Goal: Use online tool/utility: Utilize a website feature to perform a specific function

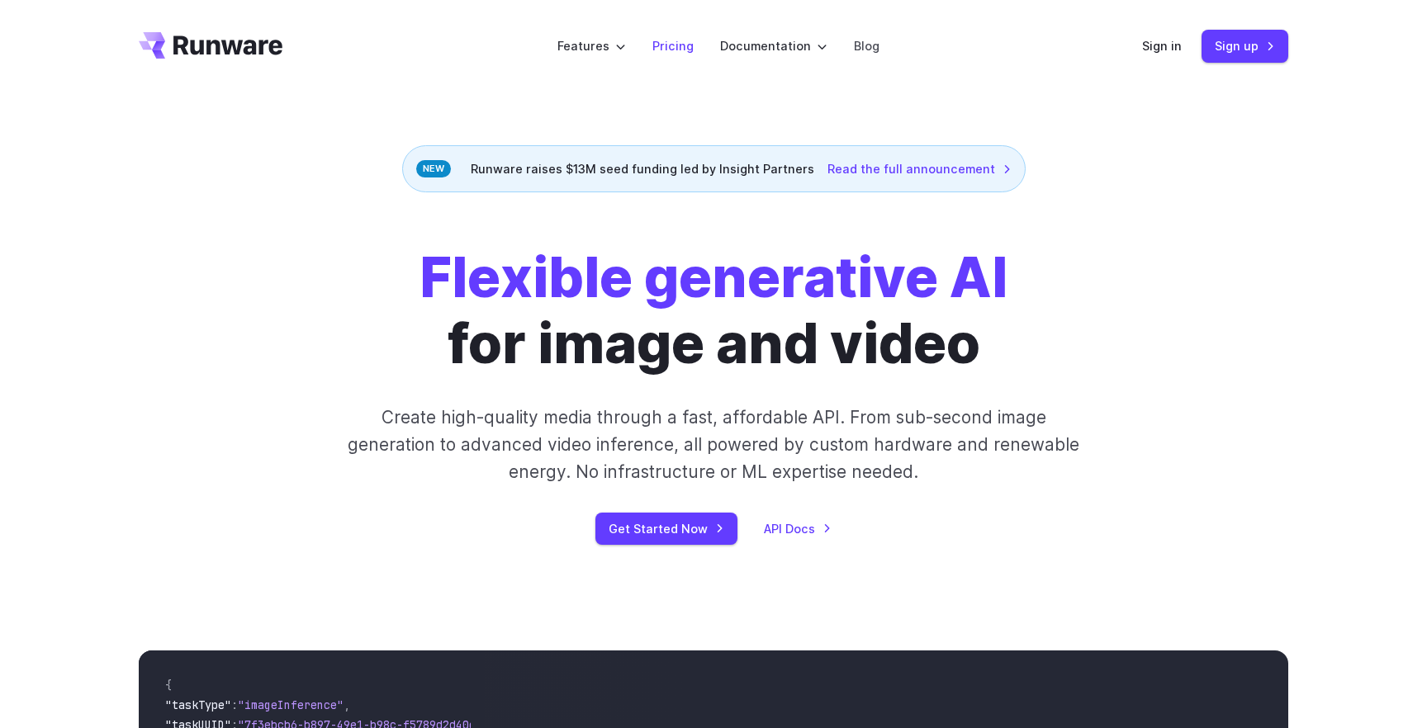
click at [674, 42] on link "Pricing" at bounding box center [672, 45] width 41 height 19
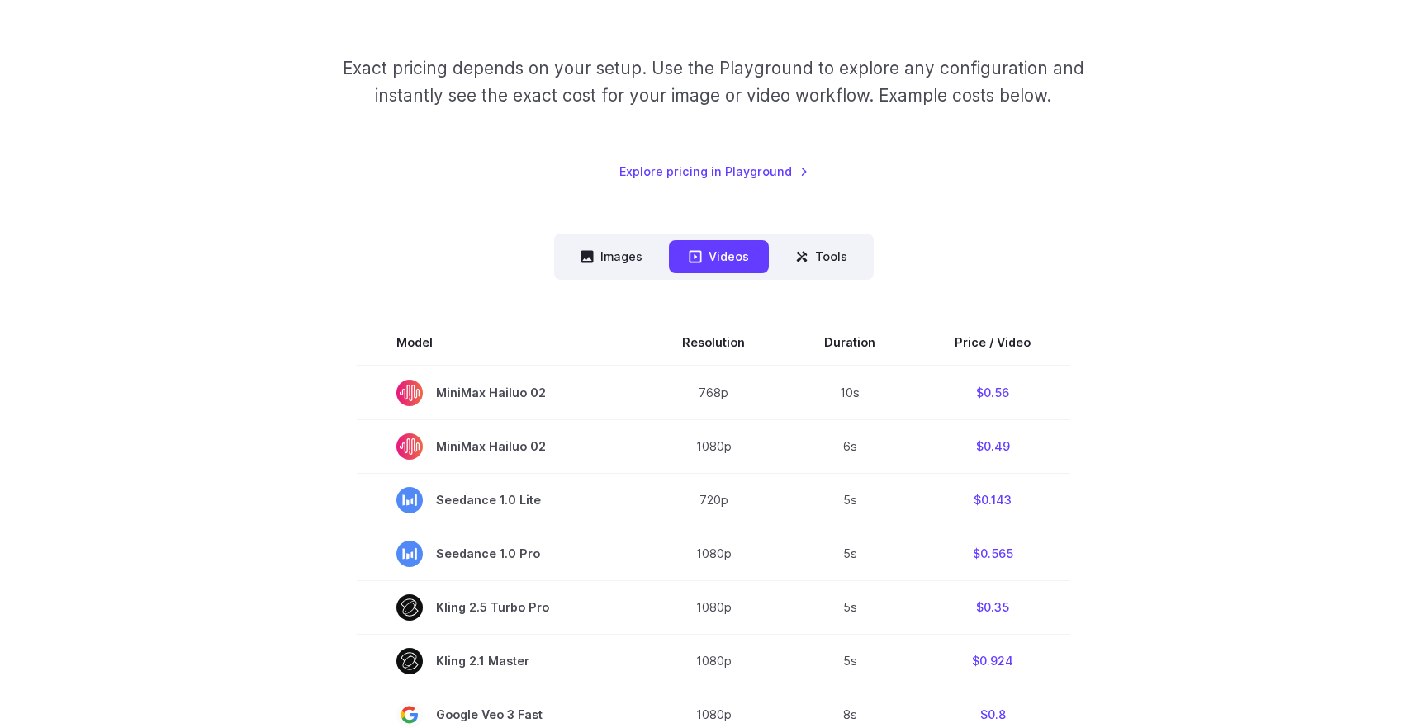
scroll to position [264, 0]
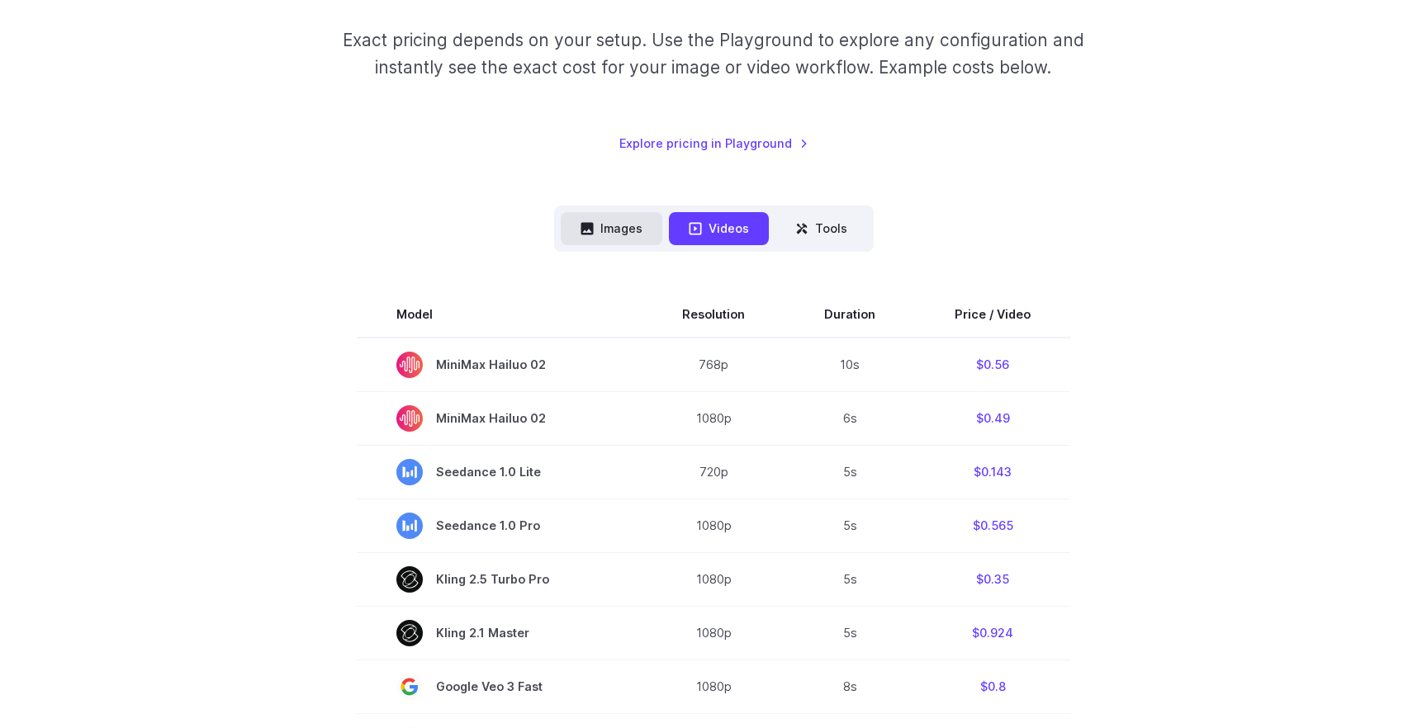
click at [613, 216] on button "Images" at bounding box center [612, 228] width 102 height 32
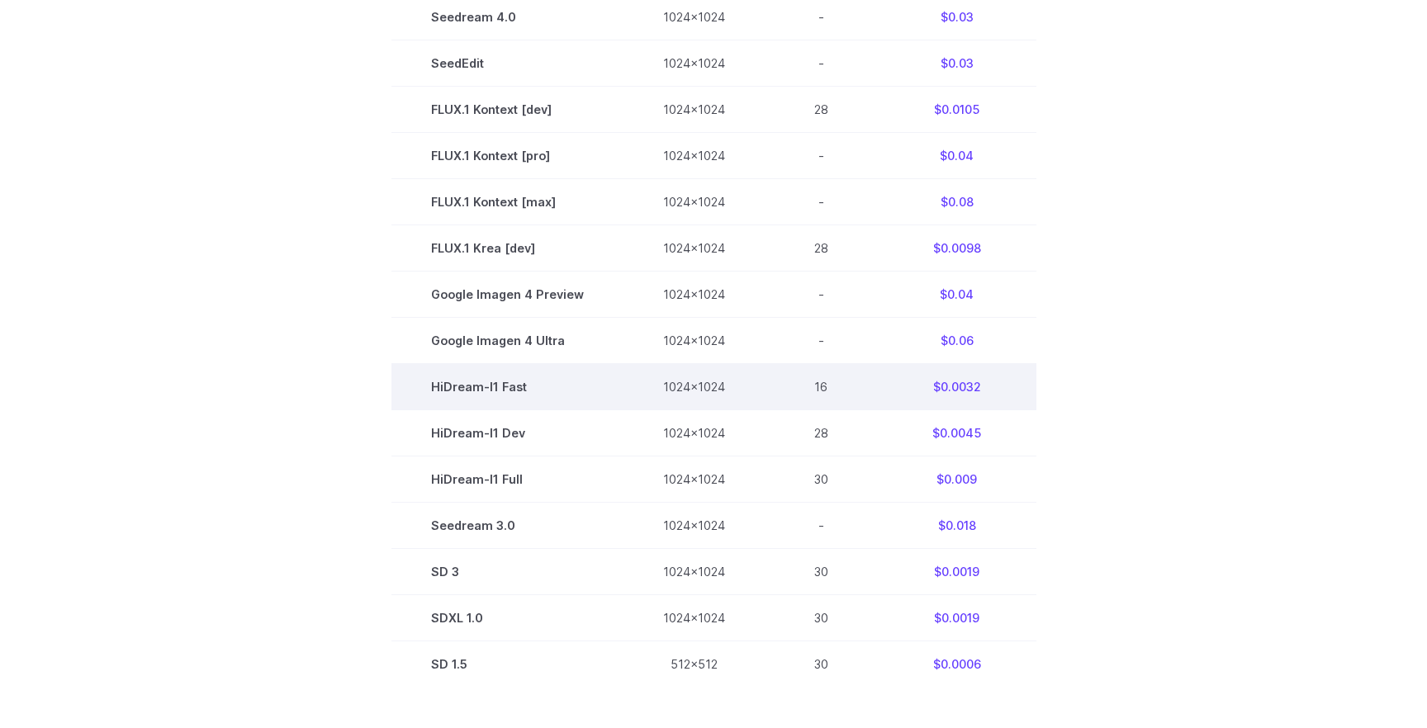
scroll to position [855, 0]
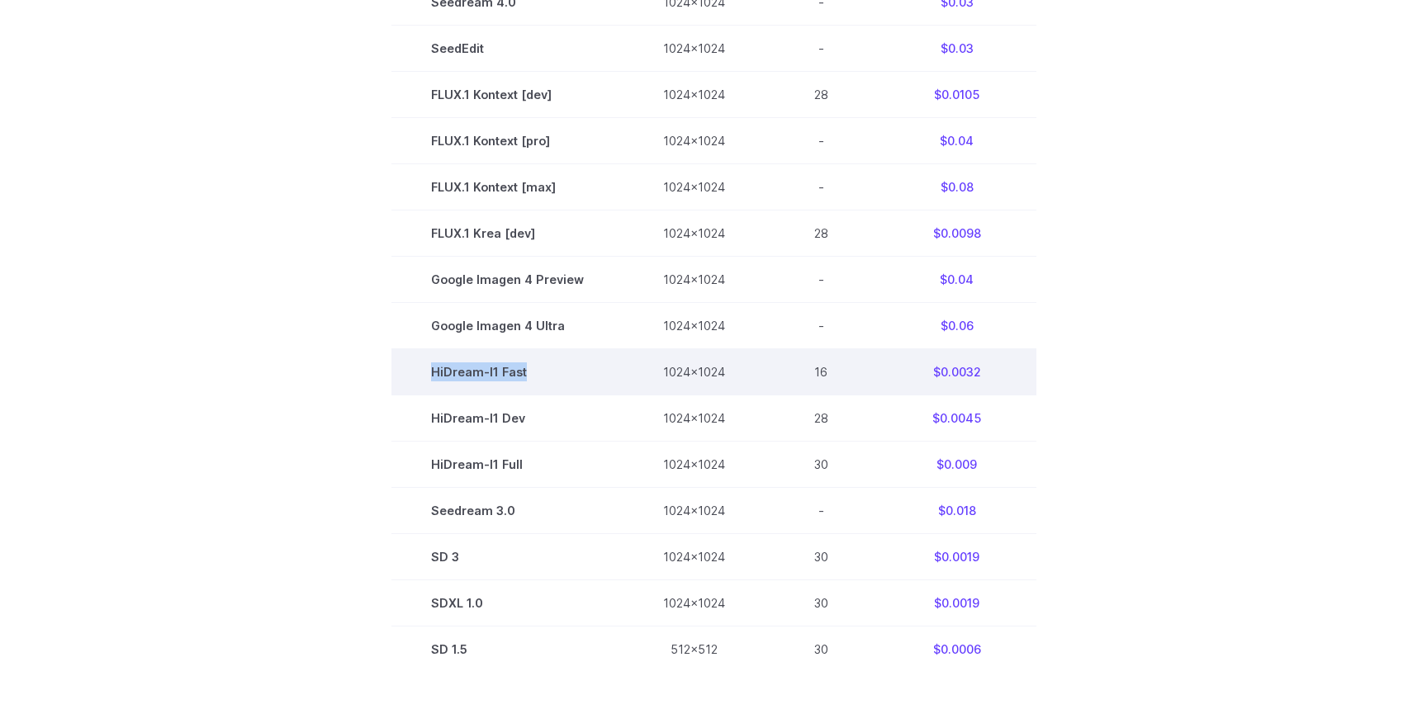
drag, startPoint x: 536, startPoint y: 381, endPoint x: 436, endPoint y: 377, distance: 100.0
click at [436, 377] on td "HiDream-I1 Fast" at bounding box center [507, 372] width 232 height 46
copy td "HiDream-I1 Fast"
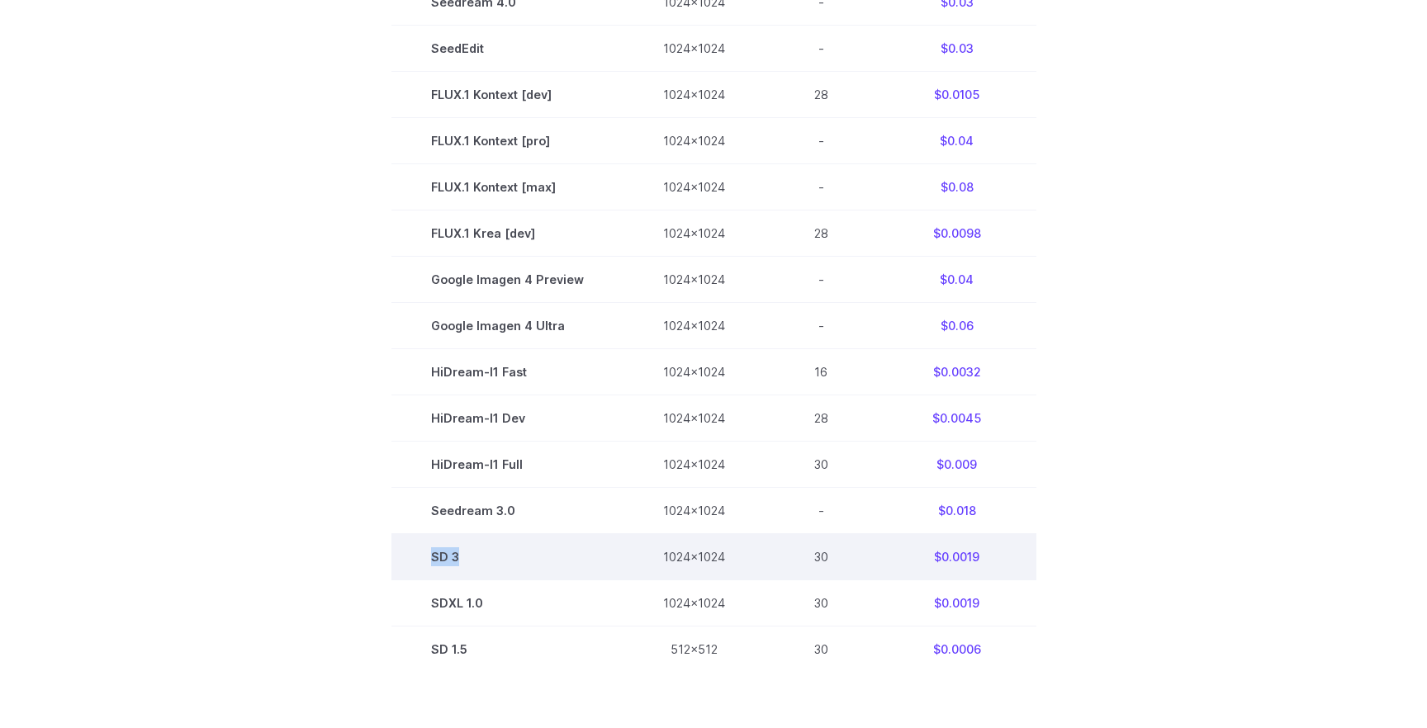
drag, startPoint x: 465, startPoint y: 562, endPoint x: 433, endPoint y: 562, distance: 31.4
click at [433, 562] on td "SD 3" at bounding box center [507, 557] width 232 height 46
copy td "SD 3"
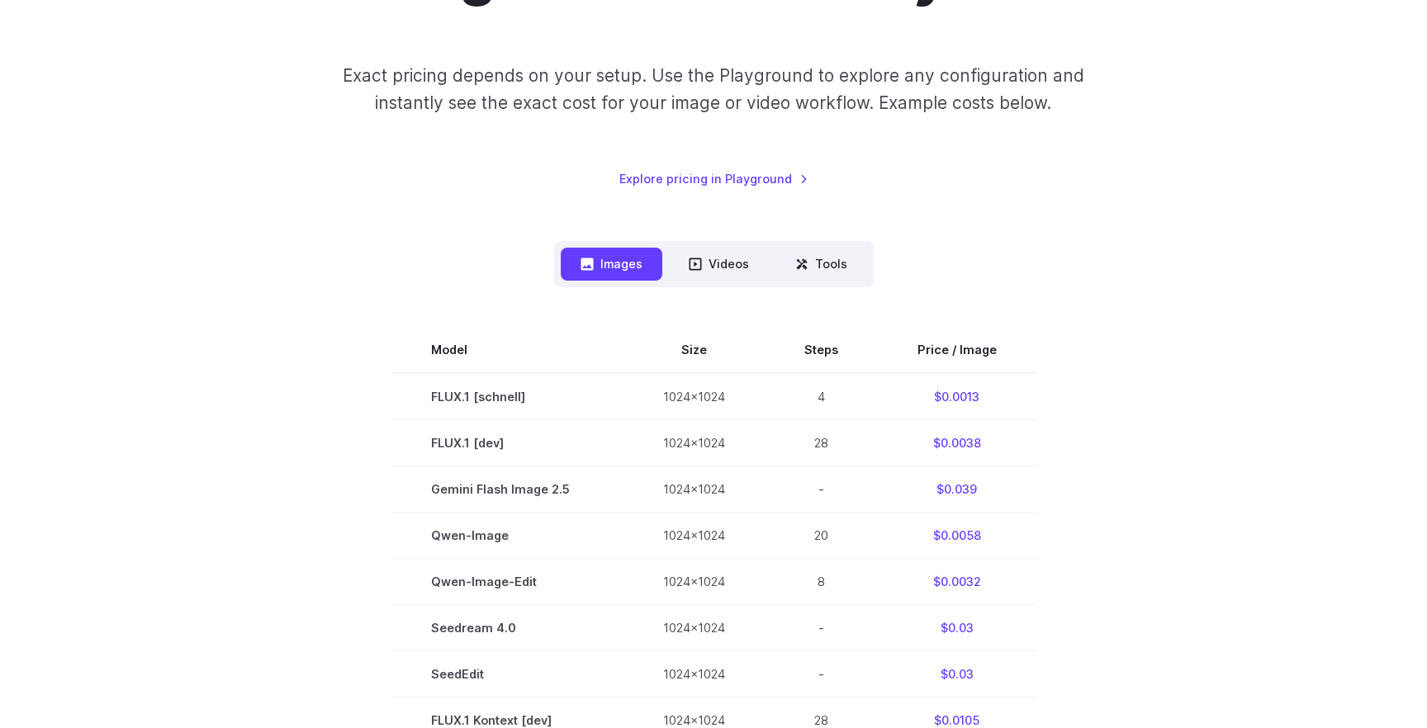
scroll to position [0, 0]
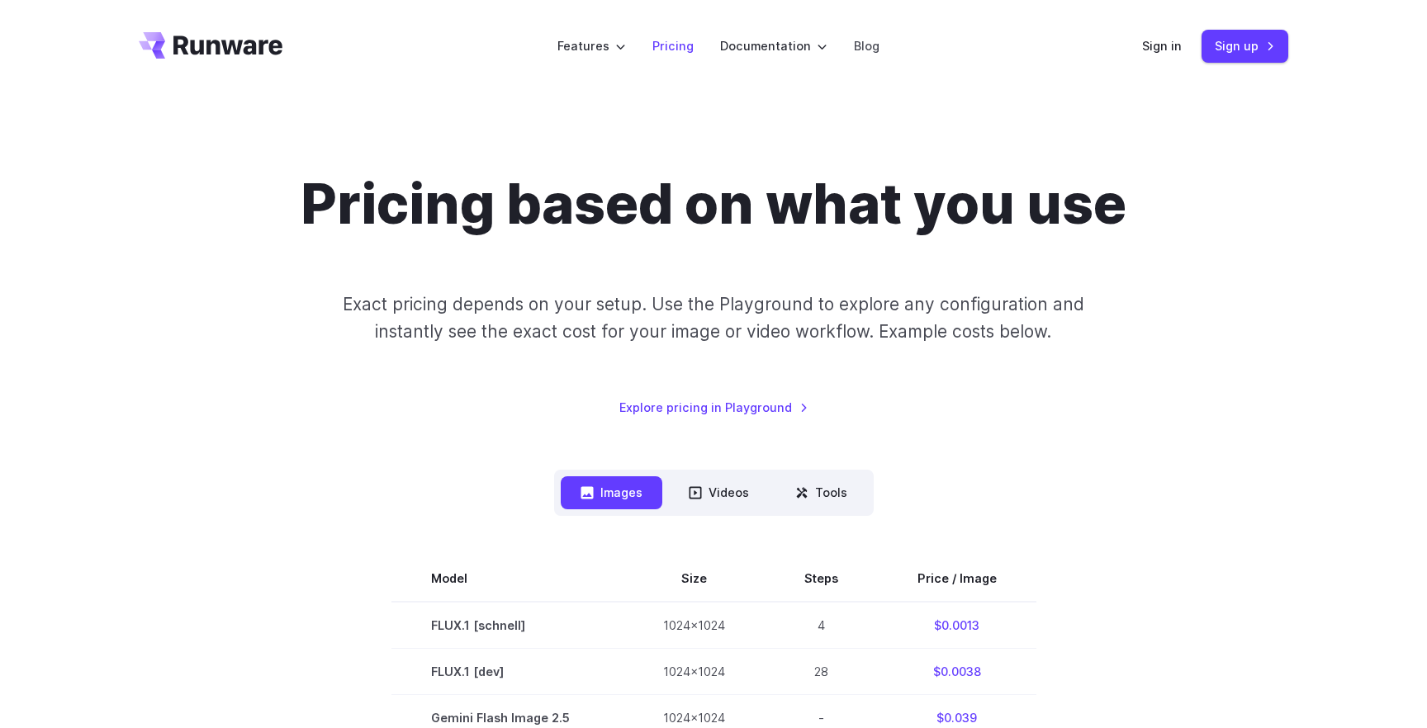
click at [676, 43] on link "Pricing" at bounding box center [672, 45] width 41 height 19
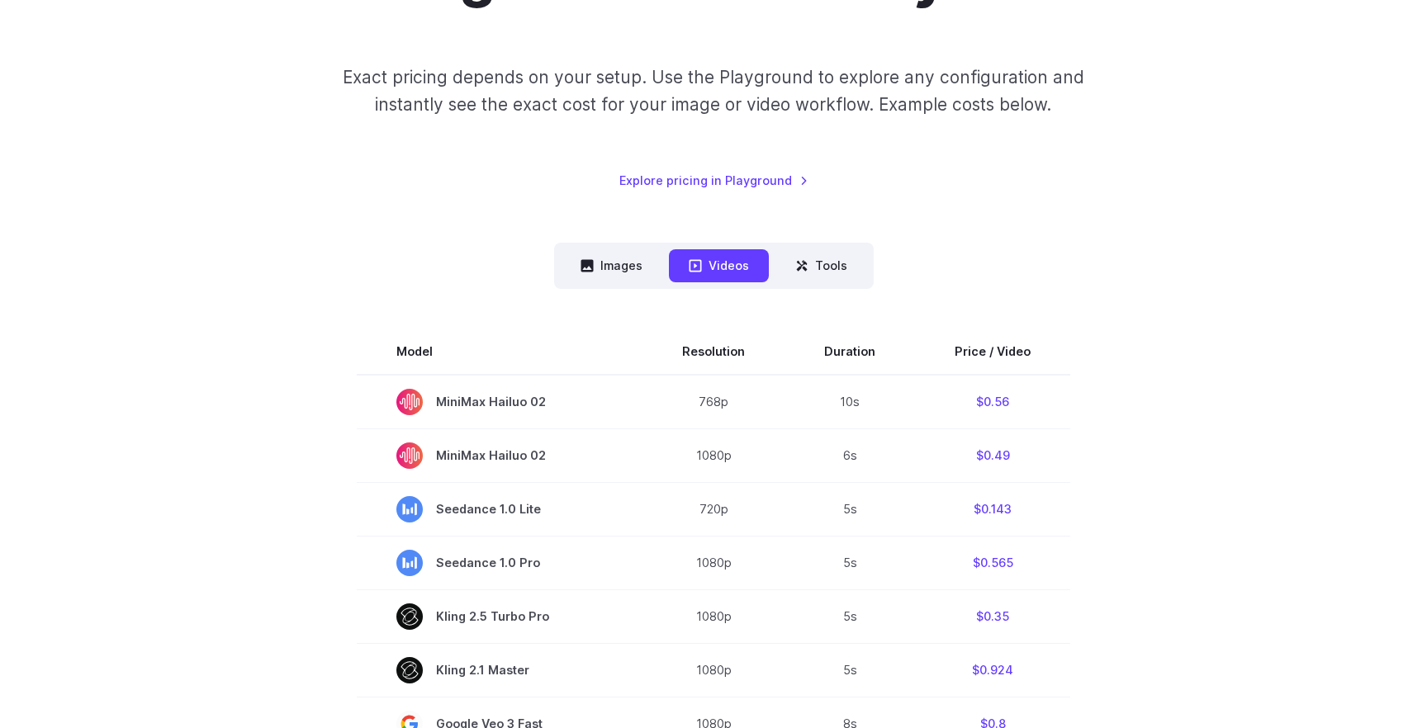
scroll to position [229, 0]
click at [808, 262] on button "Tools" at bounding box center [821, 264] width 92 height 32
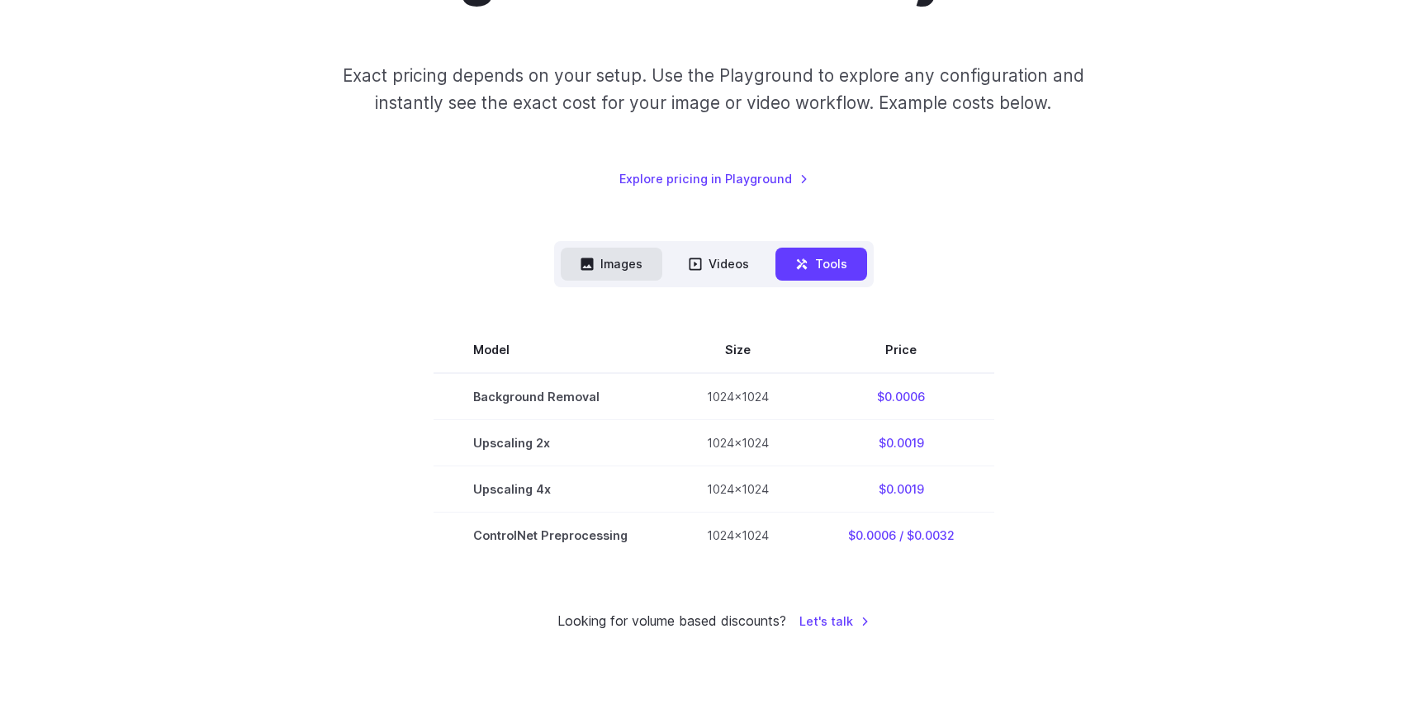
click at [608, 257] on button "Images" at bounding box center [612, 264] width 102 height 32
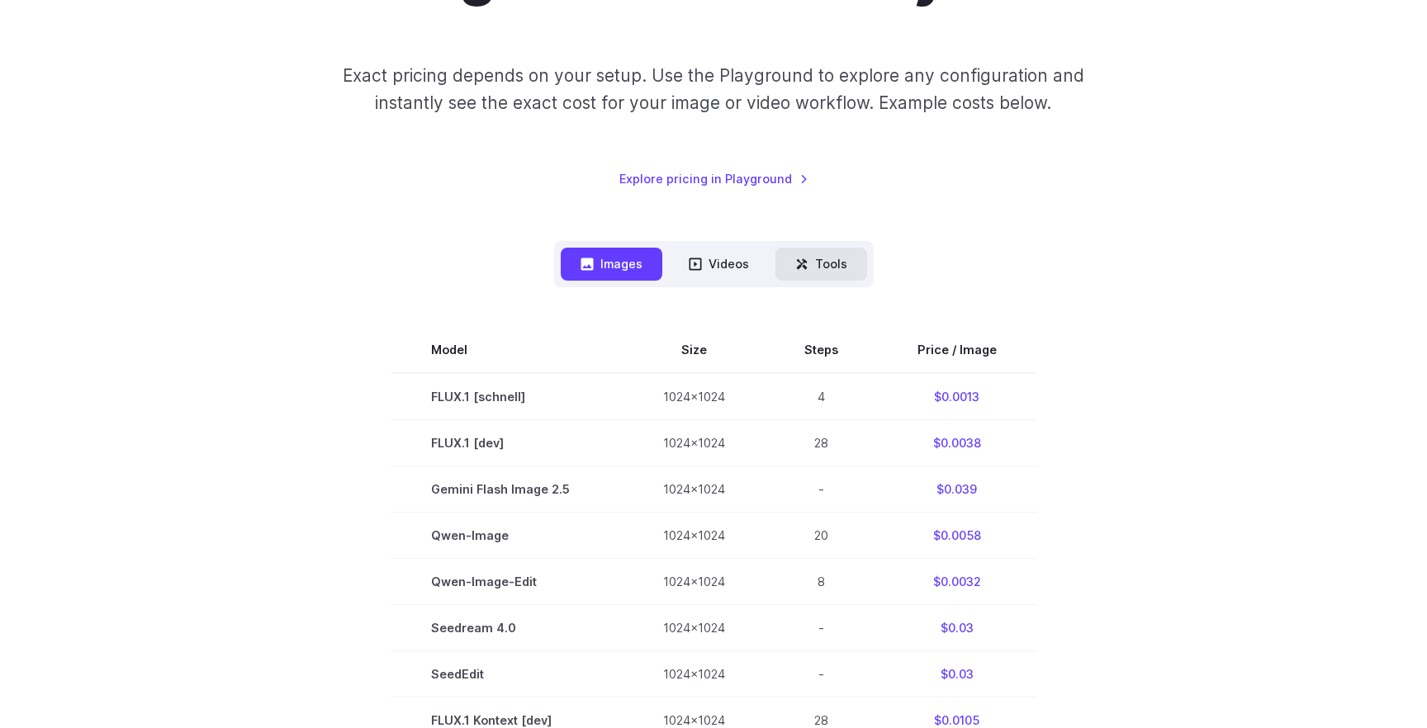
click at [798, 264] on icon at bounding box center [801, 264] width 13 height 13
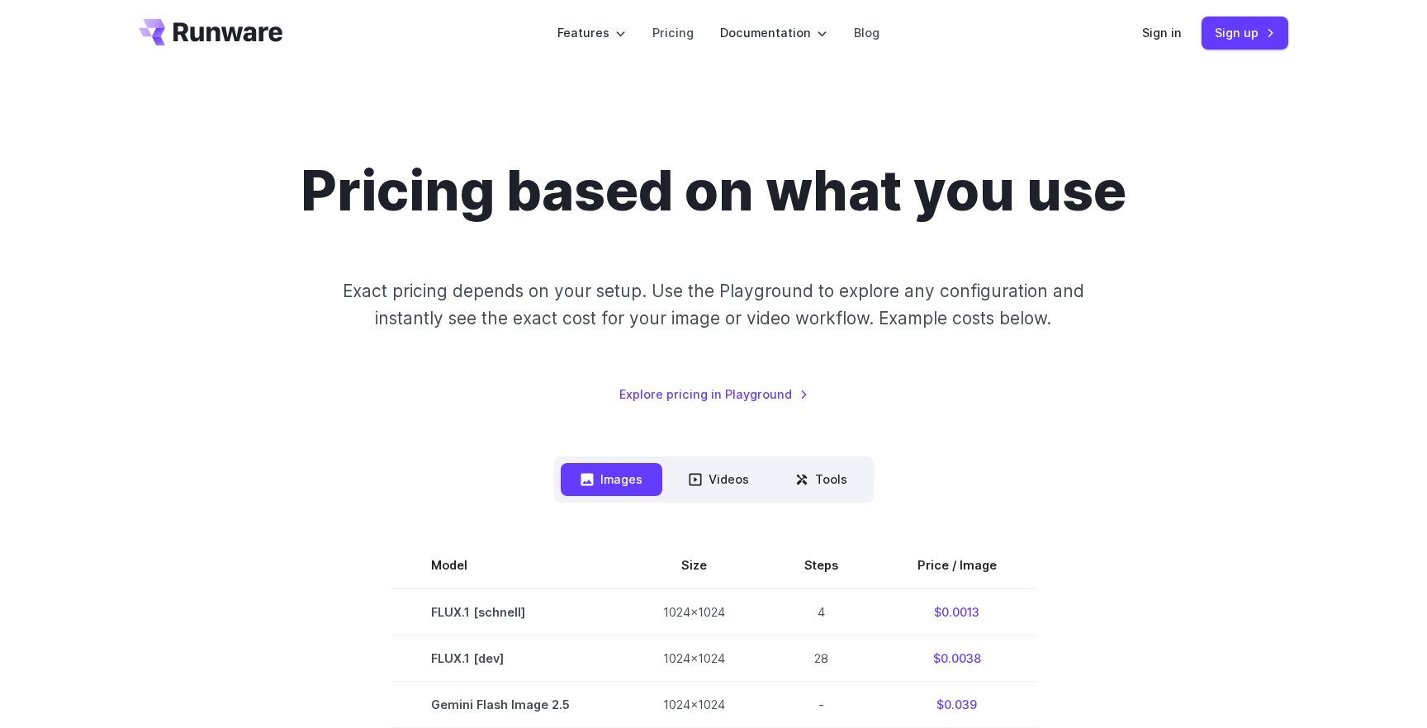
scroll to position [0, 0]
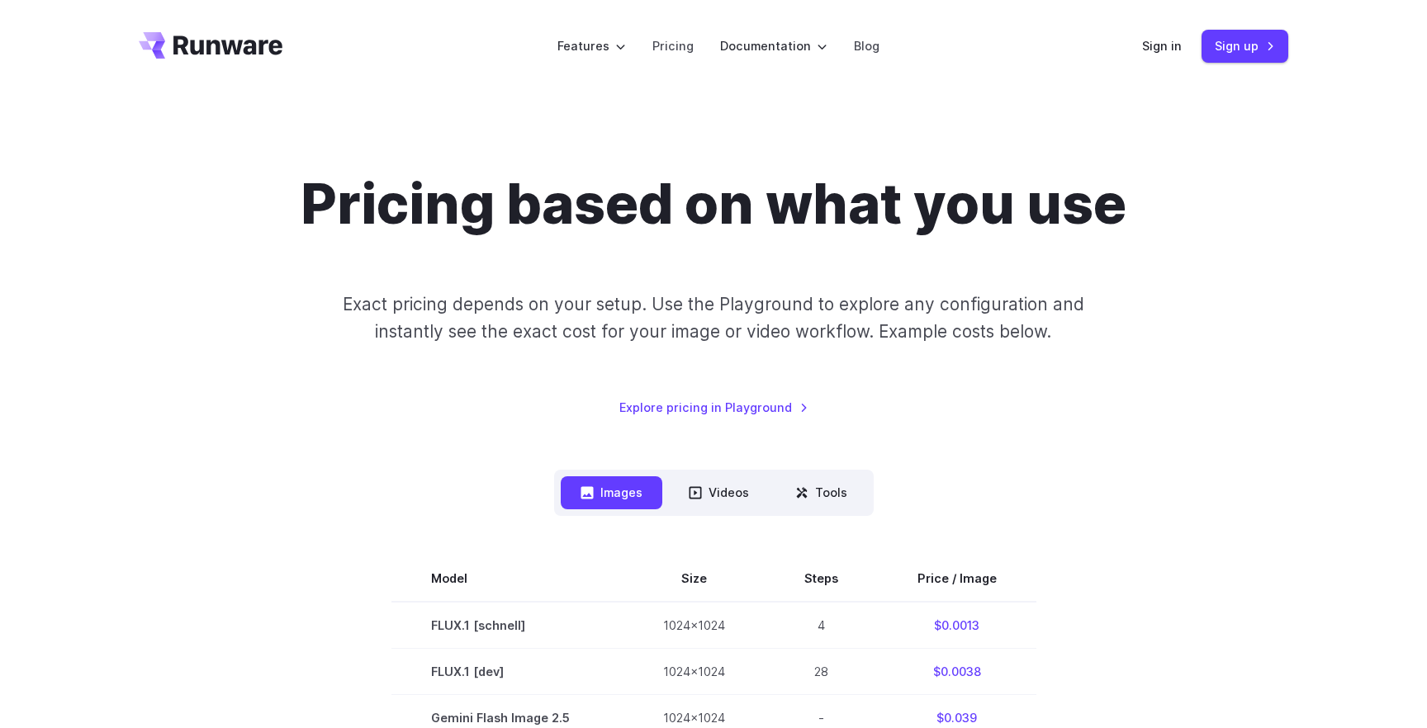
click at [244, 47] on icon "Go to /" at bounding box center [227, 45] width 109 height 19
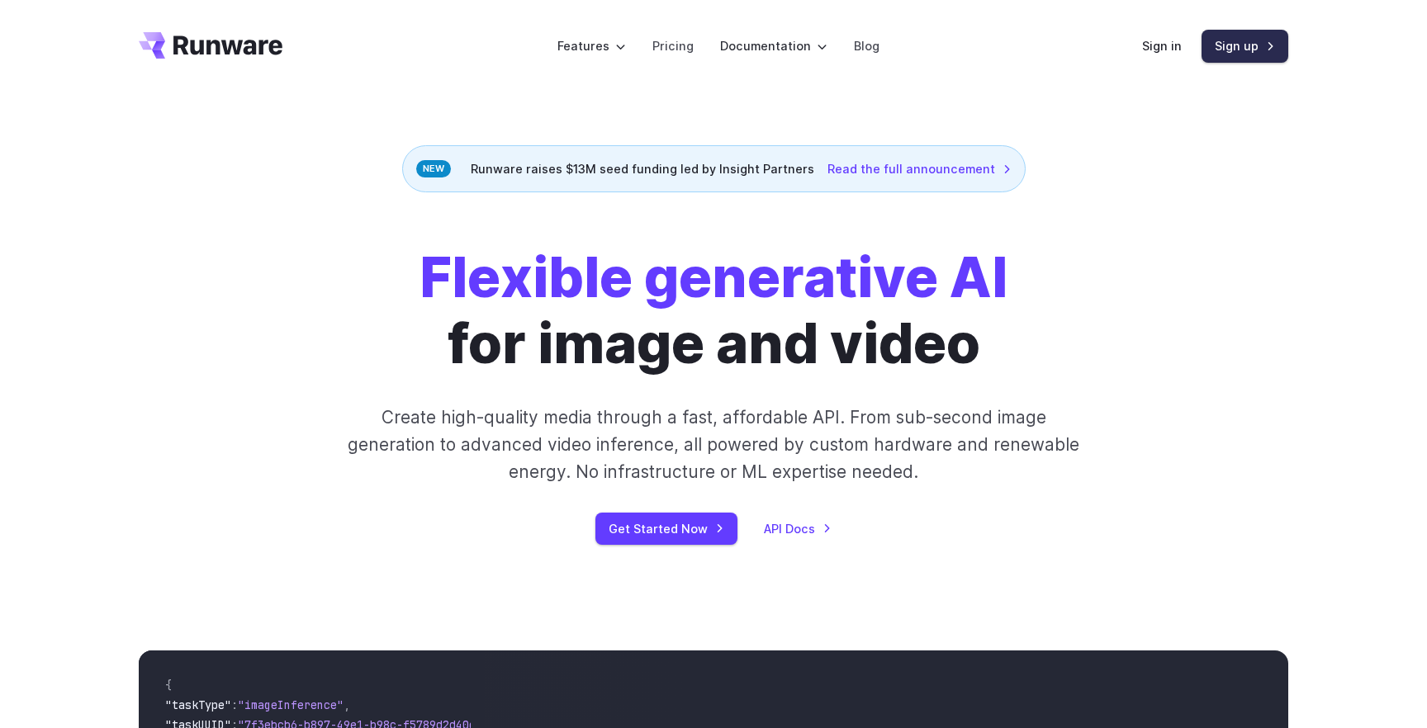
click at [1243, 53] on link "Sign up" at bounding box center [1244, 46] width 87 height 32
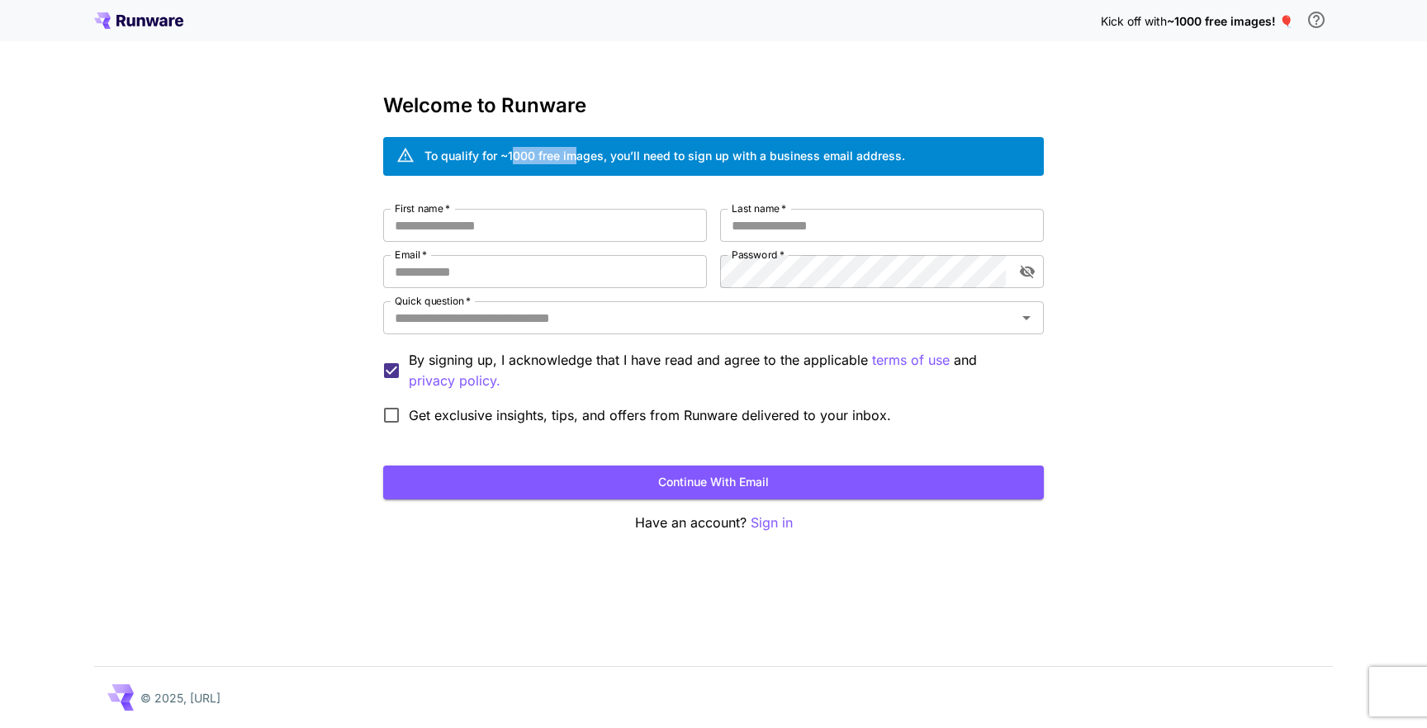
drag, startPoint x: 511, startPoint y: 157, endPoint x: 575, endPoint y: 157, distance: 63.6
click at [575, 157] on div "To qualify for ~1000 free images, you’ll need to sign up with a business email …" at bounding box center [664, 155] width 481 height 17
click at [510, 225] on input "First name   *" at bounding box center [545, 225] width 324 height 33
type input "*****"
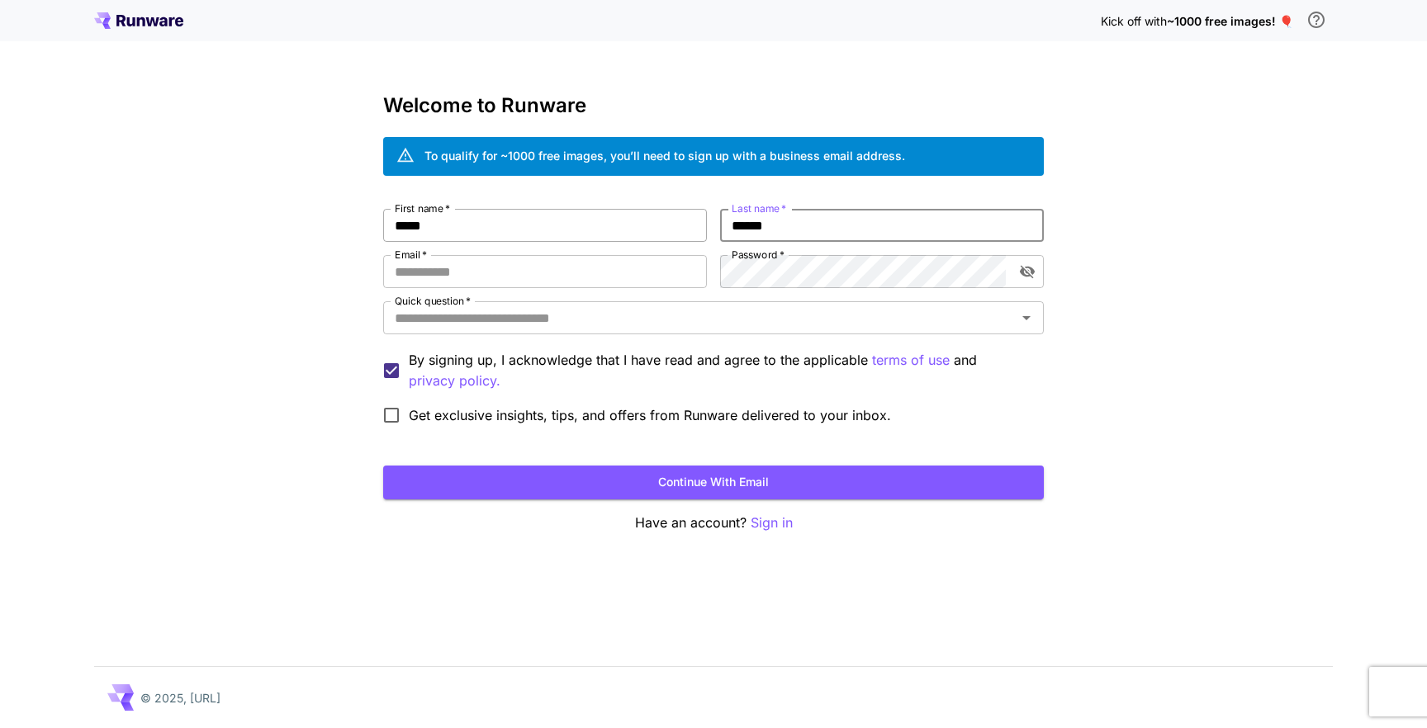
type input "******"
type input "**********"
click at [582, 319] on input "Quick question   *" at bounding box center [699, 317] width 623 height 23
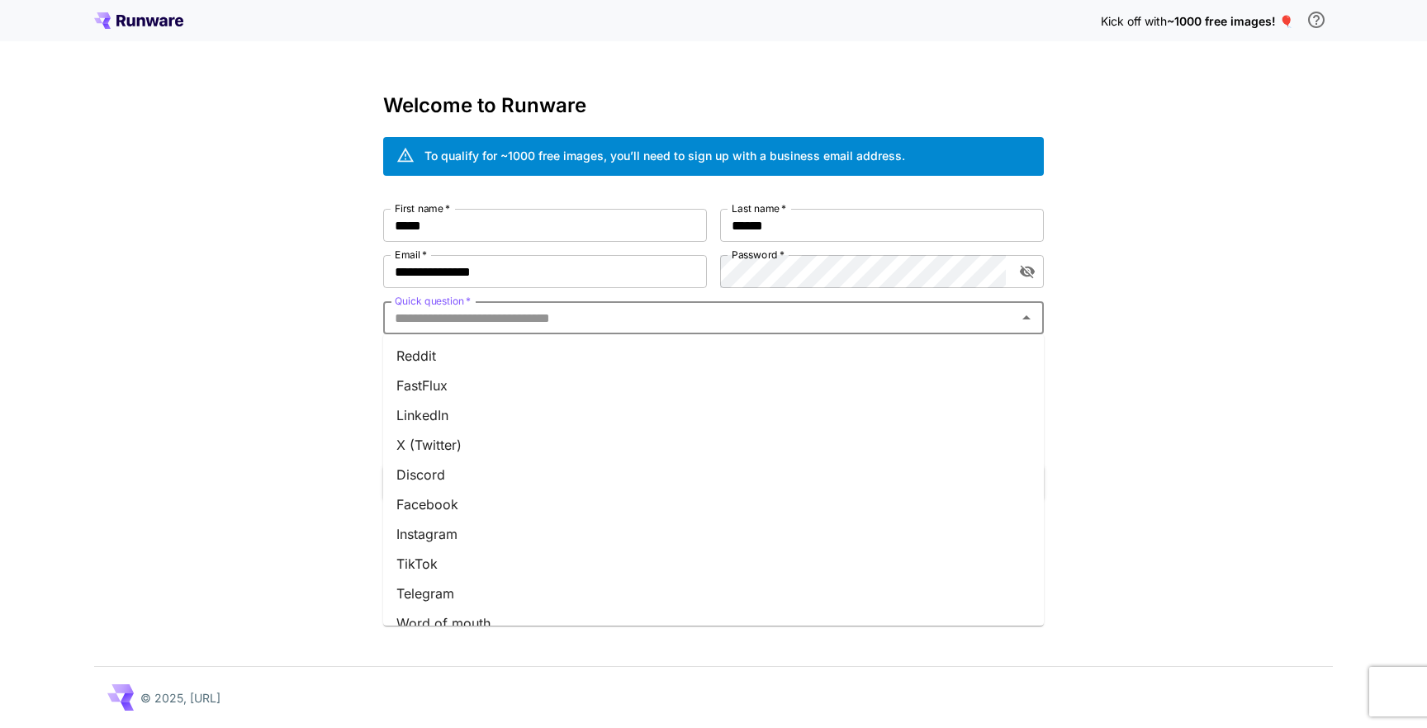
scroll to position [79, 0]
click at [467, 433] on li "X (Twitter)" at bounding box center [713, 425] width 661 height 30
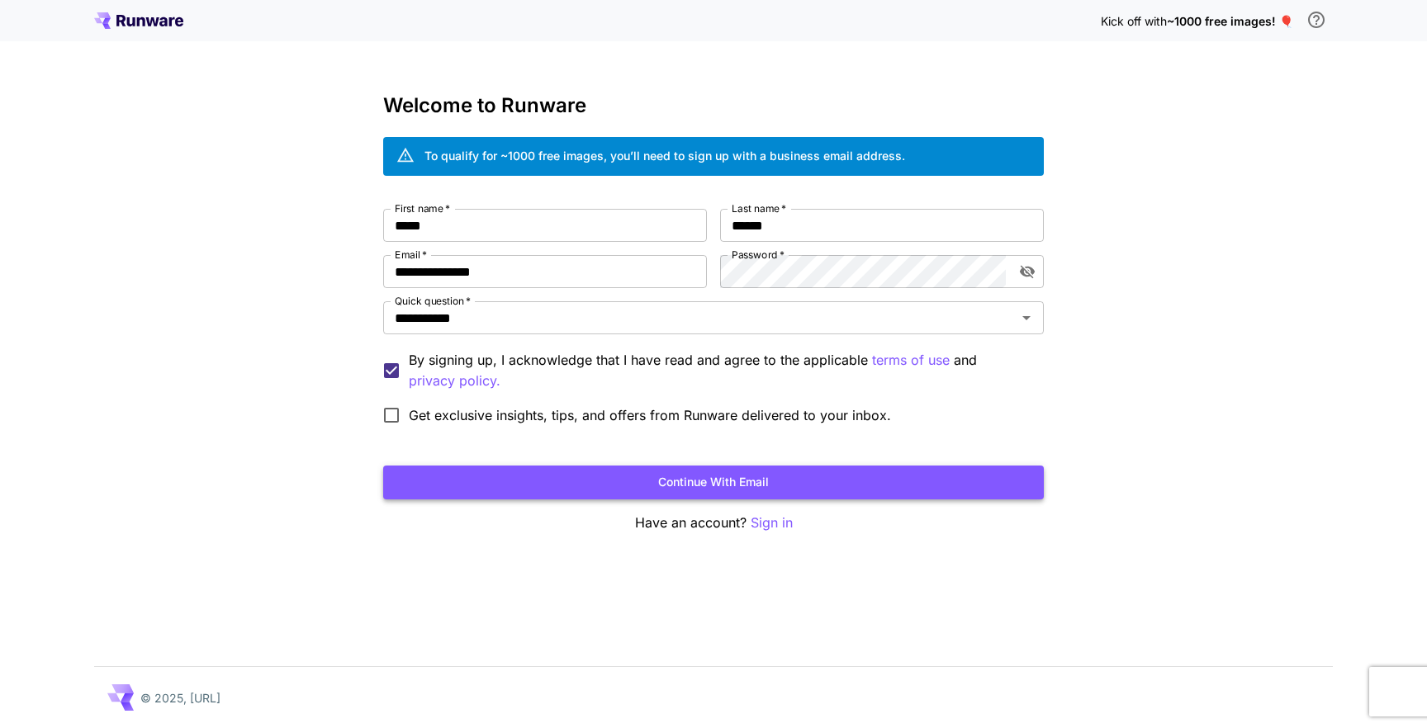
click at [695, 483] on button "Continue with email" at bounding box center [713, 483] width 661 height 34
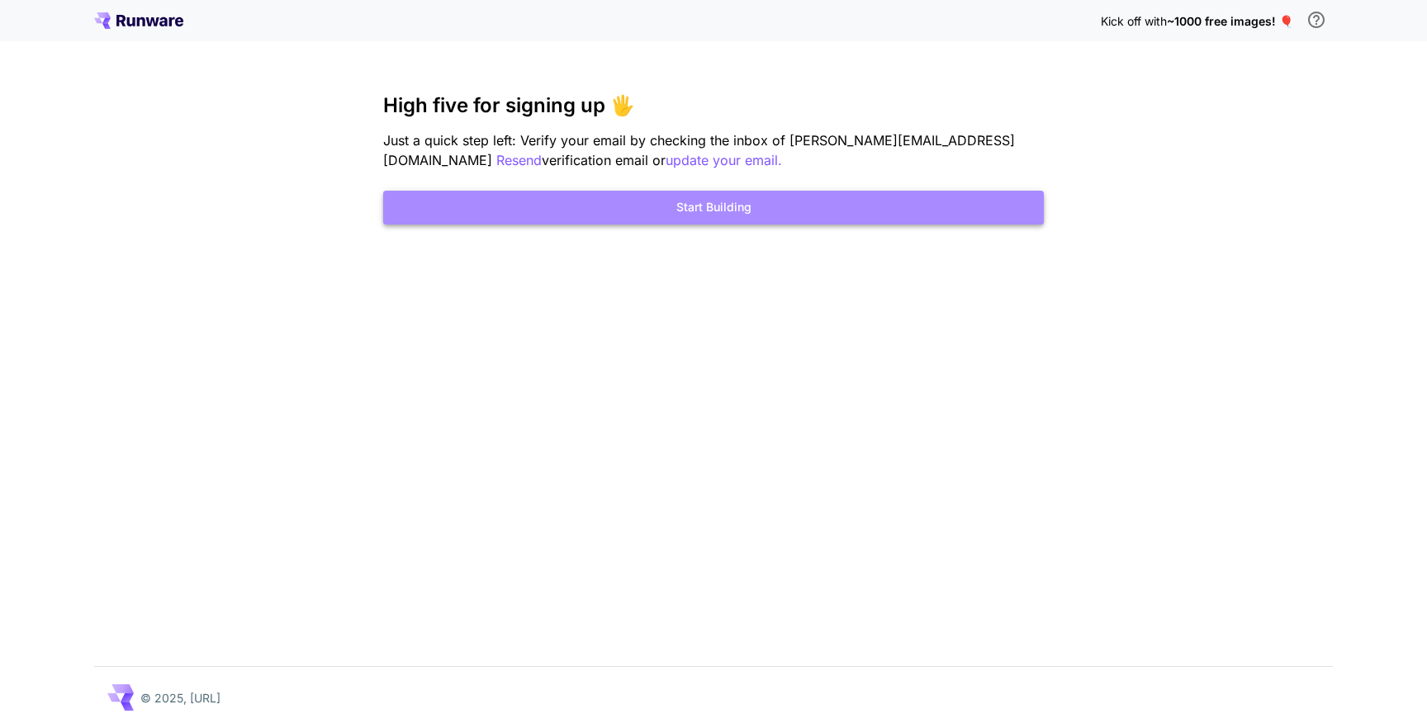
click at [668, 216] on button "Start Building" at bounding box center [713, 208] width 661 height 34
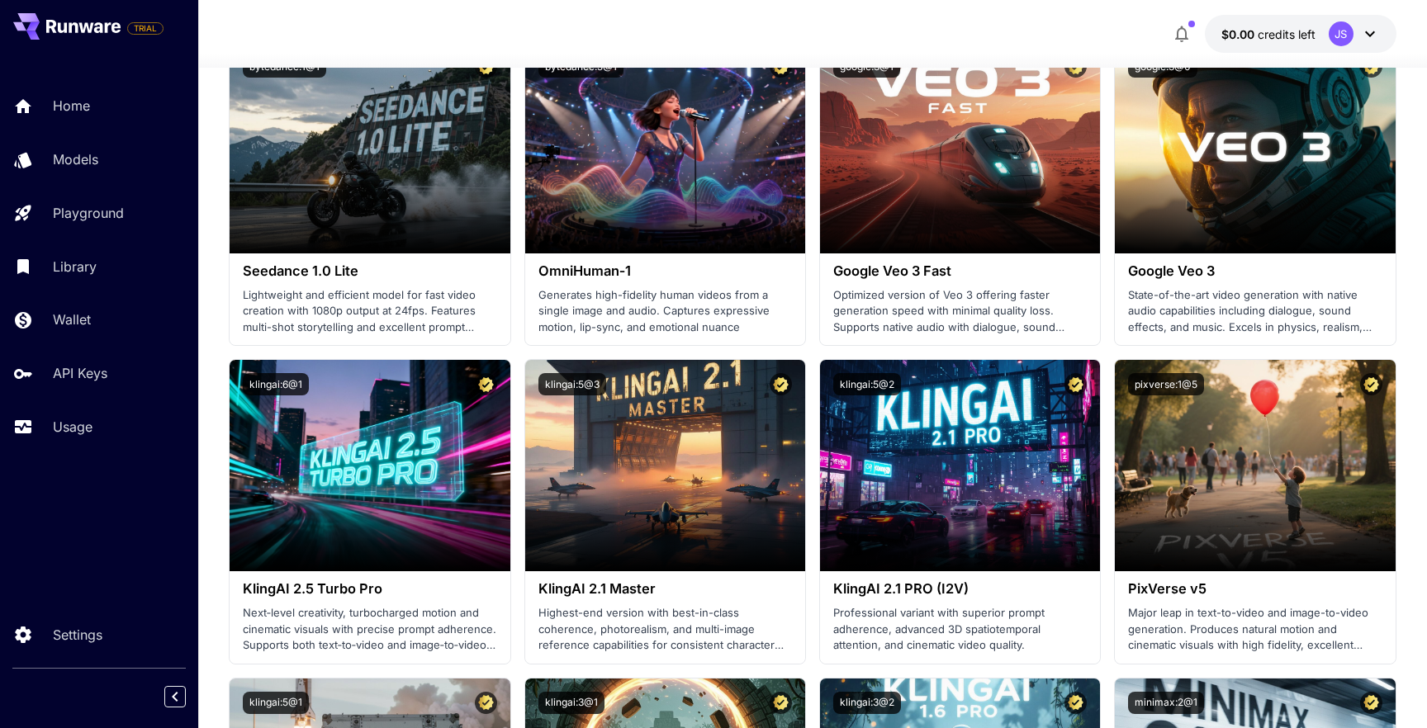
scroll to position [902, 0]
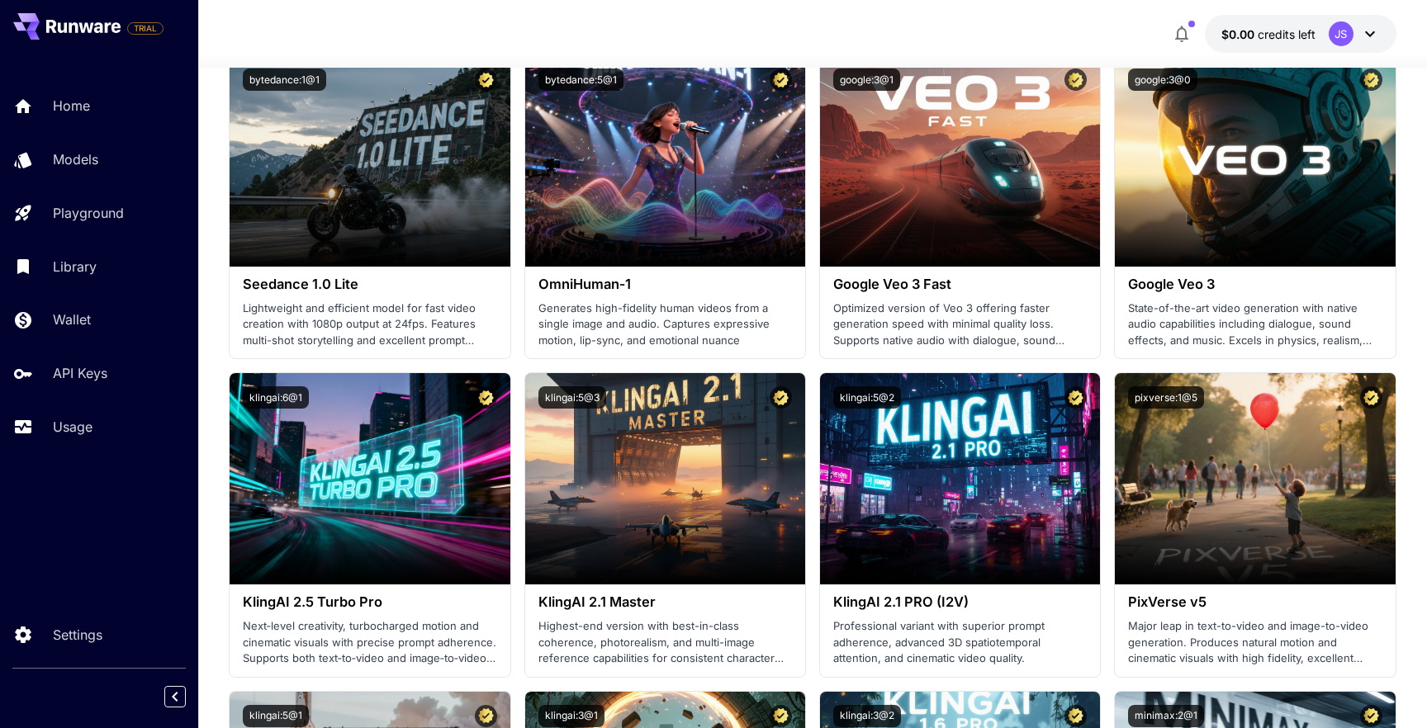
click at [95, 398] on div "Home Models Playground Library Wallet API Keys Usage" at bounding box center [99, 266] width 198 height 361
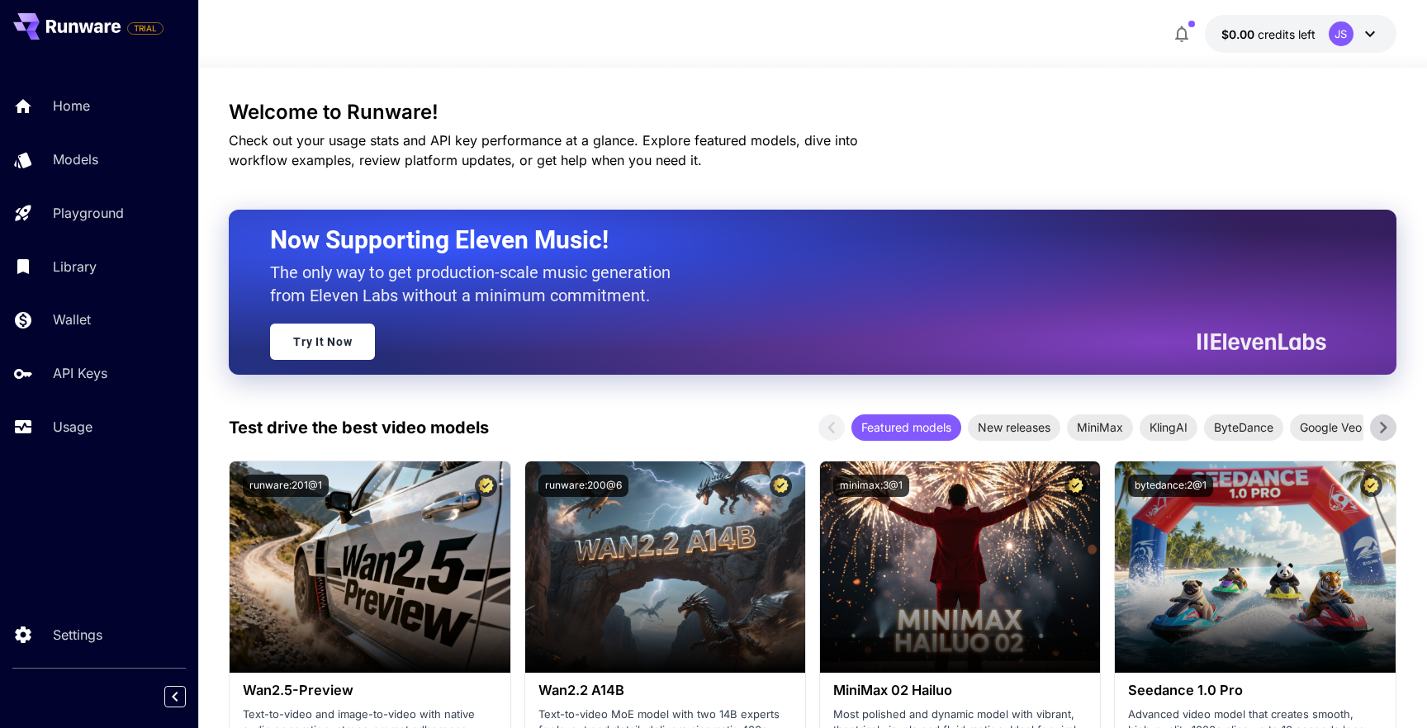
scroll to position [168, 0]
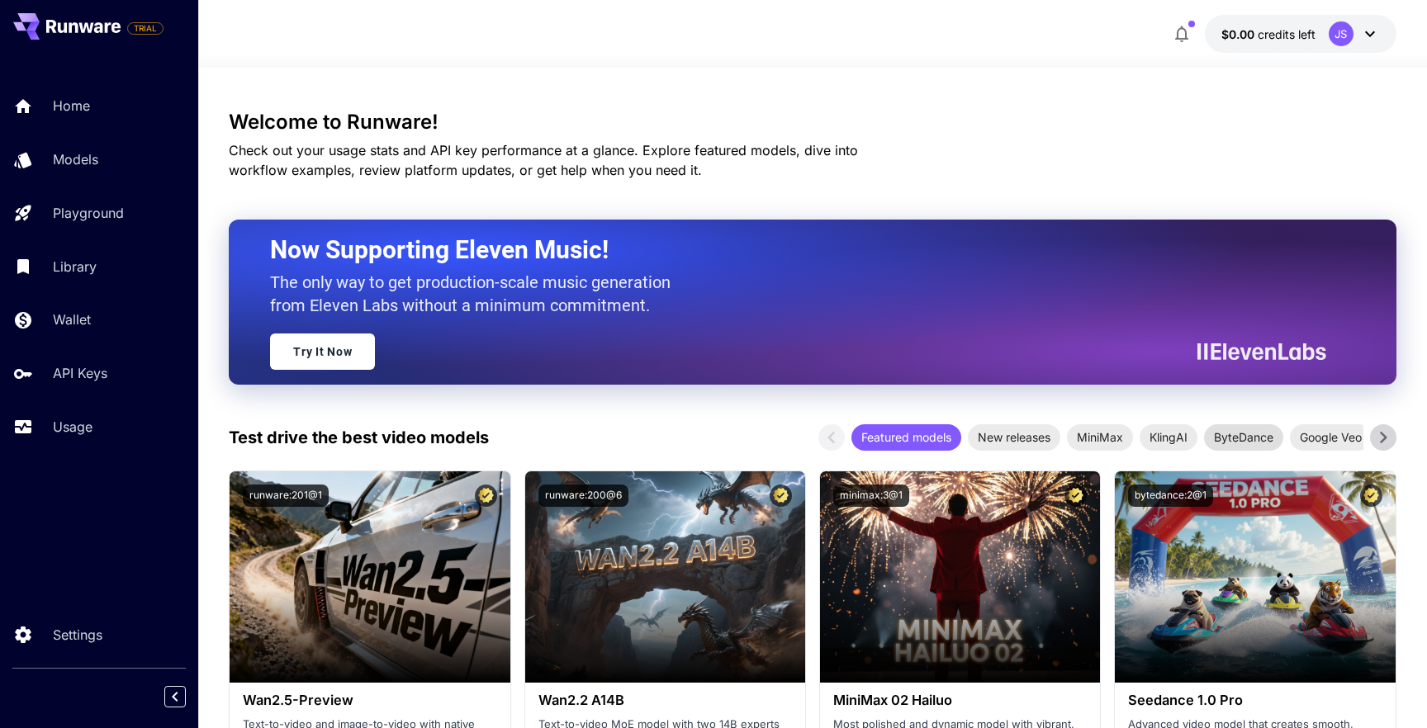
click at [1250, 444] on span "ByteDance" at bounding box center [1243, 437] width 79 height 17
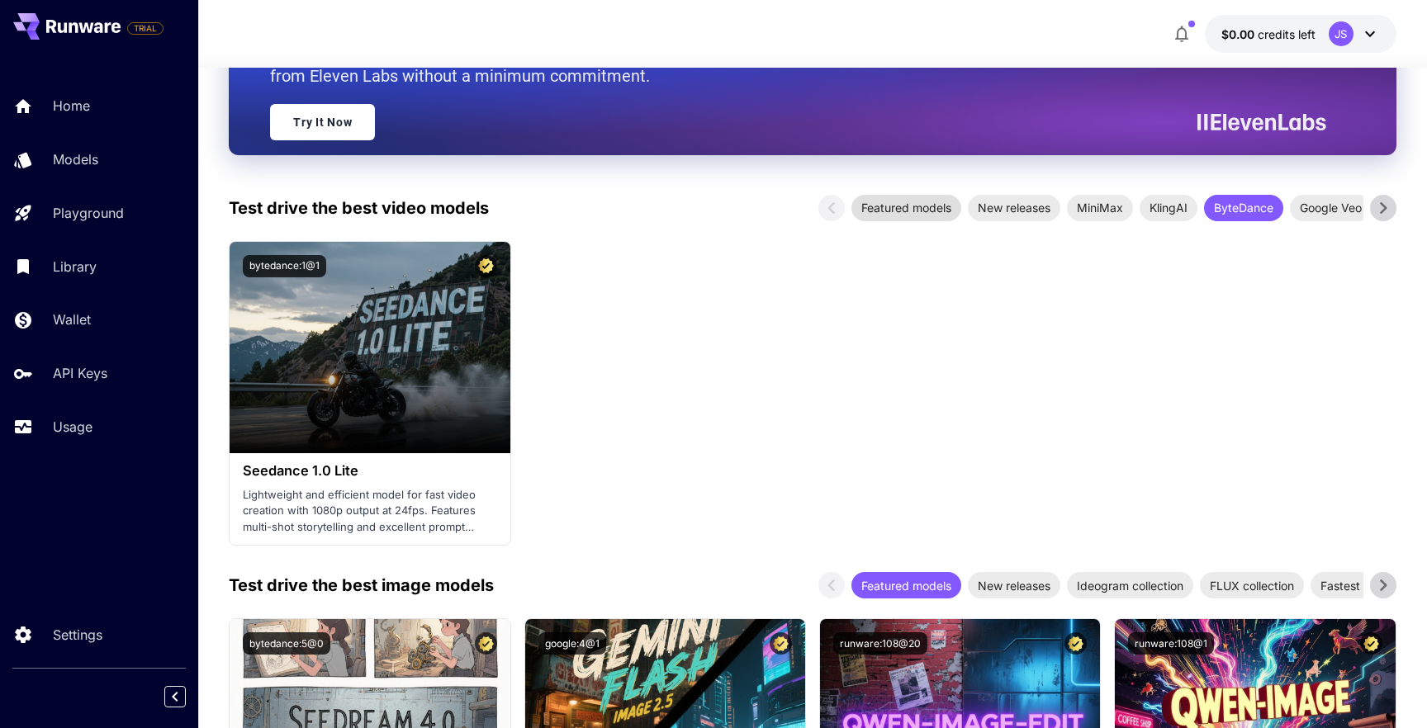
scroll to position [424, 0]
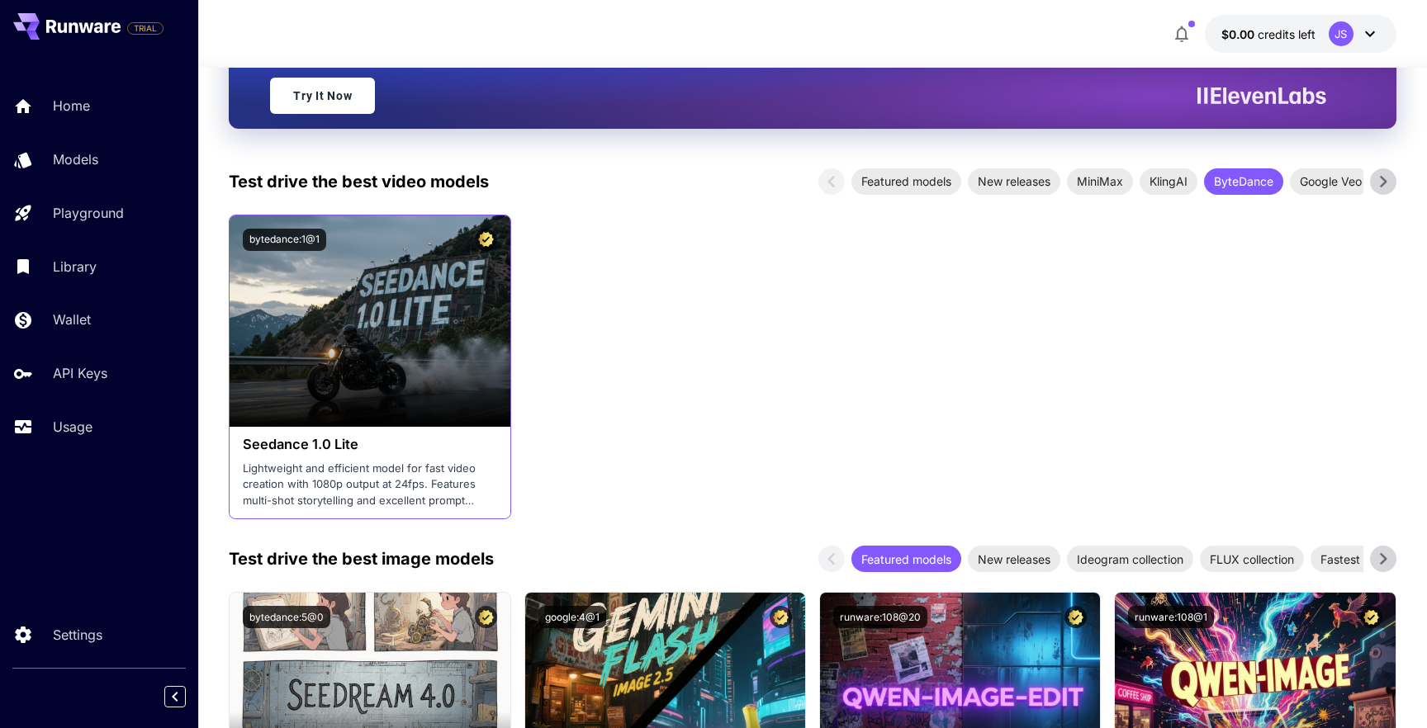
click at [384, 466] on p "Lightweight and efficient model for fast video creation with 1080p output at 24…" at bounding box center [369, 485] width 253 height 49
click at [332, 444] on h3 "Seedance 1.0 Lite" at bounding box center [369, 445] width 253 height 16
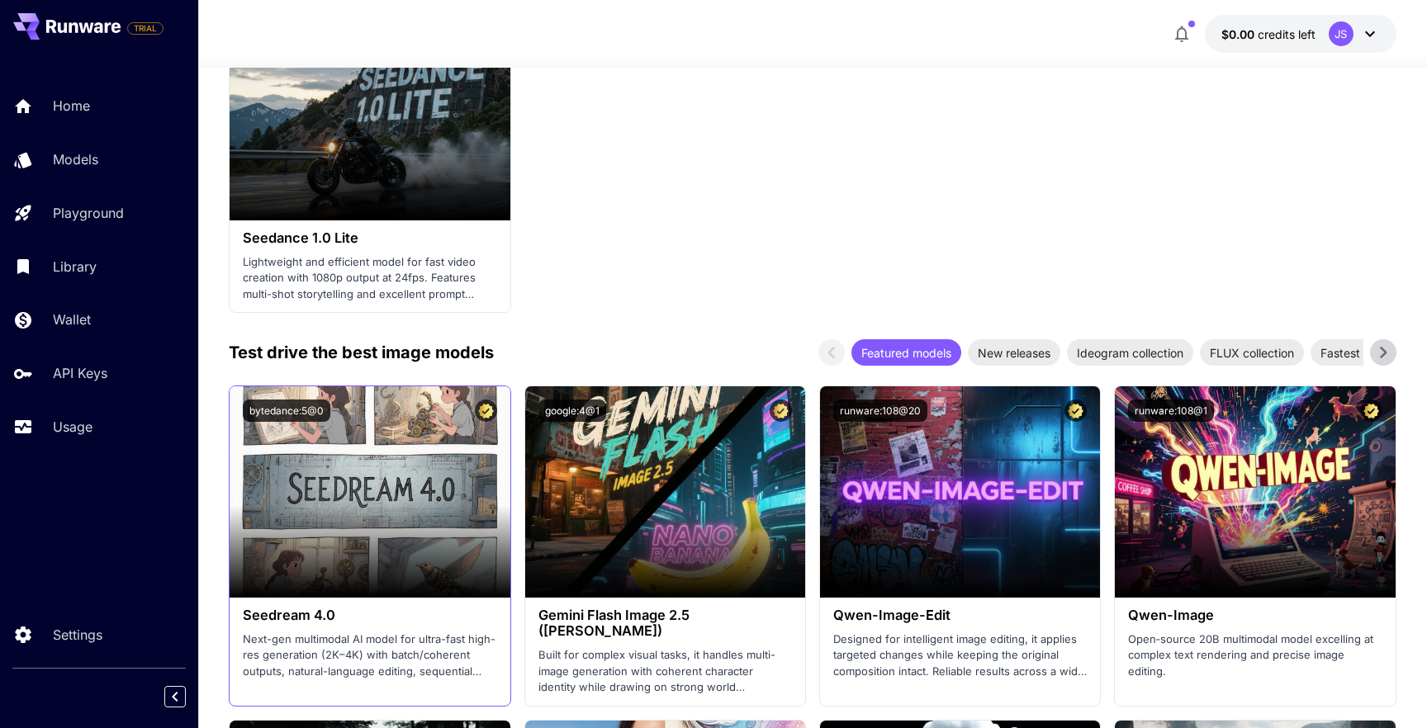
scroll to position [575, 0]
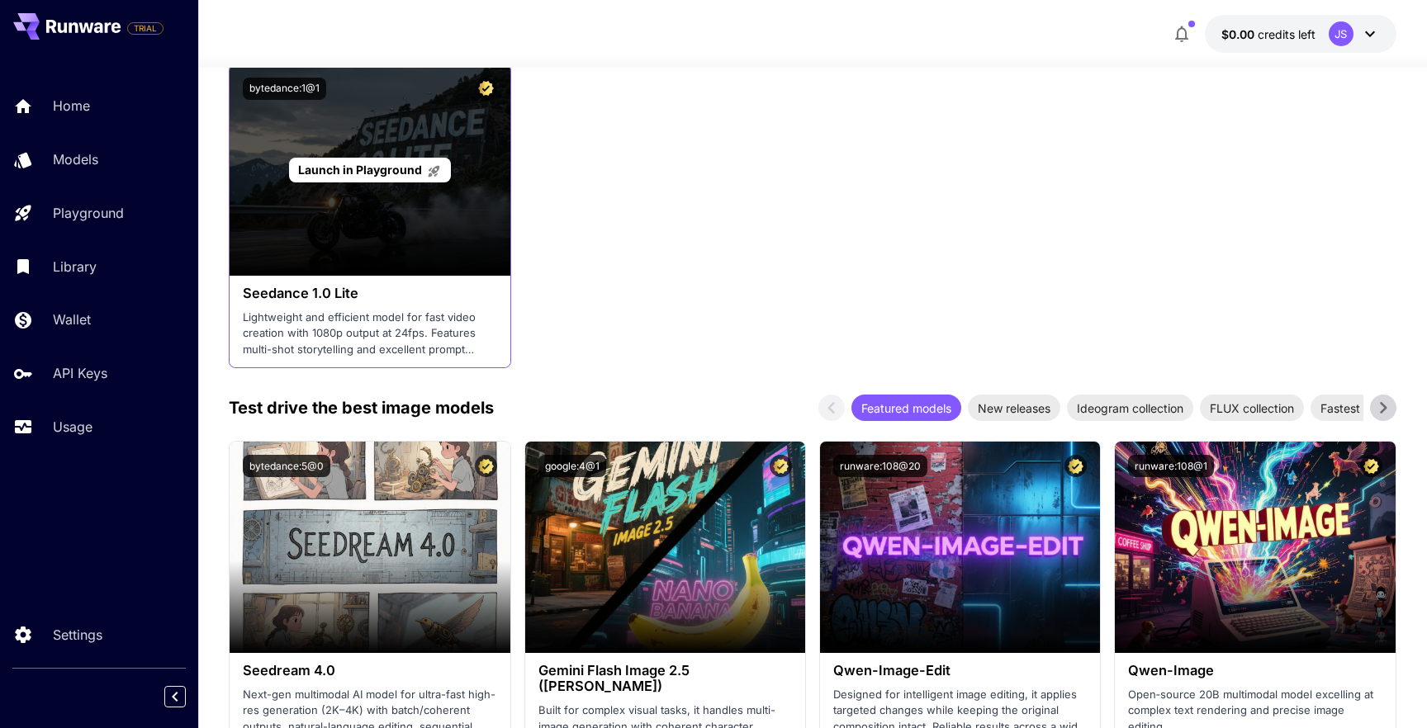
click at [348, 236] on div "Launch in Playground" at bounding box center [370, 169] width 280 height 211
click at [349, 174] on span "Launch in Playground" at bounding box center [360, 170] width 124 height 14
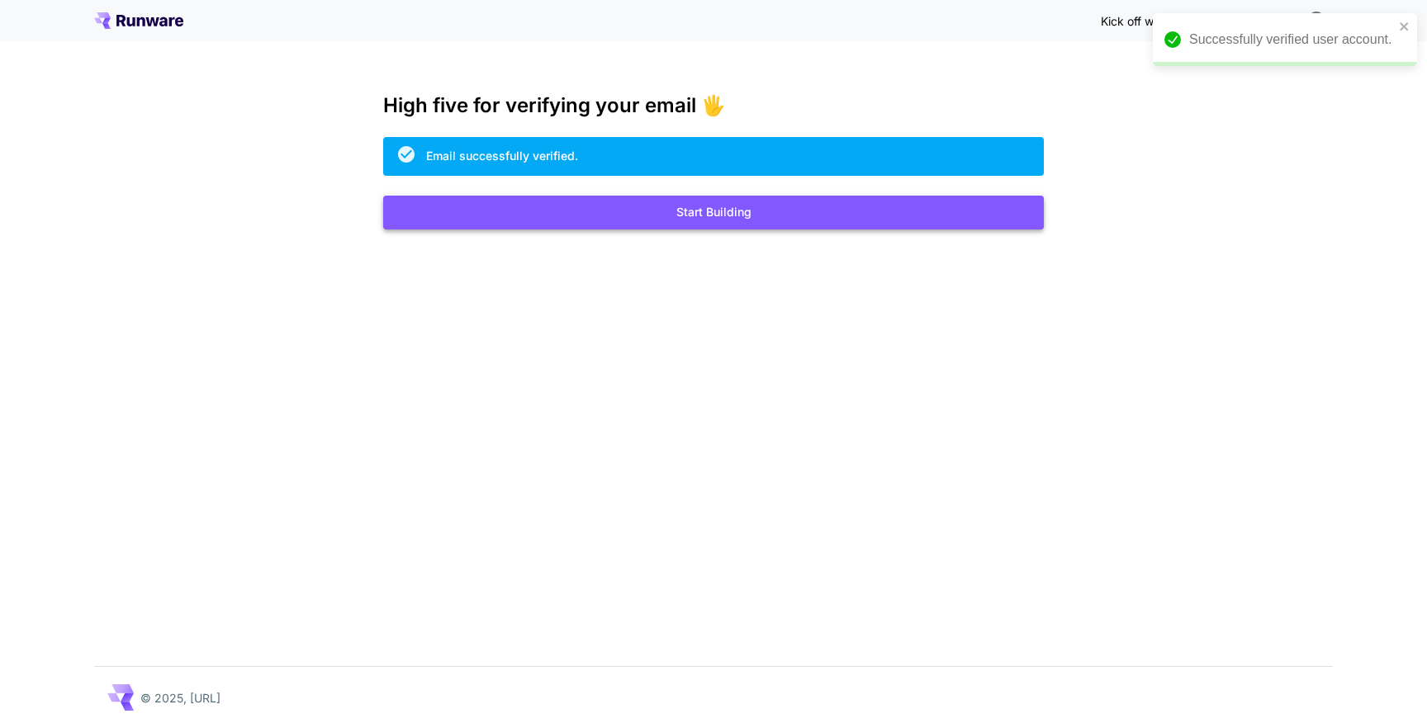
click at [742, 218] on button "Start Building" at bounding box center [713, 213] width 661 height 34
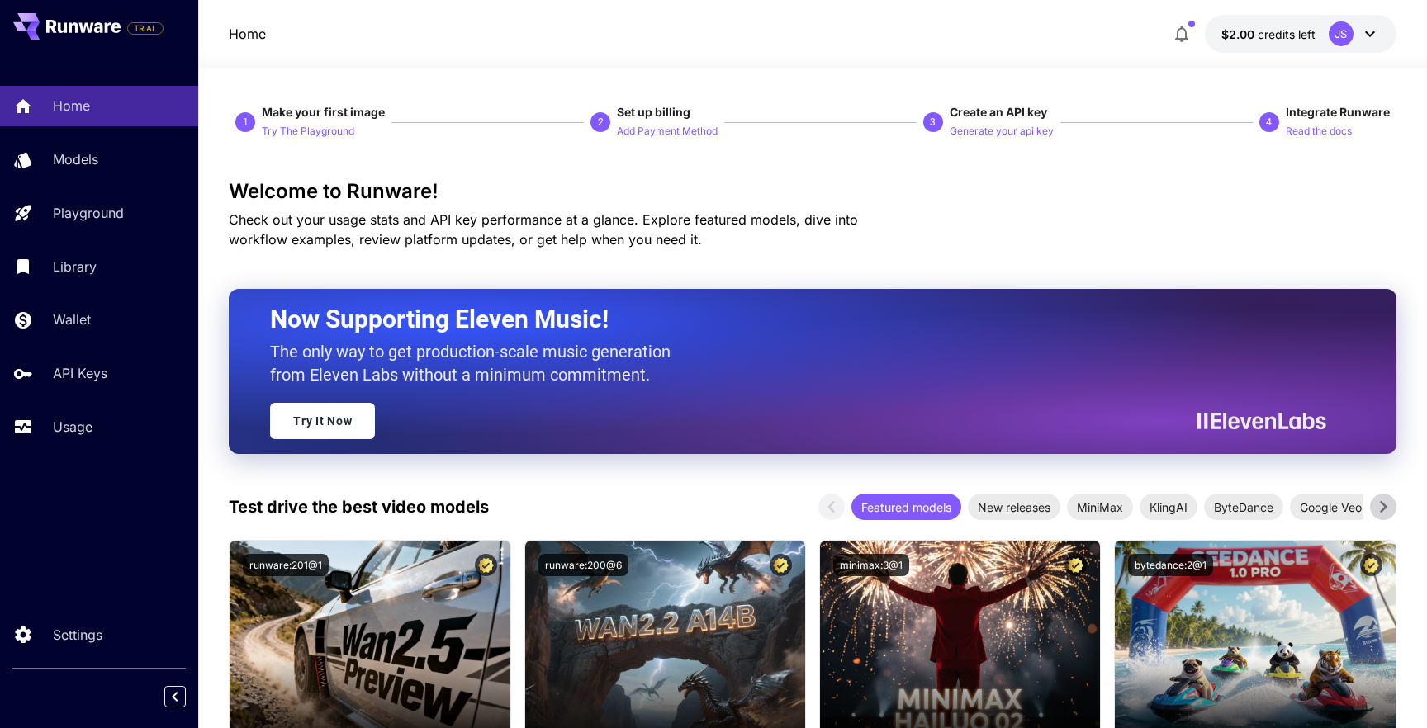
click at [1380, 503] on icon at bounding box center [1383, 507] width 25 height 25
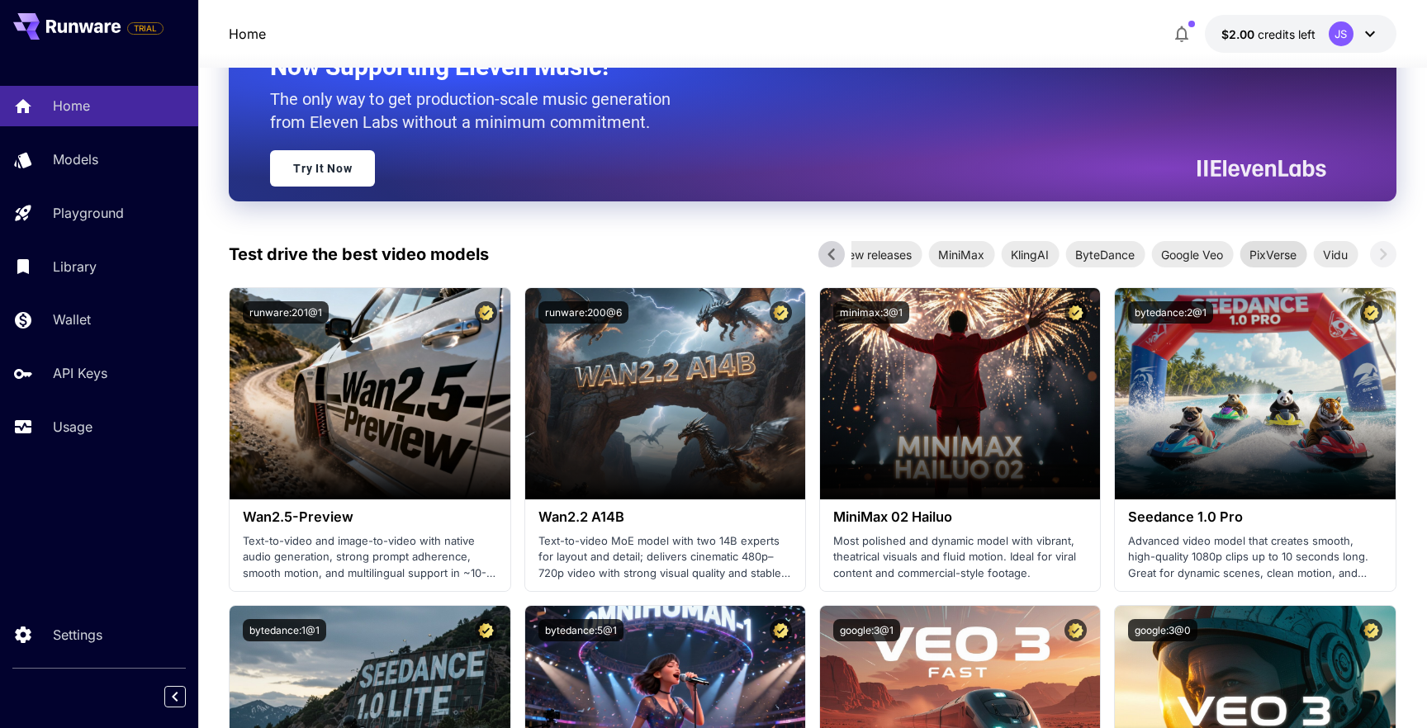
scroll to position [227, 0]
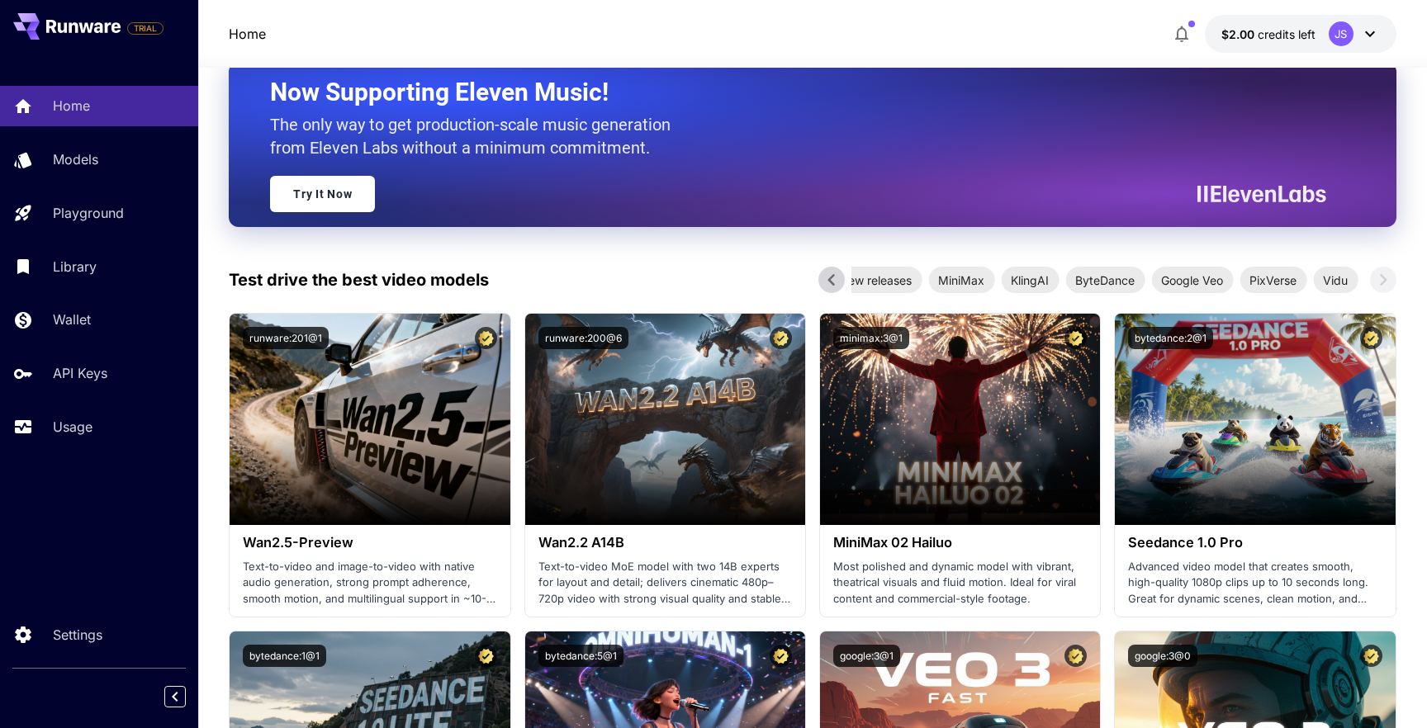
click at [831, 270] on icon at bounding box center [831, 280] width 25 height 25
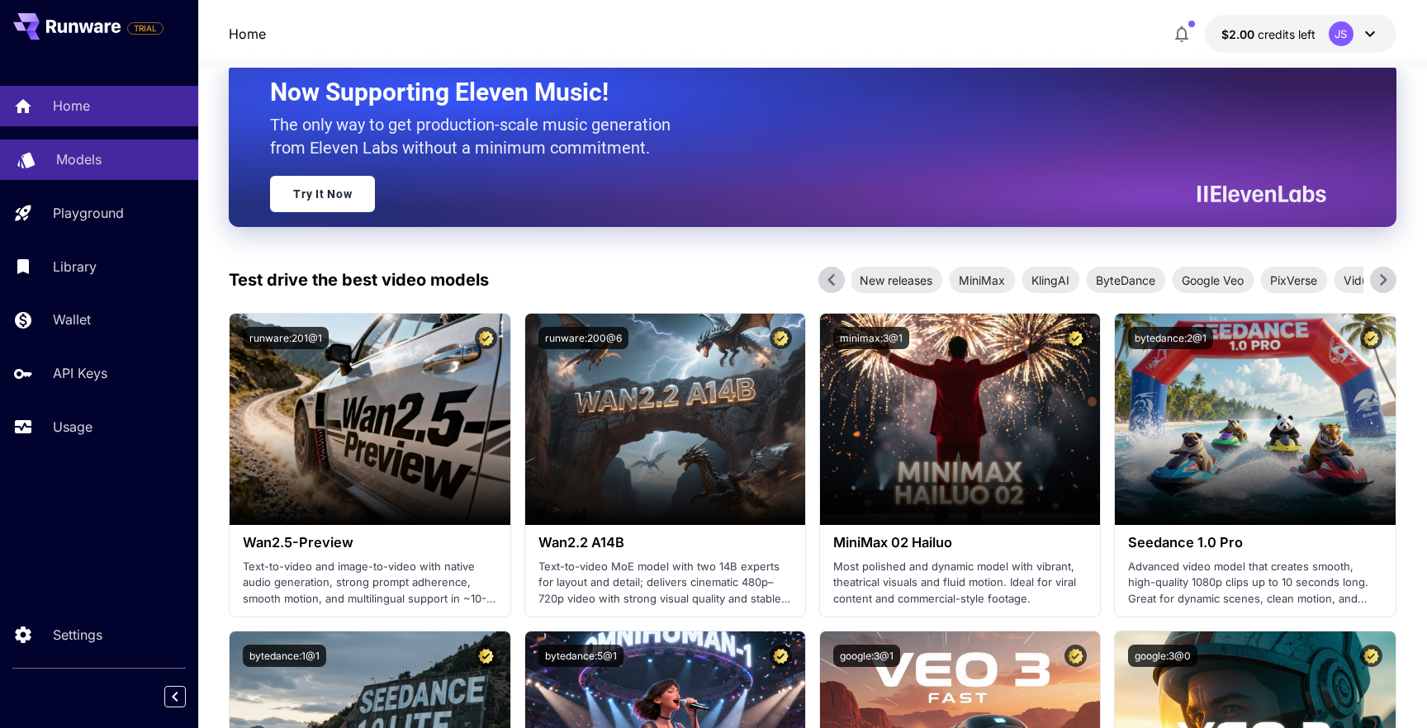
click at [93, 149] on link "Models" at bounding box center [99, 160] width 198 height 40
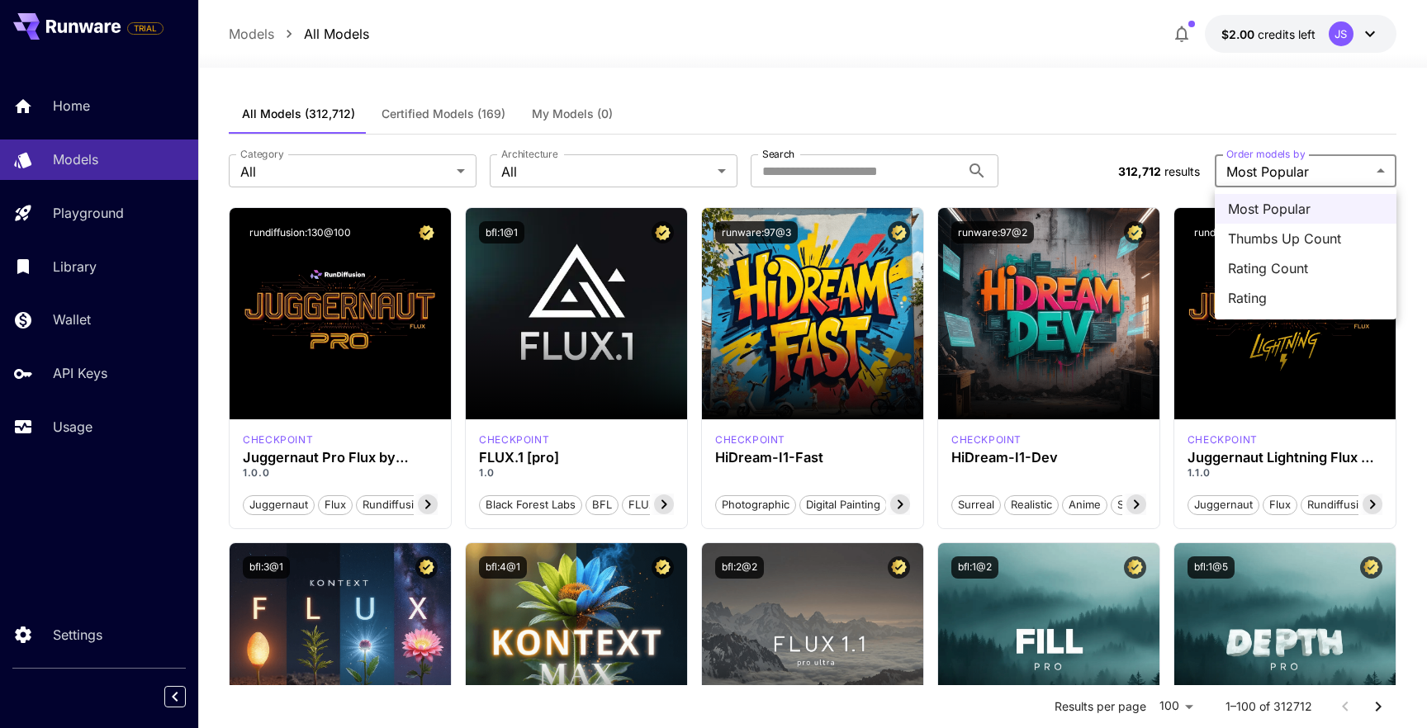
click at [1244, 293] on span "Rating" at bounding box center [1305, 298] width 155 height 20
type input "******"
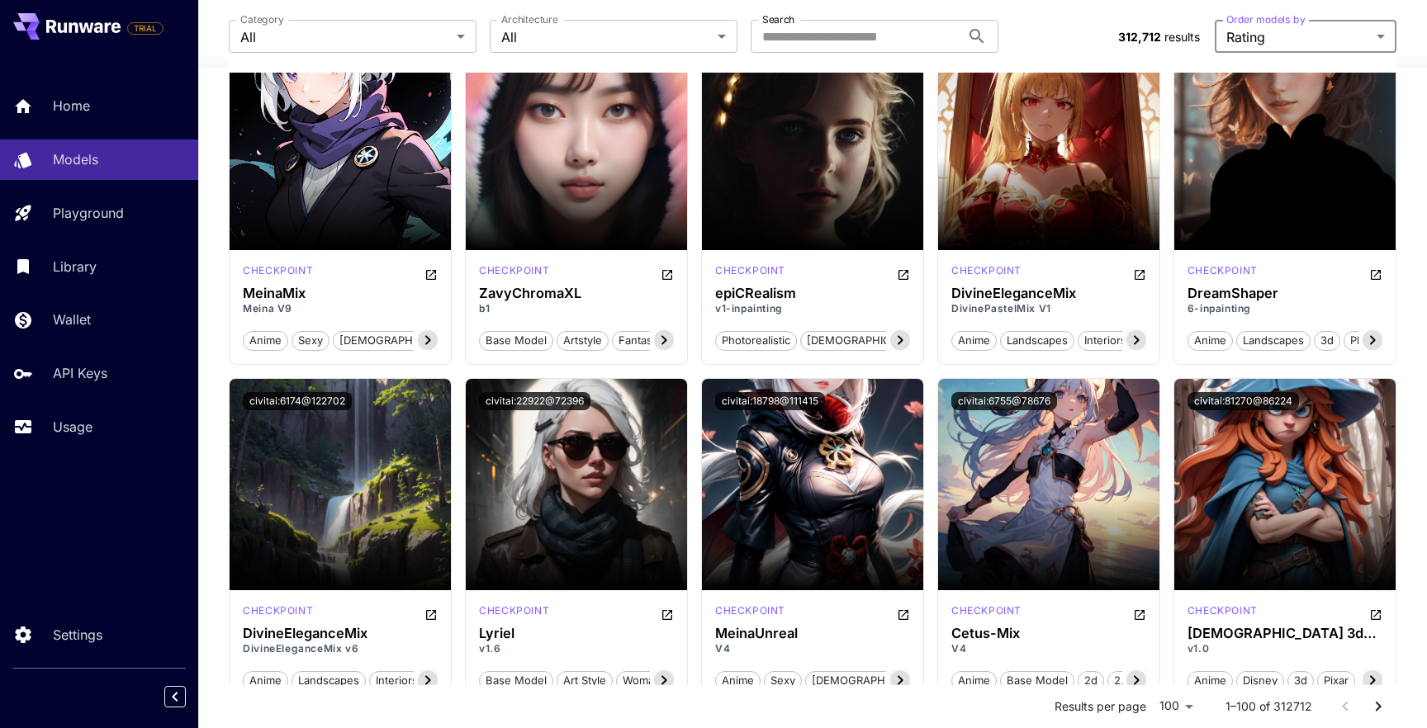
scroll to position [745, 0]
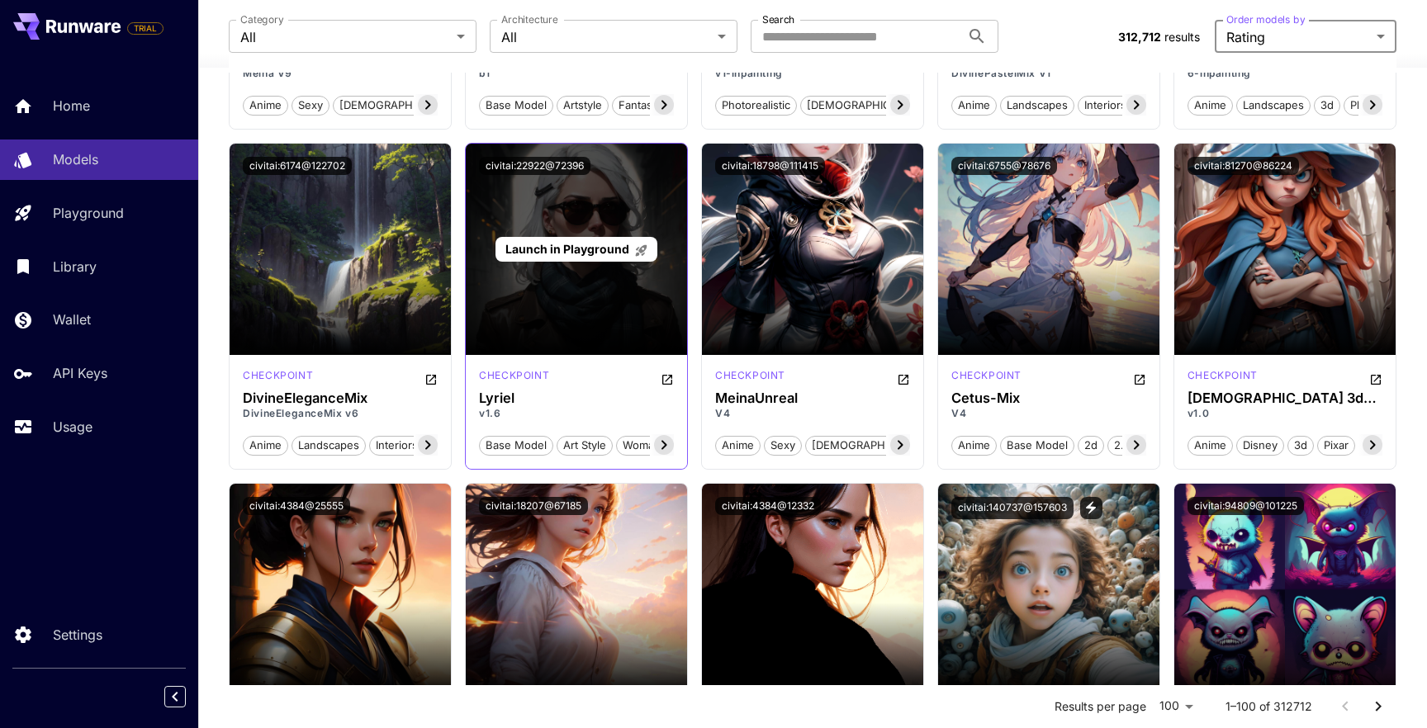
click at [588, 262] on div "Launch in Playground" at bounding box center [576, 249] width 221 height 211
click at [582, 249] on span "Launch in Playground" at bounding box center [567, 249] width 124 height 14
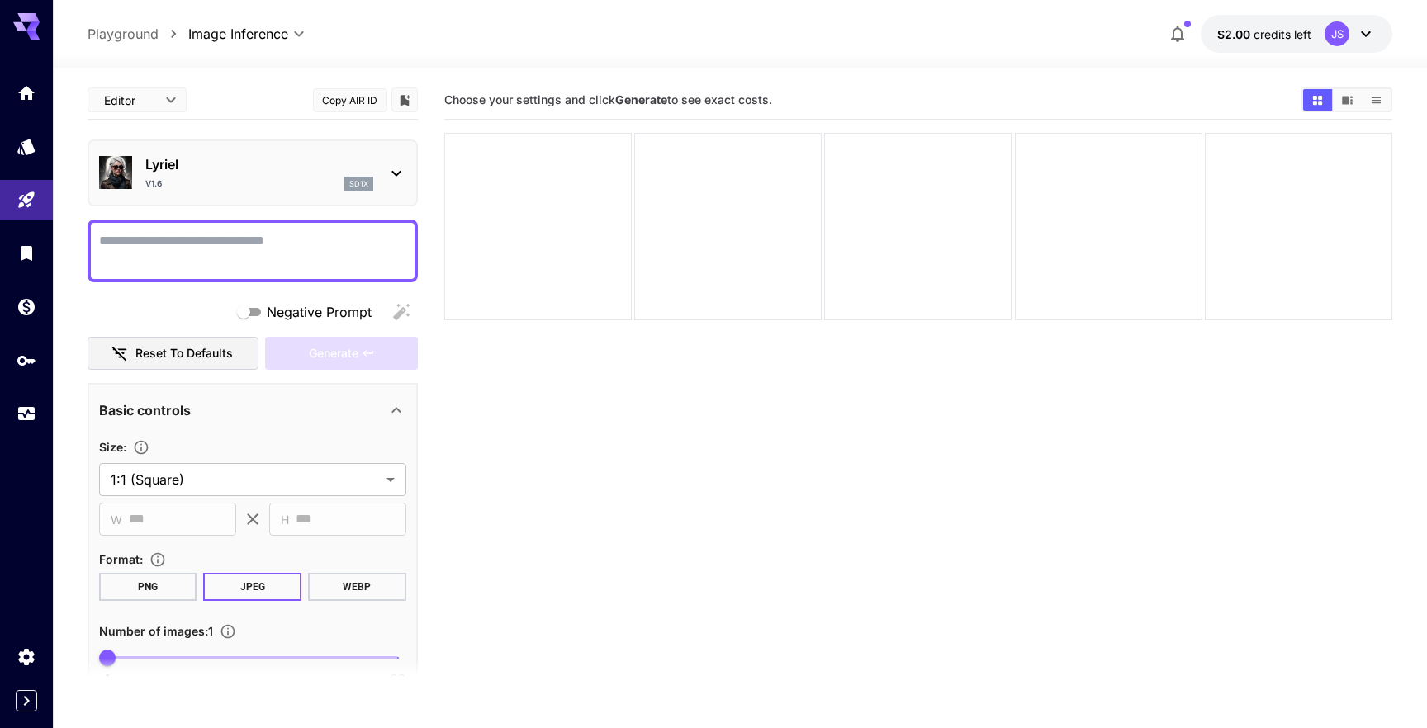
click at [396, 176] on icon at bounding box center [396, 173] width 20 height 20
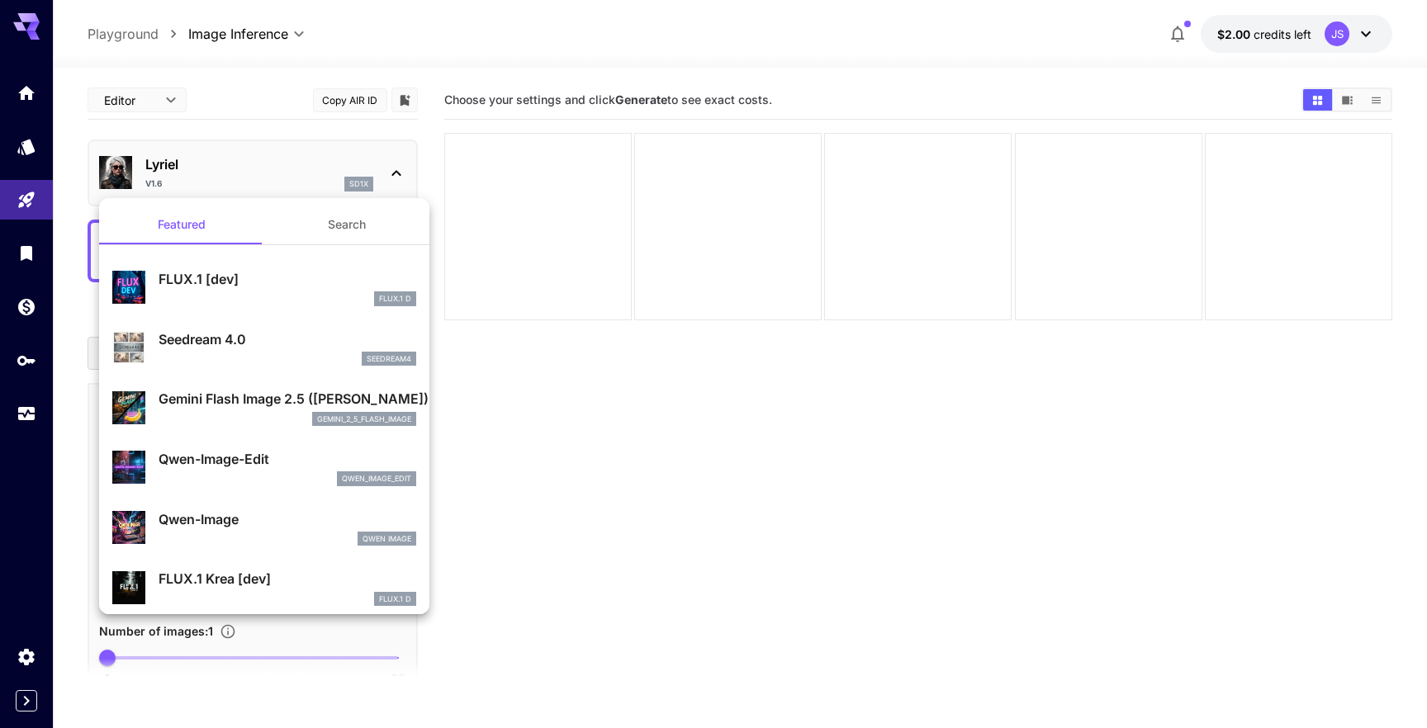
click at [396, 176] on div at bounding box center [713, 364] width 1427 height 728
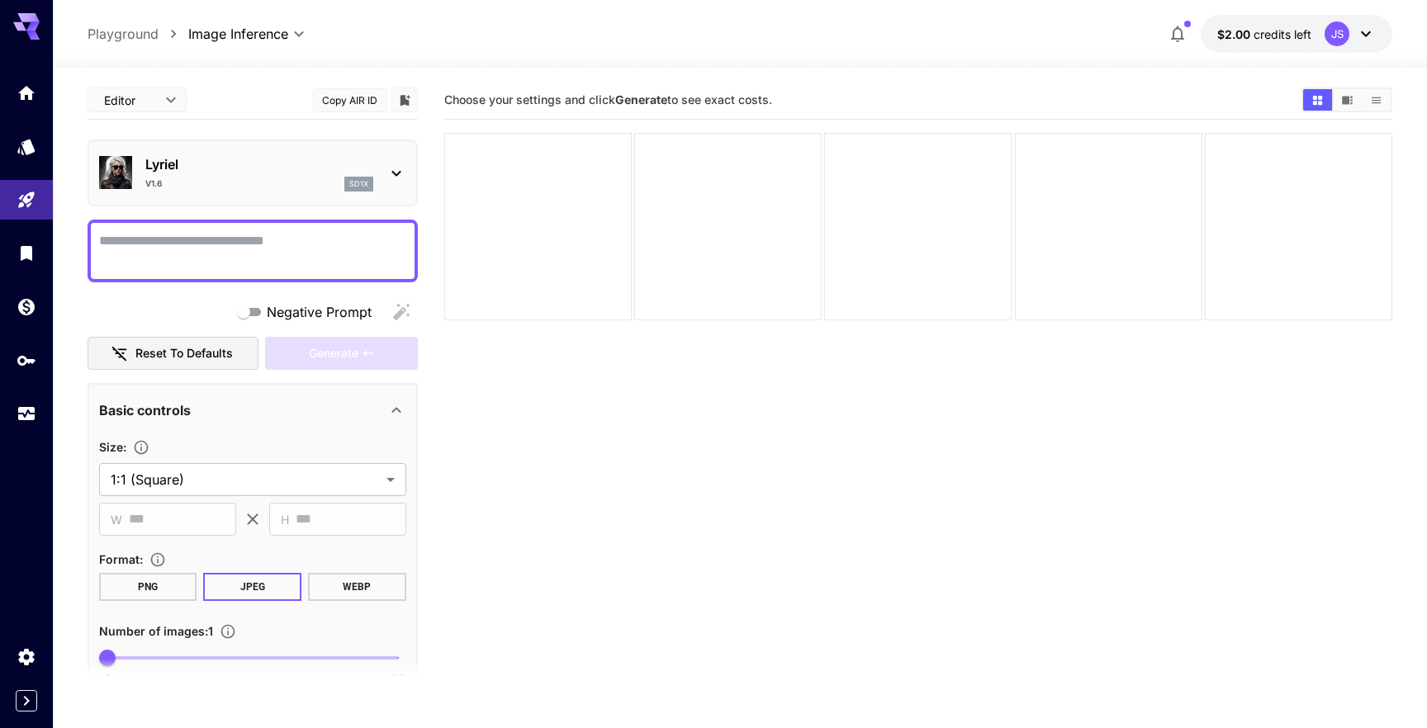
click at [113, 41] on p "Playground" at bounding box center [123, 34] width 71 height 20
click at [34, 155] on link at bounding box center [26, 146] width 53 height 40
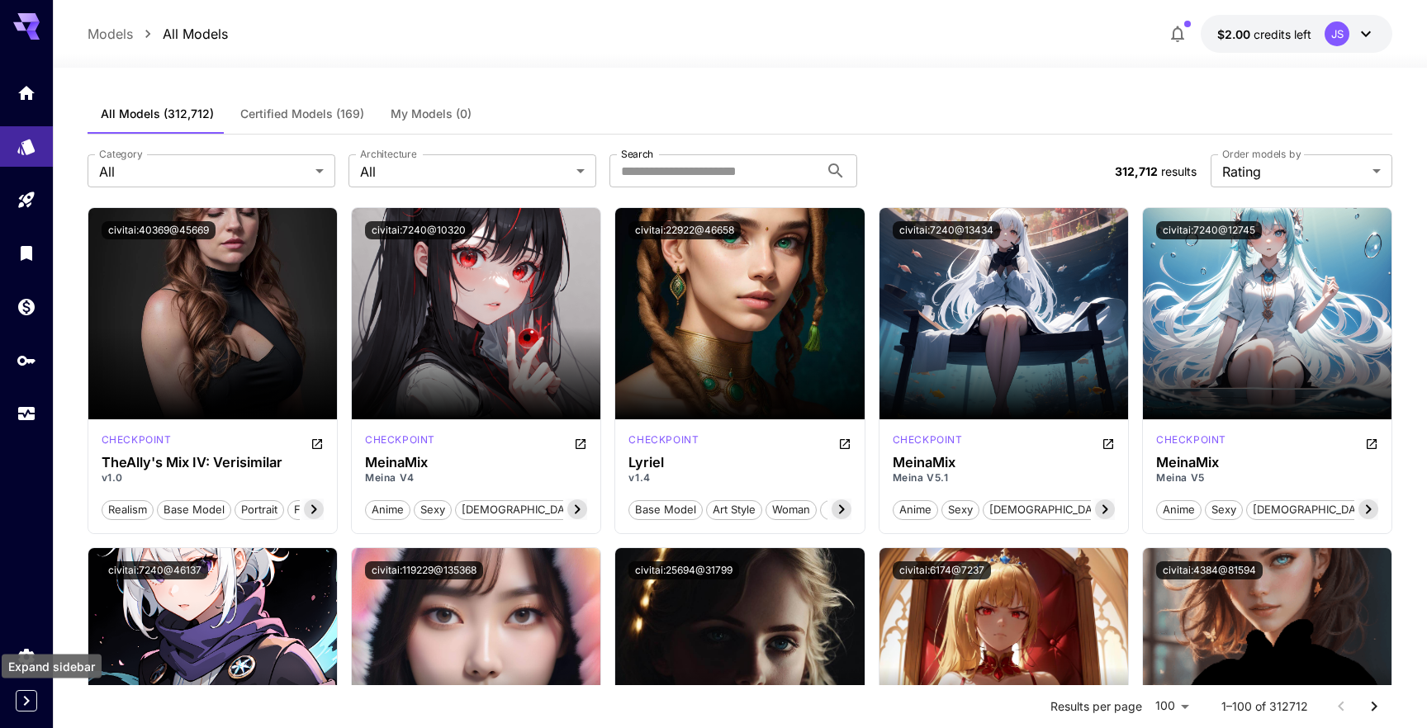
click at [22, 708] on icon "Expand sidebar" at bounding box center [27, 701] width 20 height 20
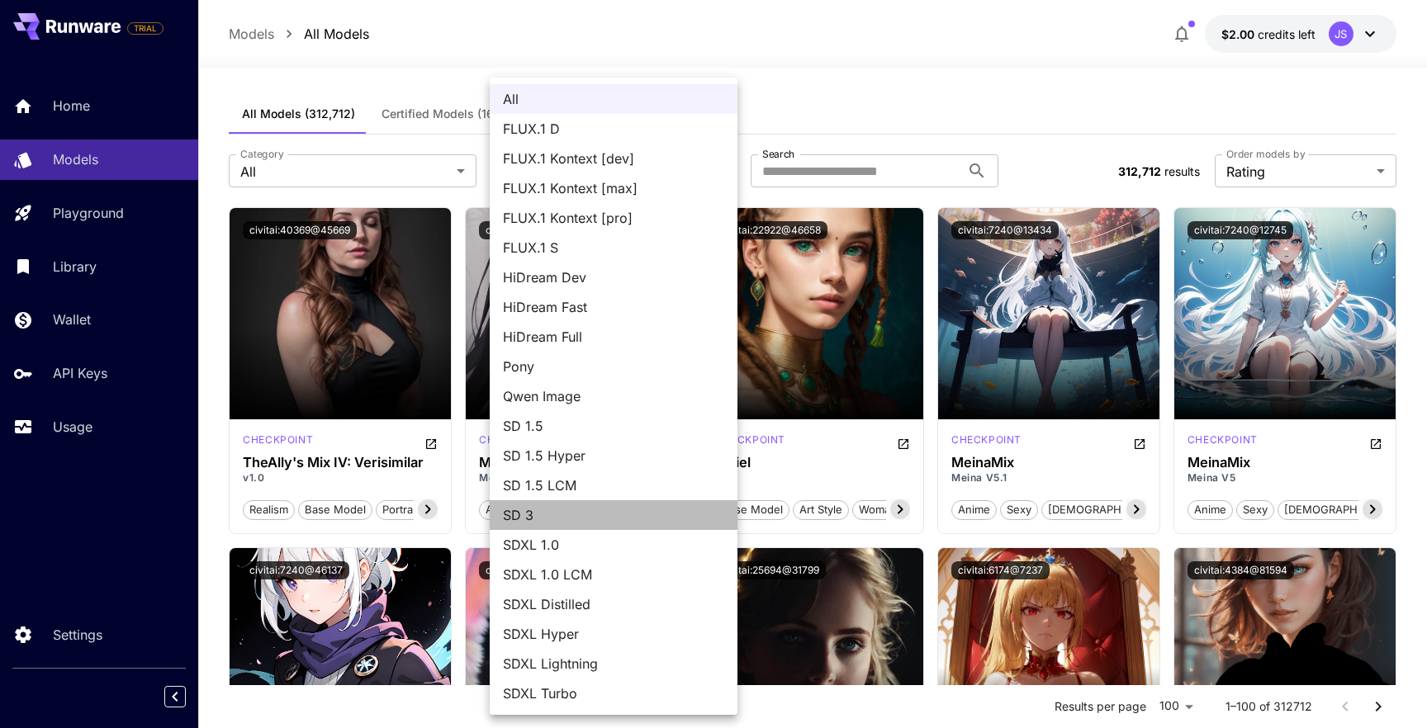
click at [602, 521] on span "SD 3" at bounding box center [613, 515] width 221 height 20
type input "***"
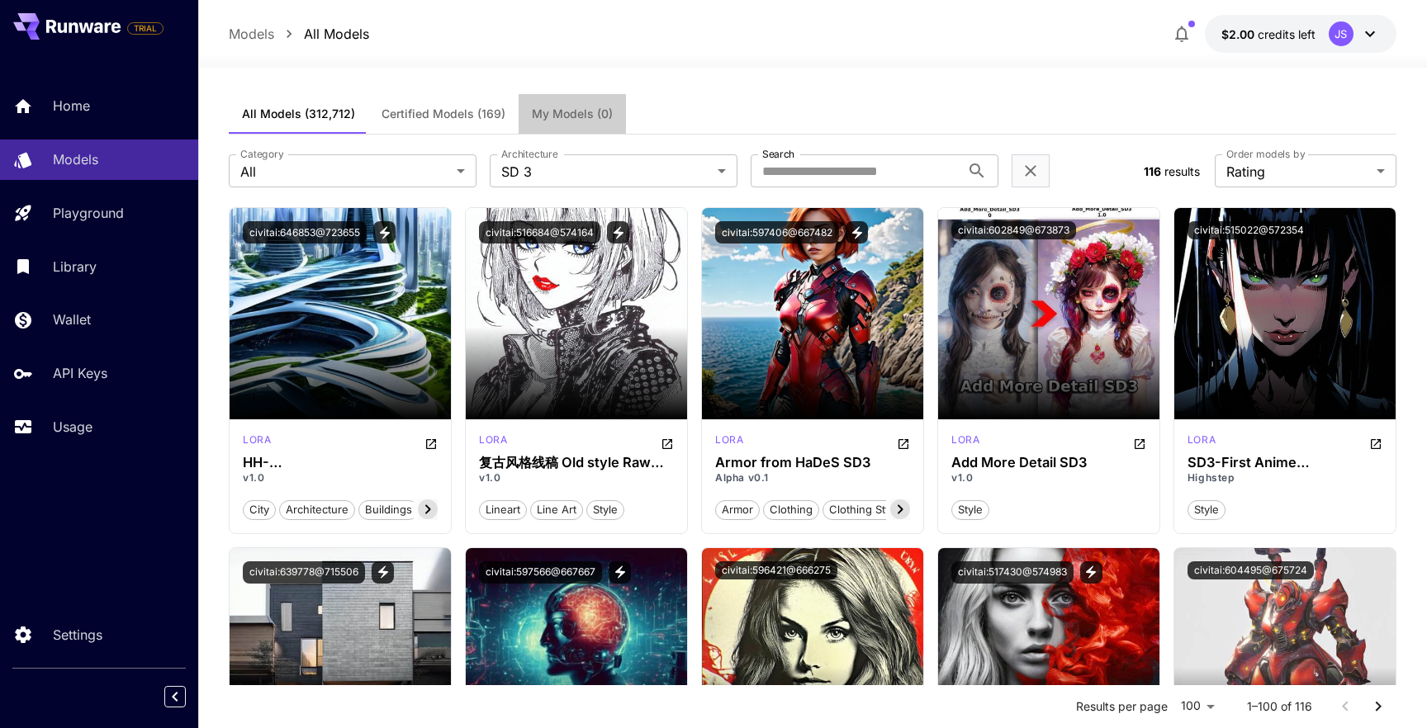
click at [557, 117] on span "My Models (0)" at bounding box center [572, 114] width 81 height 15
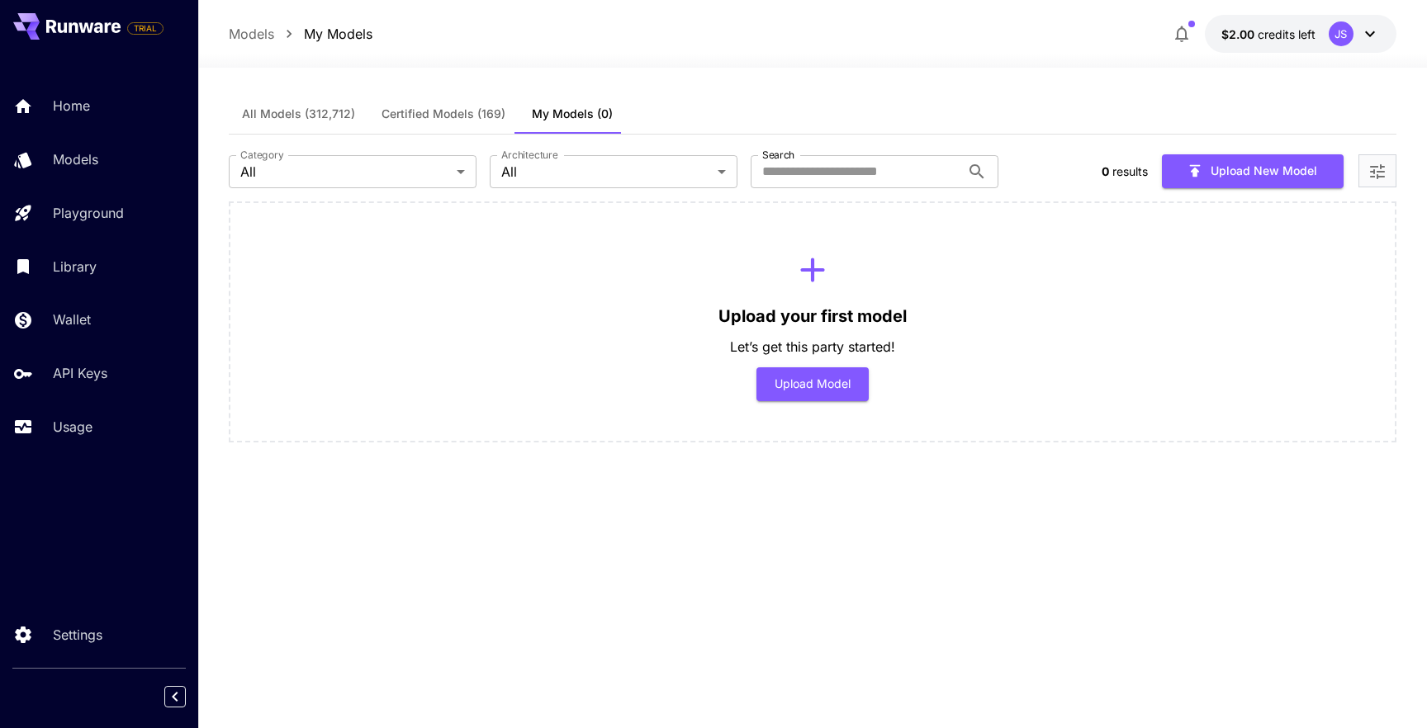
click at [462, 111] on span "Certified Models (169)" at bounding box center [443, 114] width 124 height 15
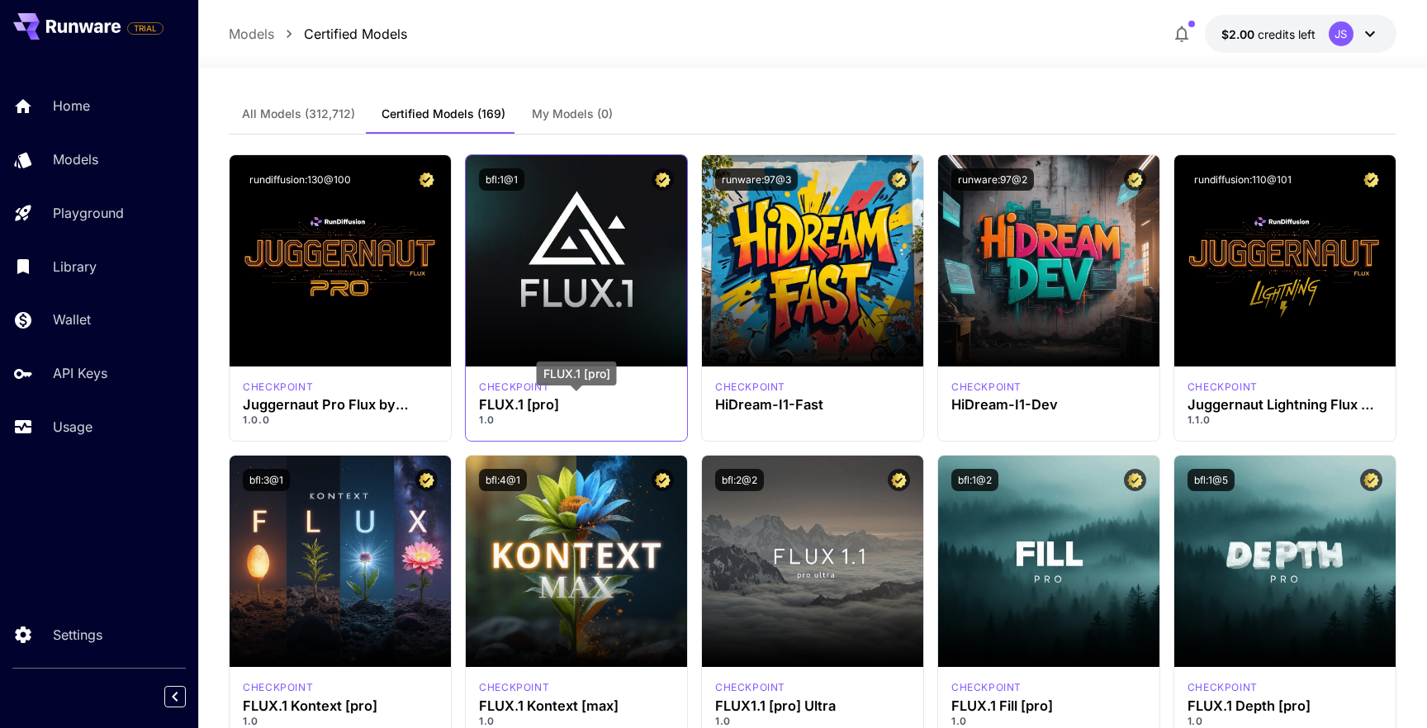
click at [509, 407] on h3 "FLUX.1 [pro]" at bounding box center [576, 405] width 195 height 16
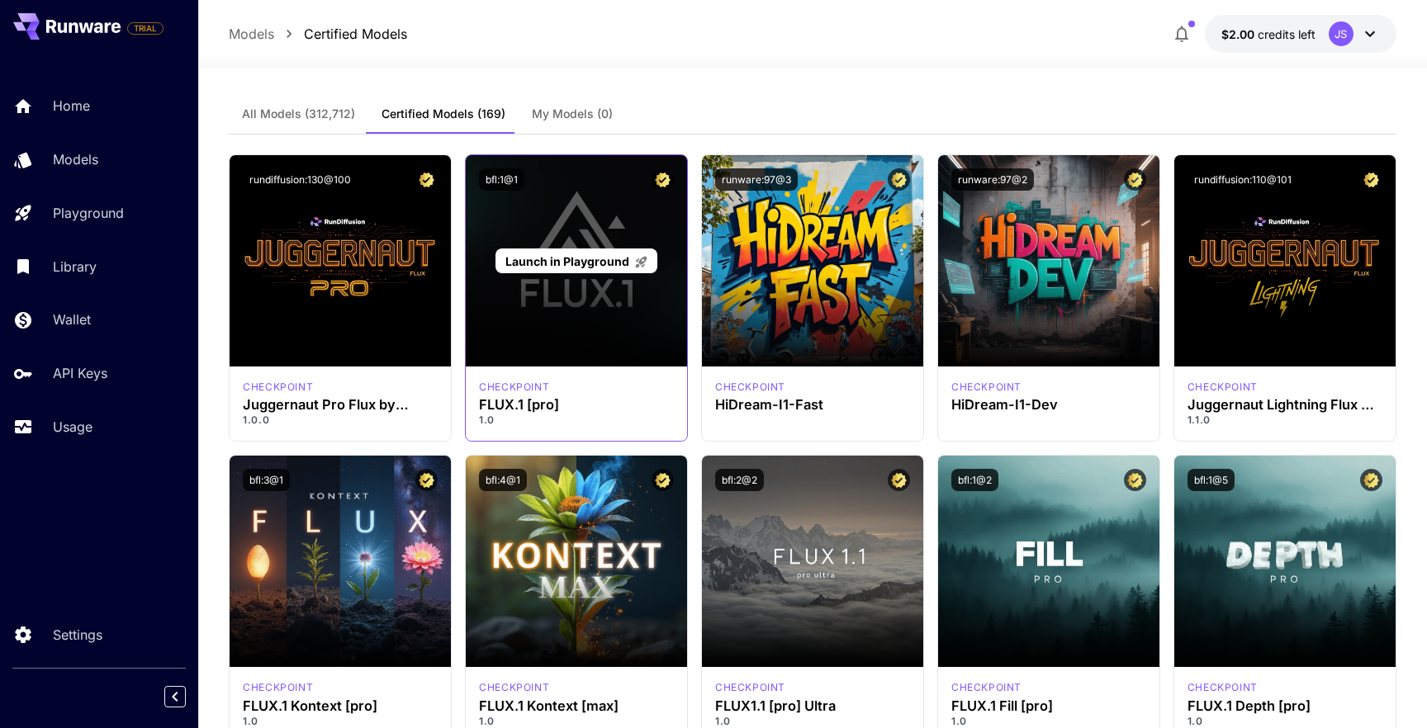
click at [580, 285] on div "Launch in Playground" at bounding box center [576, 260] width 221 height 211
click at [578, 263] on span "Launch in Playground" at bounding box center [567, 261] width 124 height 14
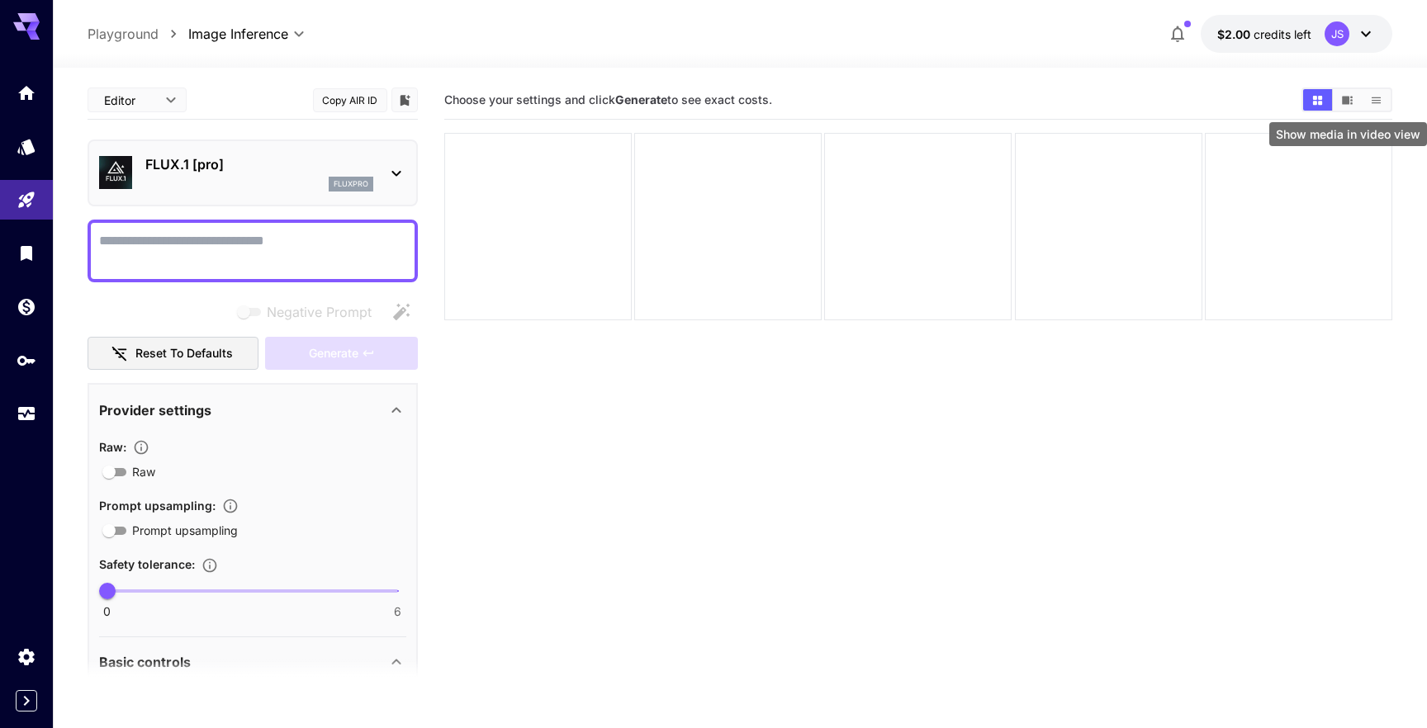
click at [1349, 102] on icon "Show media in video view" at bounding box center [1347, 100] width 12 height 12
click at [1386, 99] on button "Show media in list view" at bounding box center [1376, 99] width 29 height 21
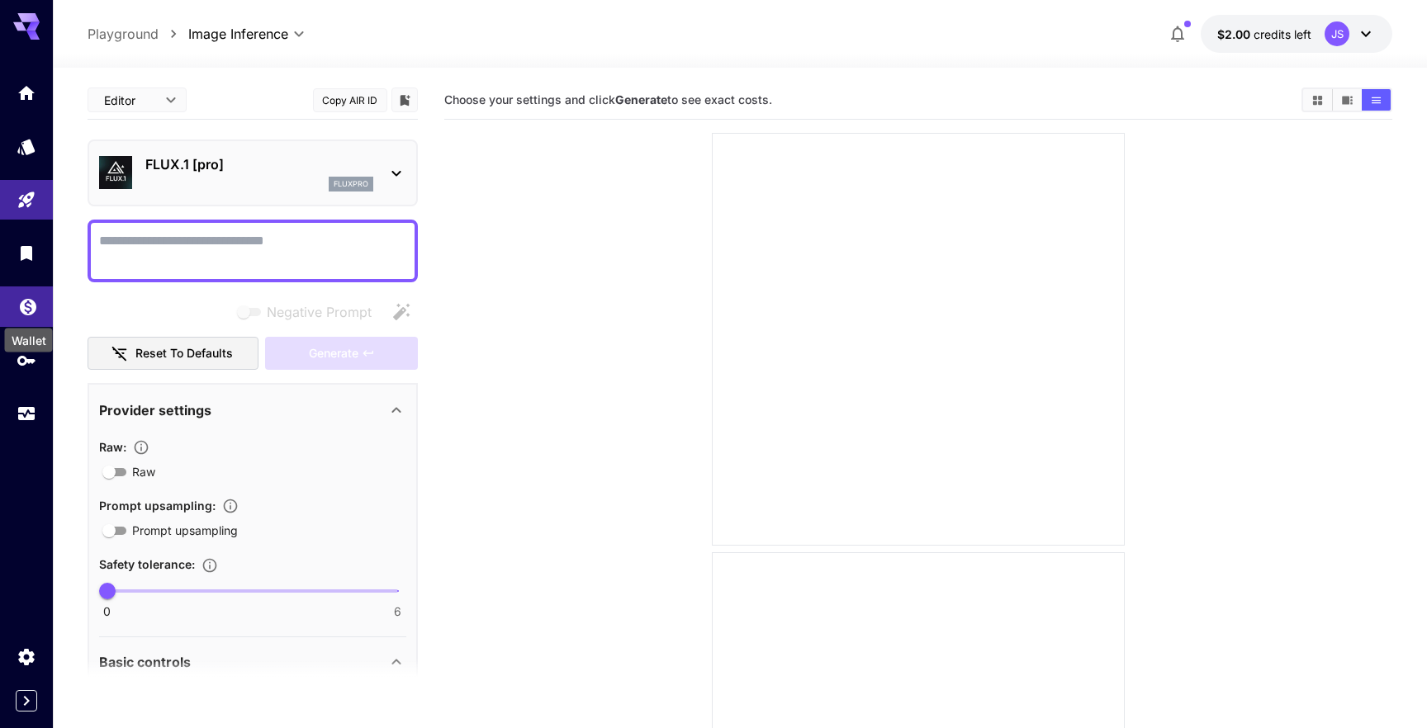
click at [28, 307] on icon "Wallet" at bounding box center [28, 302] width 17 height 17
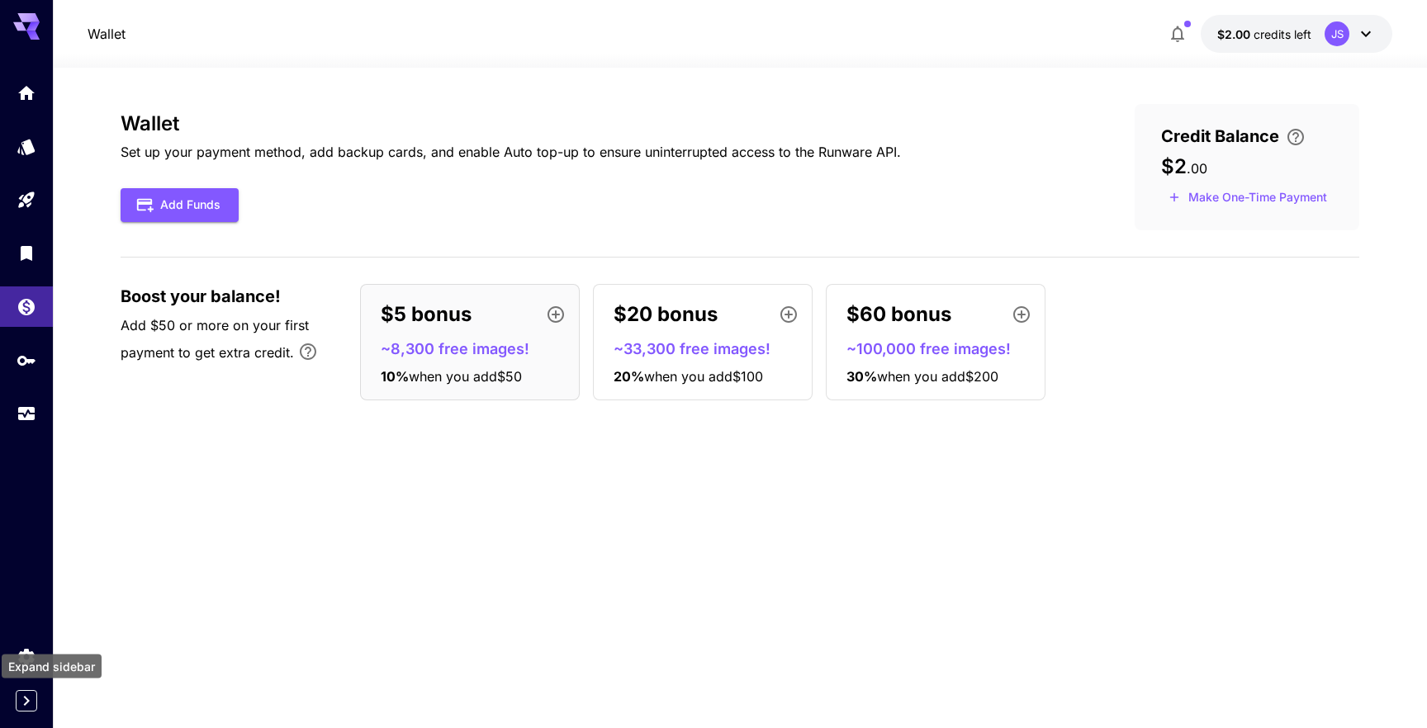
click at [21, 701] on icon "Expand sidebar" at bounding box center [27, 701] width 20 height 20
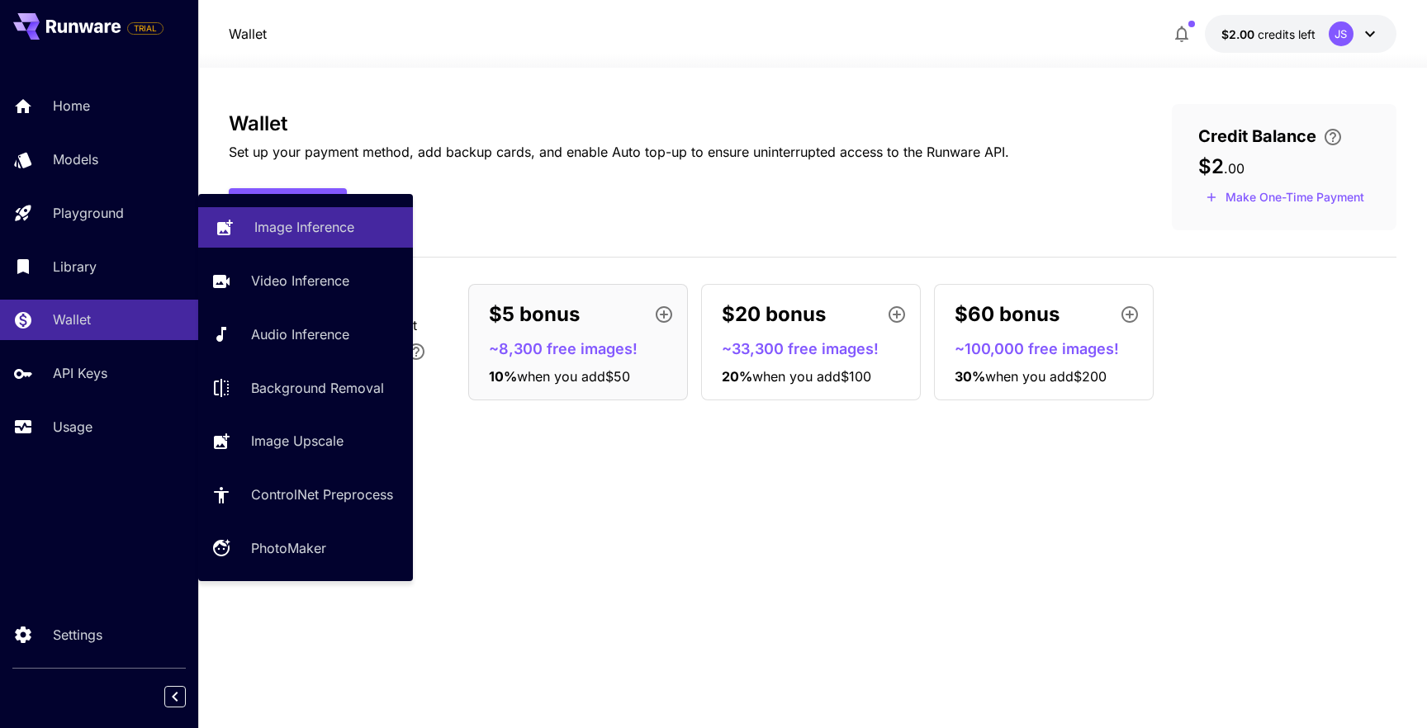
click at [296, 227] on p "Image Inference" at bounding box center [304, 227] width 100 height 20
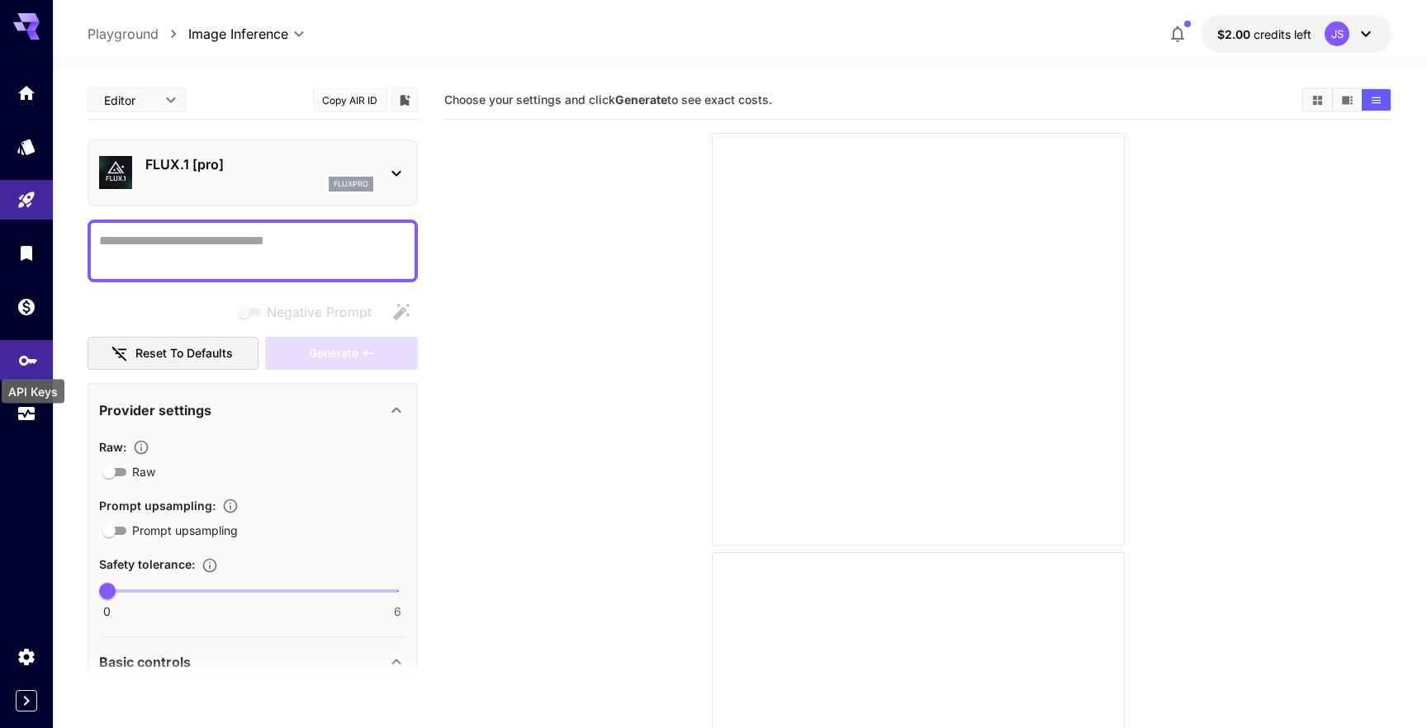
click at [21, 365] on icon "API Keys" at bounding box center [28, 355] width 20 height 20
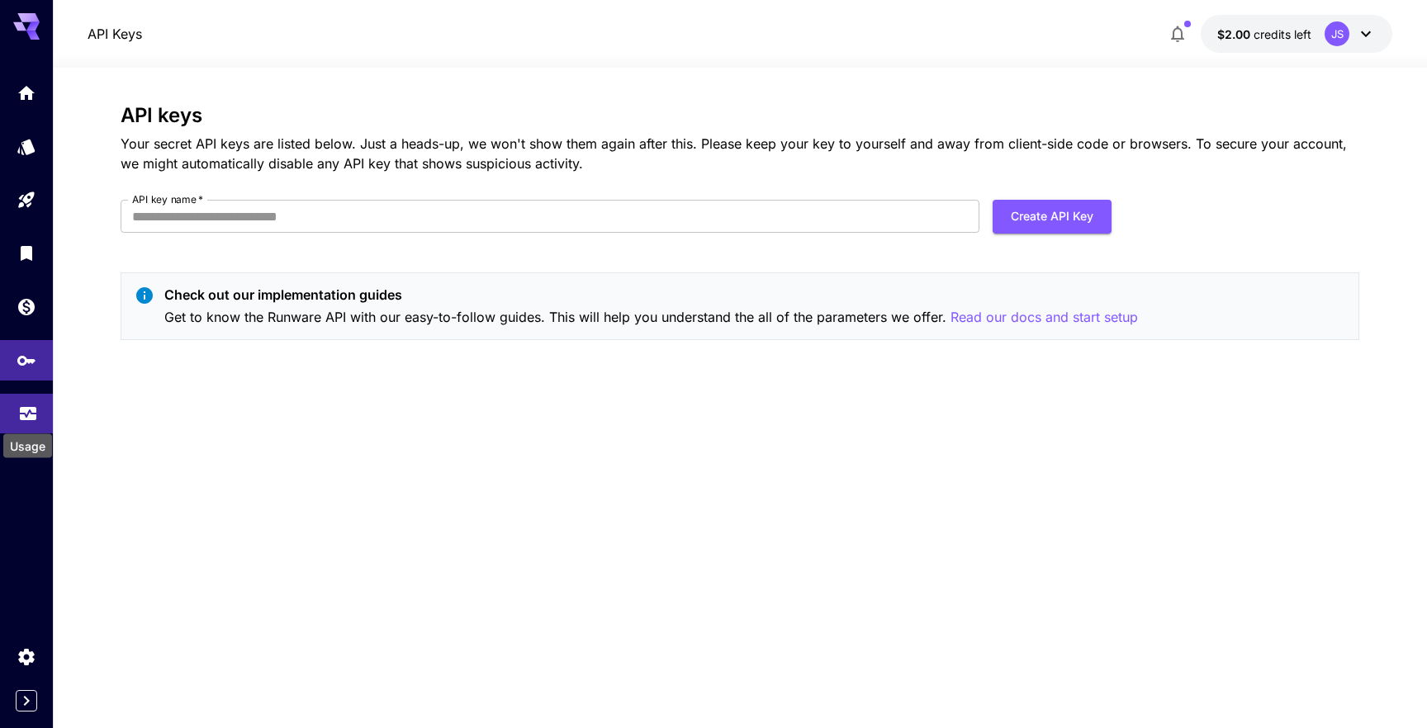
click at [34, 419] on icon "Usage" at bounding box center [28, 409] width 20 height 20
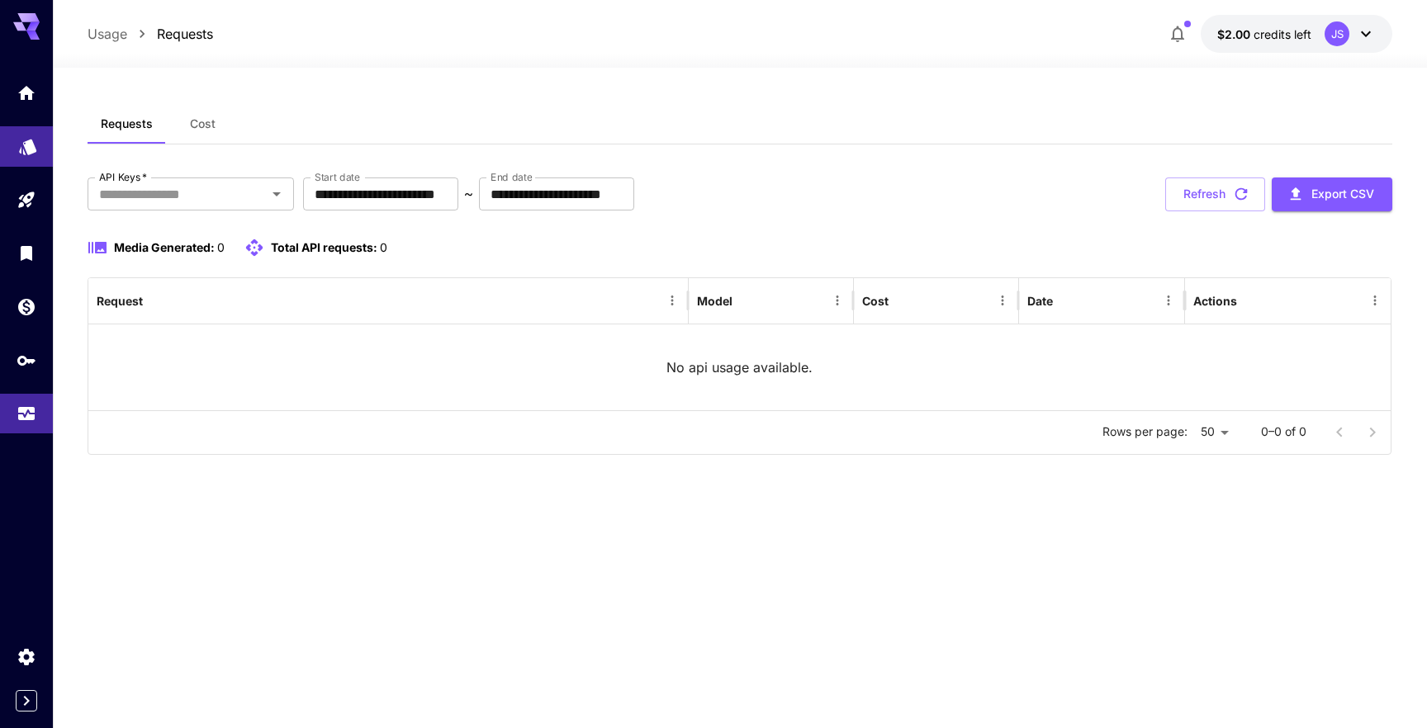
click at [28, 145] on icon "Models" at bounding box center [27, 142] width 17 height 16
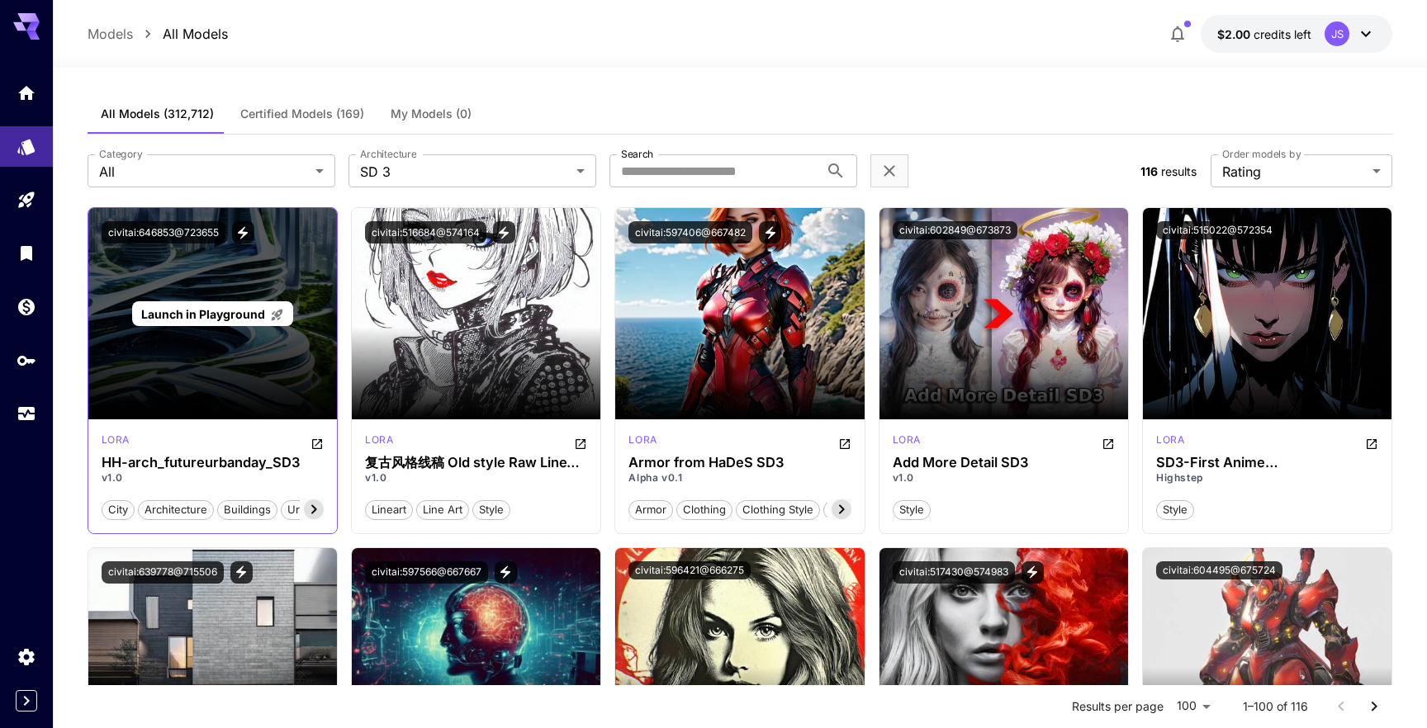
click at [229, 320] on span "Launch in Playground" at bounding box center [203, 314] width 124 height 14
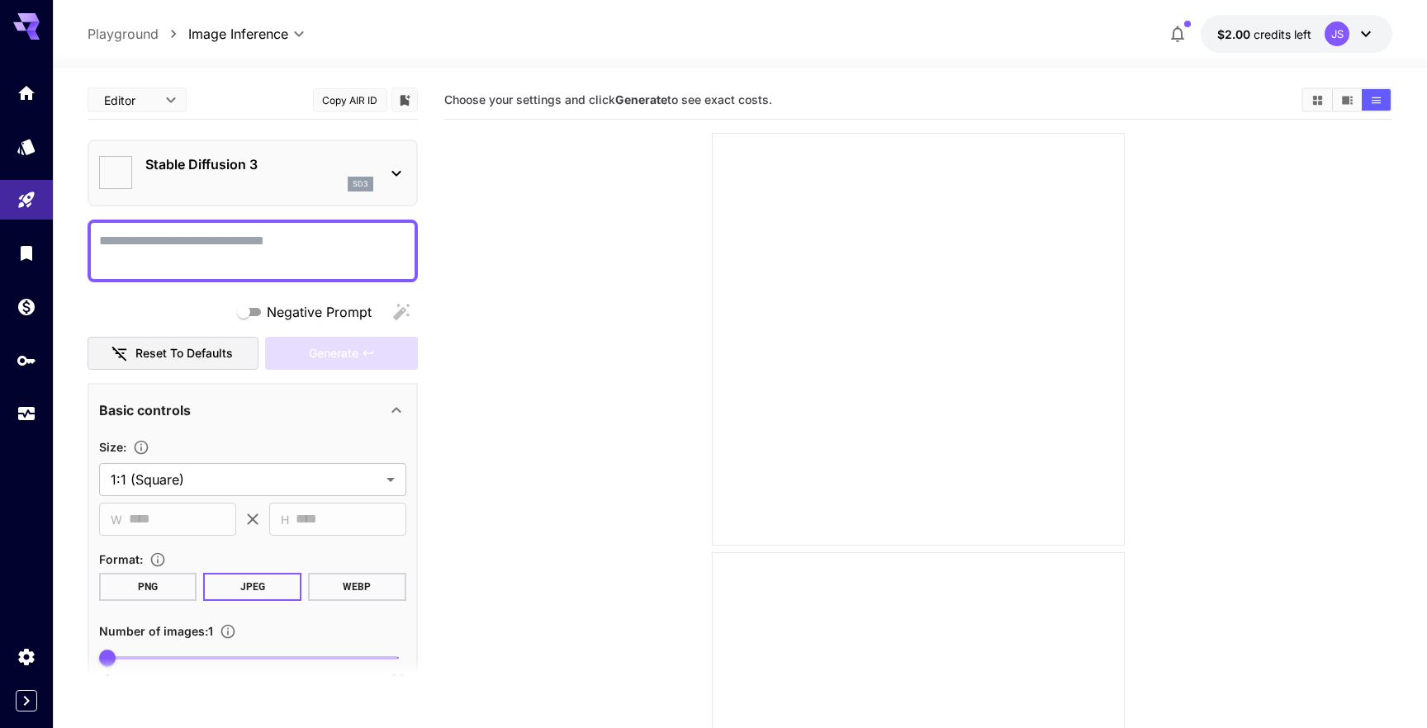
type input "*******"
click at [364, 175] on div "Stable Diffusion 3 sd3" at bounding box center [259, 172] width 228 height 37
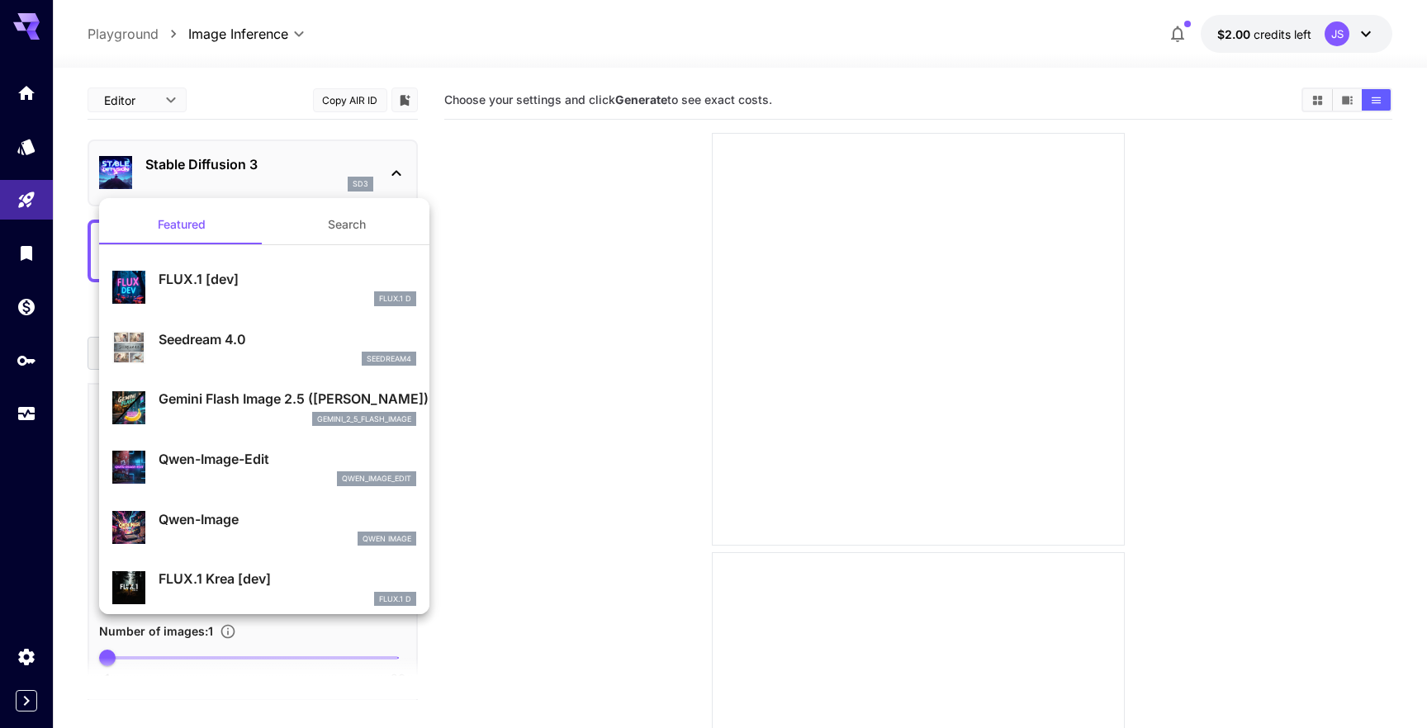
click at [364, 175] on div at bounding box center [713, 364] width 1427 height 728
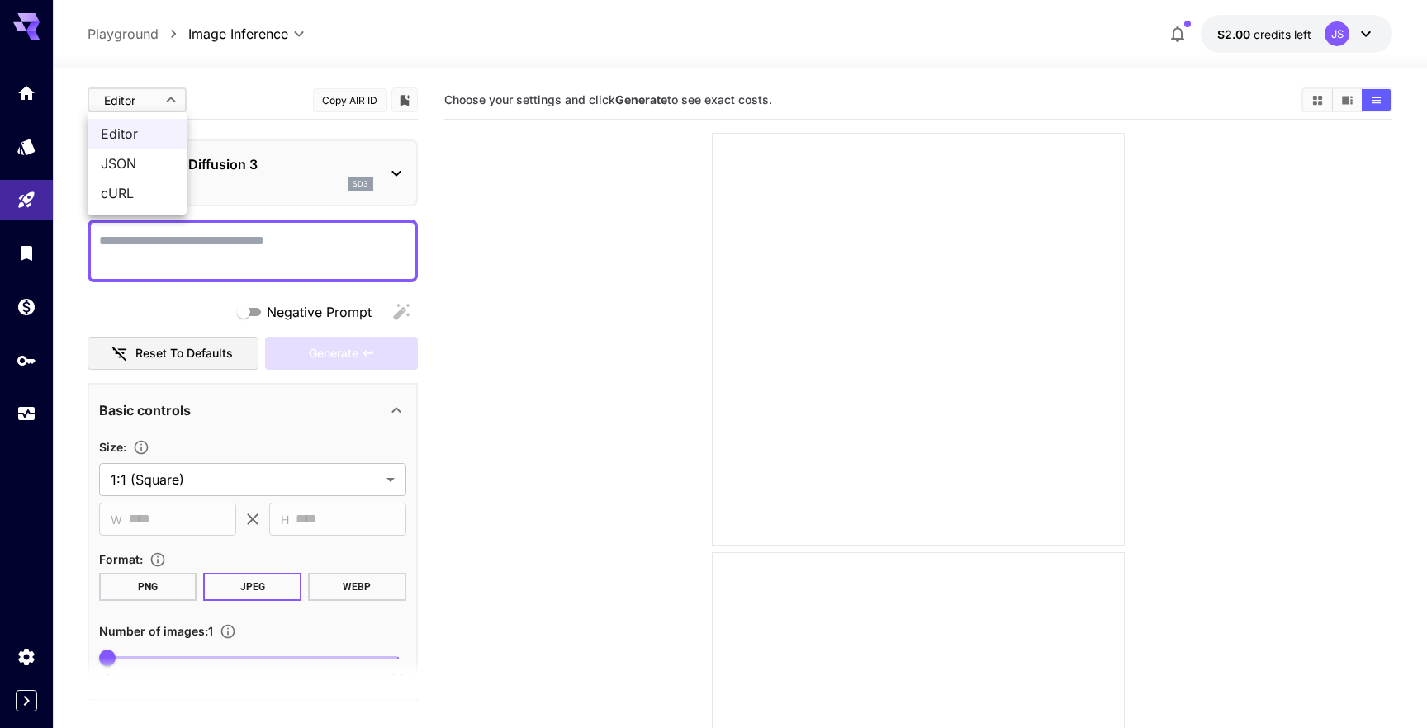
click at [168, 101] on div at bounding box center [713, 364] width 1427 height 728
click at [130, 196] on span "cURL" at bounding box center [137, 193] width 73 height 20
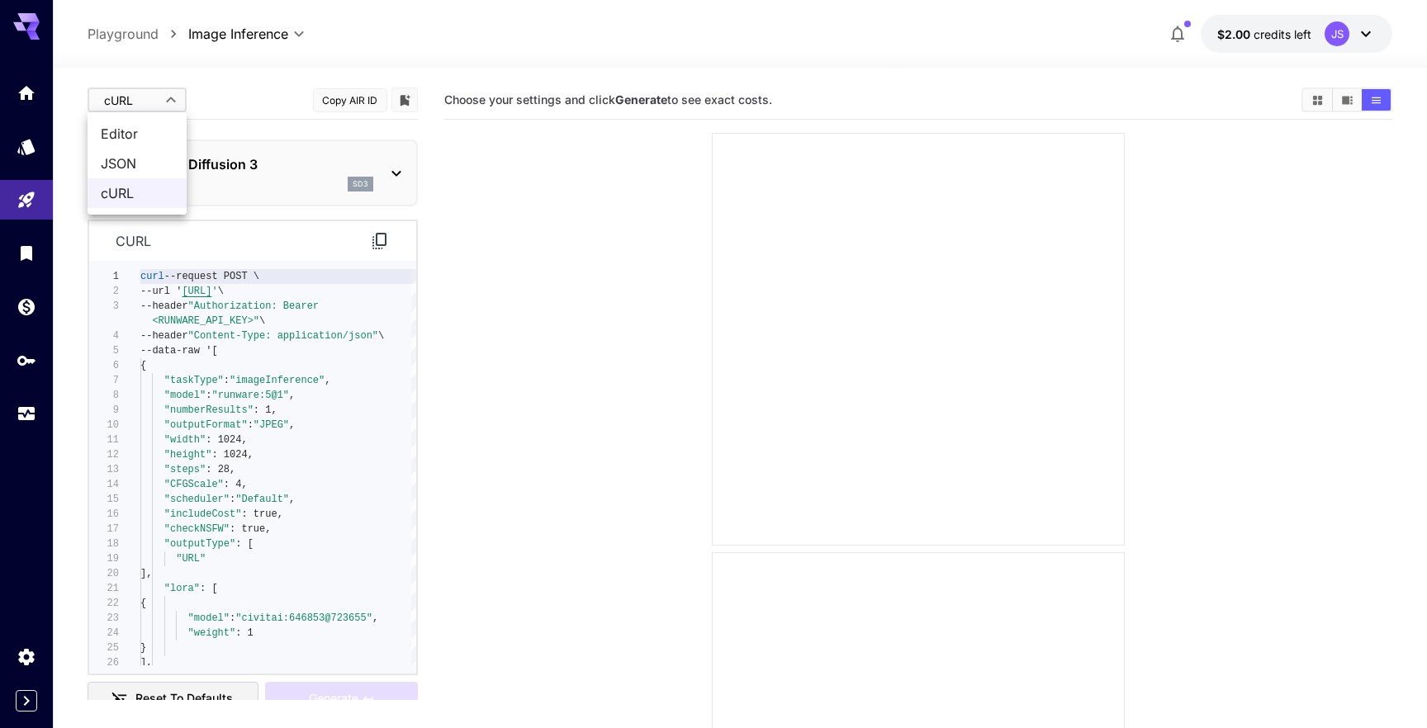
click at [136, 129] on span "Editor" at bounding box center [137, 134] width 73 height 20
type input "****"
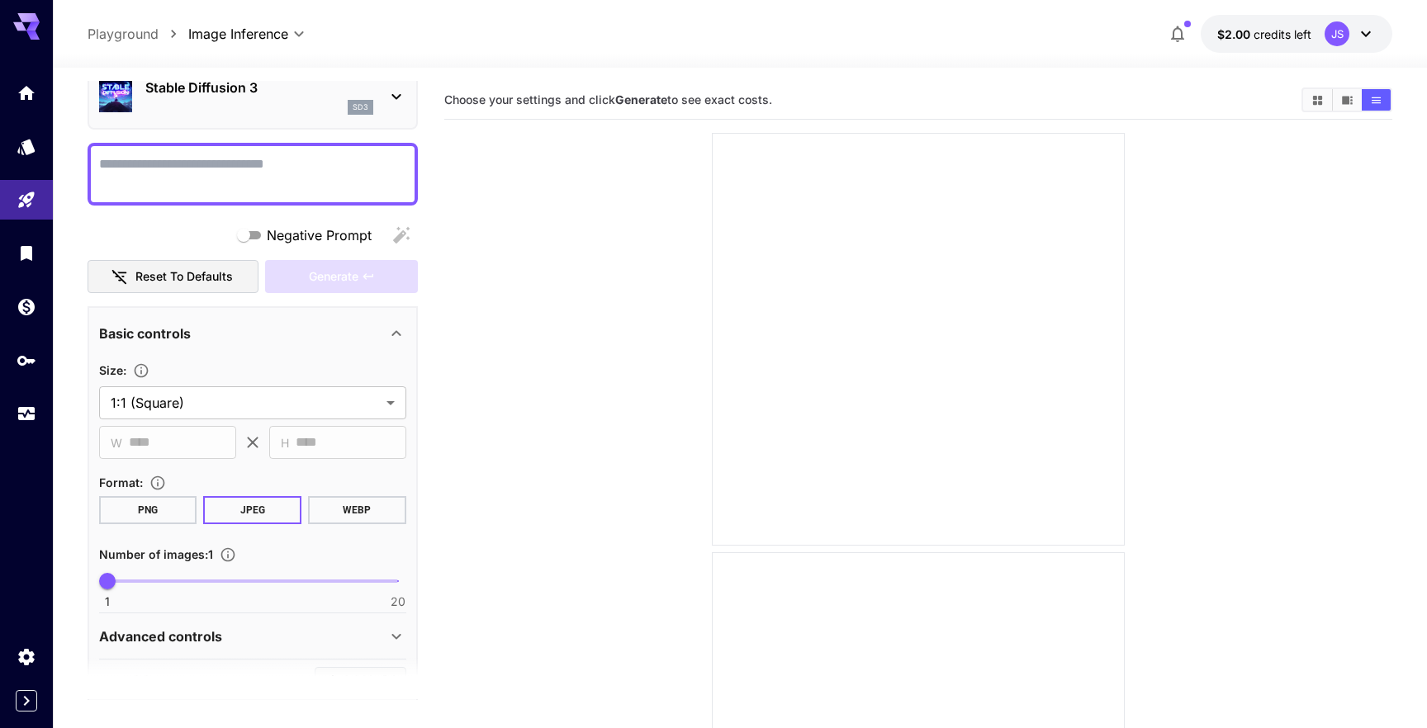
scroll to position [81, 0]
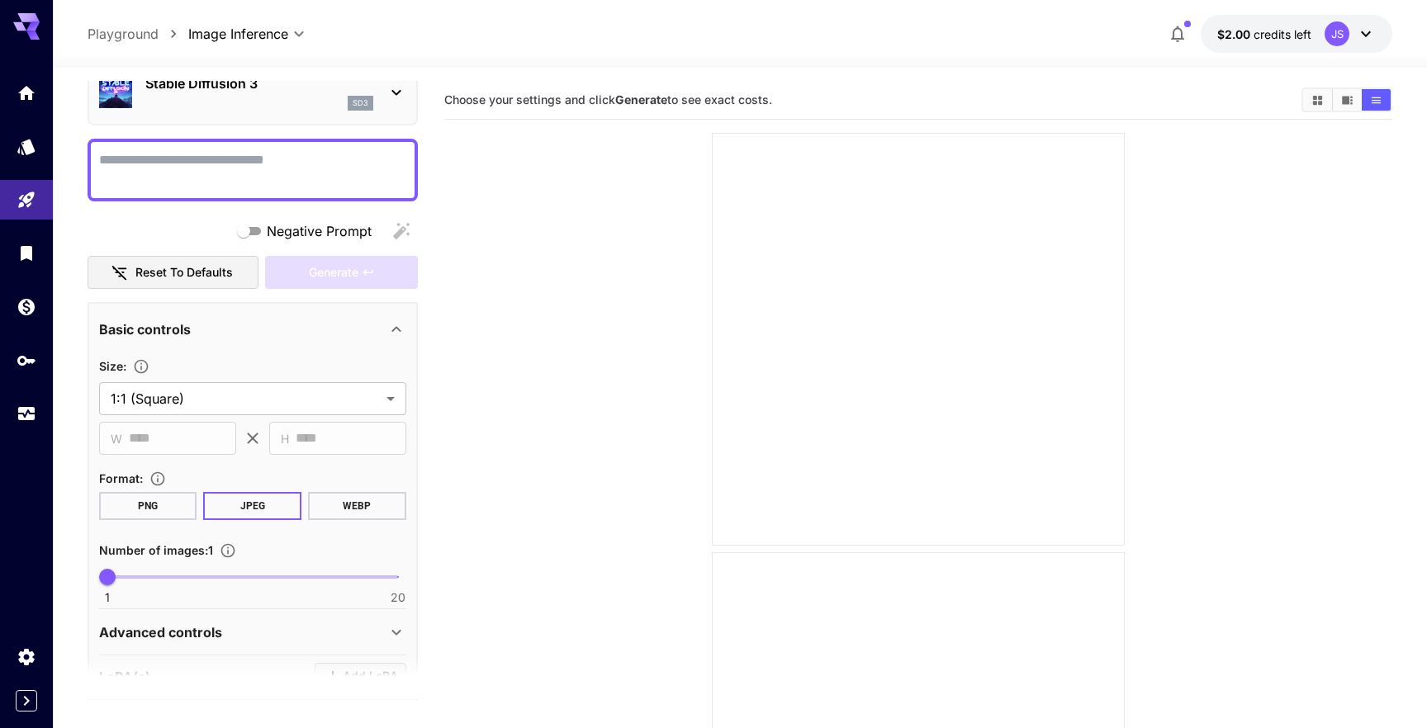
click at [304, 231] on span "Negative Prompt" at bounding box center [319, 231] width 105 height 20
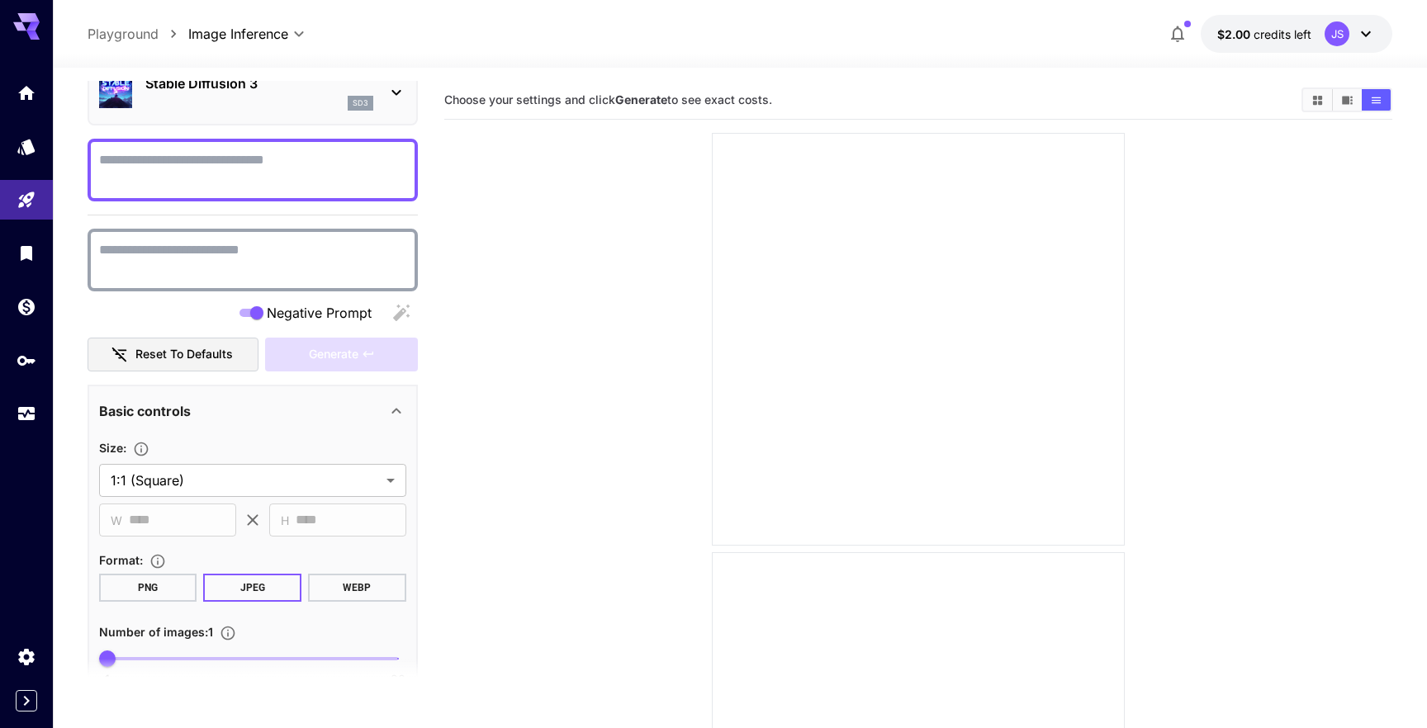
click at [284, 311] on span "Negative Prompt" at bounding box center [319, 313] width 105 height 20
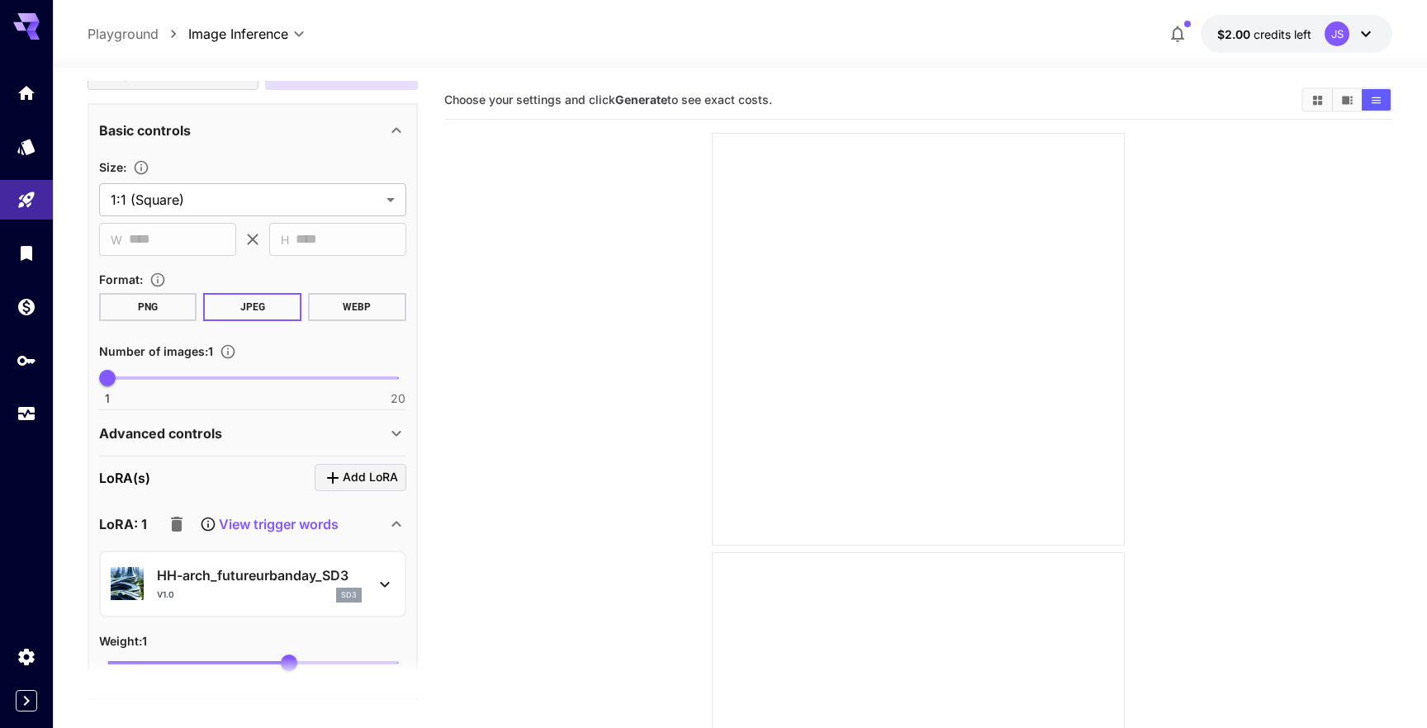
scroll to position [0, 0]
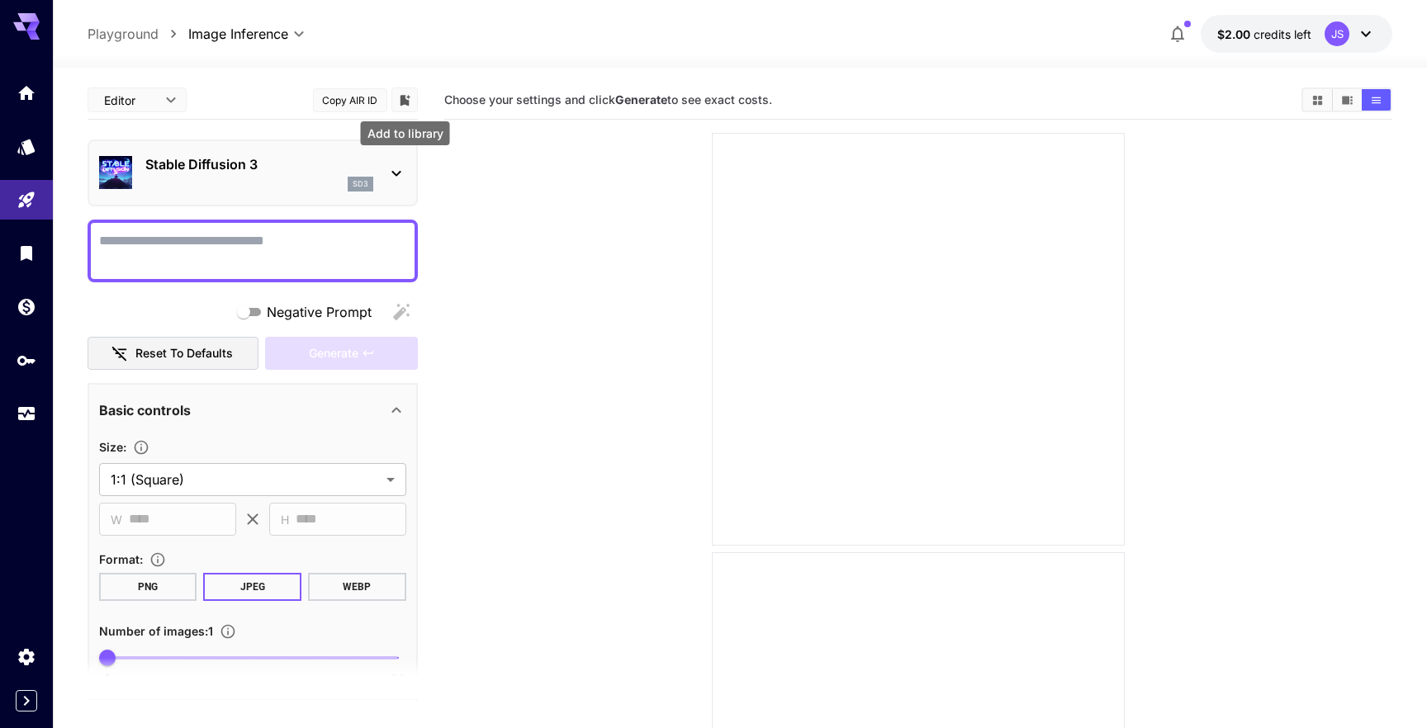
click at [402, 103] on icon "Add to library" at bounding box center [405, 100] width 10 height 11
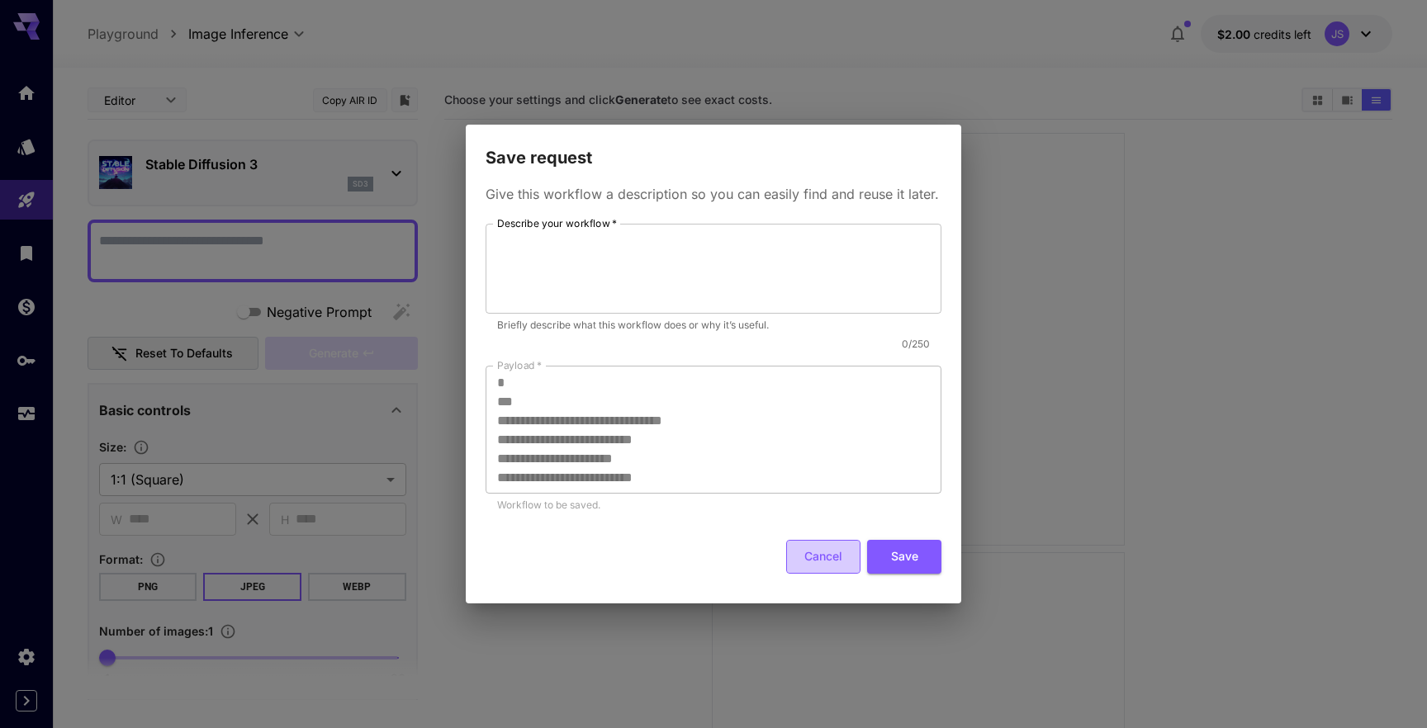
click at [817, 552] on button "Cancel" at bounding box center [823, 557] width 74 height 34
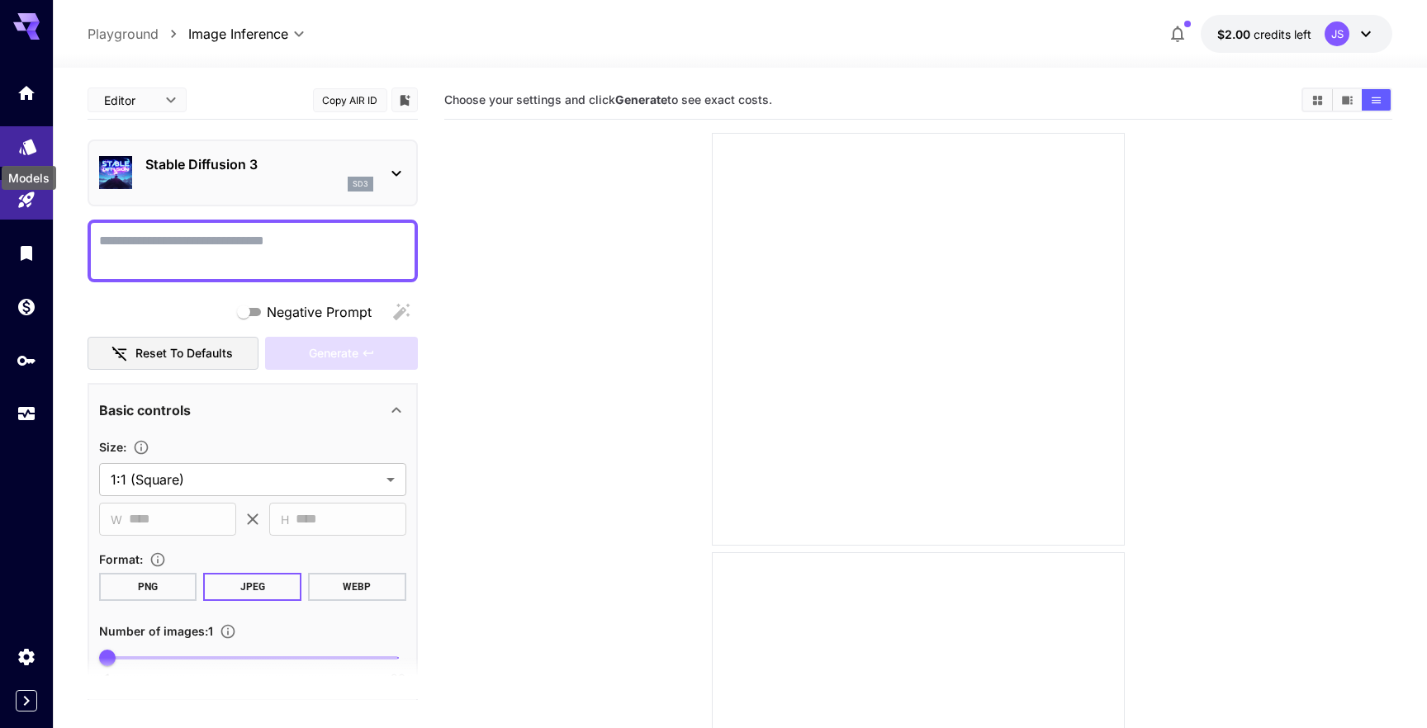
click at [27, 138] on icon "Models" at bounding box center [27, 142] width 17 height 16
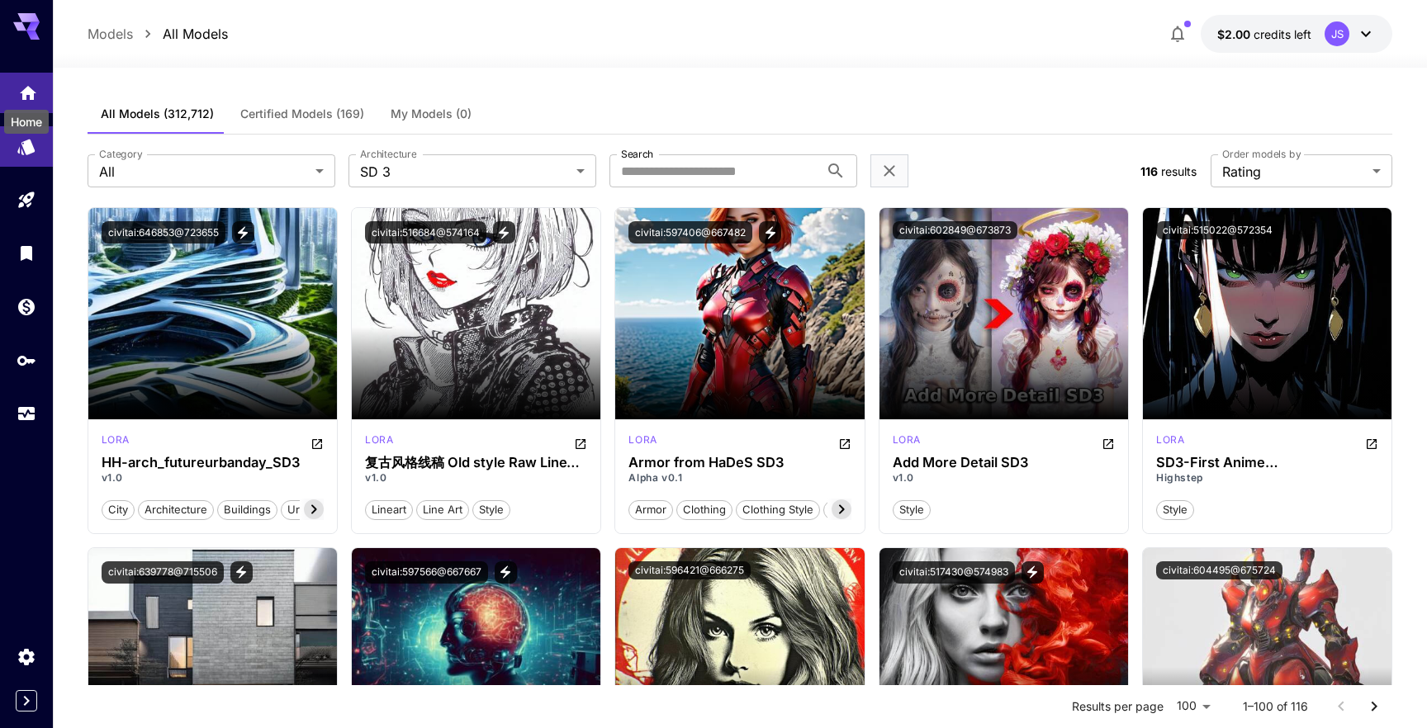
click at [26, 95] on icon "Home" at bounding box center [28, 88] width 17 height 14
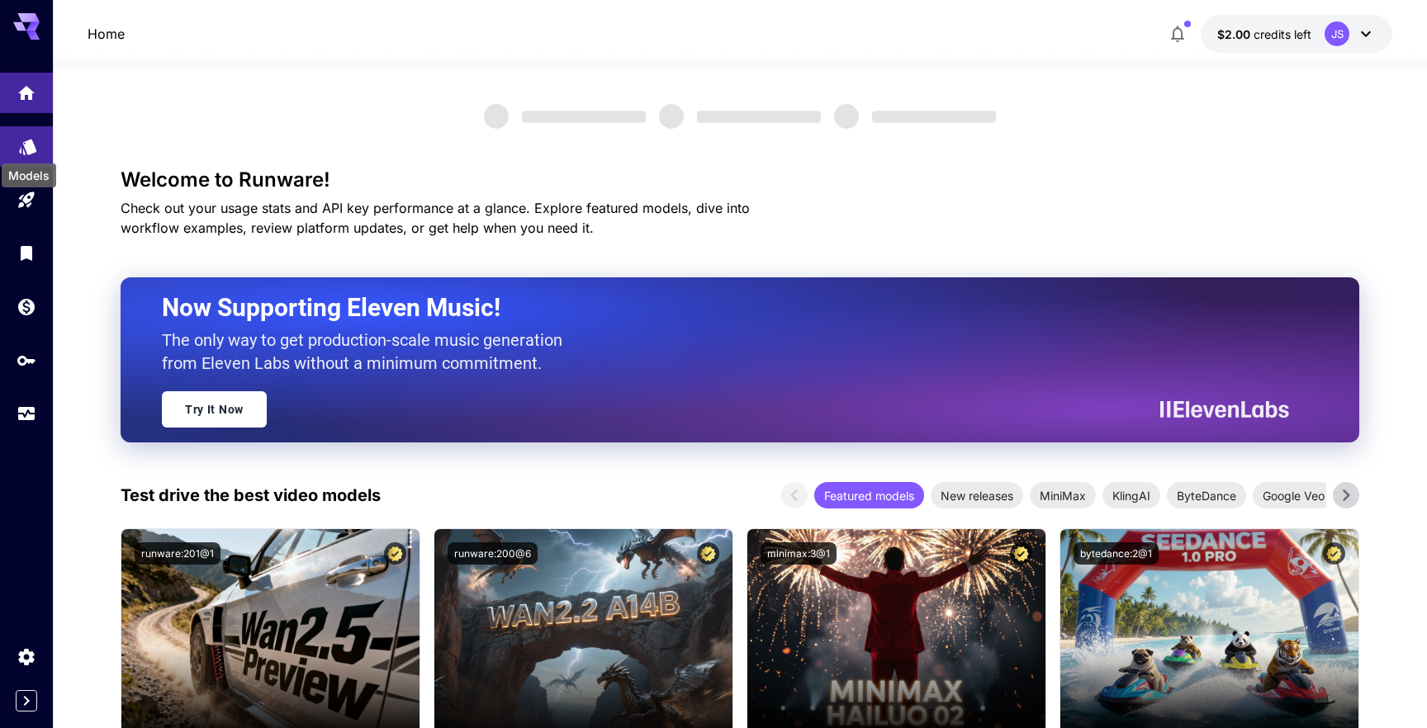
click at [28, 139] on icon "Models" at bounding box center [27, 142] width 17 height 16
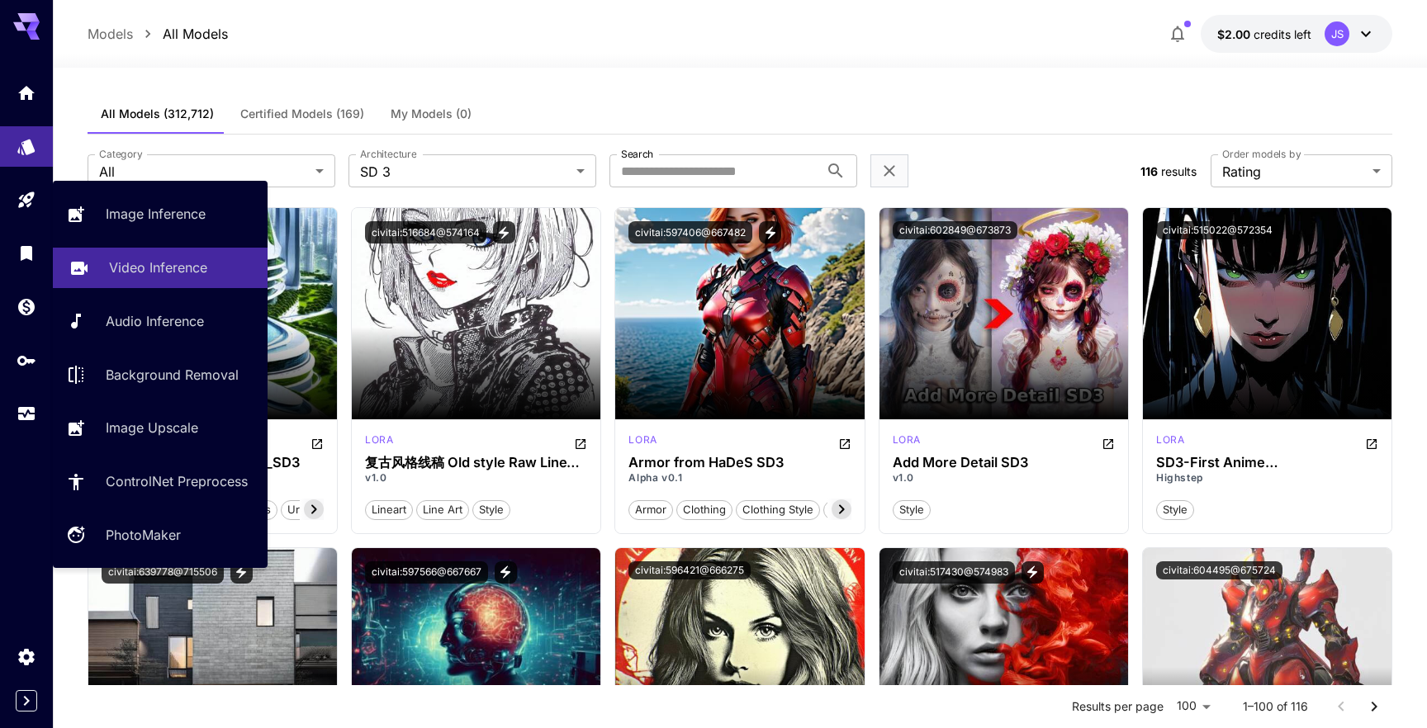
click at [149, 267] on p "Video Inference" at bounding box center [158, 268] width 98 height 20
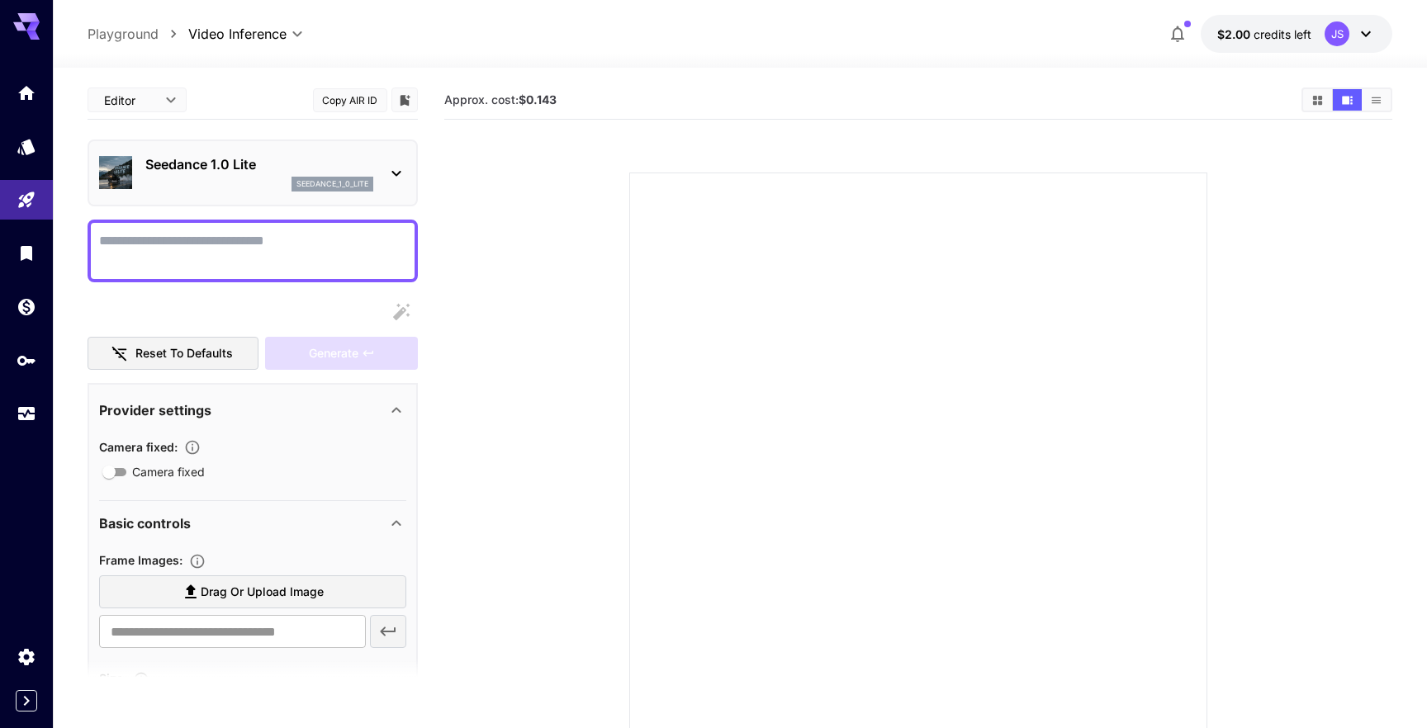
click at [393, 168] on icon at bounding box center [396, 173] width 20 height 20
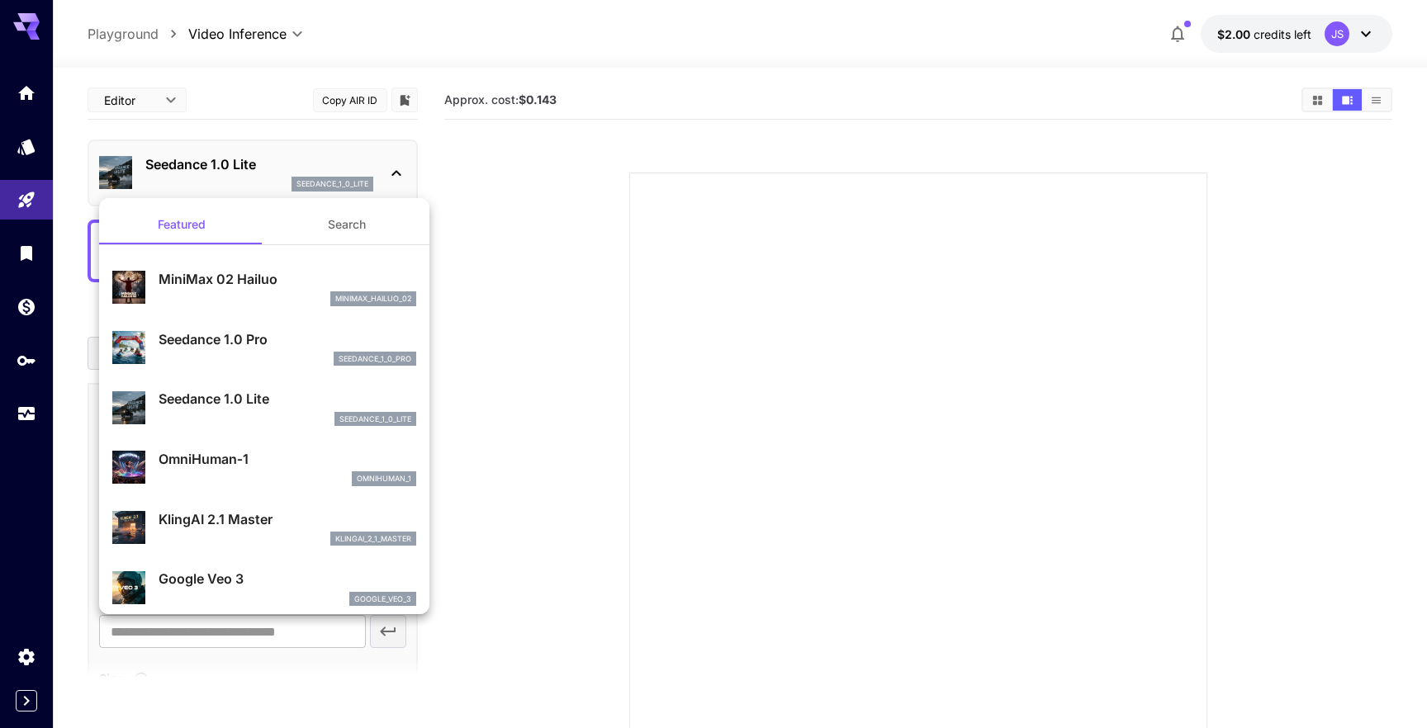
click at [23, 155] on div at bounding box center [713, 364] width 1427 height 728
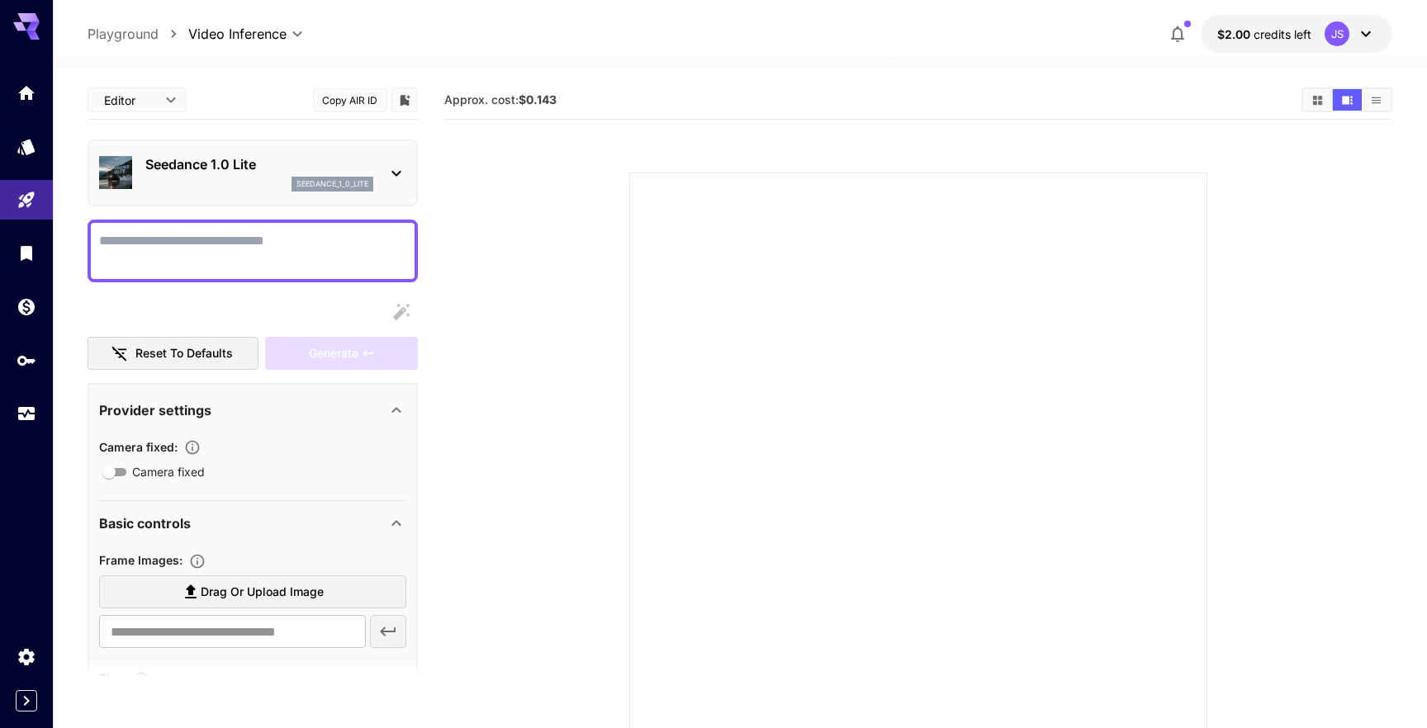
click at [23, 155] on link at bounding box center [26, 146] width 53 height 40
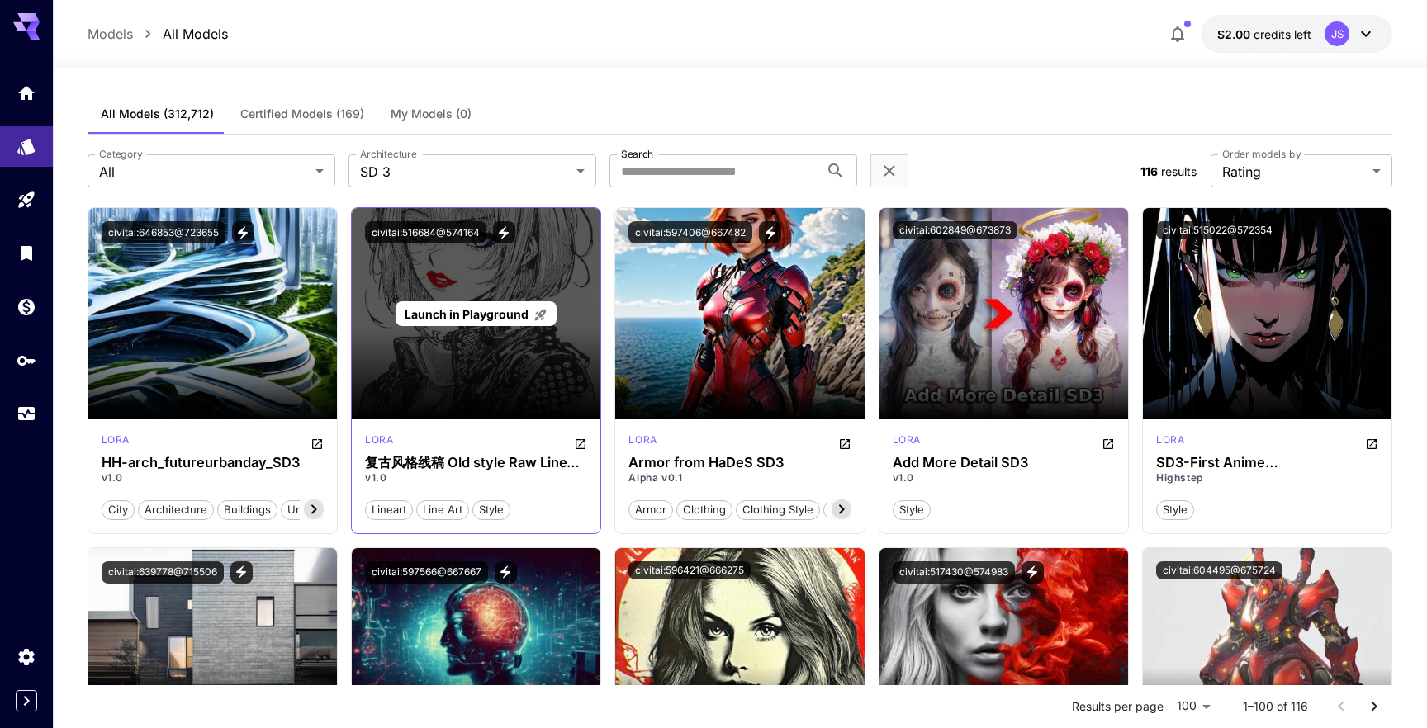
click at [433, 401] on div "Launch in Playground" at bounding box center [476, 313] width 249 height 211
click at [464, 321] on p "Launch in Playground" at bounding box center [476, 313] width 143 height 17
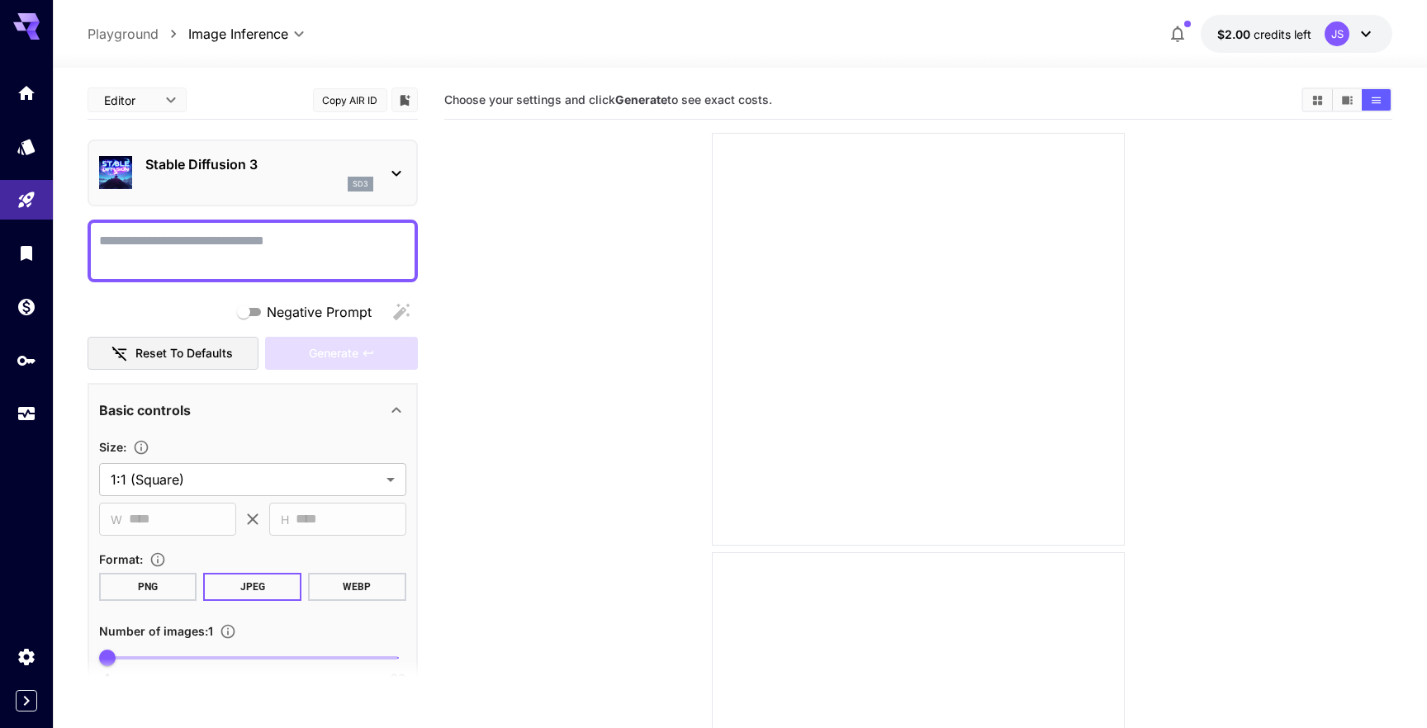
click at [625, 101] on b "Generate" at bounding box center [641, 99] width 52 height 14
drag, startPoint x: 536, startPoint y: 99, endPoint x: 550, endPoint y: 99, distance: 14.0
click at [550, 99] on span "Choose your settings and click Generate to see exact costs." at bounding box center [608, 99] width 328 height 14
click at [571, 110] on div "Choose your settings and click Generate to see exact costs." at bounding box center [918, 100] width 949 height 25
click at [347, 173] on p "Stable Diffusion 3" at bounding box center [259, 164] width 228 height 20
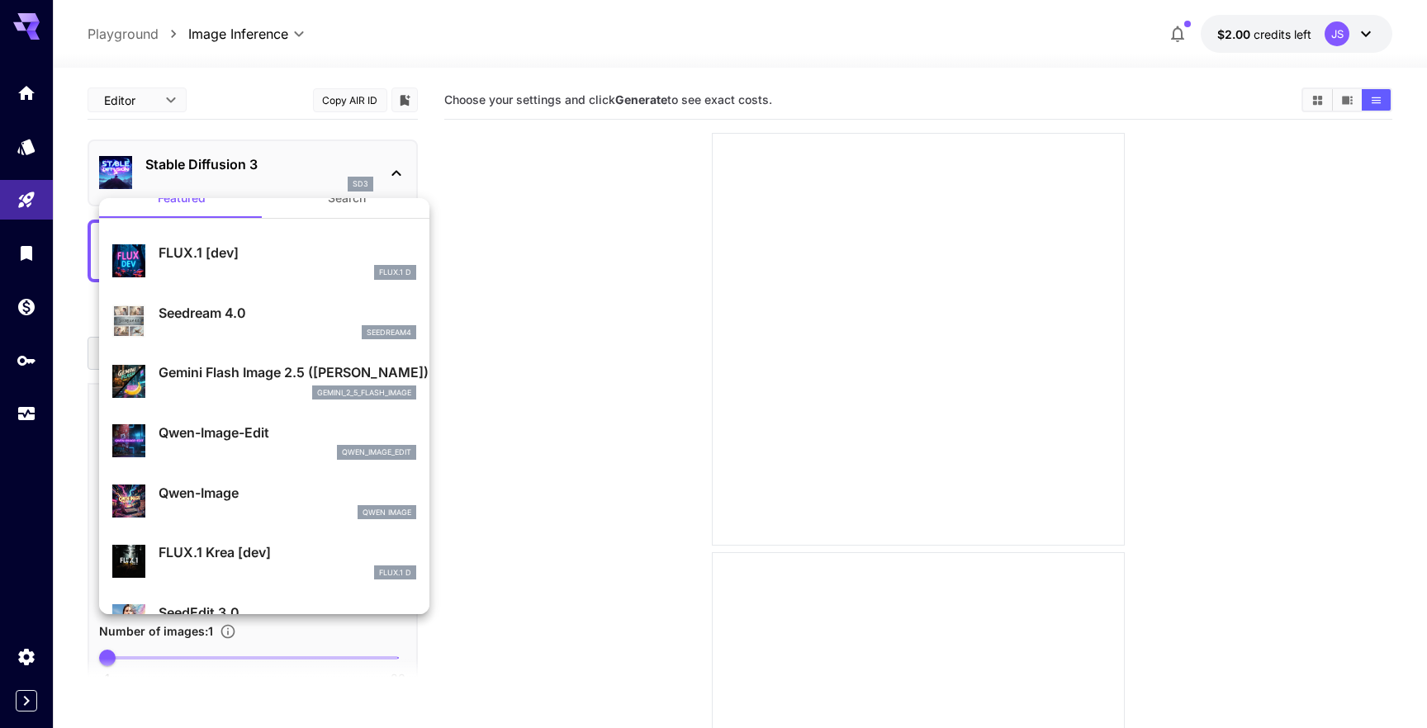
scroll to position [31, 0]
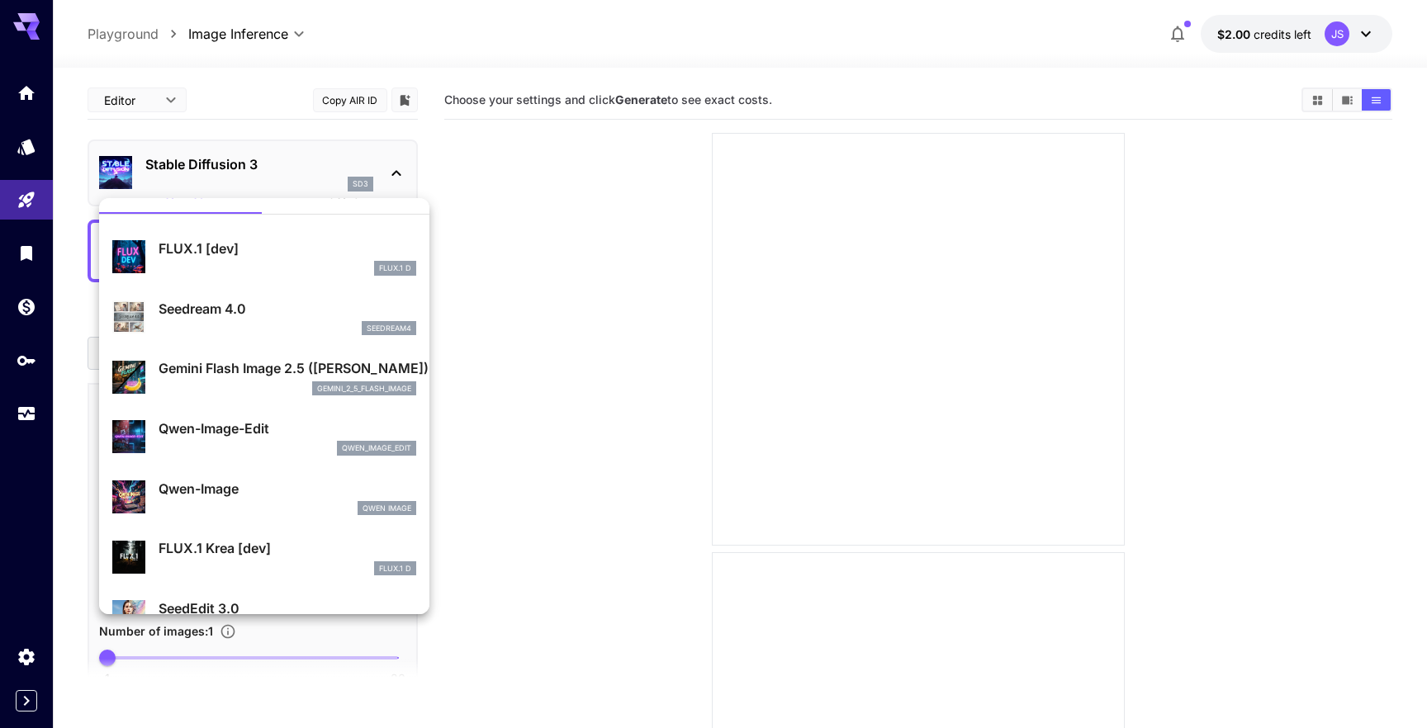
click at [256, 355] on div "Gemini Flash Image 2.5 (Nano Banana) gemini_2_5_flash_image" at bounding box center [264, 377] width 304 height 50
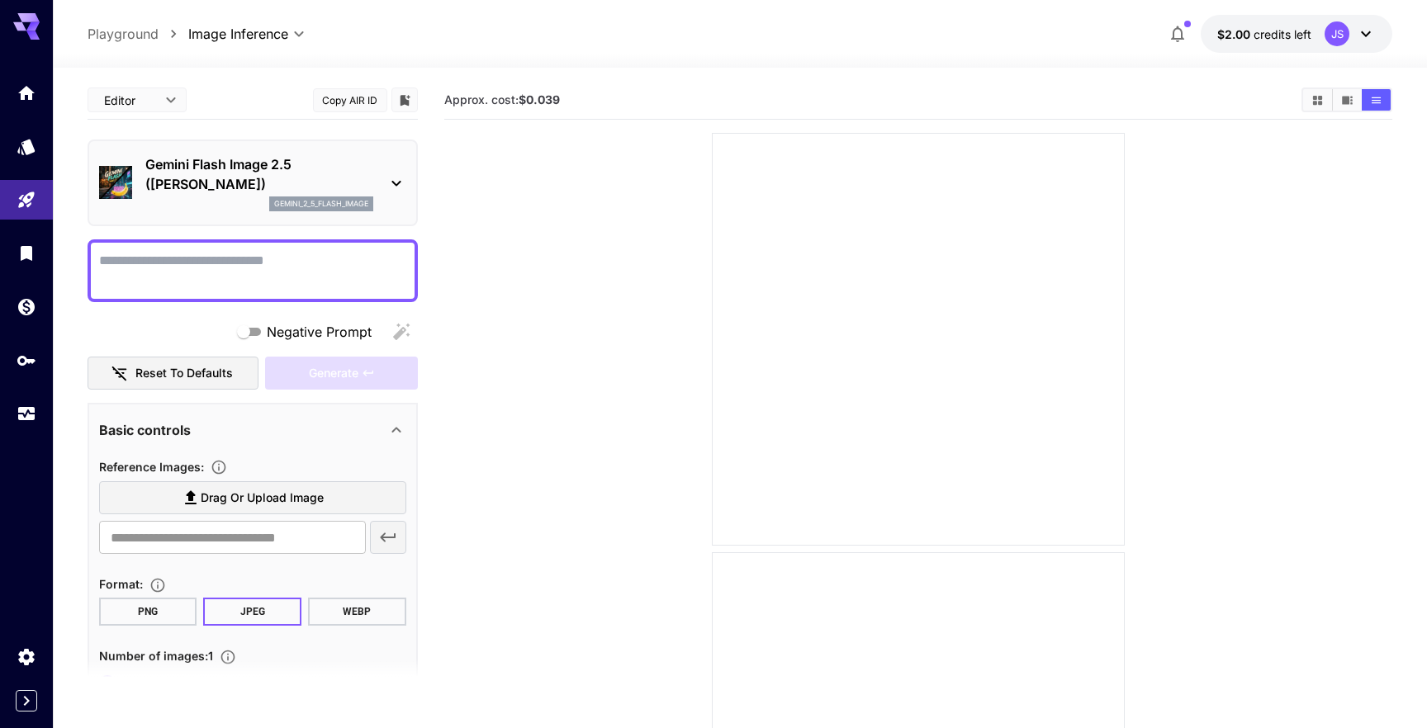
click at [382, 165] on div "Gemini Flash Image 2.5 (Nano Banana) gemini_2_5_flash_image" at bounding box center [252, 183] width 307 height 70
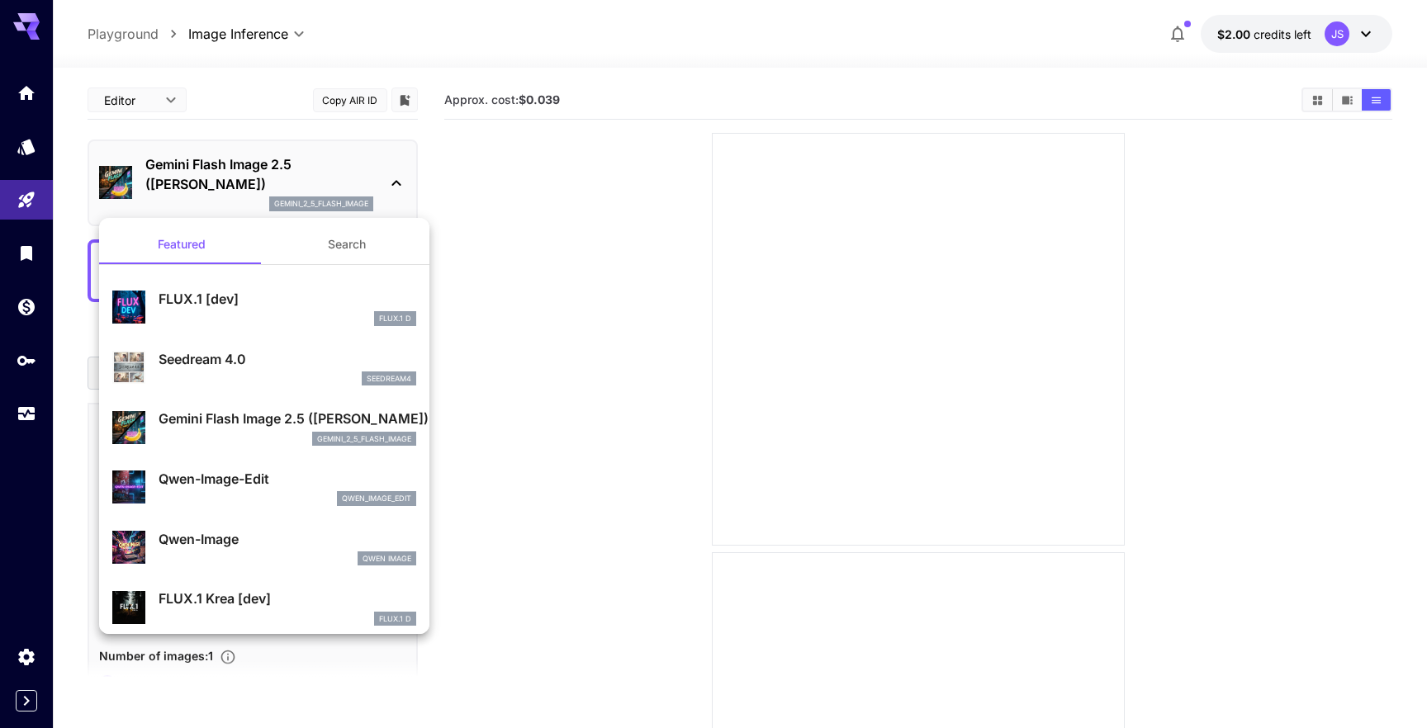
scroll to position [25, 0]
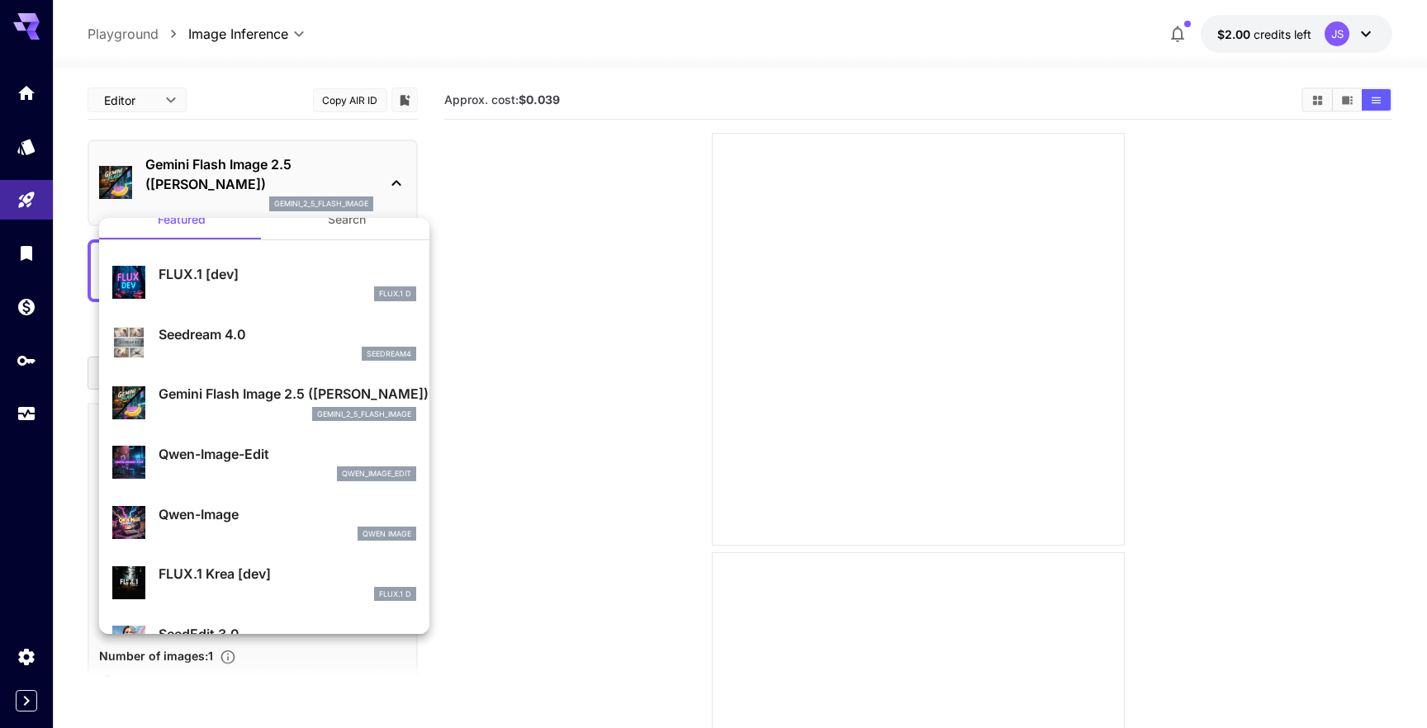
click at [220, 576] on p "FLUX.1 Krea [dev]" at bounding box center [288, 574] width 258 height 20
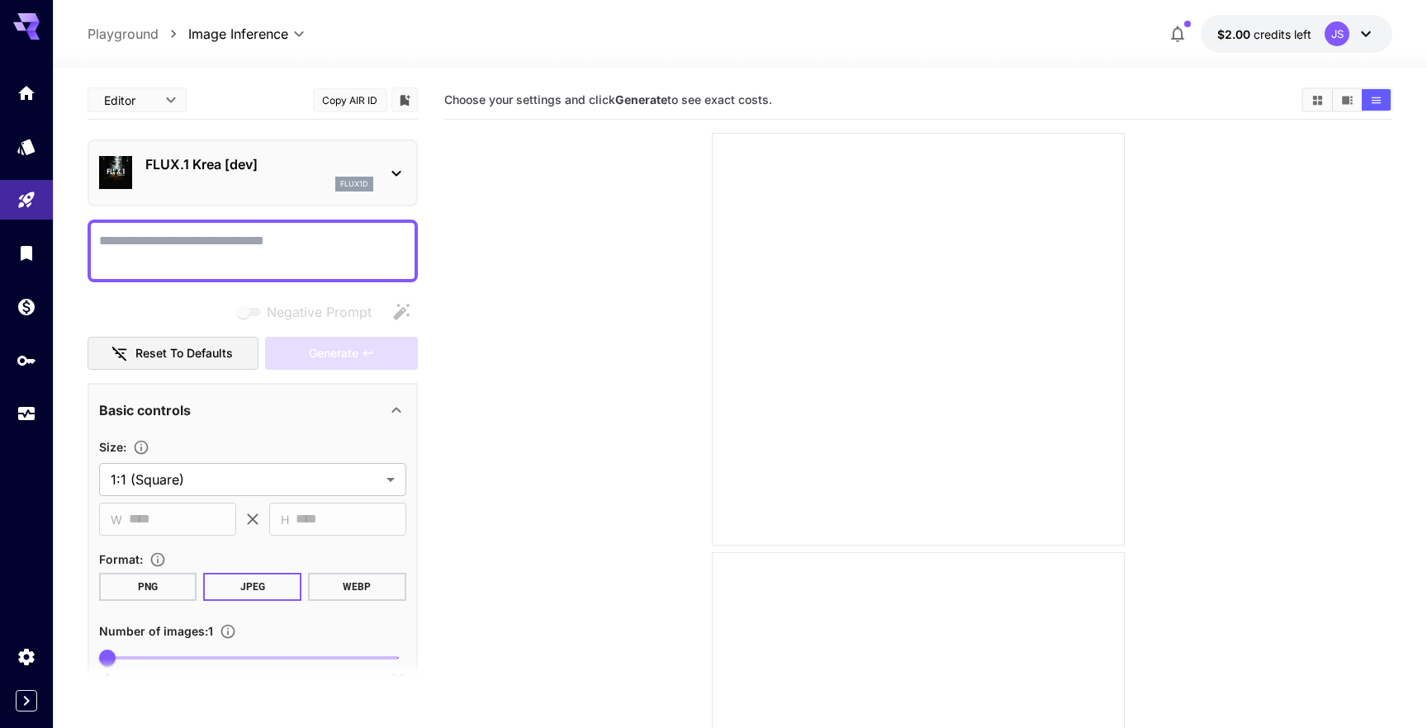
click at [375, 158] on div "FLUX.1 Krea [dev] flux1d" at bounding box center [252, 173] width 307 height 50
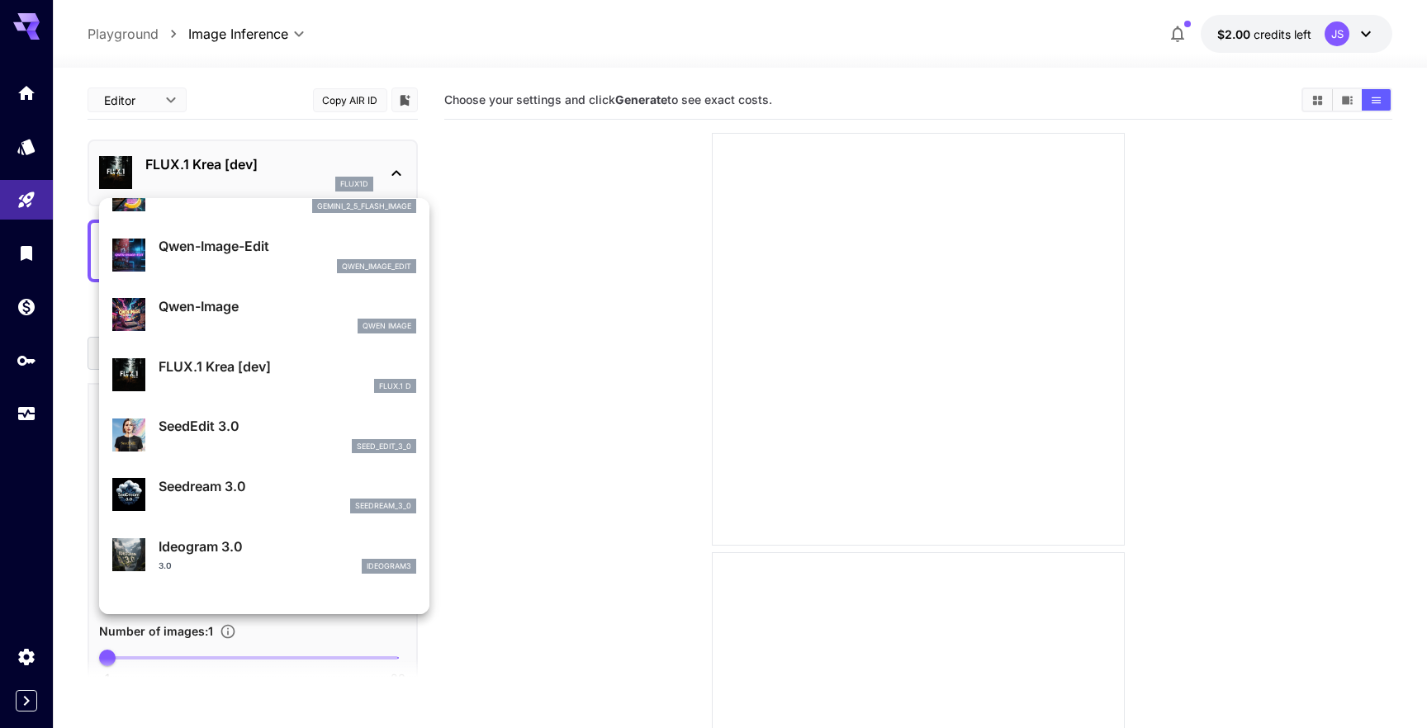
scroll to position [291, 0]
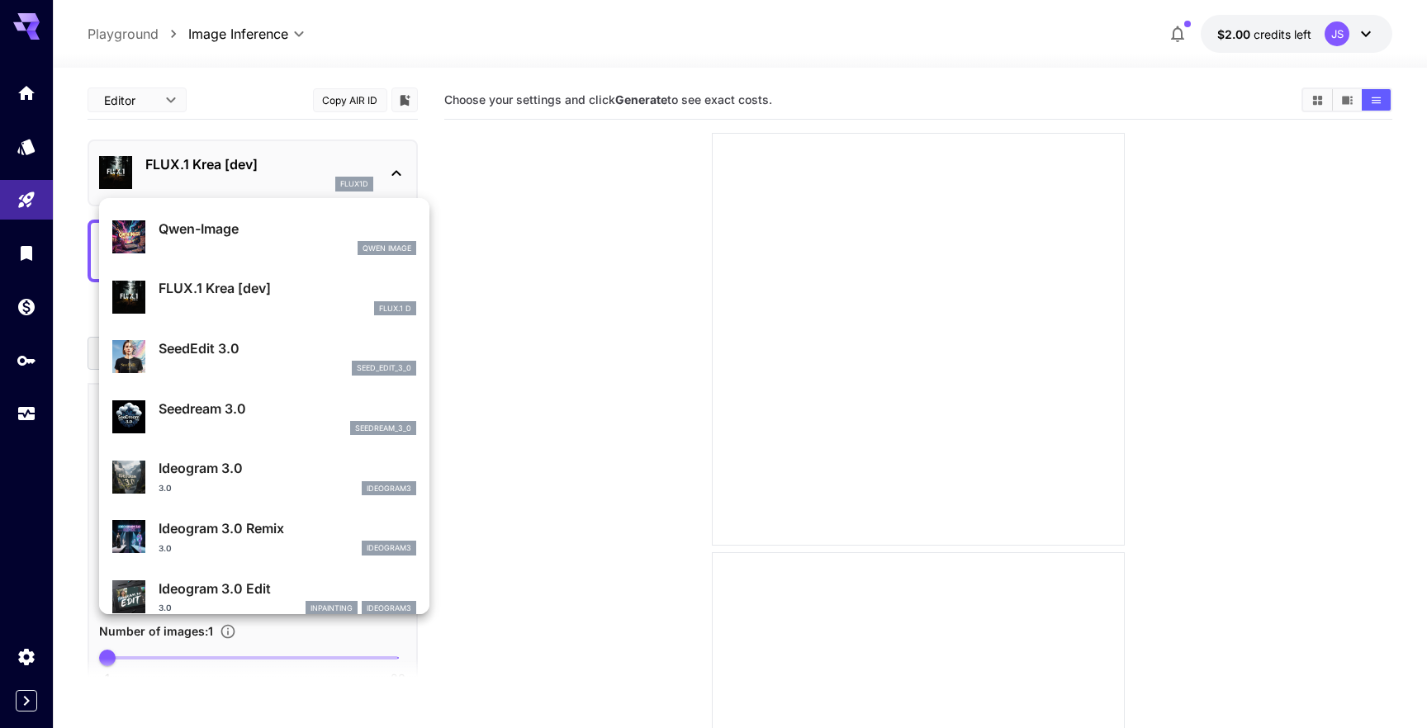
click at [233, 300] on div "FLUX.1 Krea [dev] FLUX.1 D" at bounding box center [288, 296] width 258 height 37
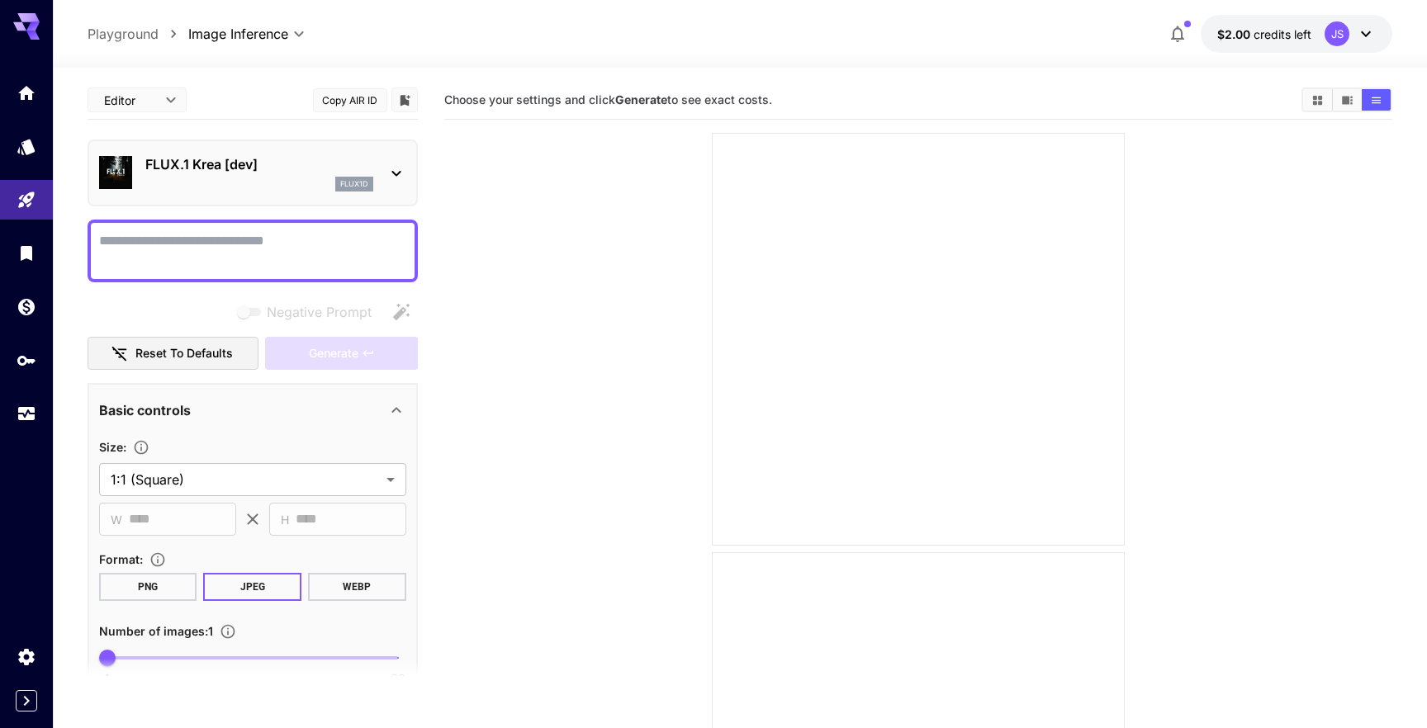
click at [315, 178] on div "flux1d" at bounding box center [259, 184] width 228 height 15
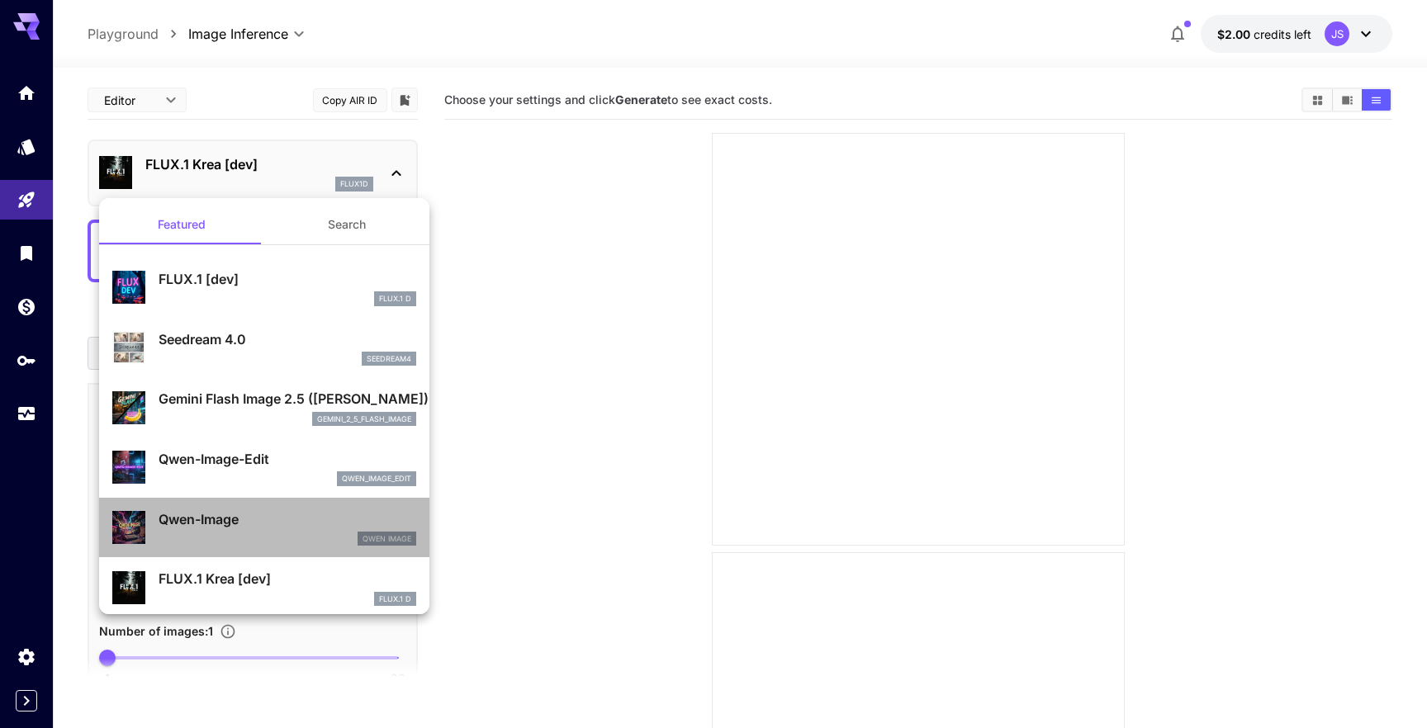
click at [251, 524] on p "Qwen-Image" at bounding box center [288, 519] width 258 height 20
type input "**"
type input "***"
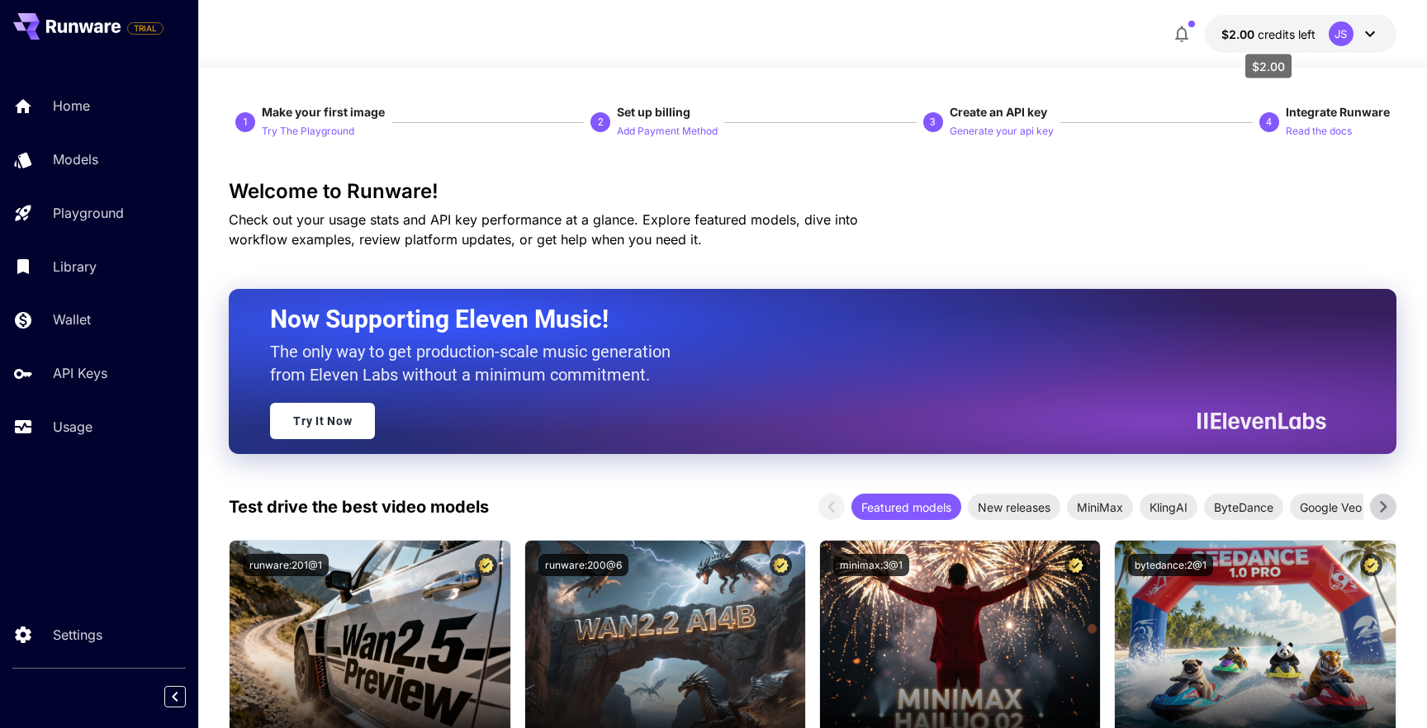
click at [1279, 31] on span "credits left" at bounding box center [1287, 34] width 58 height 14
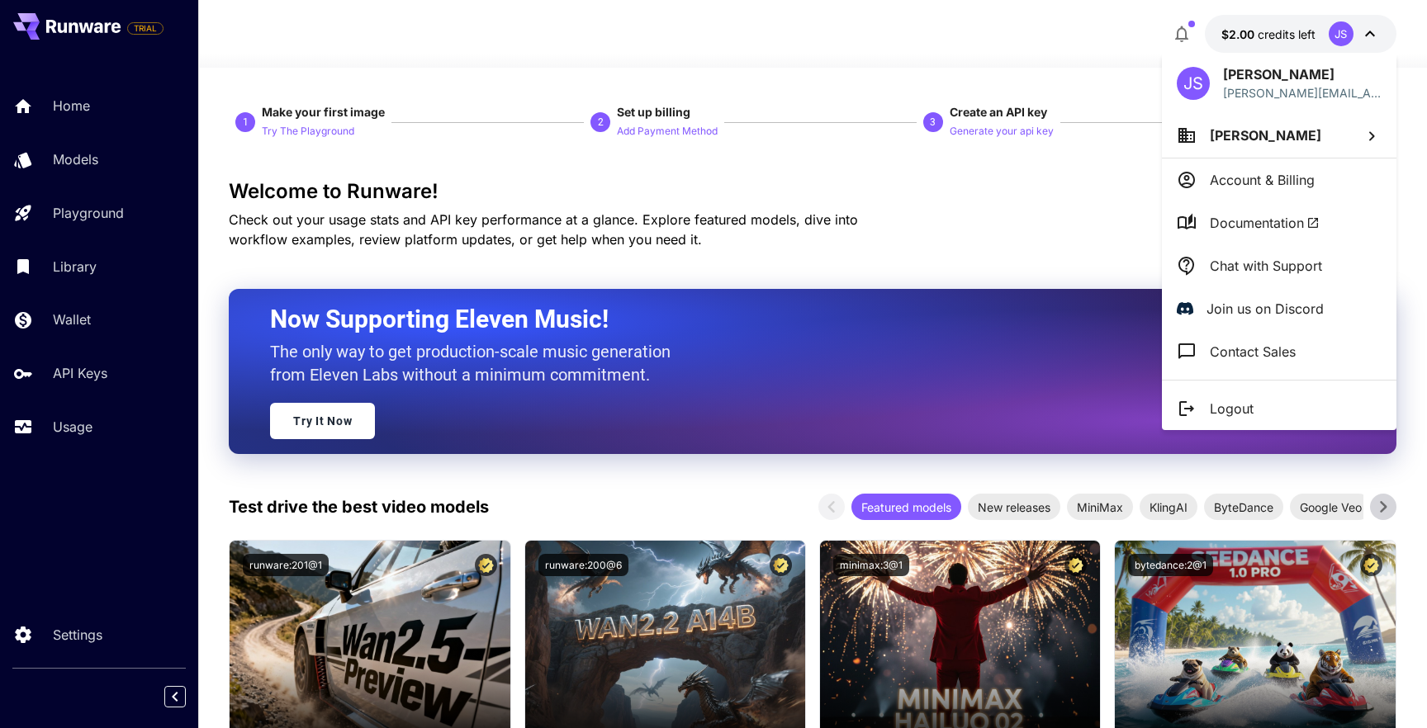
click at [1255, 177] on p "Account & Billing" at bounding box center [1262, 180] width 105 height 20
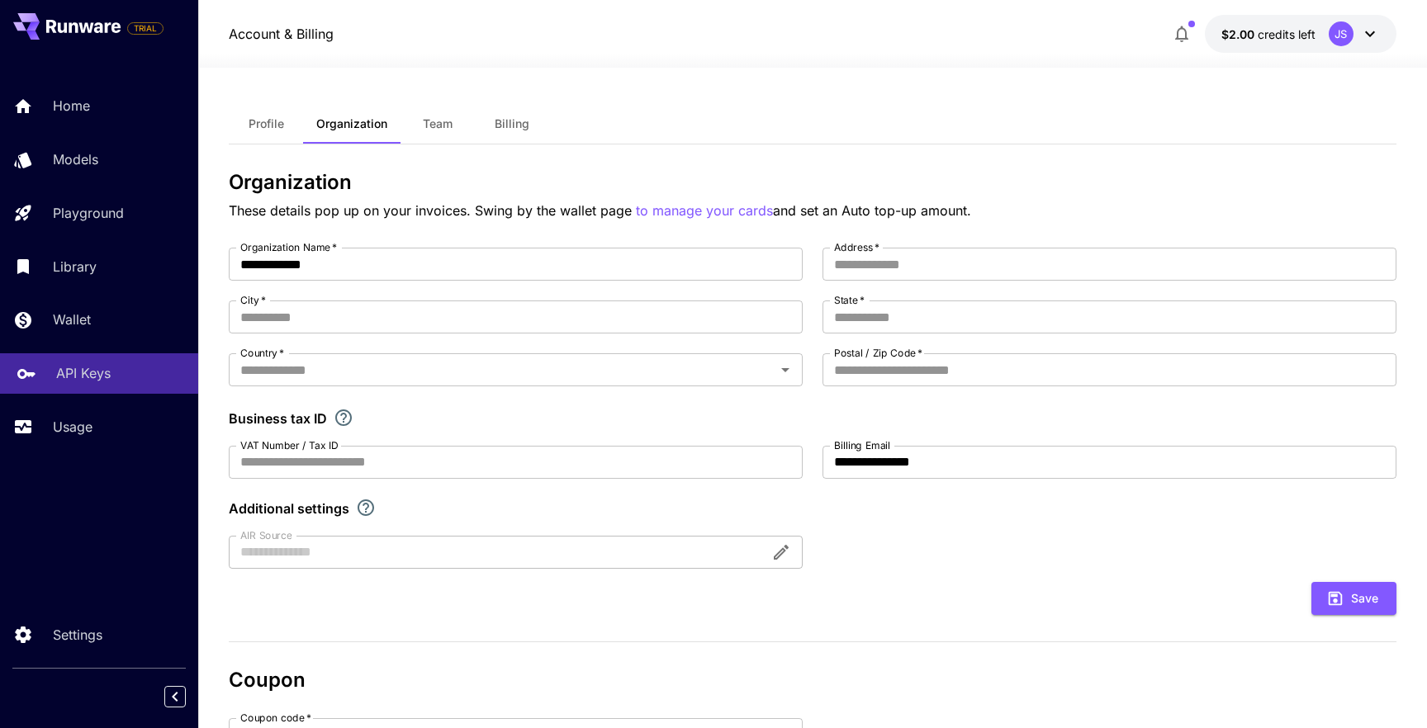
click at [90, 383] on p "API Keys" at bounding box center [83, 373] width 54 height 20
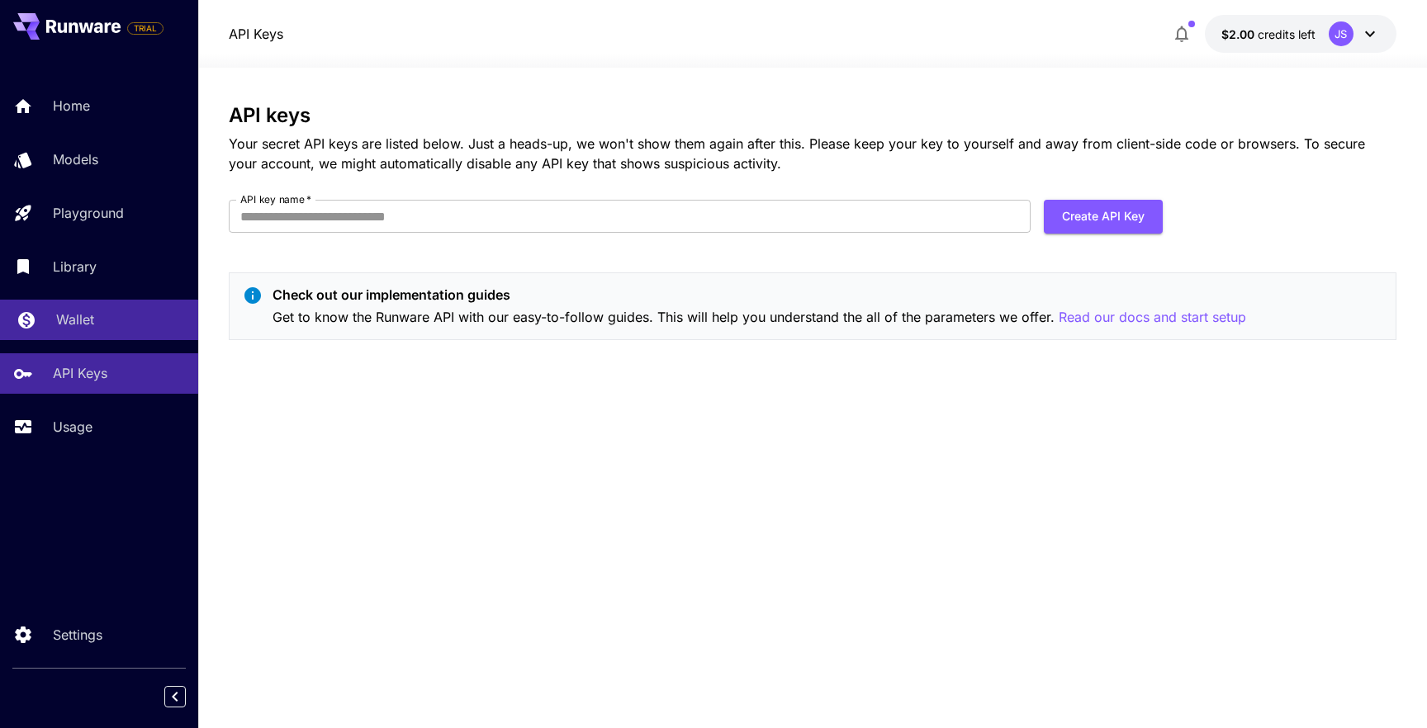
click at [86, 332] on link "Wallet" at bounding box center [99, 320] width 198 height 40
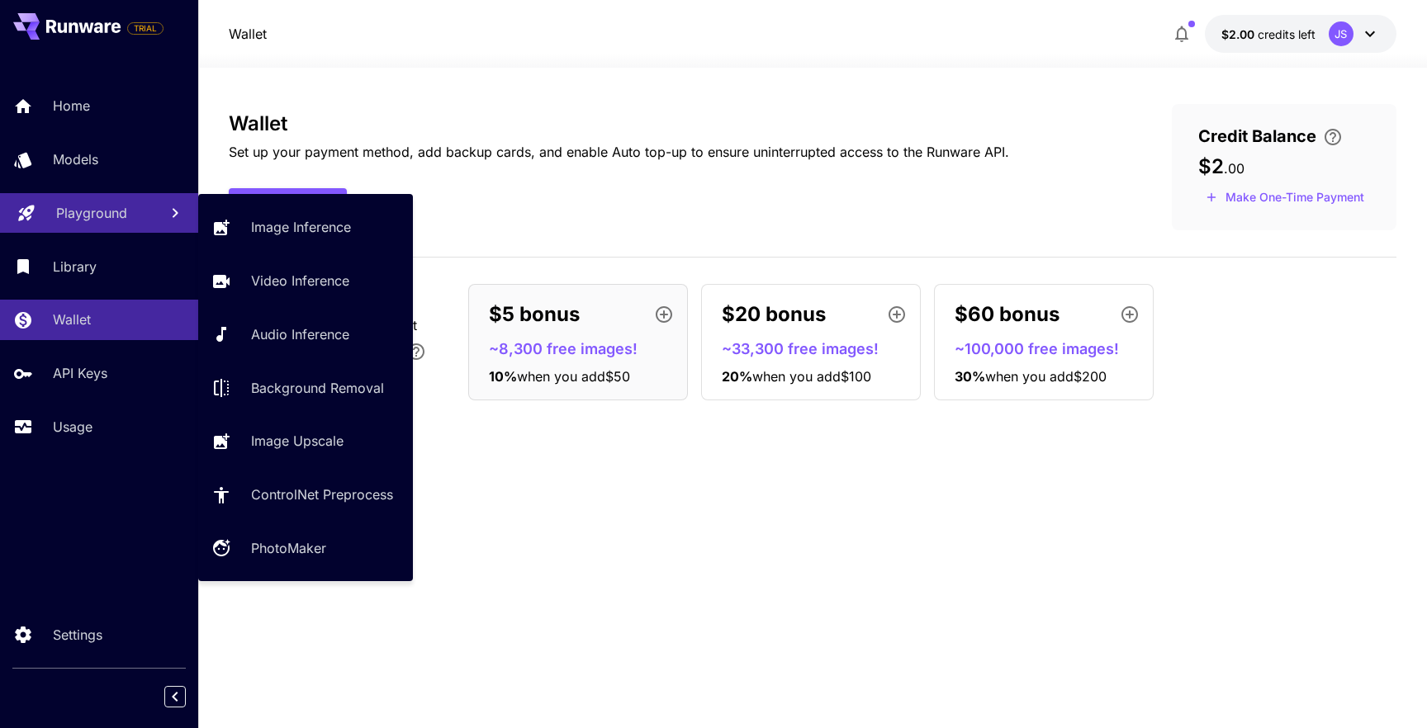
click at [118, 220] on p "Playground" at bounding box center [91, 213] width 71 height 20
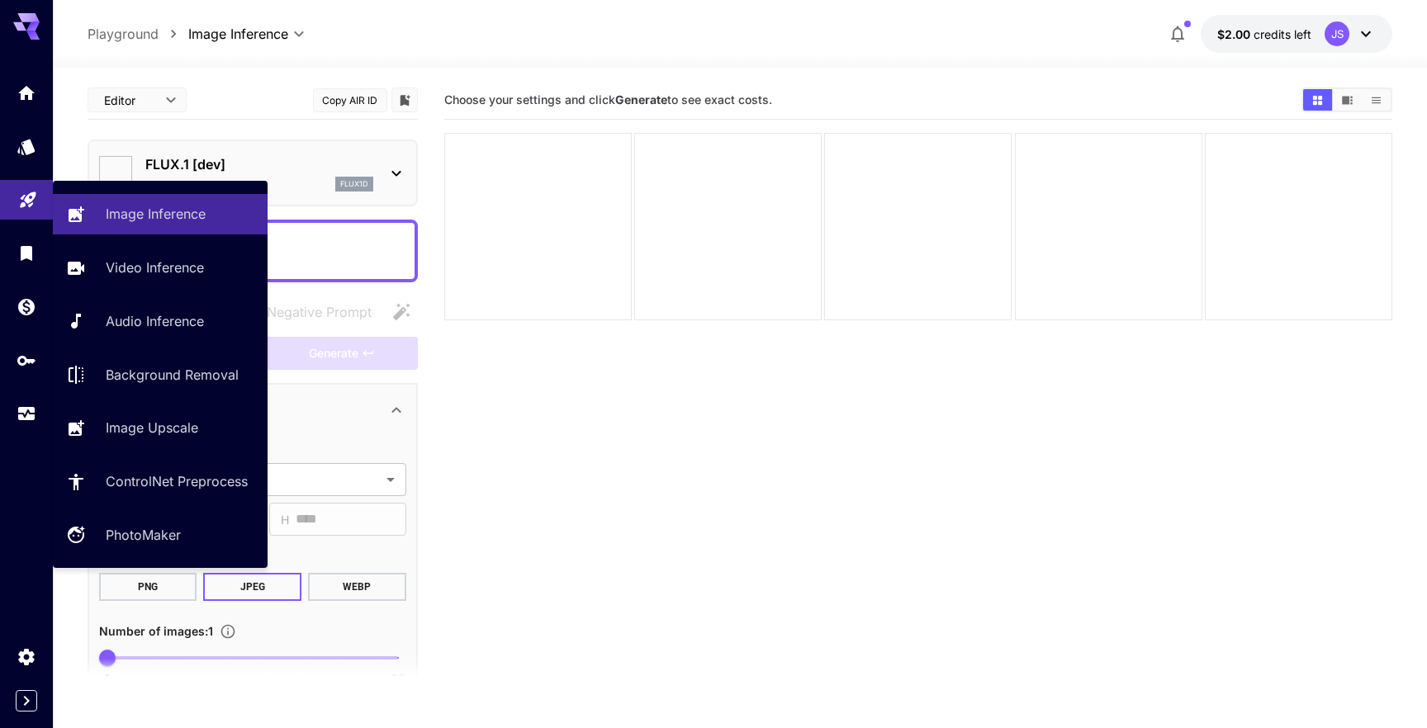
type input "**********"
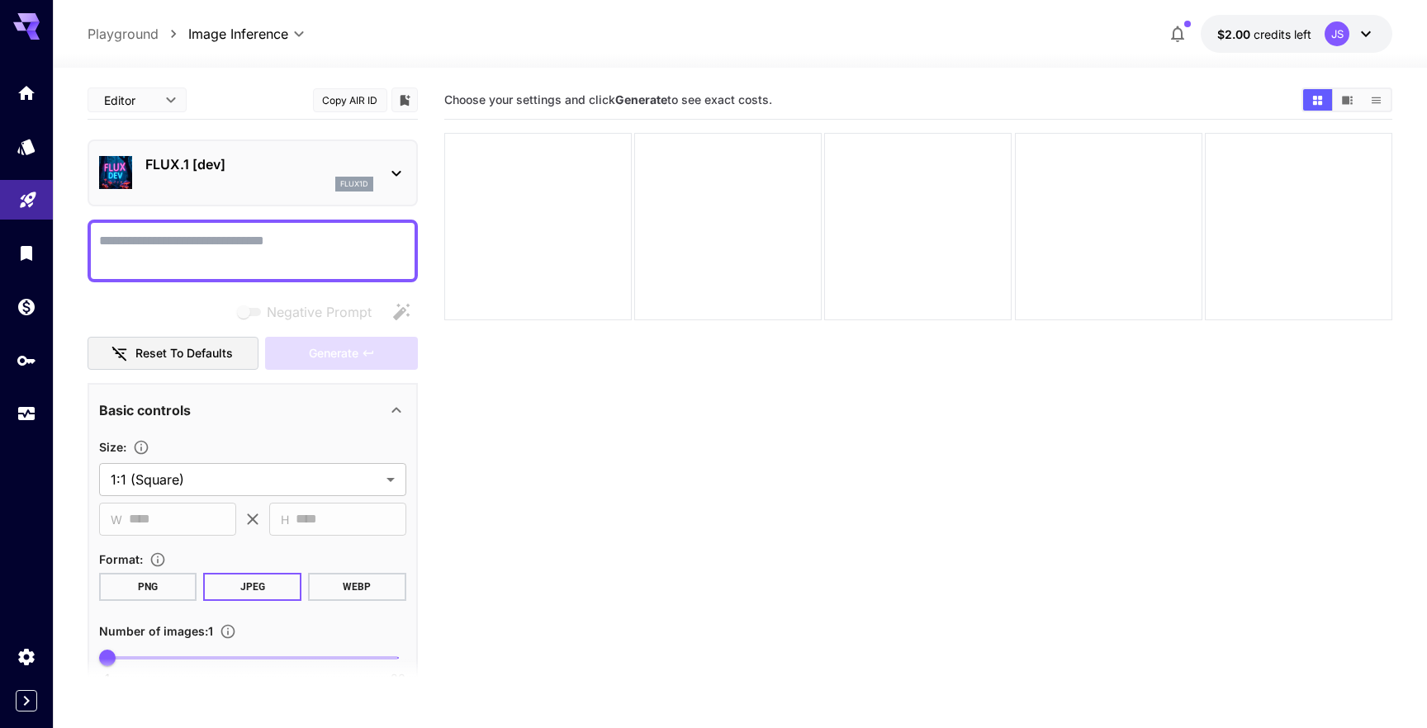
click at [111, 39] on p "Playground" at bounding box center [123, 34] width 71 height 20
click at [165, 26] on icon "breadcrumb" at bounding box center [173, 34] width 17 height 17
click at [138, 33] on p "Playground" at bounding box center [123, 34] width 71 height 20
click at [381, 175] on div "FLUX.1 [dev] flux1d" at bounding box center [252, 173] width 307 height 50
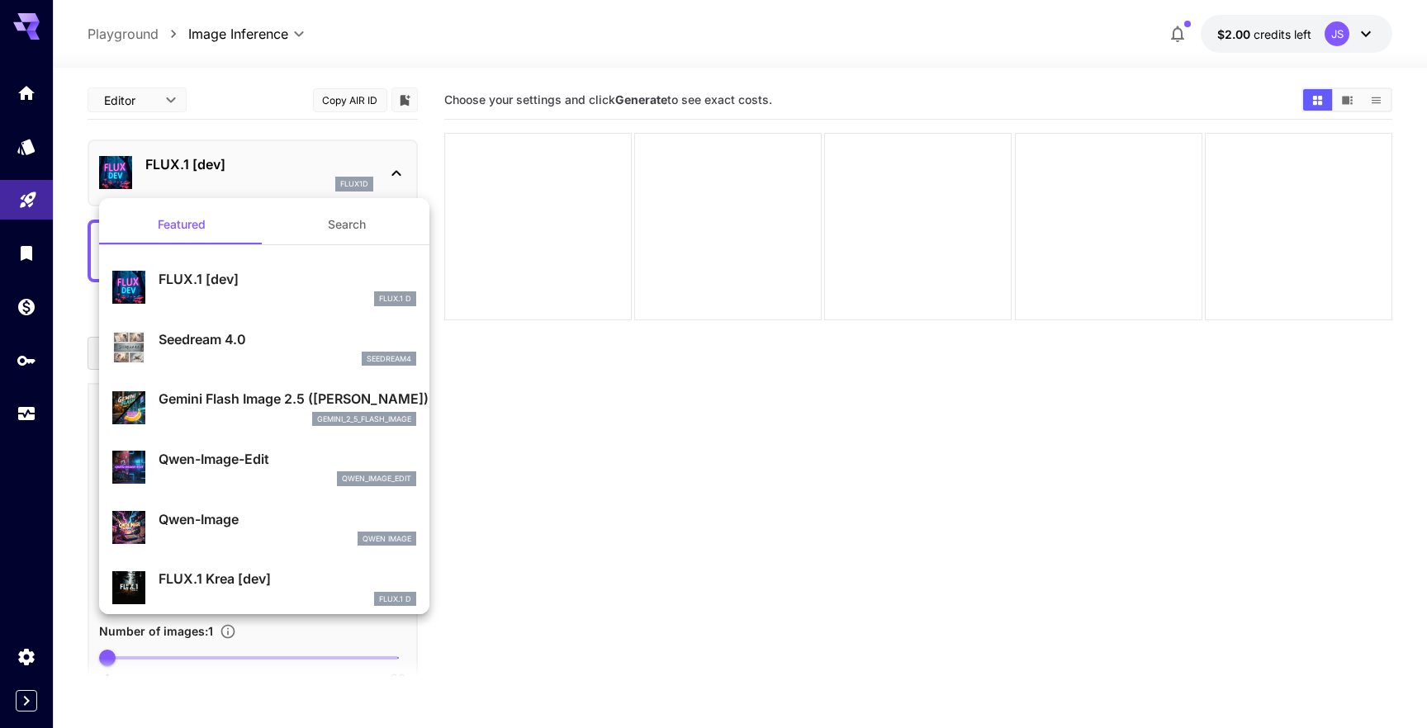
click at [329, 217] on button "Search" at bounding box center [346, 225] width 165 height 40
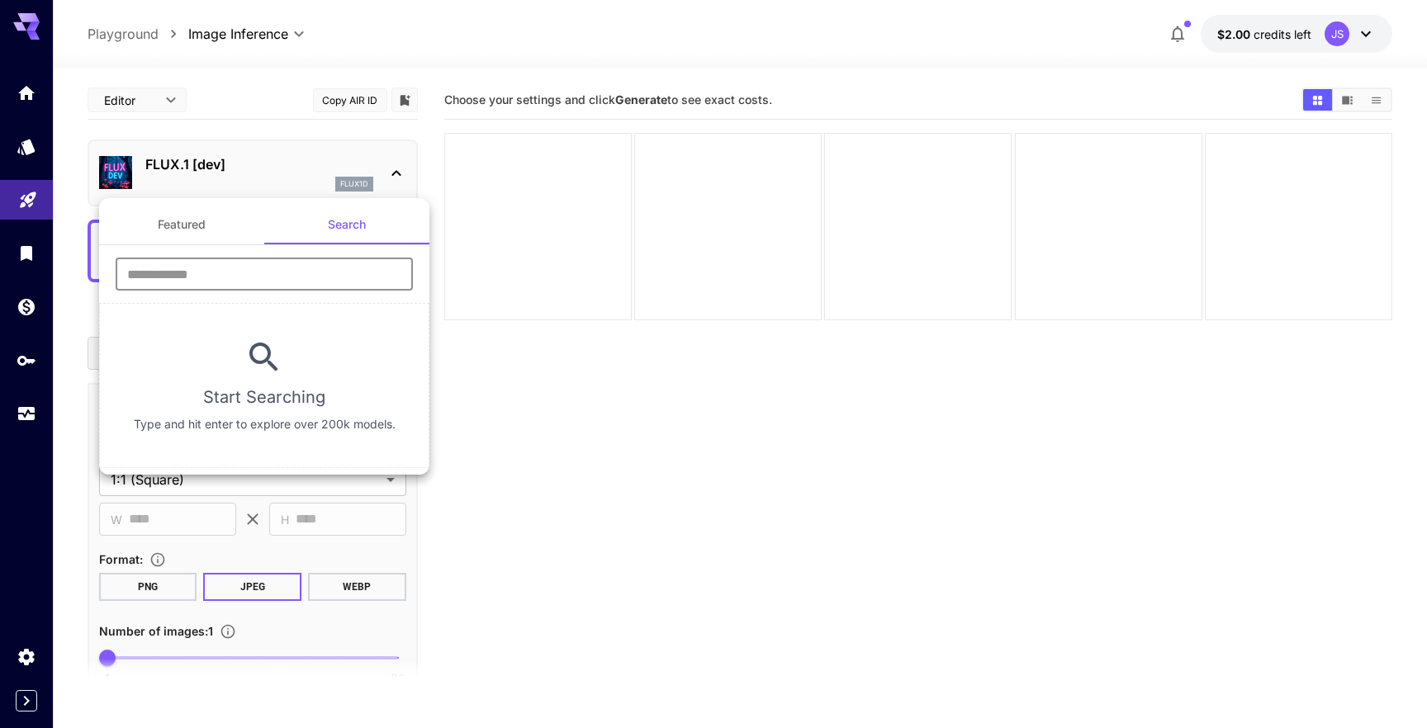
click at [264, 263] on input "text" at bounding box center [264, 274] width 297 height 33
paste input "******"
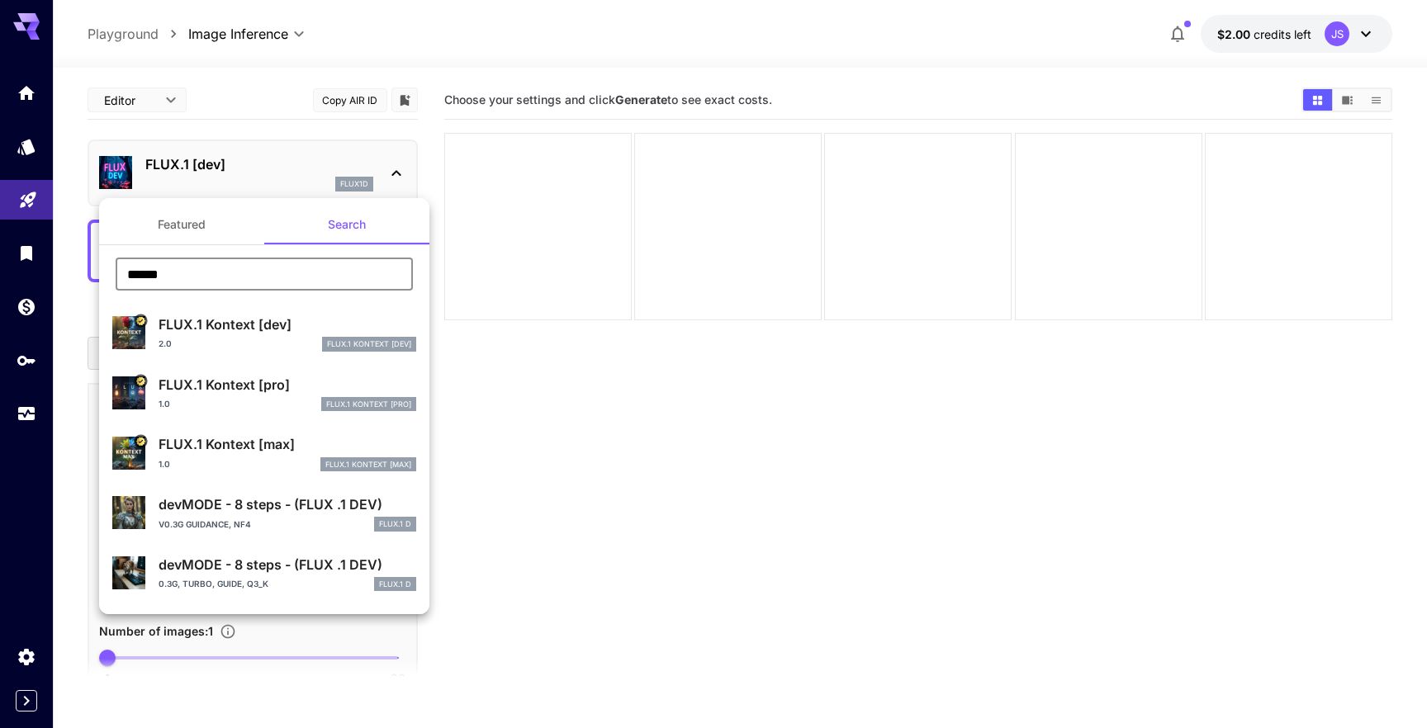
drag, startPoint x: 200, startPoint y: 283, endPoint x: 97, endPoint y: 282, distance: 102.4
click at [97, 282] on div "Featured Search ****** ​ FLUX.1 Kontext [dev] 2.0 FLUX.1 Kontext [dev] FLUX.1 K…" at bounding box center [165, 247] width 330 height 495
paste input "**********"
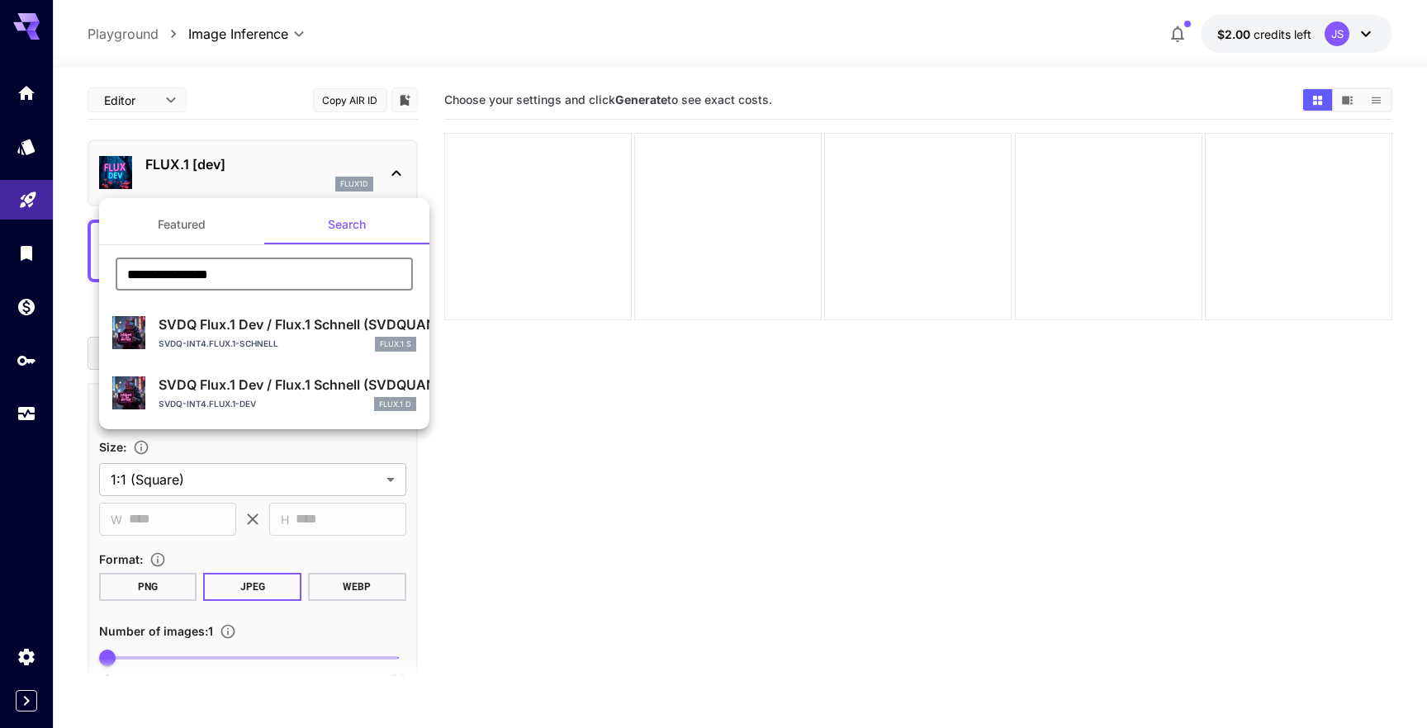
type input "**********"
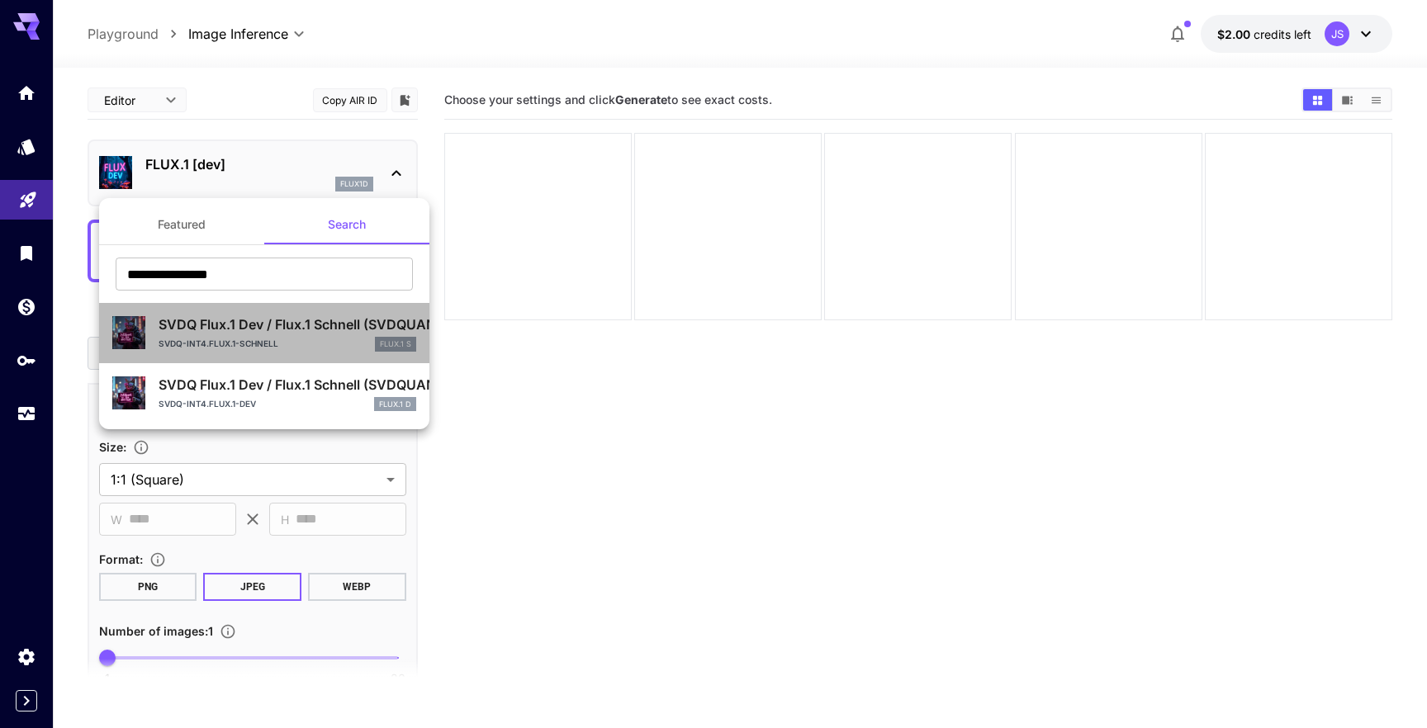
click at [261, 342] on p "svdq-int4.flux.1-schnell" at bounding box center [219, 344] width 120 height 12
type input "**"
type input "*"
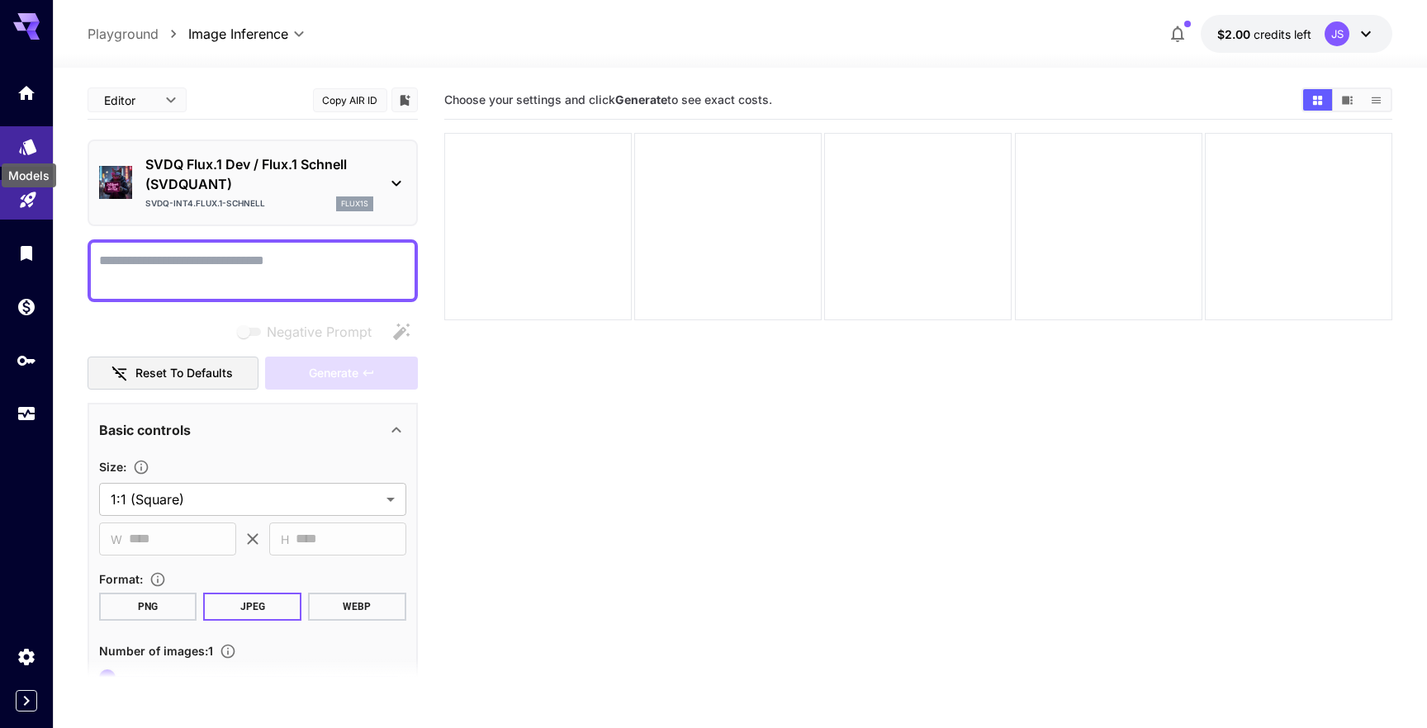
click at [26, 146] on icon "Models" at bounding box center [27, 142] width 17 height 16
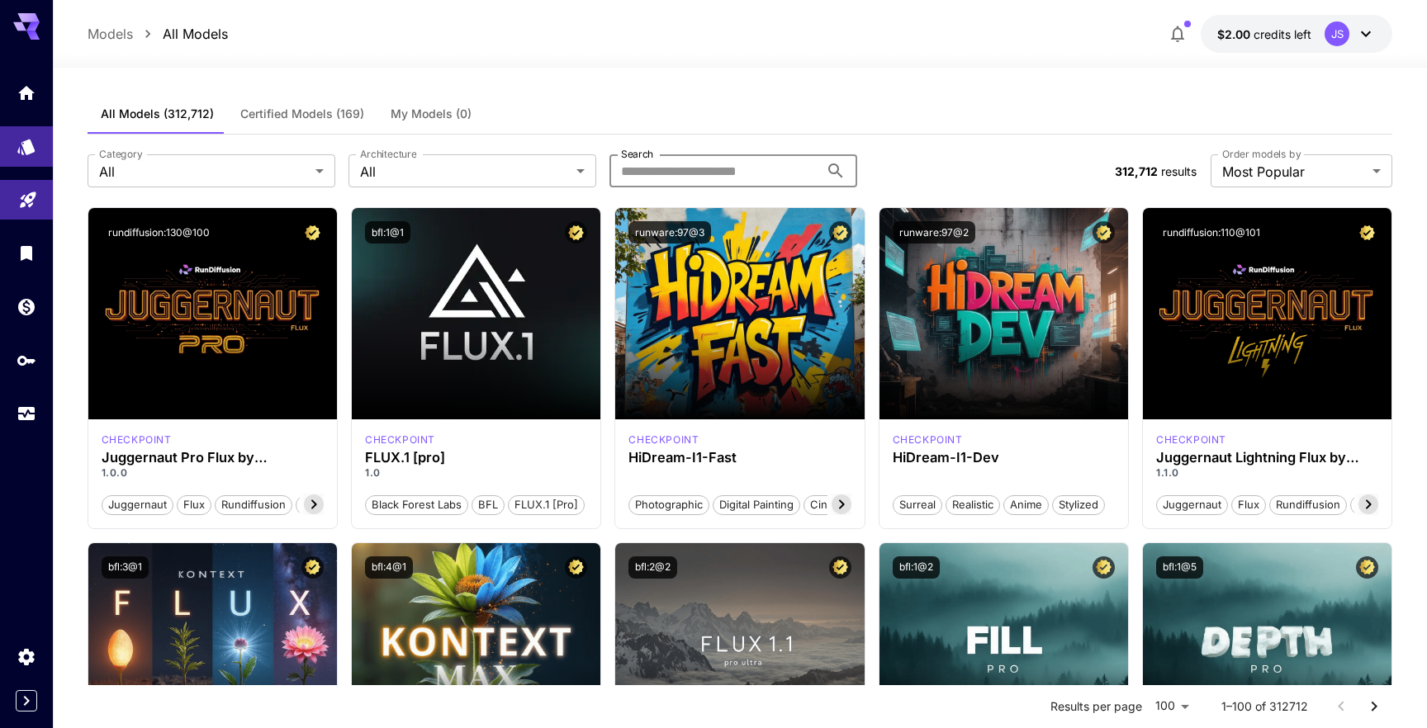
click at [659, 163] on input "Search" at bounding box center [714, 170] width 210 height 33
paste input "**********"
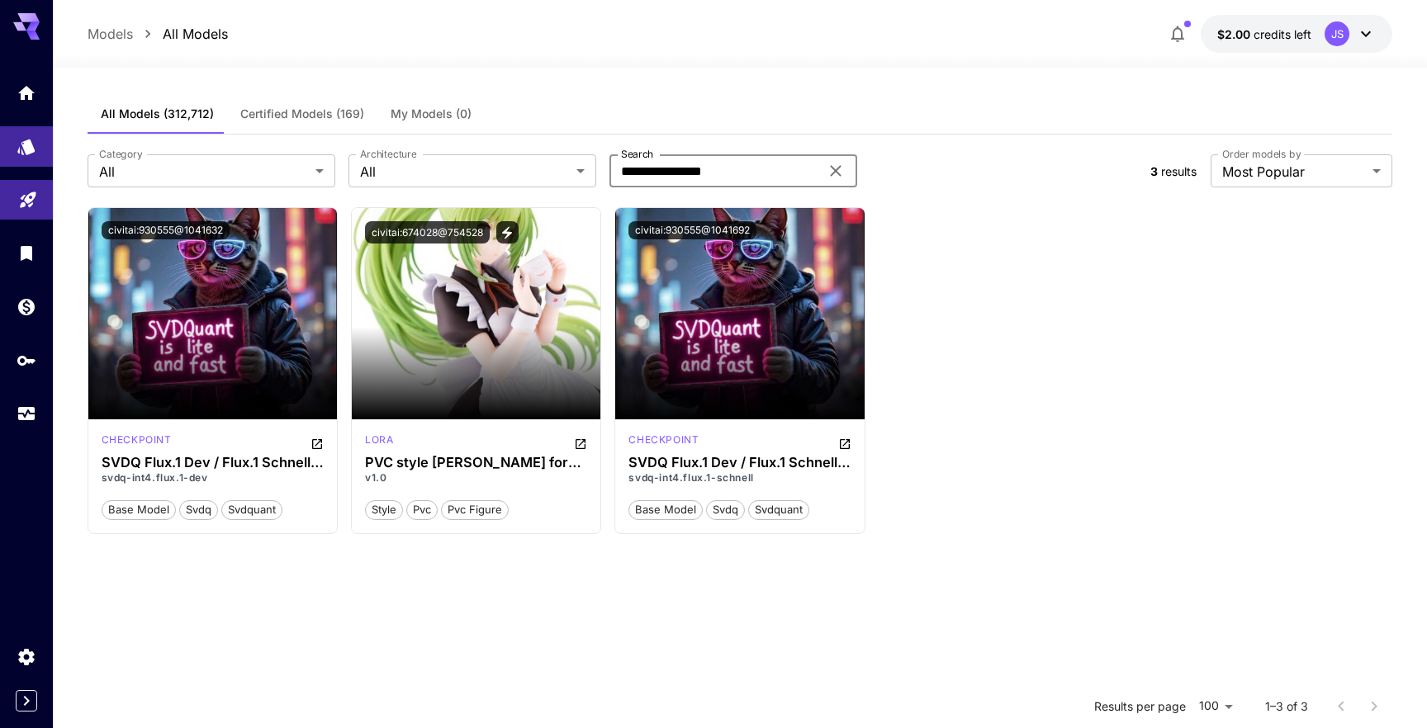
drag, startPoint x: 775, startPoint y: 170, endPoint x: 651, endPoint y: 170, distance: 124.7
click at [651, 170] on input "**********" at bounding box center [714, 170] width 210 height 33
type input "*"
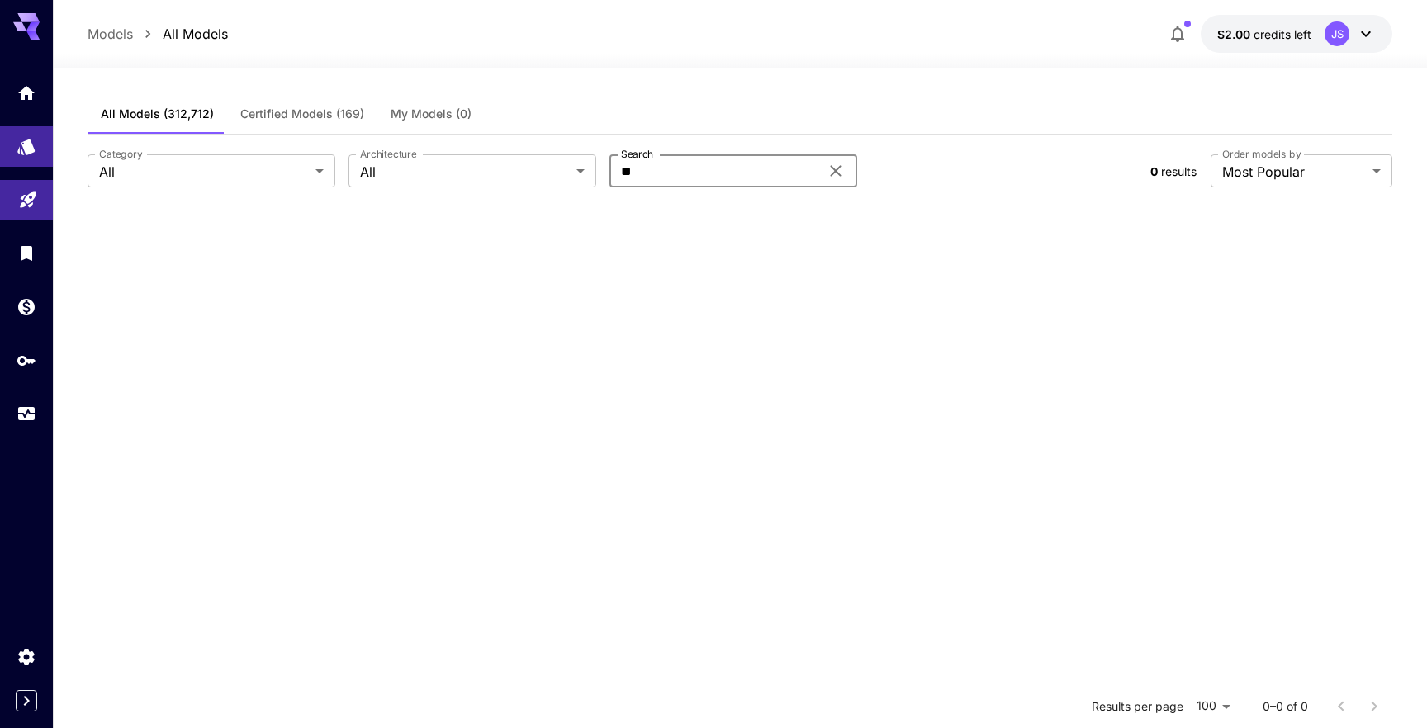
type input "**"
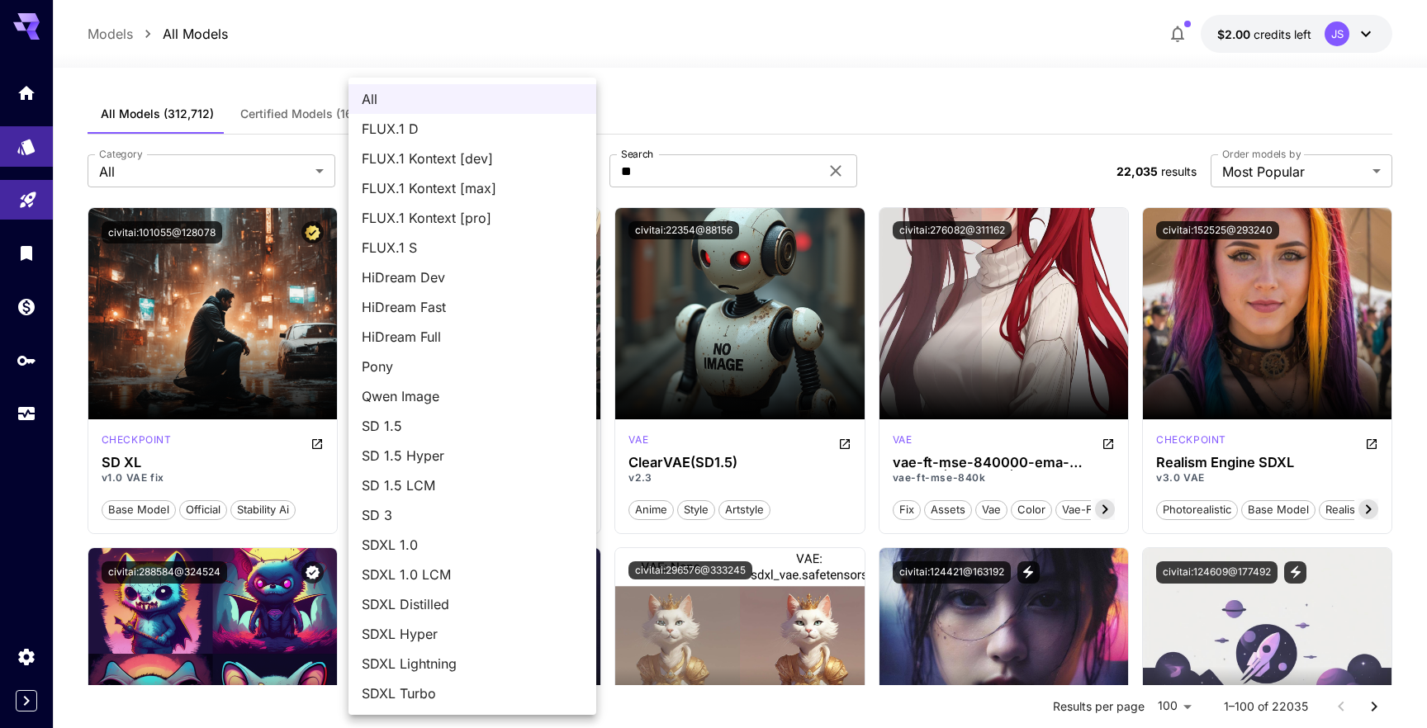
click at [780, 129] on div at bounding box center [713, 364] width 1427 height 728
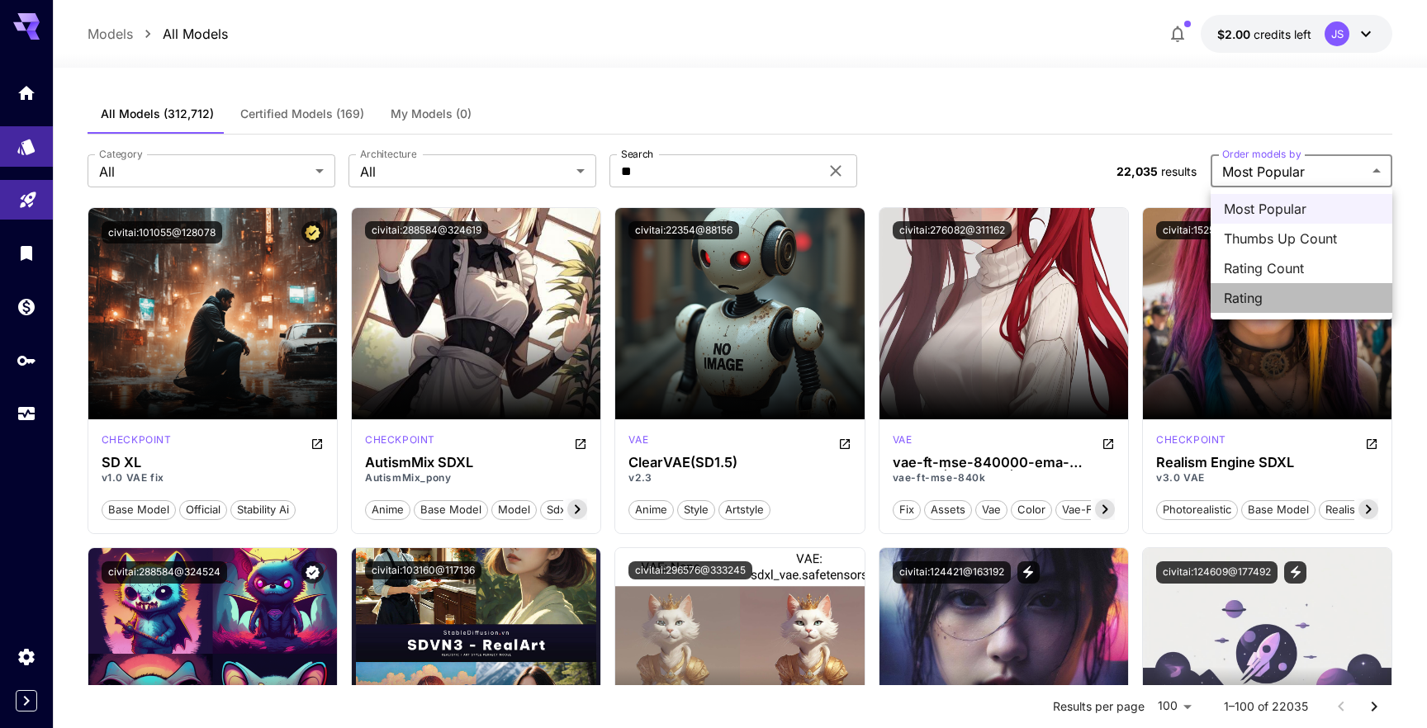
click at [1262, 287] on li "Rating" at bounding box center [1301, 298] width 182 height 30
type input "******"
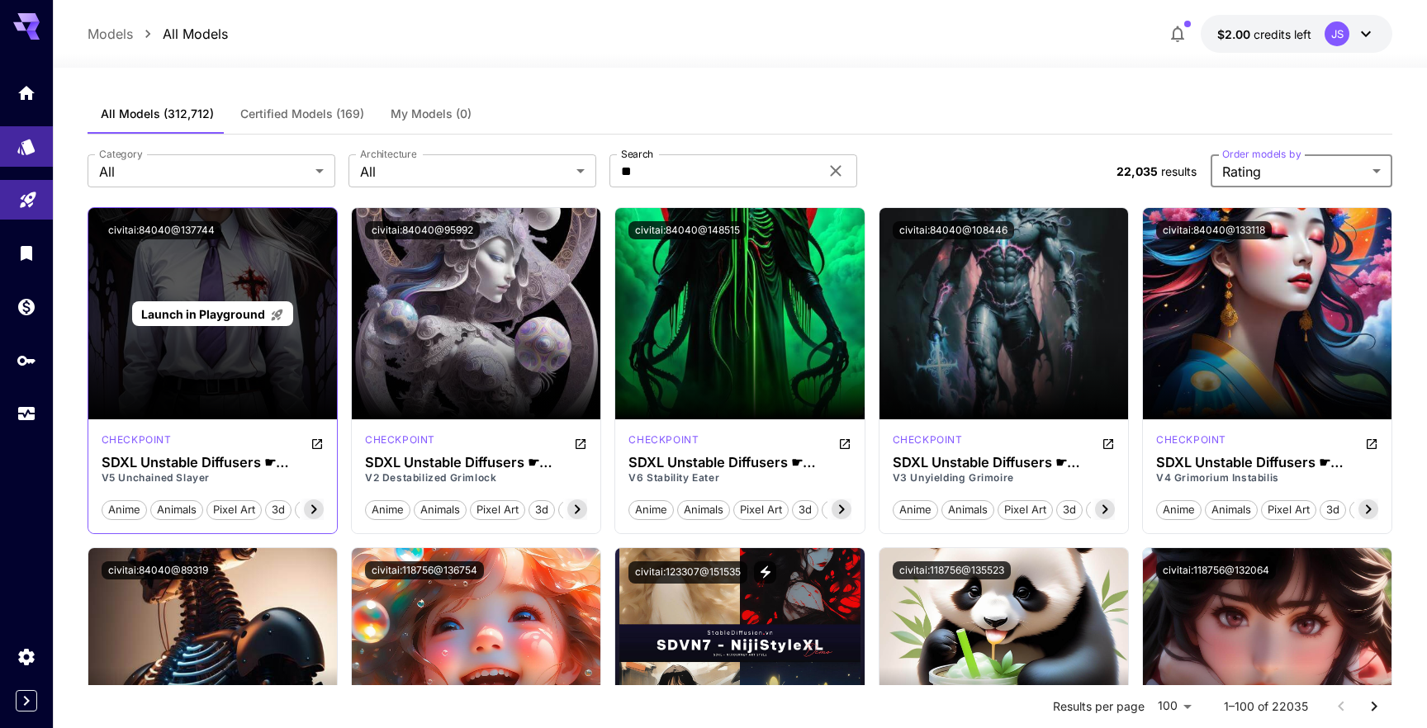
click at [225, 304] on div "Launch in Playground" at bounding box center [212, 314] width 161 height 26
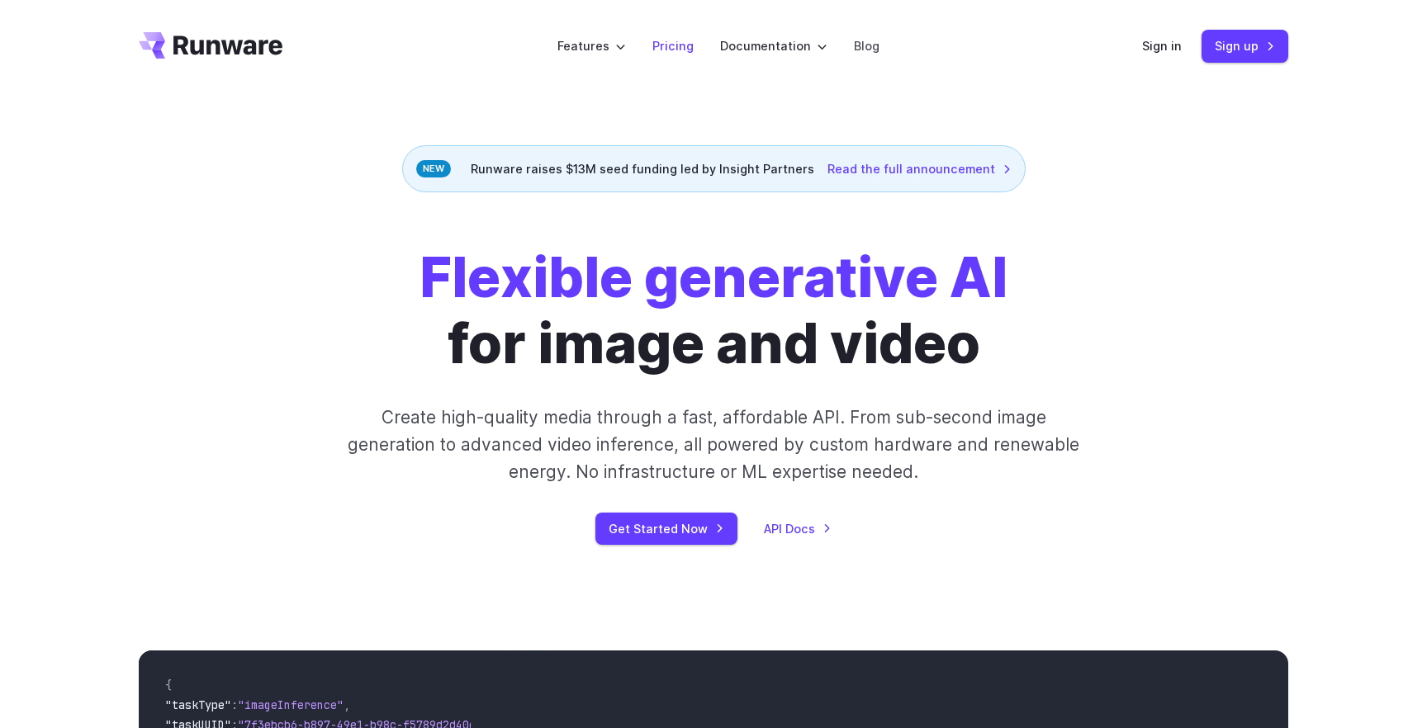
click at [698, 48] on li "Pricing" at bounding box center [673, 45] width 68 height 45
click at [681, 46] on link "Pricing" at bounding box center [672, 45] width 41 height 19
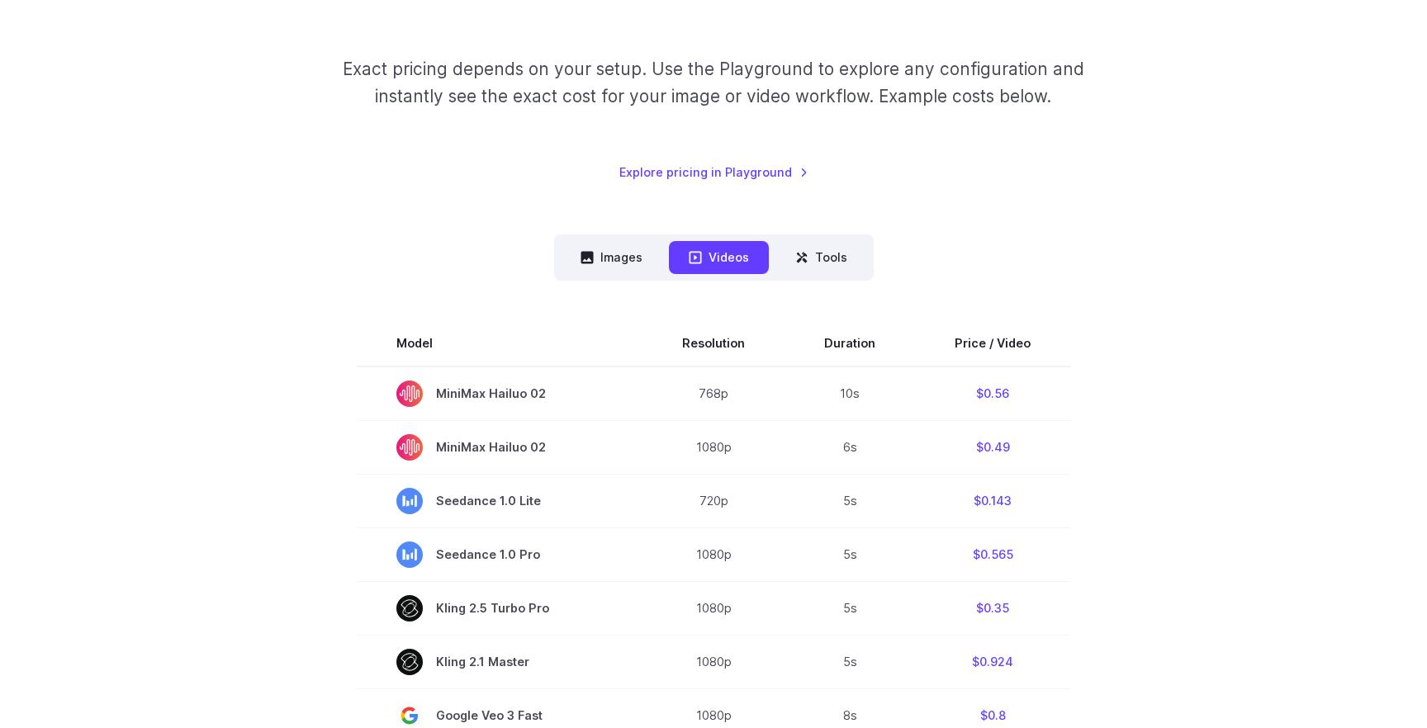
scroll to position [329, 0]
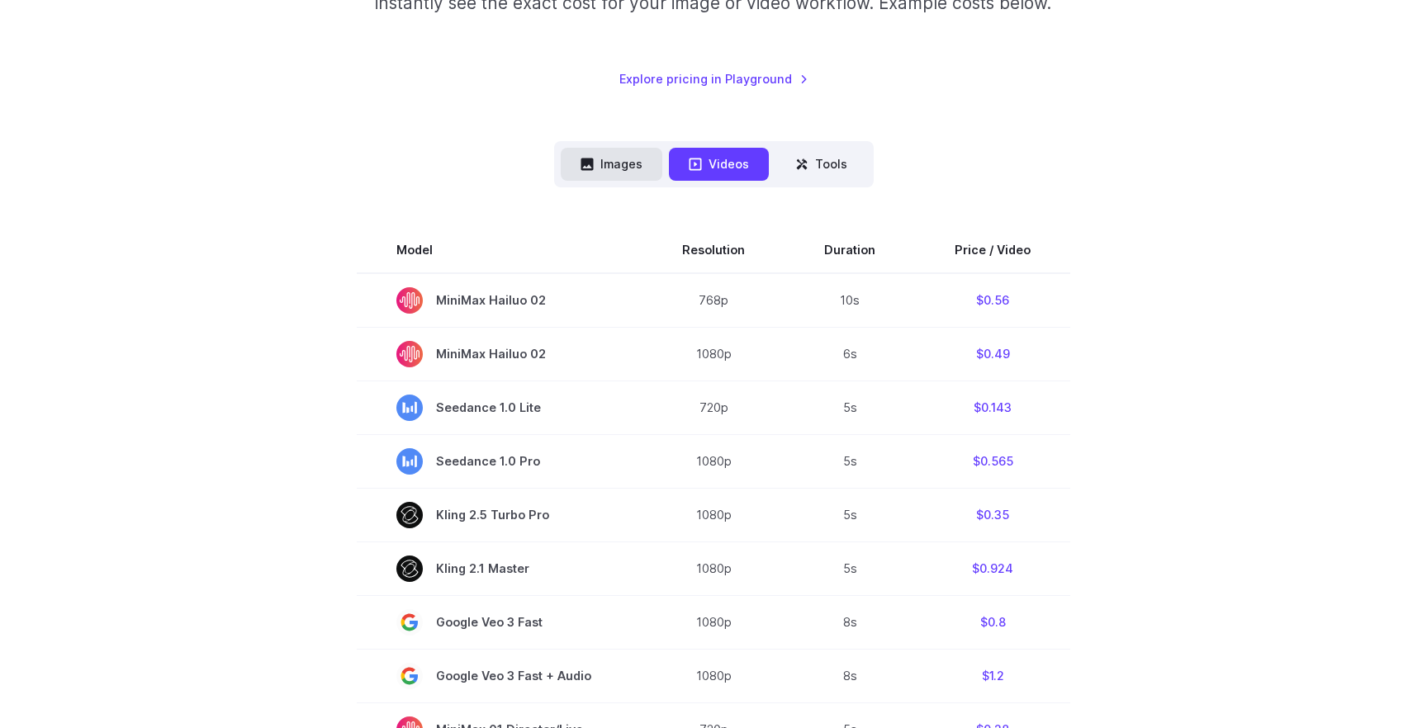
click at [611, 162] on button "Images" at bounding box center [612, 164] width 102 height 32
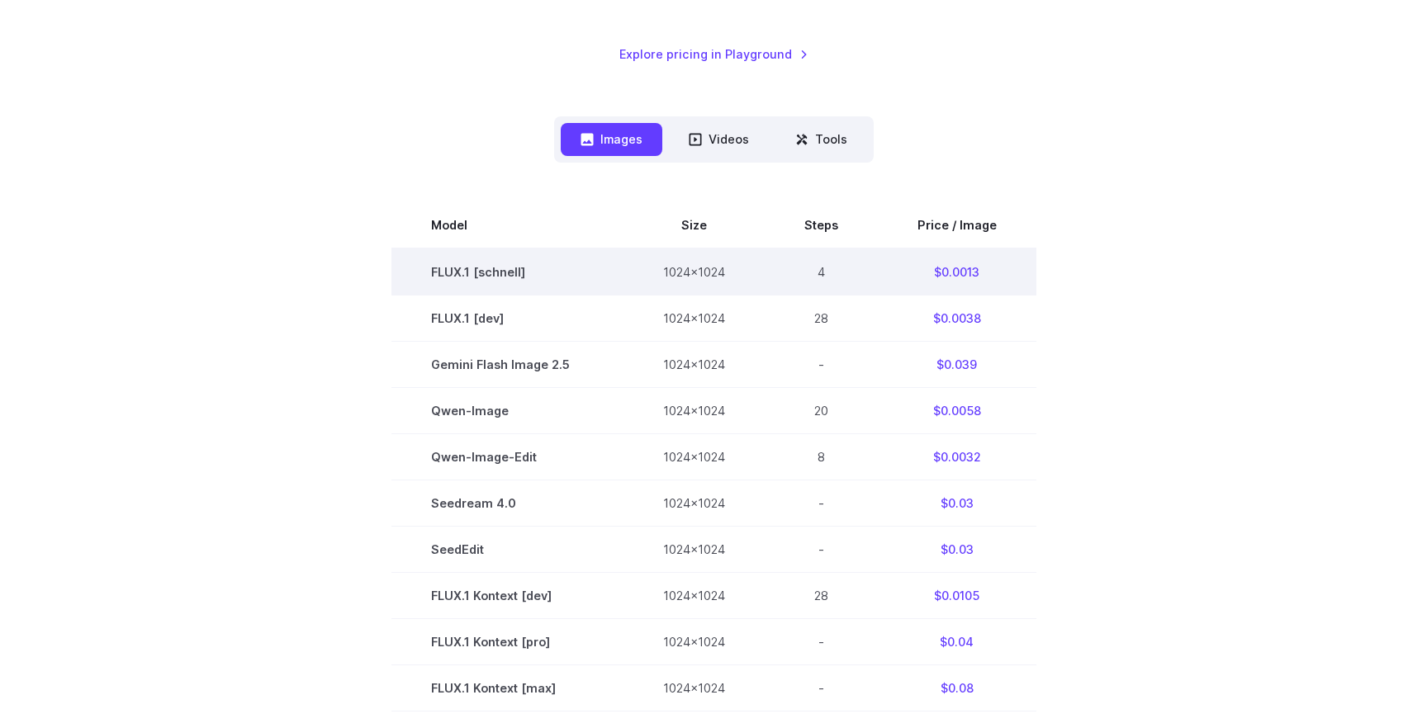
scroll to position [354, 0]
drag, startPoint x: 429, startPoint y: 267, endPoint x: 476, endPoint y: 267, distance: 47.9
click at [476, 267] on td "FLUX.1 [schnell]" at bounding box center [507, 271] width 232 height 47
copy td "FLUX.1"
drag, startPoint x: 548, startPoint y: 275, endPoint x: 433, endPoint y: 275, distance: 114.8
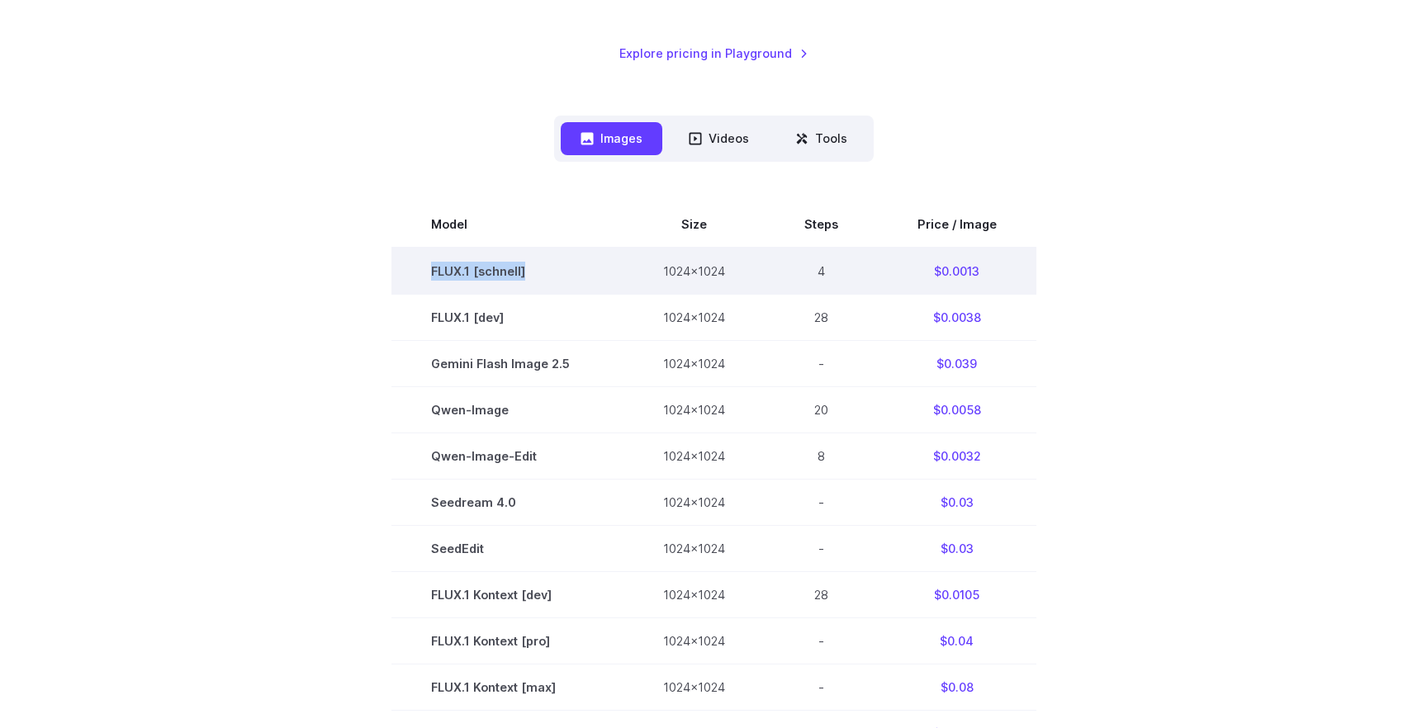
click at [433, 275] on td "FLUX.1 [schnell]" at bounding box center [507, 271] width 232 height 47
copy td "FLUX.1 [schnell]"
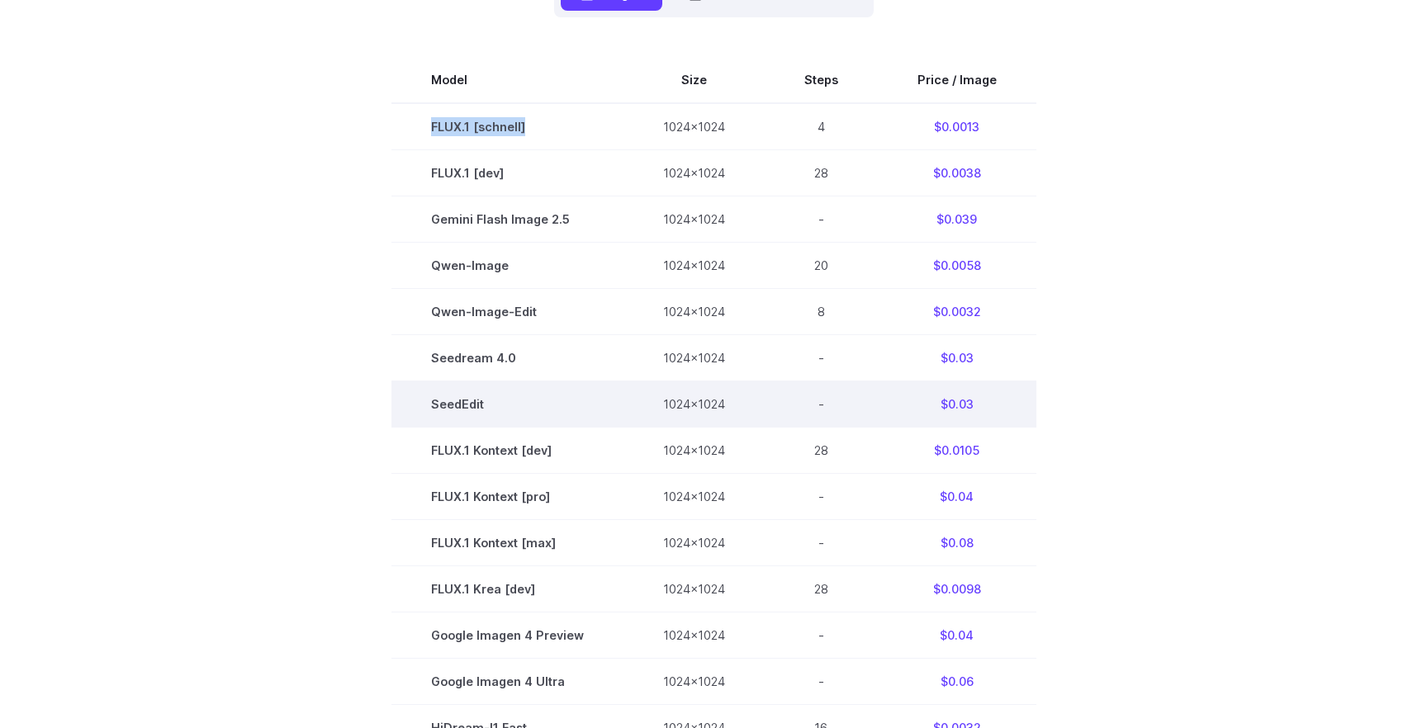
scroll to position [495, 0]
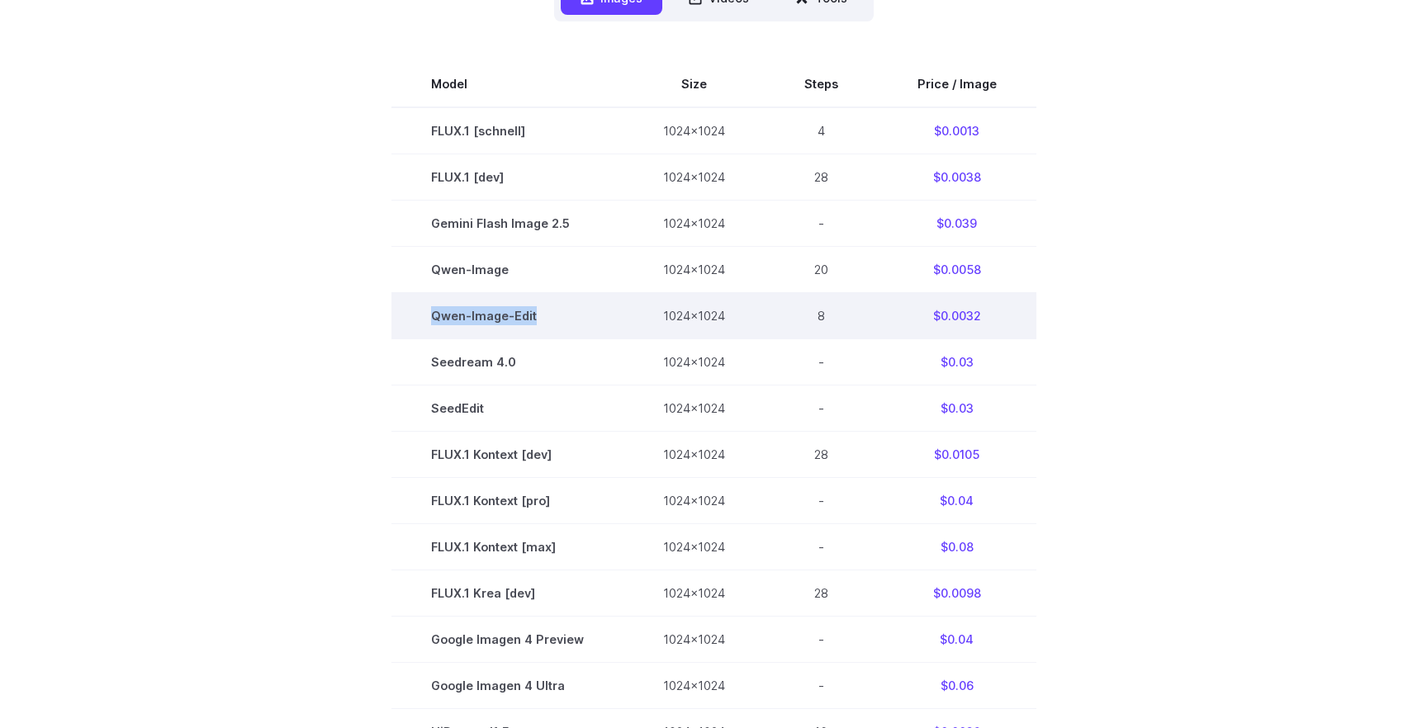
drag, startPoint x: 538, startPoint y: 315, endPoint x: 427, endPoint y: 323, distance: 110.9
click at [427, 323] on td "Qwen-Image-Edit" at bounding box center [507, 315] width 232 height 46
copy td "Qwen-Image-Edit"
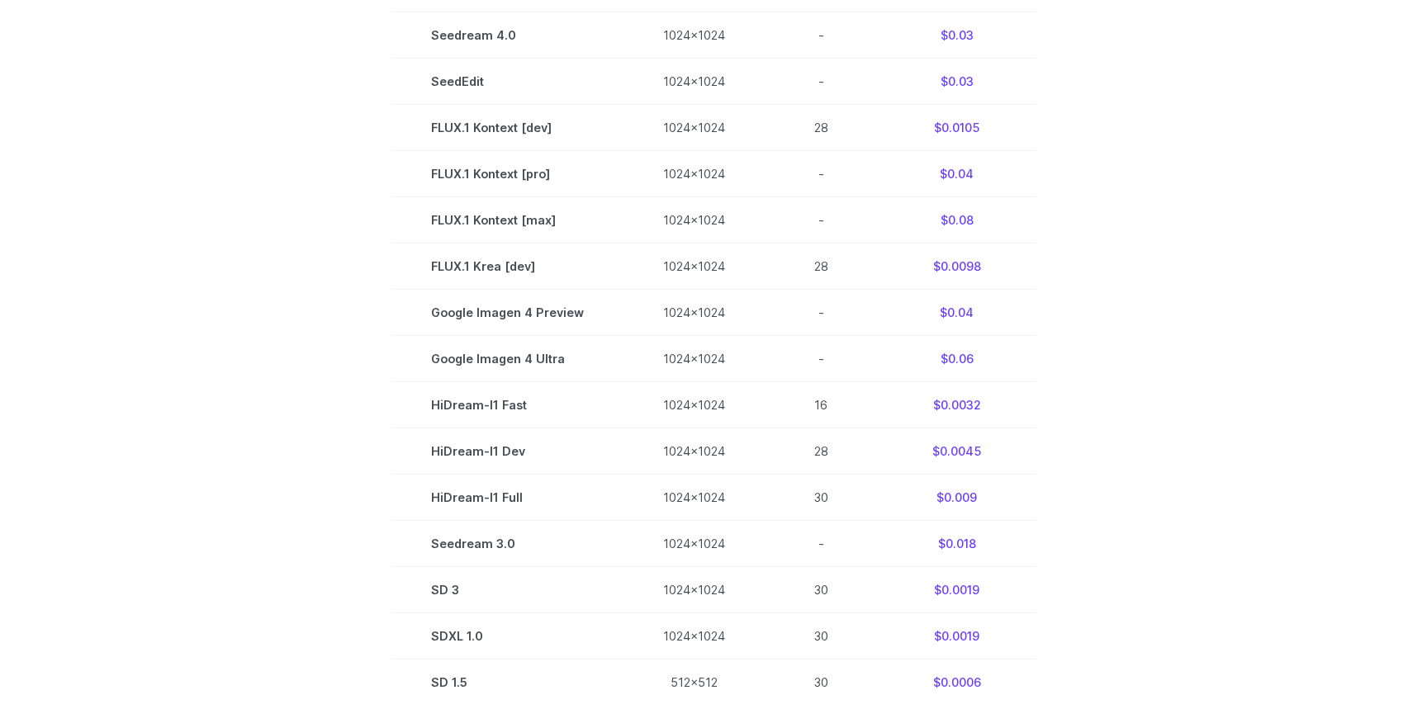
scroll to position [824, 0]
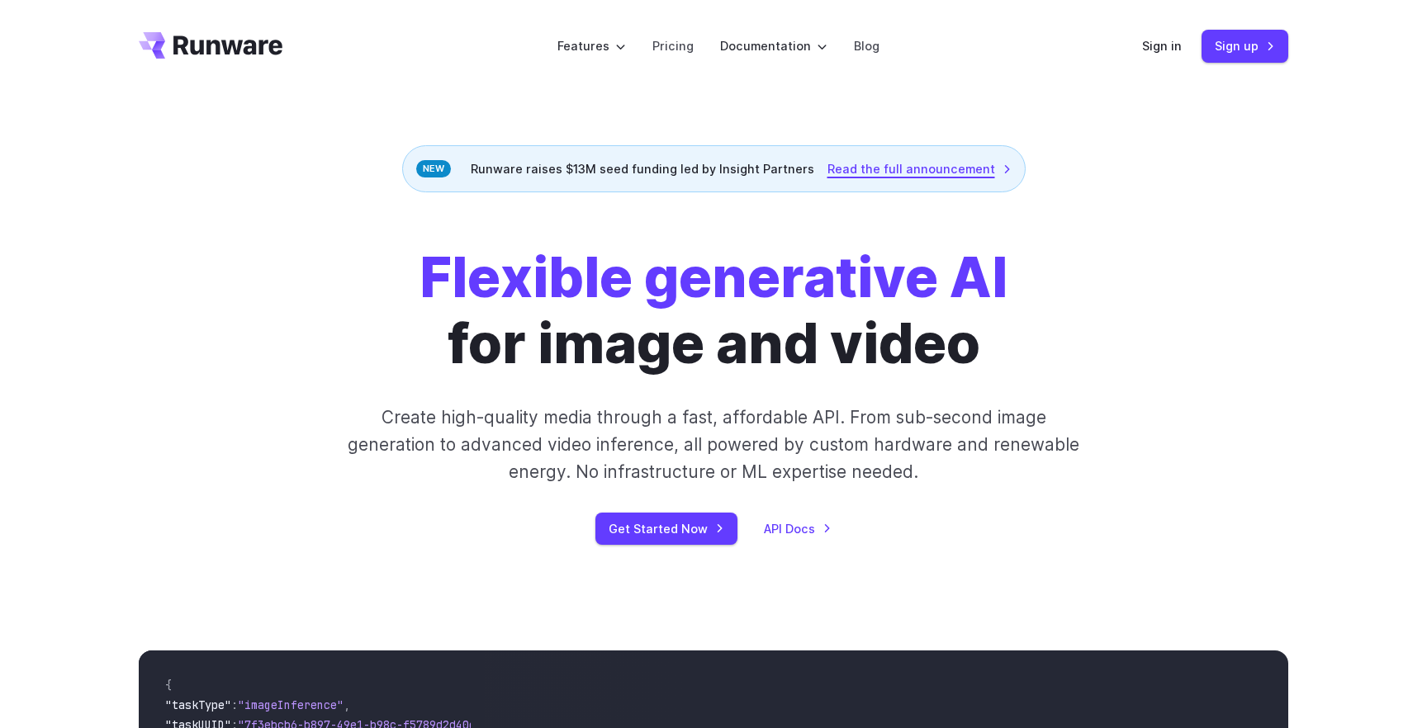
click at [926, 170] on link "Read the full announcement" at bounding box center [919, 168] width 184 height 19
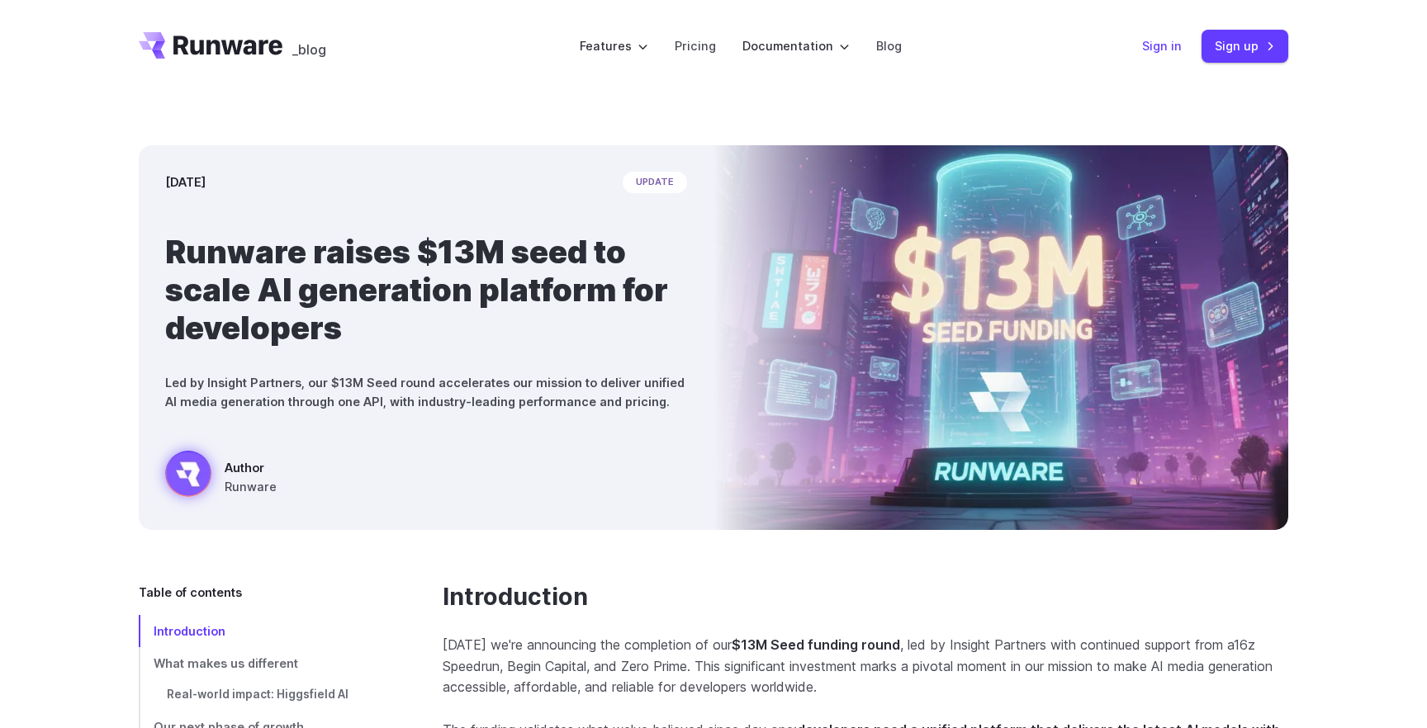
click at [1180, 49] on link "Sign in" at bounding box center [1162, 45] width 40 height 19
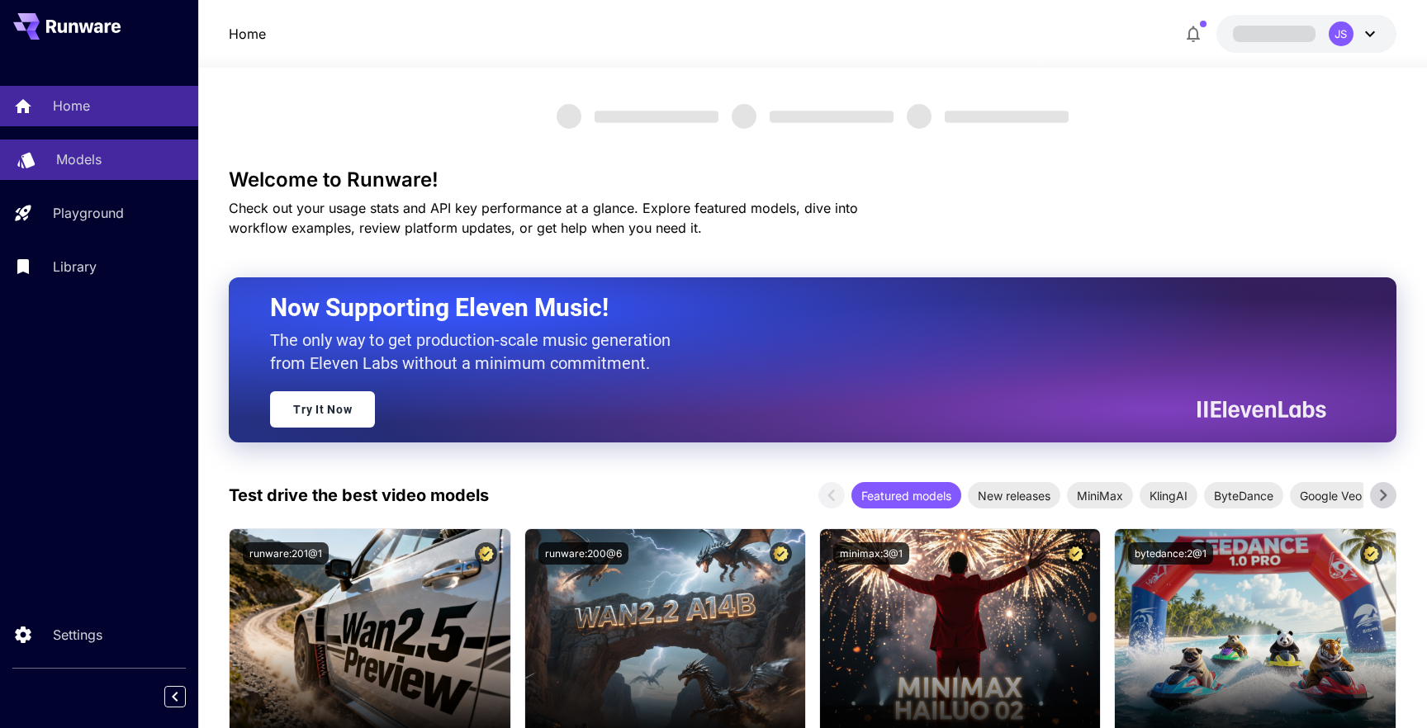
click at [105, 172] on link "Models" at bounding box center [99, 160] width 198 height 40
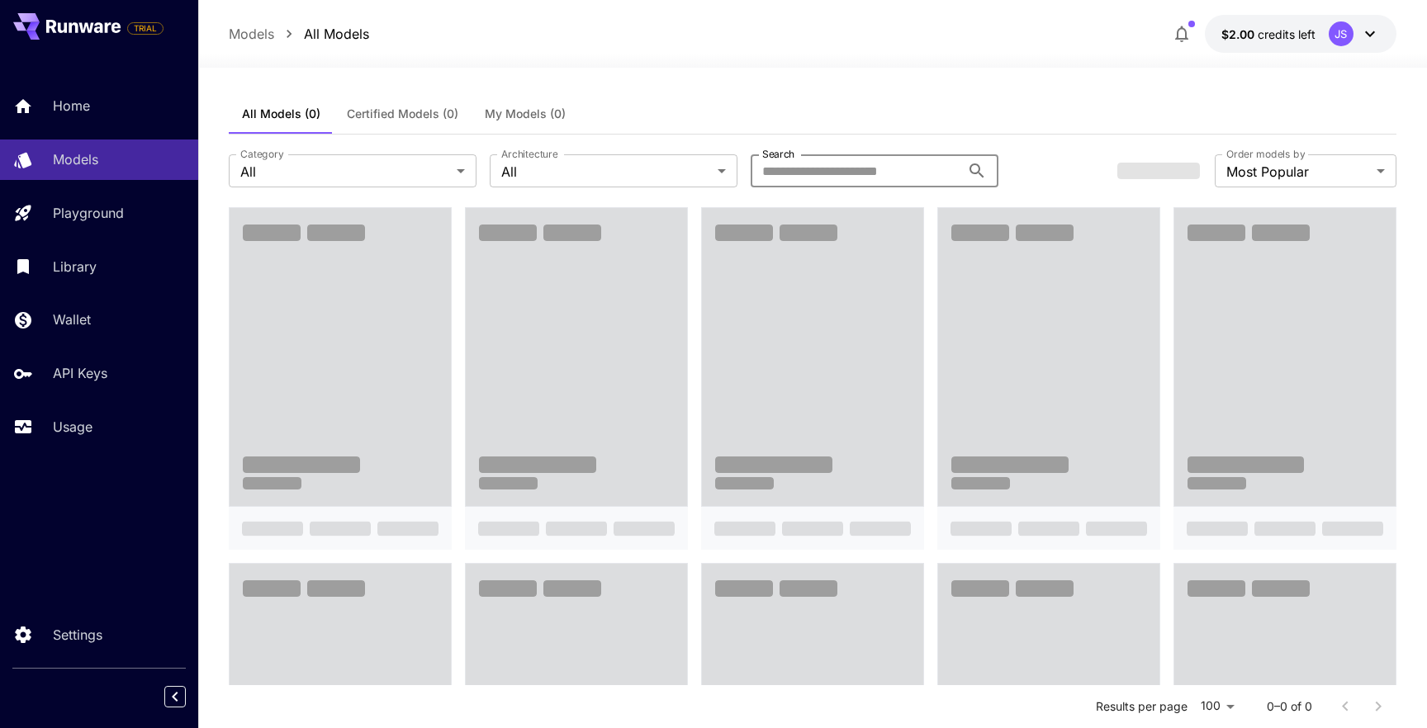
click at [860, 178] on input "Search" at bounding box center [856, 170] width 210 height 33
paste input "**********"
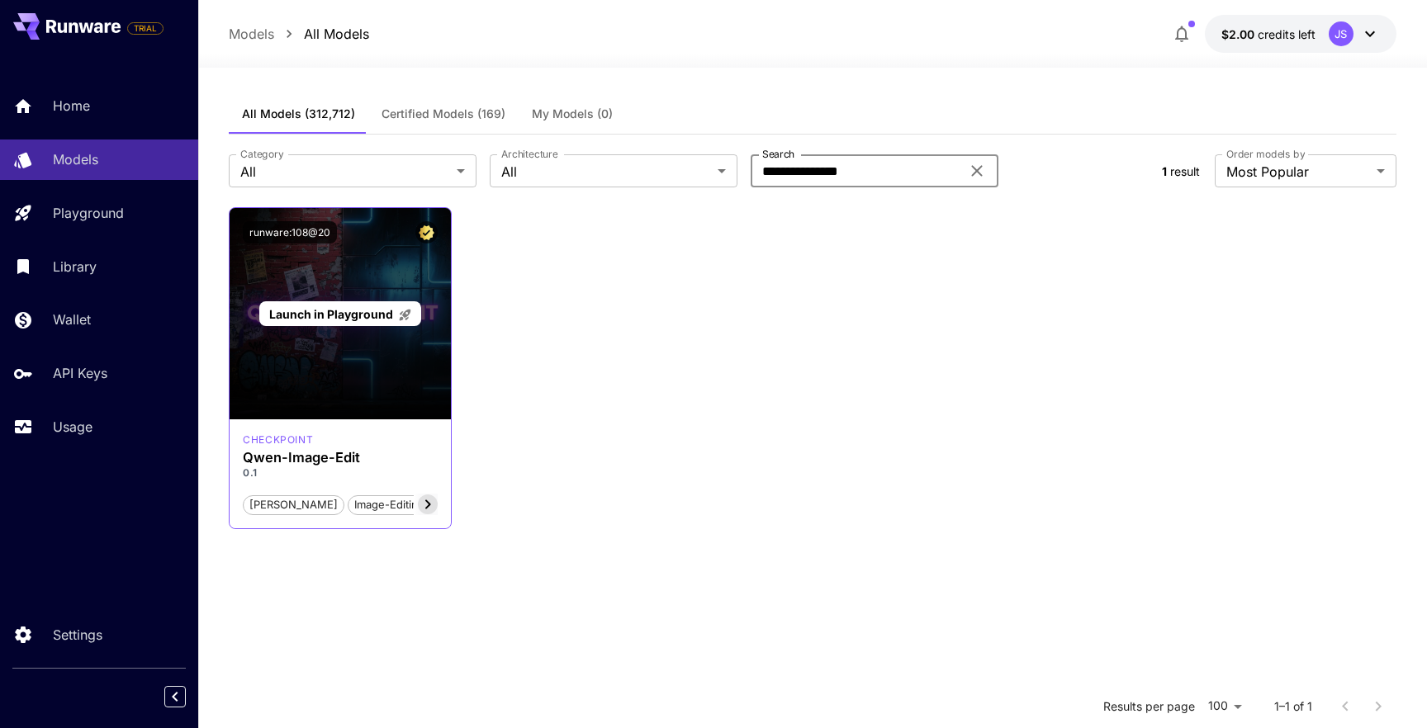
type input "**********"
click at [365, 334] on div "Launch in Playground" at bounding box center [340, 313] width 221 height 211
click at [358, 316] on span "Launch in Playground" at bounding box center [331, 314] width 124 height 14
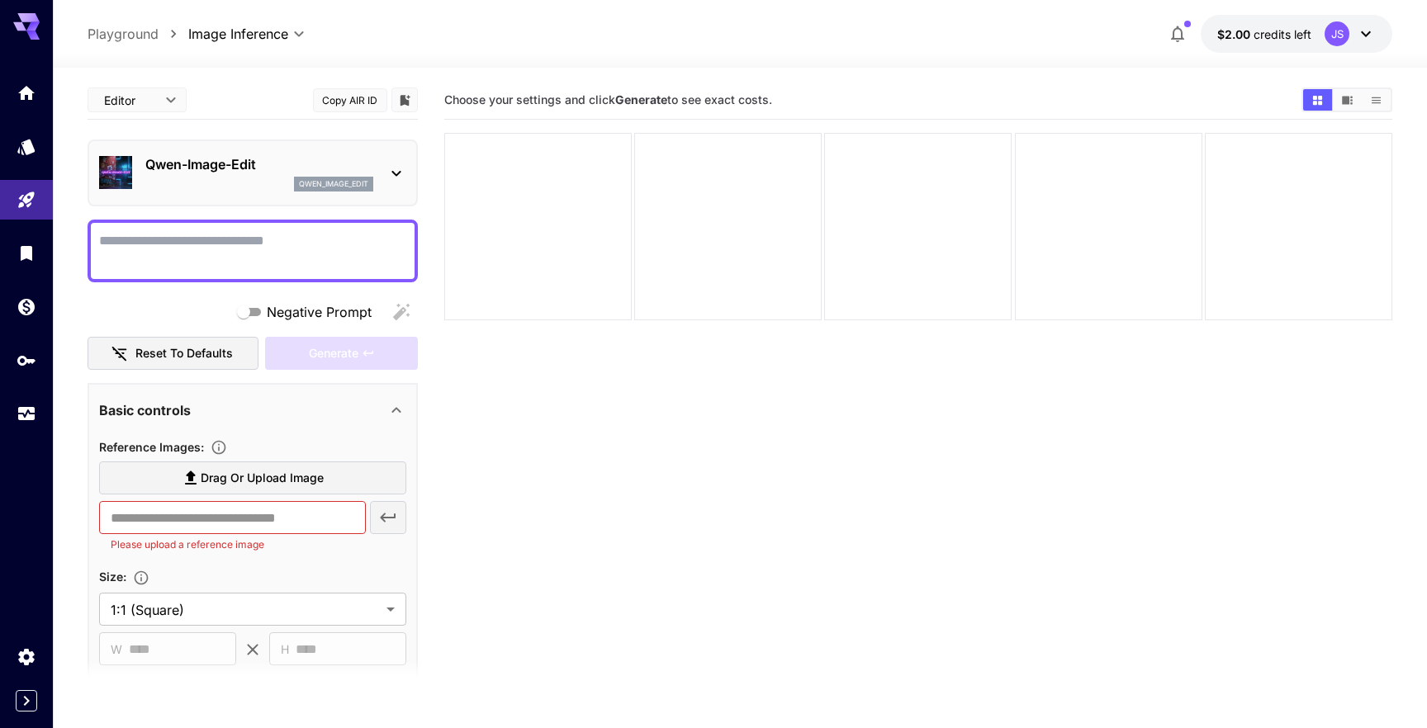
click at [188, 248] on textarea "Negative Prompt" at bounding box center [252, 251] width 307 height 40
click at [181, 287] on div "**********" at bounding box center [253, 519] width 330 height 876
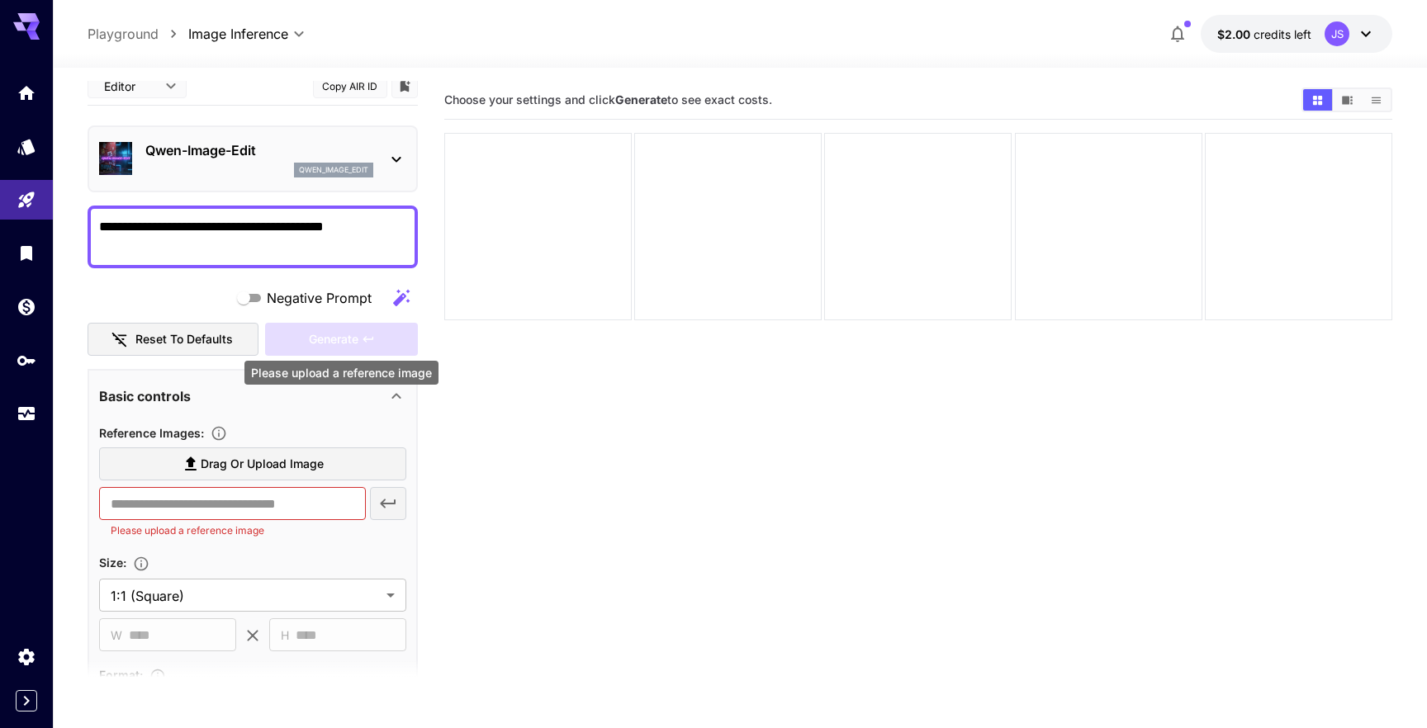
scroll to position [21, 0]
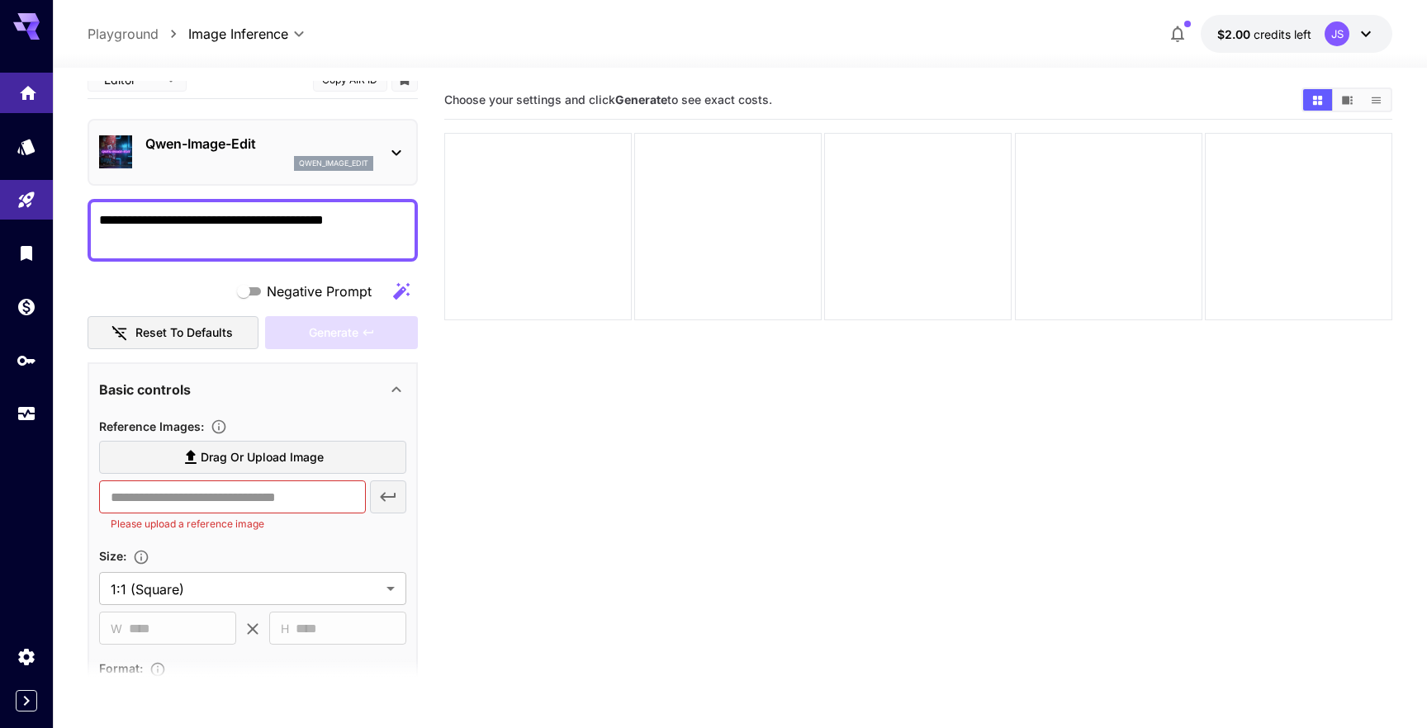
type textarea "**********"
click at [18, 103] on link at bounding box center [26, 93] width 53 height 40
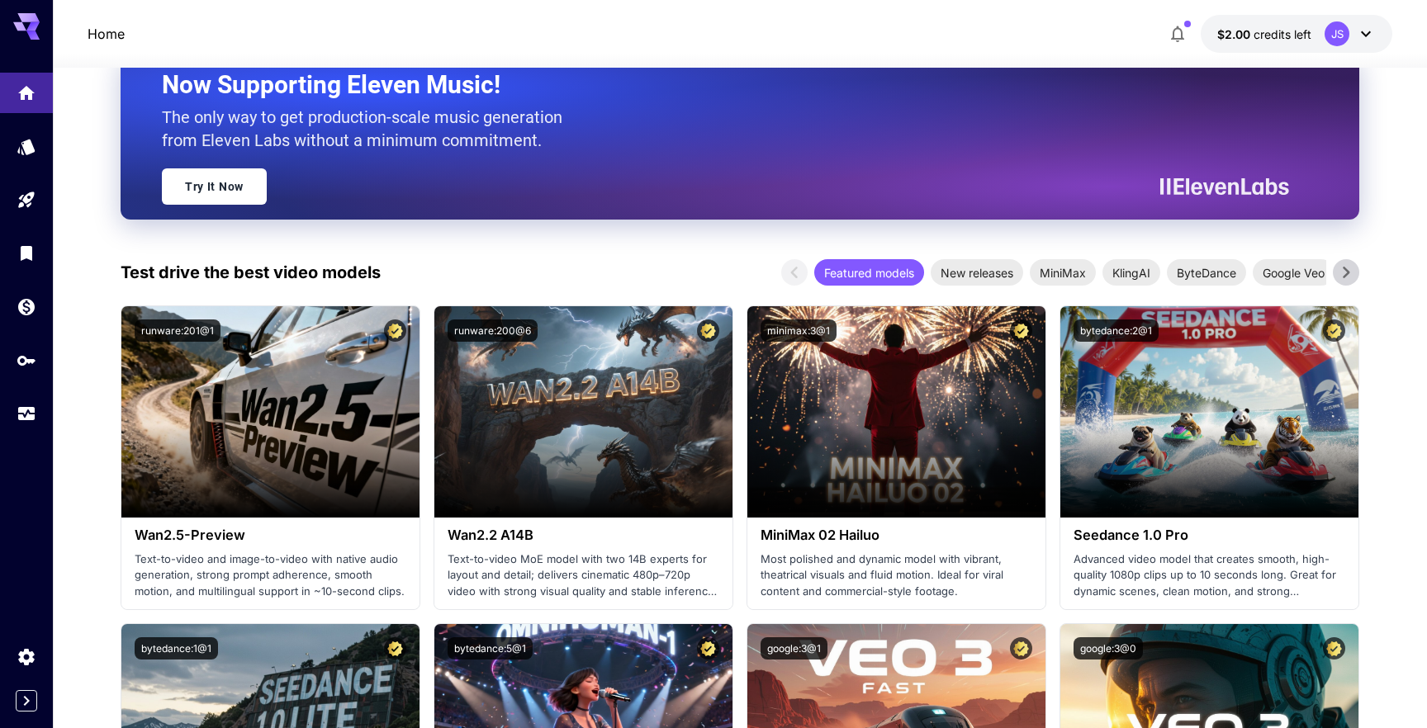
scroll to position [241, 0]
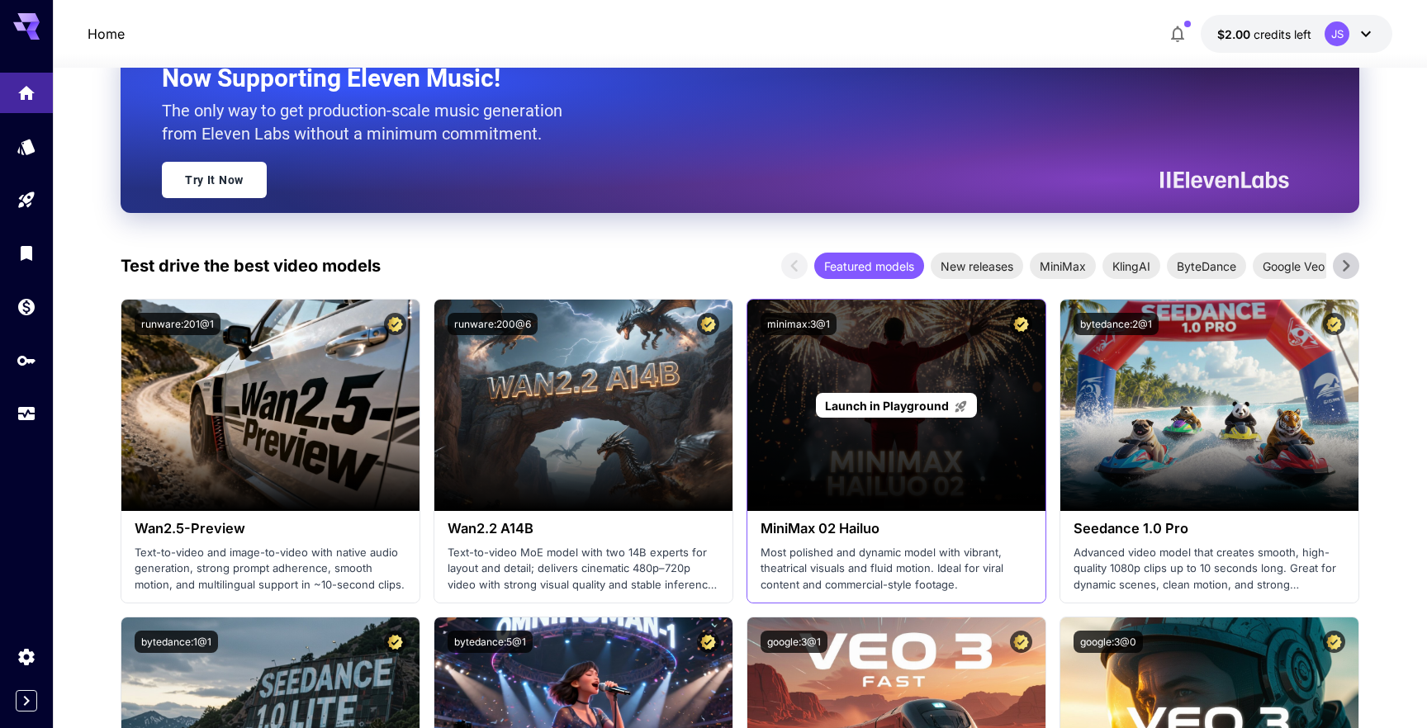
click at [909, 394] on div "Launch in Playground" at bounding box center [896, 406] width 161 height 26
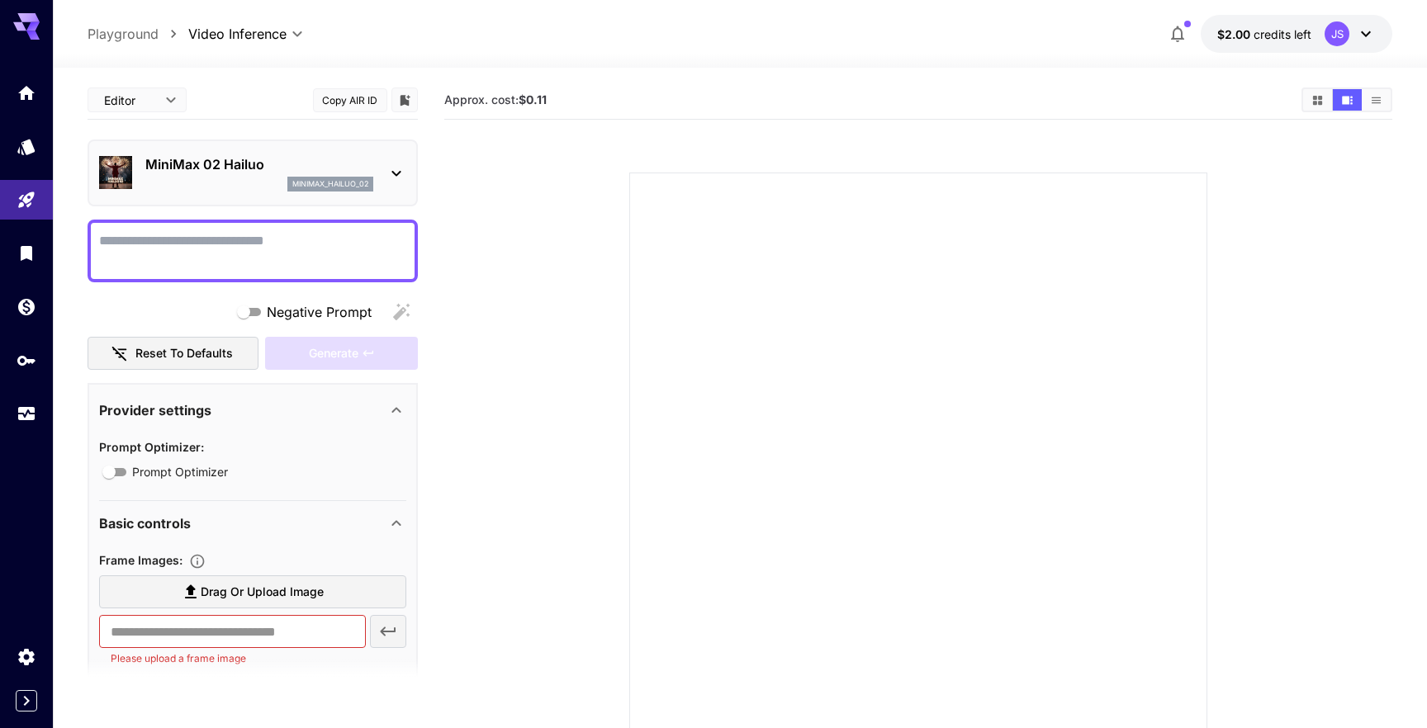
click at [293, 238] on textarea "Negative Prompt" at bounding box center [252, 251] width 307 height 40
type textarea "**********"
click at [117, 43] on p "Playground" at bounding box center [123, 34] width 71 height 20
type input "**********"
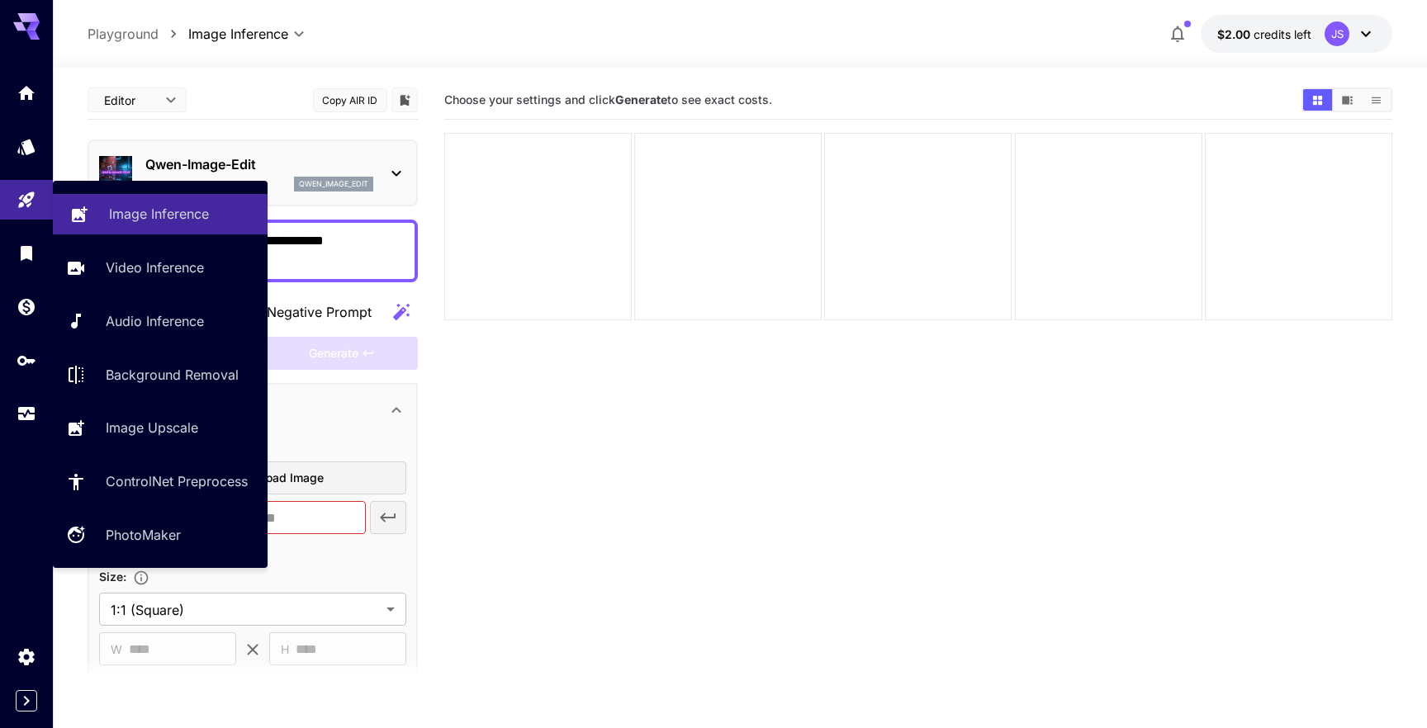
click at [155, 206] on p "Image Inference" at bounding box center [159, 214] width 100 height 20
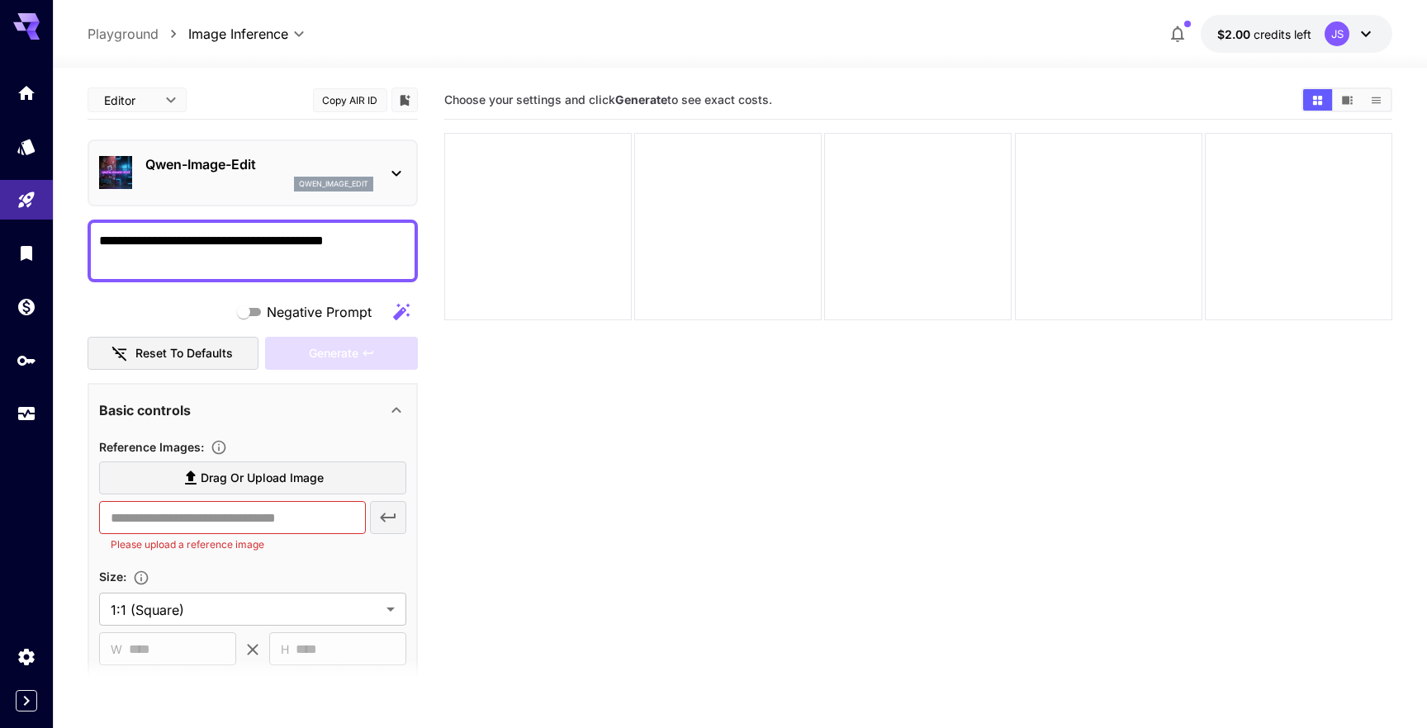
click at [137, 24] on p "Playground" at bounding box center [123, 34] width 71 height 20
click at [116, 31] on p "Playground" at bounding box center [123, 34] width 71 height 20
click at [22, 155] on link at bounding box center [26, 146] width 53 height 40
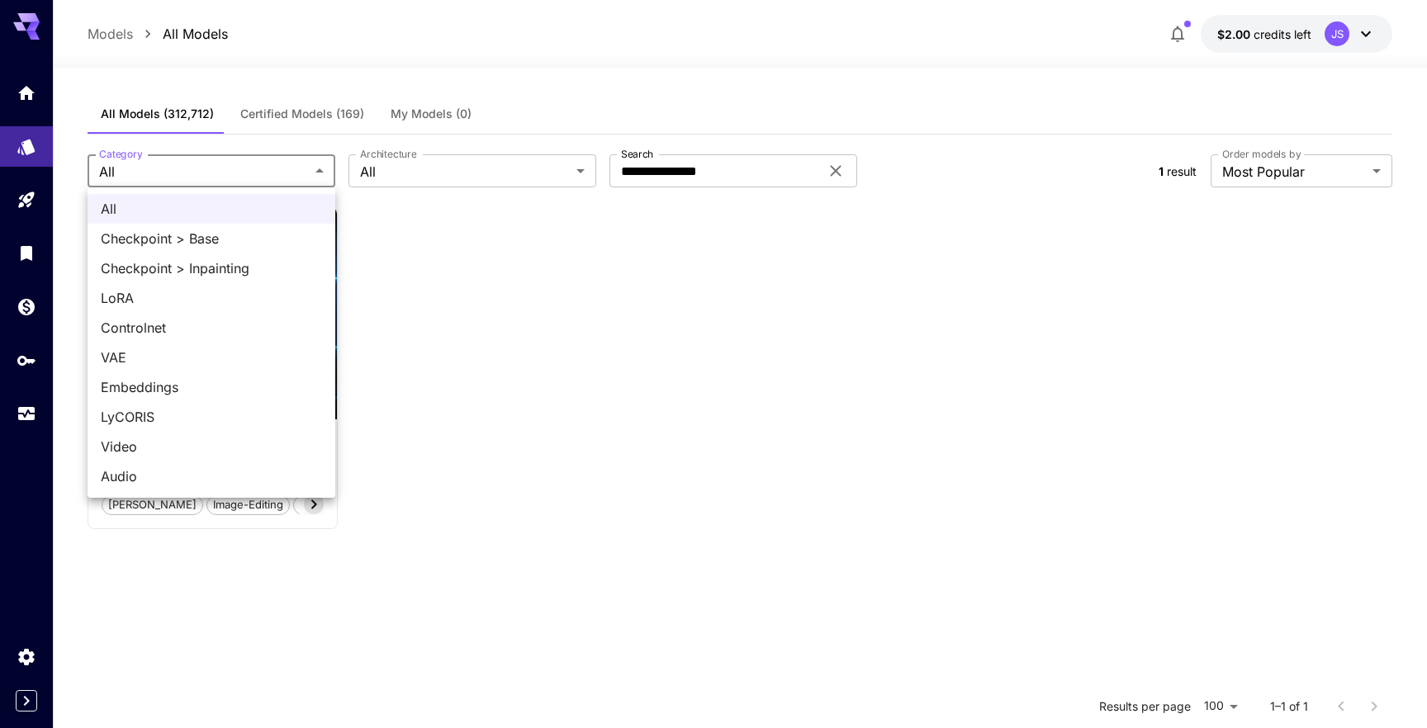
click at [241, 172] on body "**********" at bounding box center [713, 514] width 1427 height 1028
click at [241, 172] on div at bounding box center [713, 364] width 1427 height 728
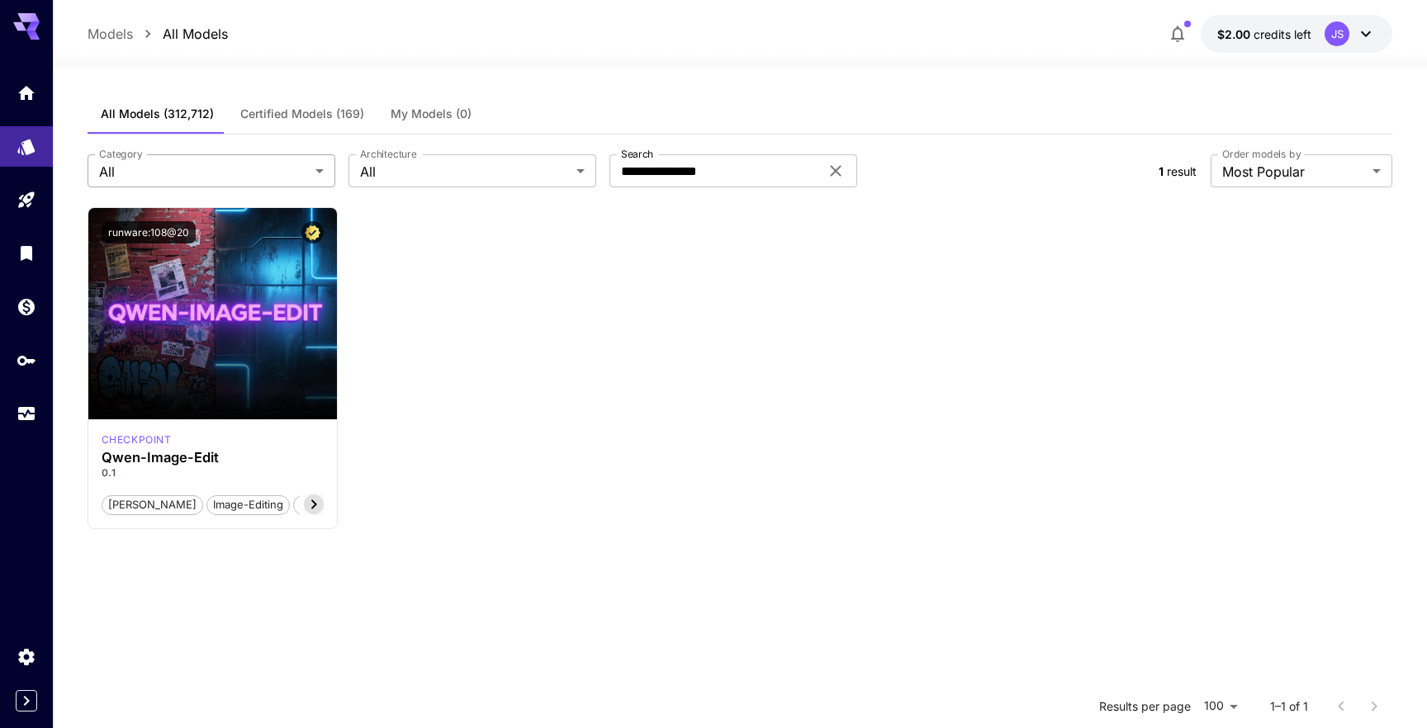
click at [241, 172] on body "**********" at bounding box center [713, 514] width 1427 height 1028
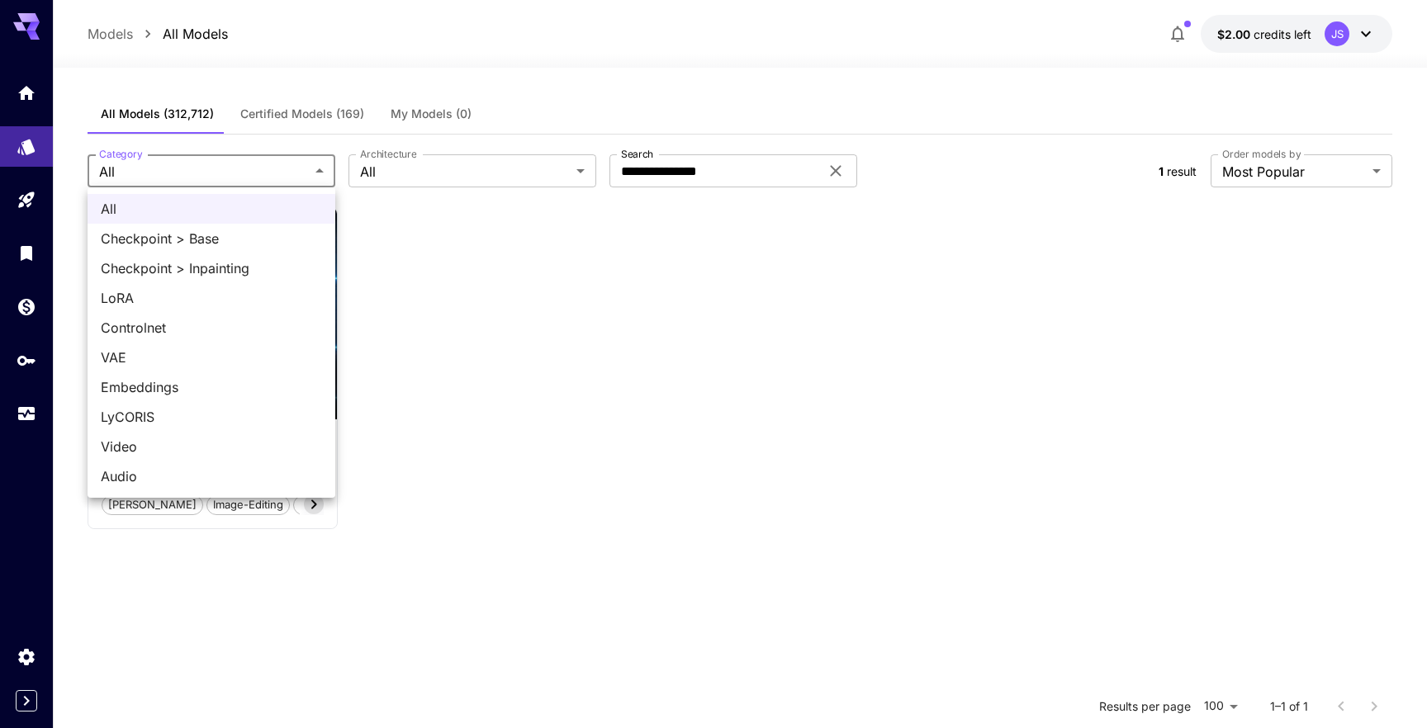
click at [461, 169] on div at bounding box center [713, 364] width 1427 height 728
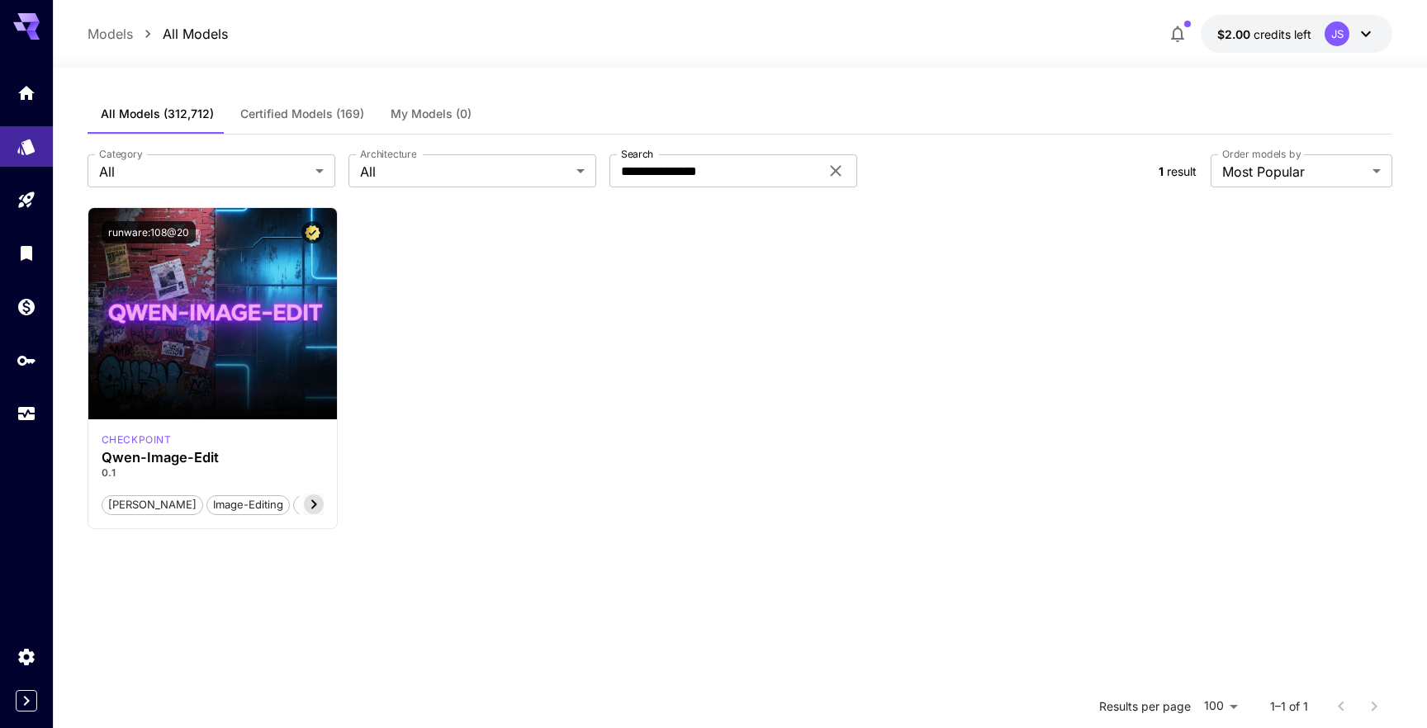
click at [461, 169] on div "All Checkpoint > Base Checkpoint > Inpainting LoRA Controlnet VAE Embeddings Ly…" at bounding box center [713, 364] width 1427 height 728
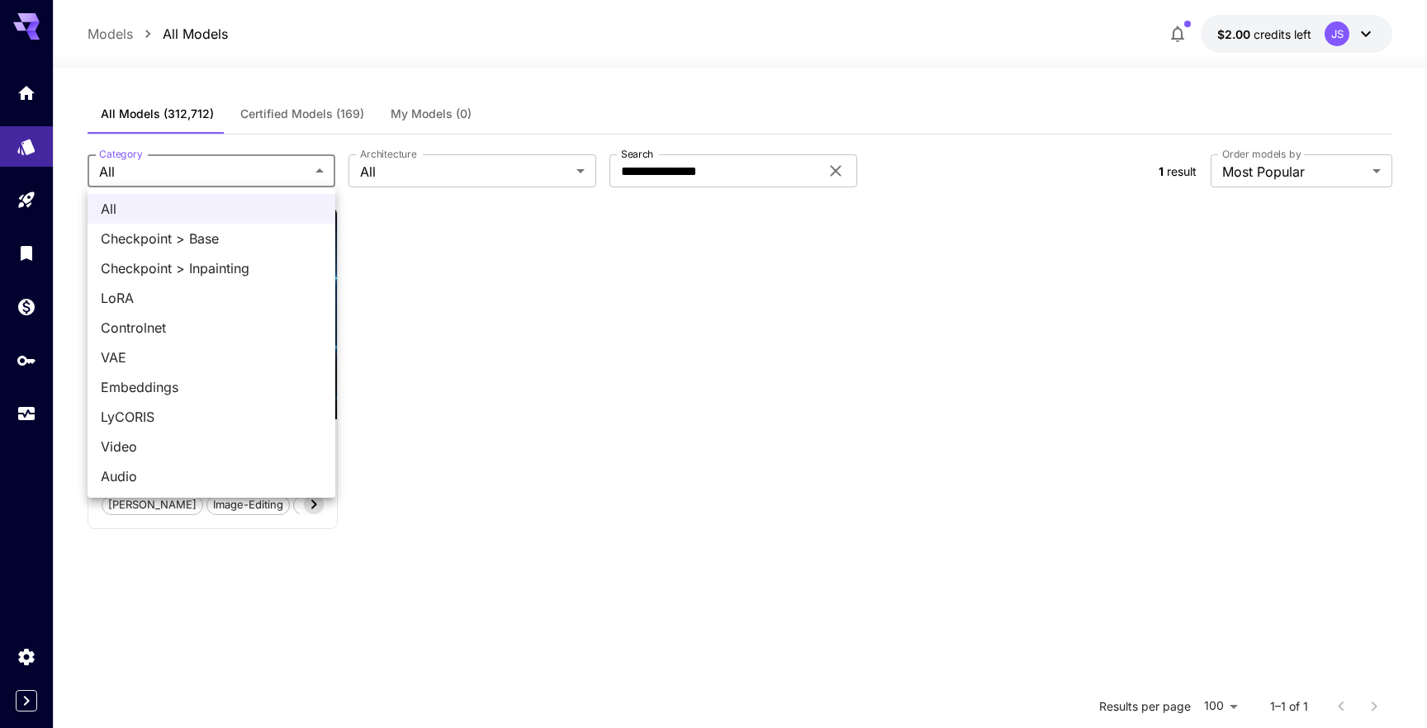
click at [282, 164] on body "**********" at bounding box center [713, 514] width 1427 height 1028
click at [176, 388] on span "Embeddings" at bounding box center [211, 387] width 221 height 20
type input "**********"
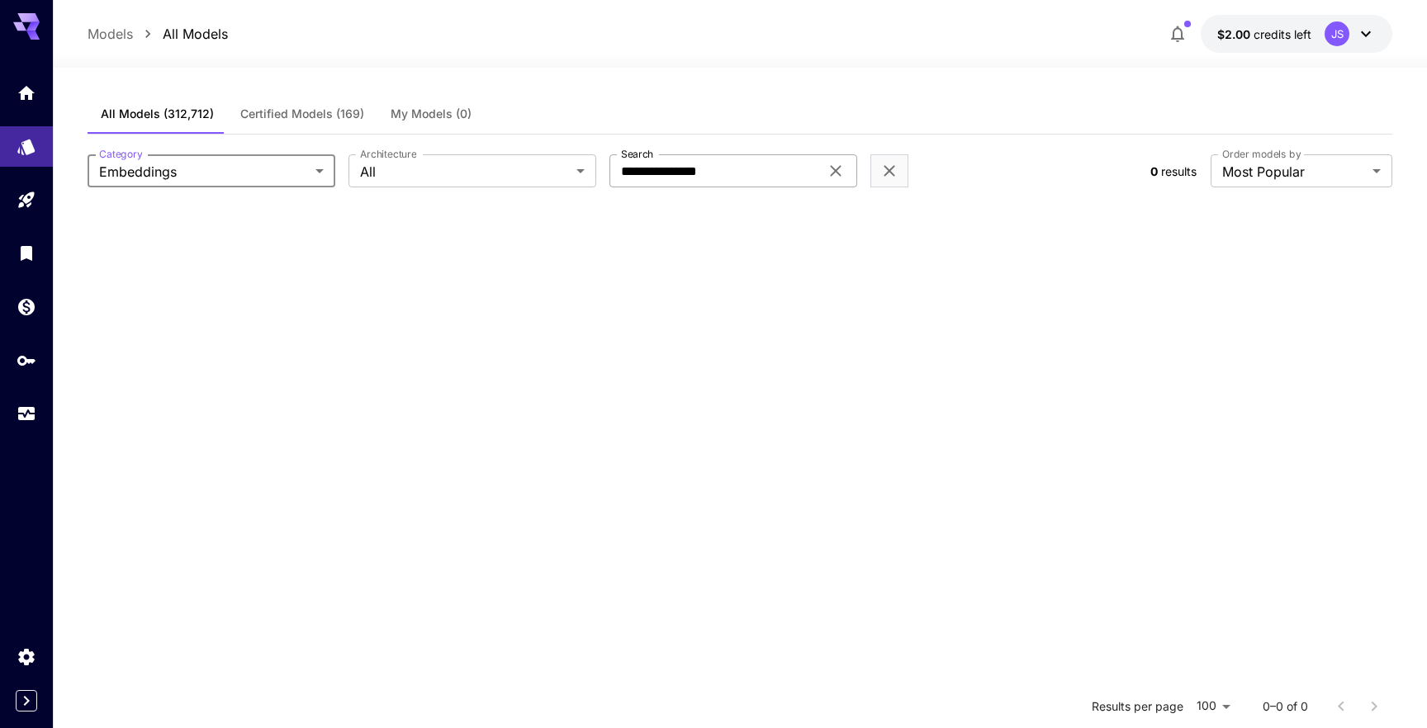
click at [841, 173] on icon at bounding box center [836, 171] width 20 height 20
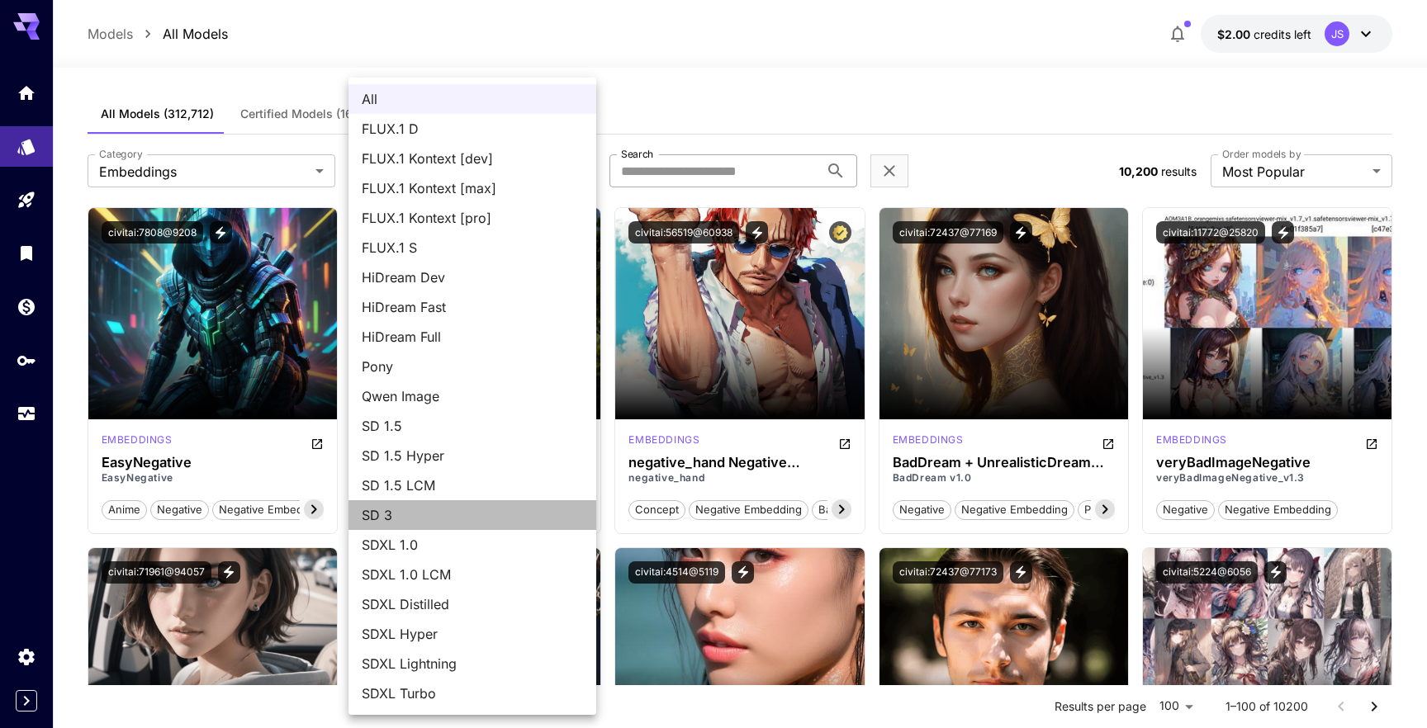
click at [424, 519] on span "SD 3" at bounding box center [472, 515] width 221 height 20
type input "***"
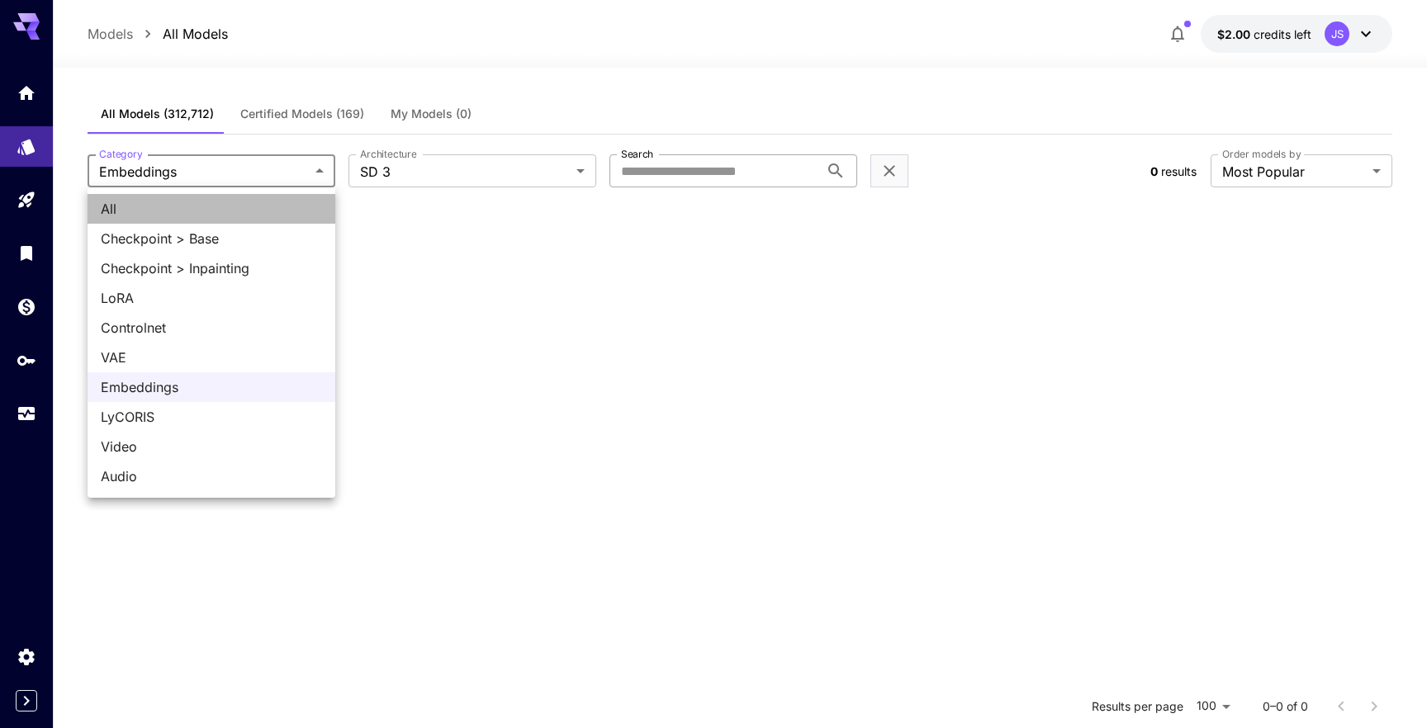
click at [173, 201] on span "All" at bounding box center [211, 209] width 221 height 20
type input "***"
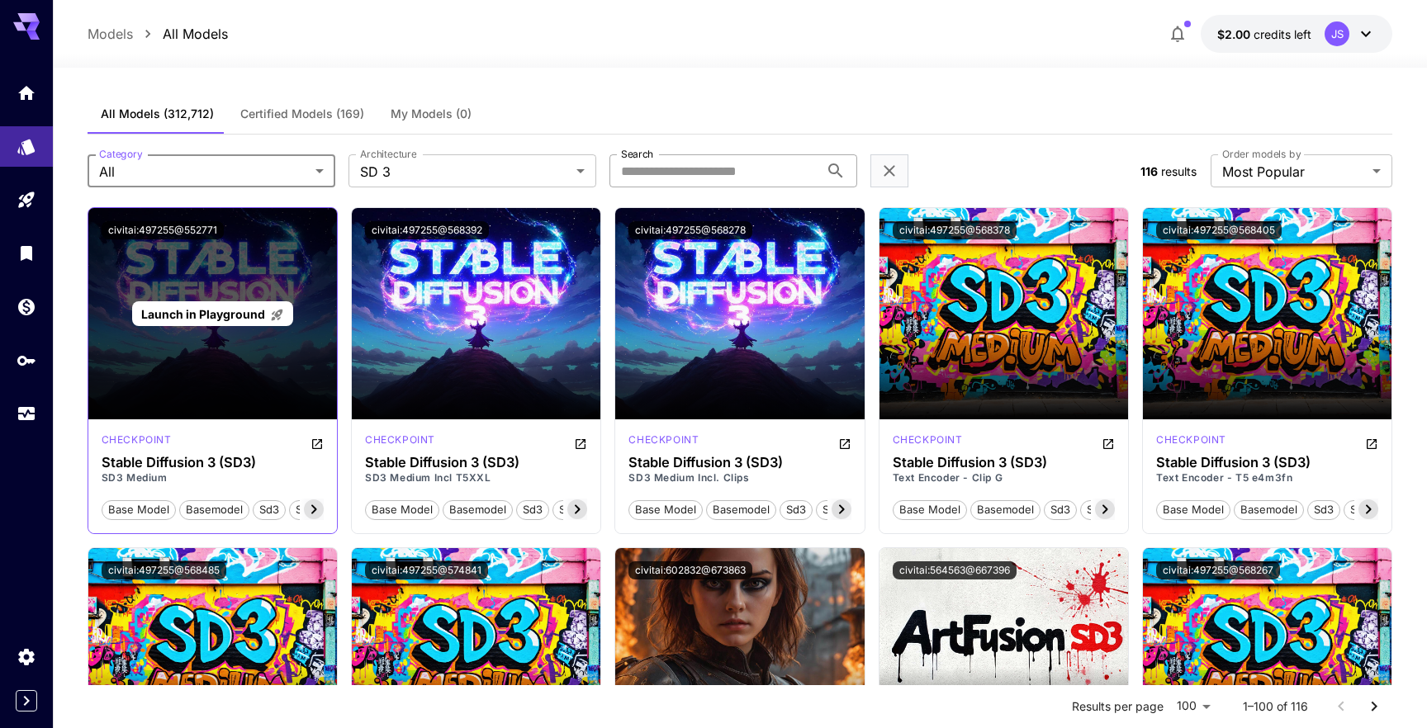
click at [210, 320] on span "Launch in Playground" at bounding box center [203, 314] width 124 height 14
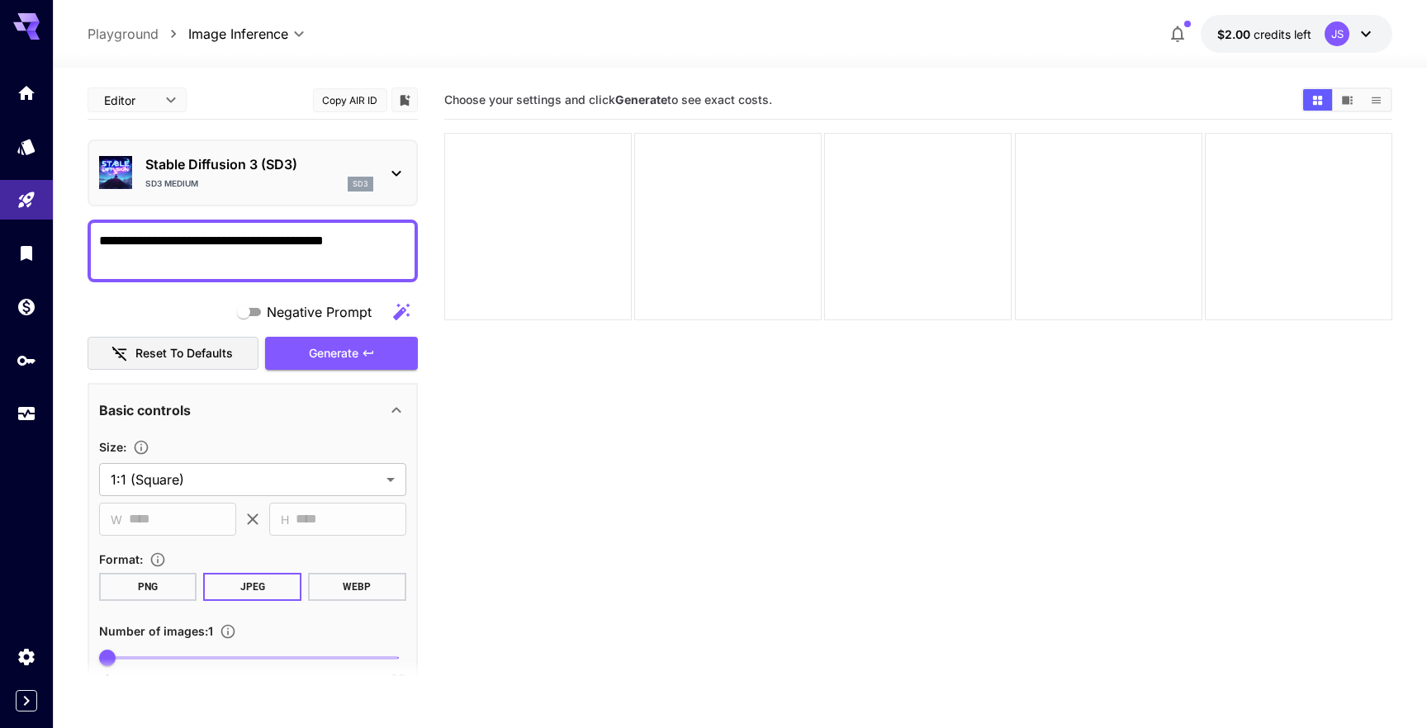
click at [274, 258] on textarea "**********" at bounding box center [252, 251] width 307 height 40
drag, startPoint x: 155, startPoint y: 256, endPoint x: 33, endPoint y: 244, distance: 122.8
click at [33, 244] on div "**********" at bounding box center [713, 429] width 1427 height 859
type textarea "**********"
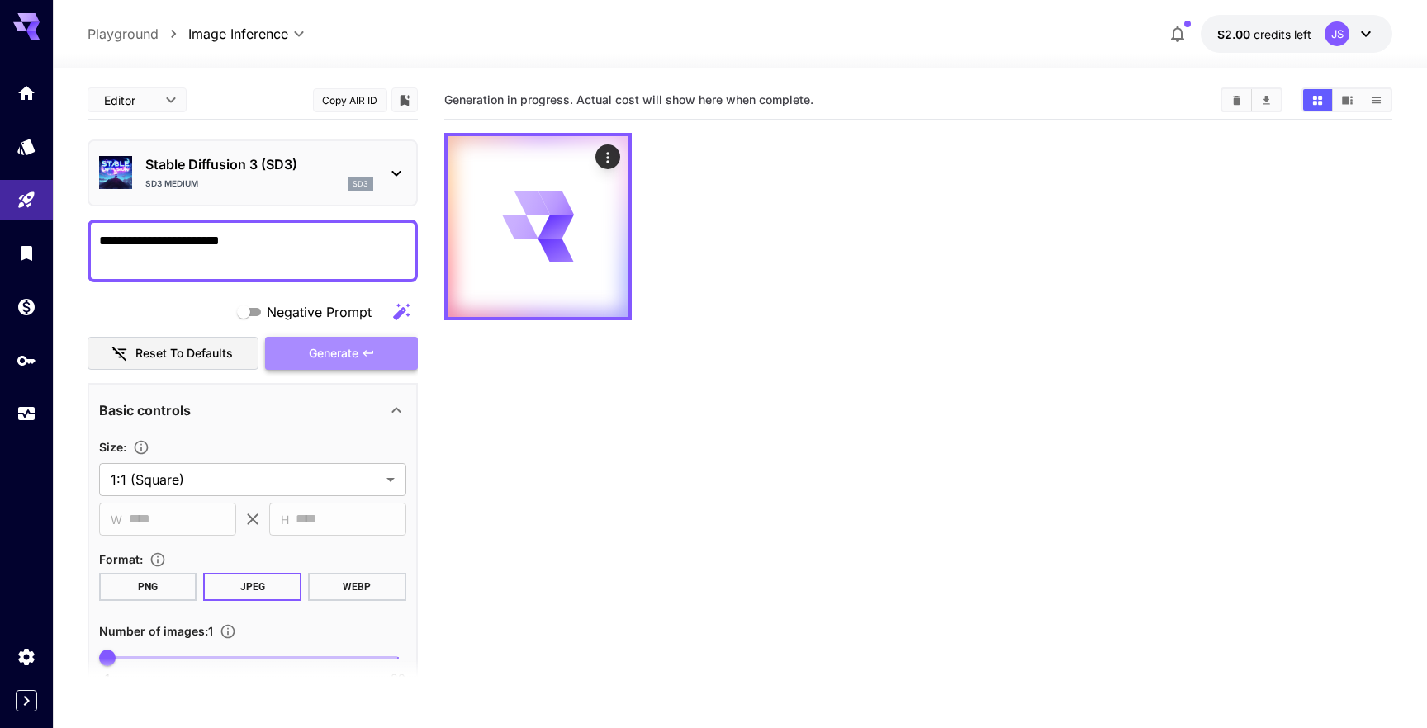
click at [317, 353] on span "Generate" at bounding box center [334, 353] width 50 height 21
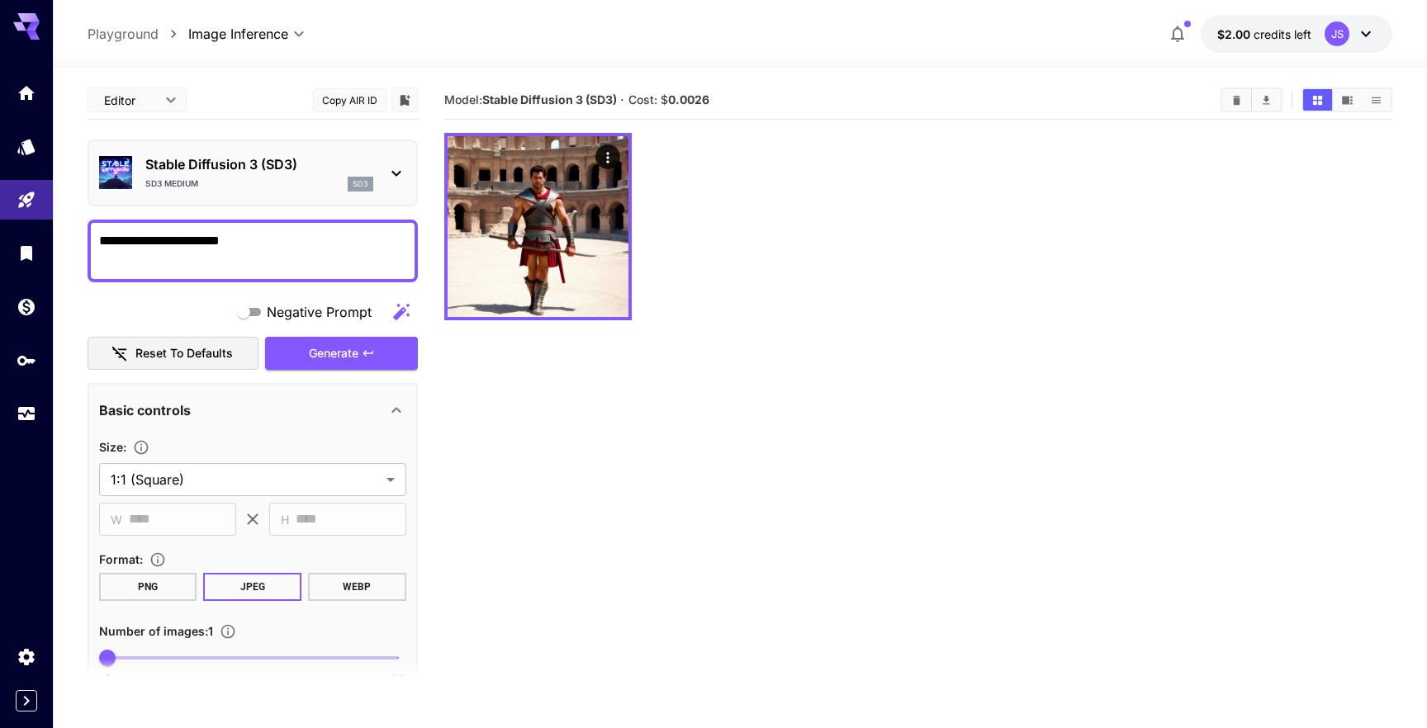
click at [702, 97] on b "0.0026" at bounding box center [688, 99] width 41 height 14
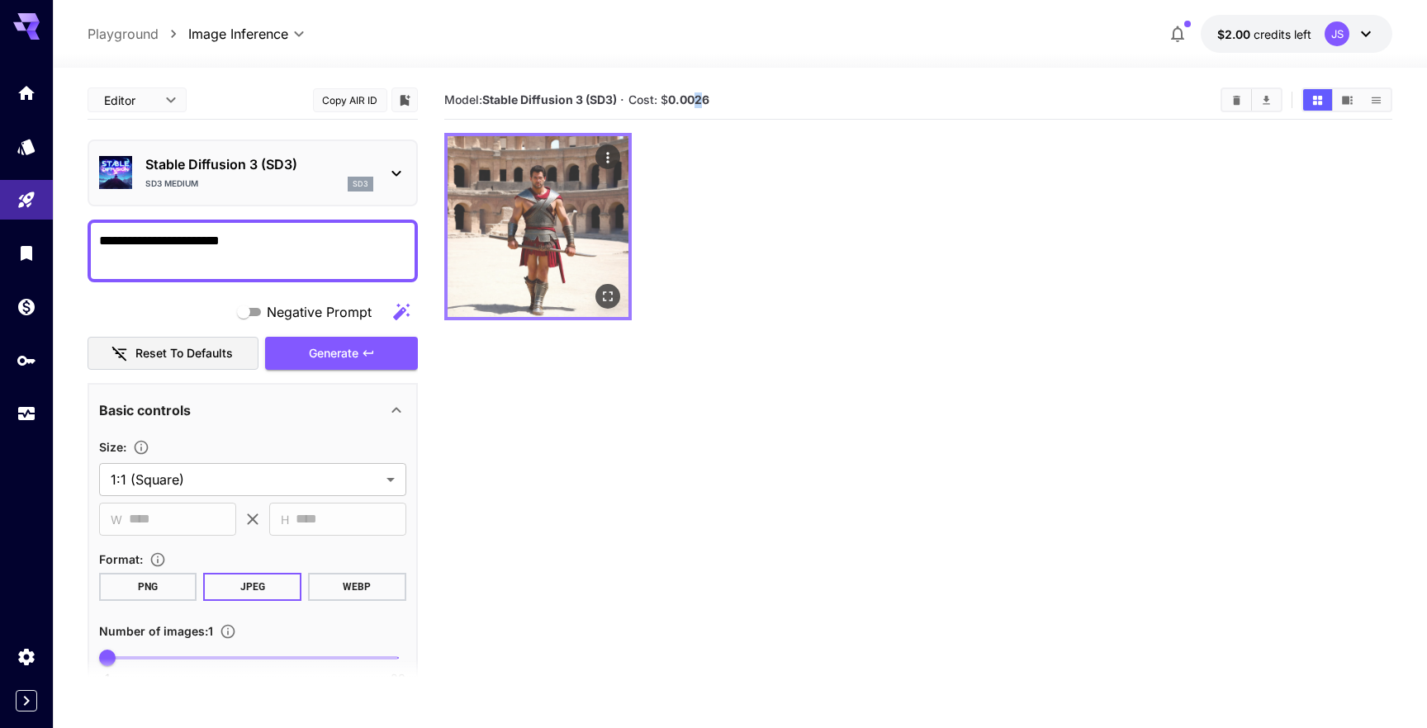
click at [541, 201] on img at bounding box center [538, 226] width 181 height 181
click at [609, 296] on icon "Open in fullscreen" at bounding box center [607, 296] width 17 height 17
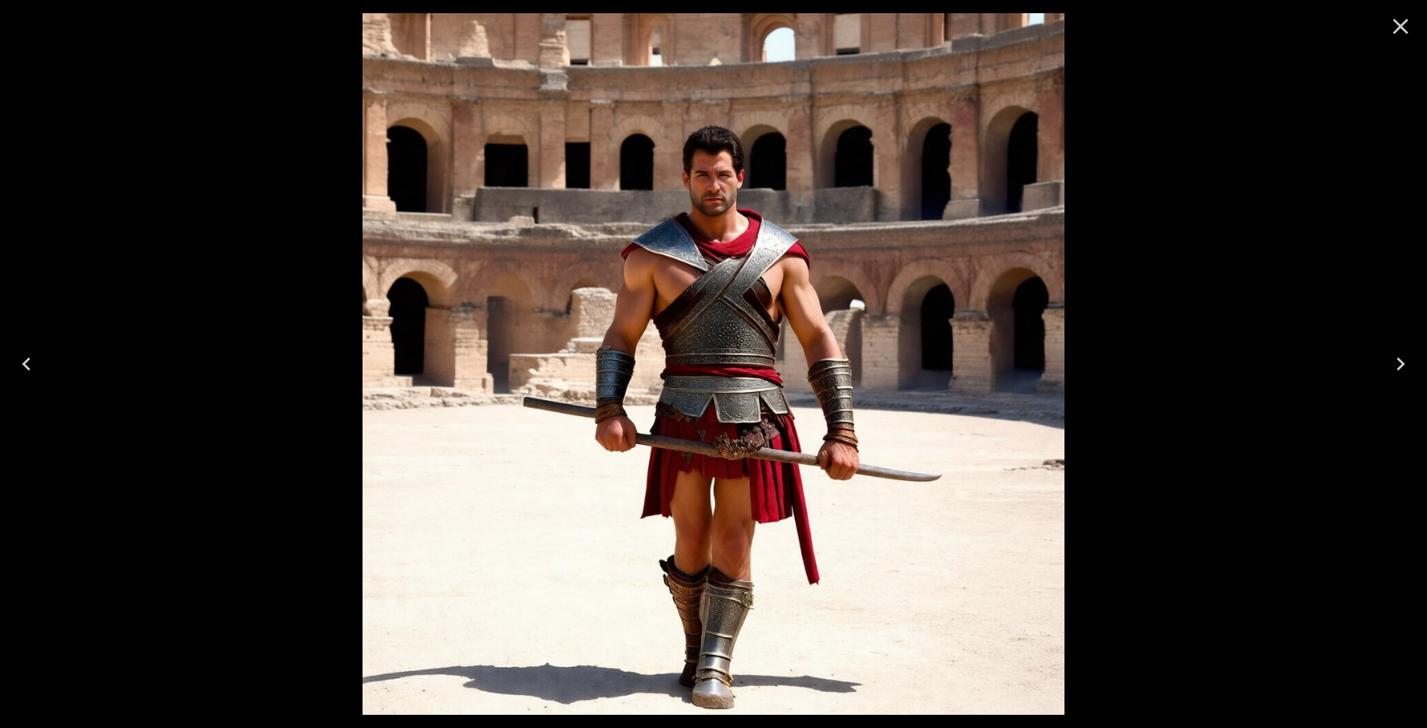
click at [1398, 28] on icon "Close" at bounding box center [1401, 27] width 16 height 16
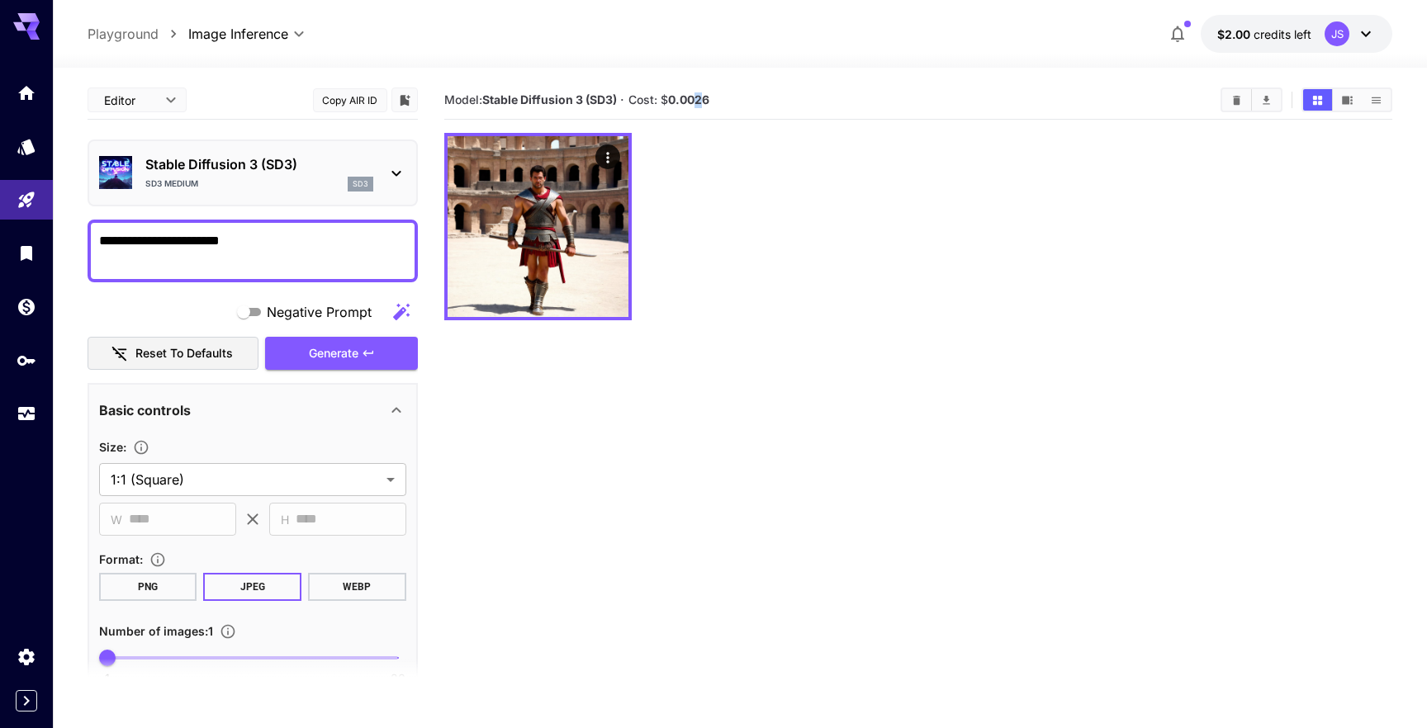
click at [142, 29] on p "Playground" at bounding box center [123, 34] width 71 height 20
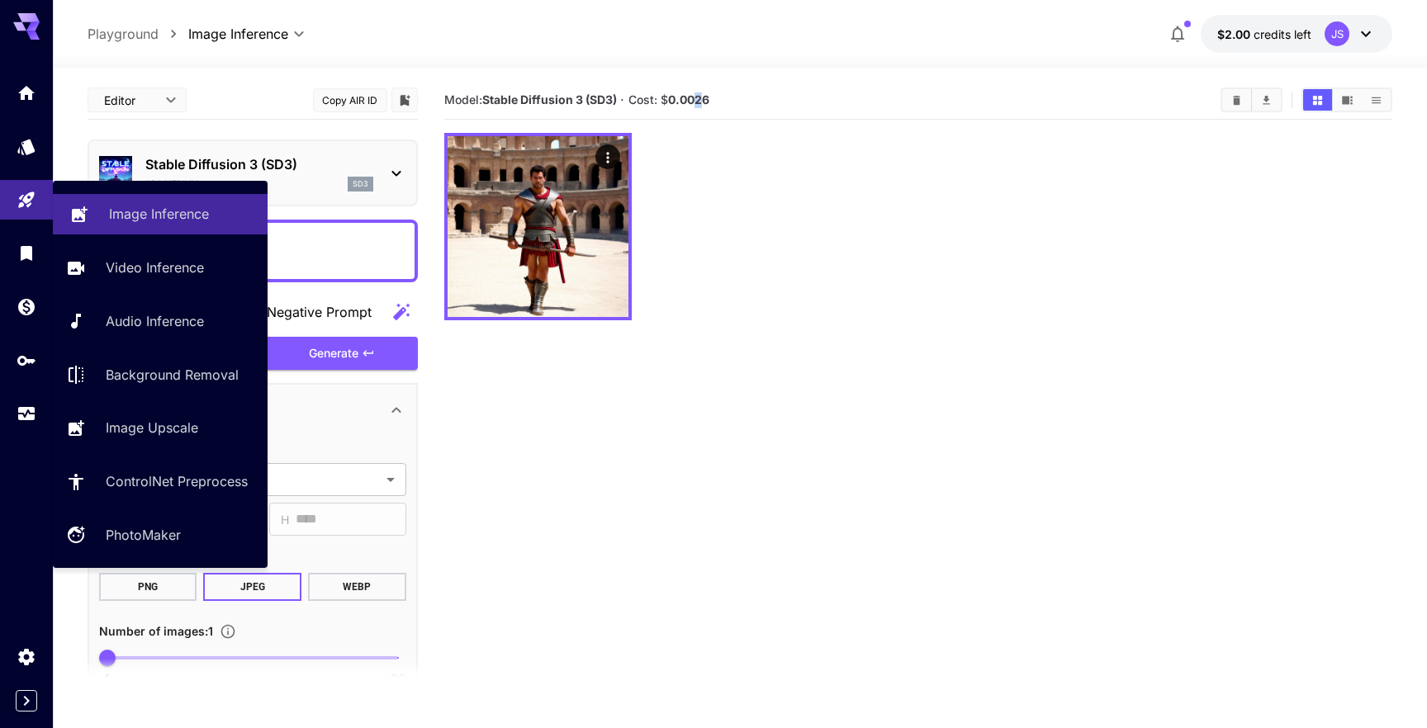
click at [162, 223] on p "Image Inference" at bounding box center [159, 214] width 100 height 20
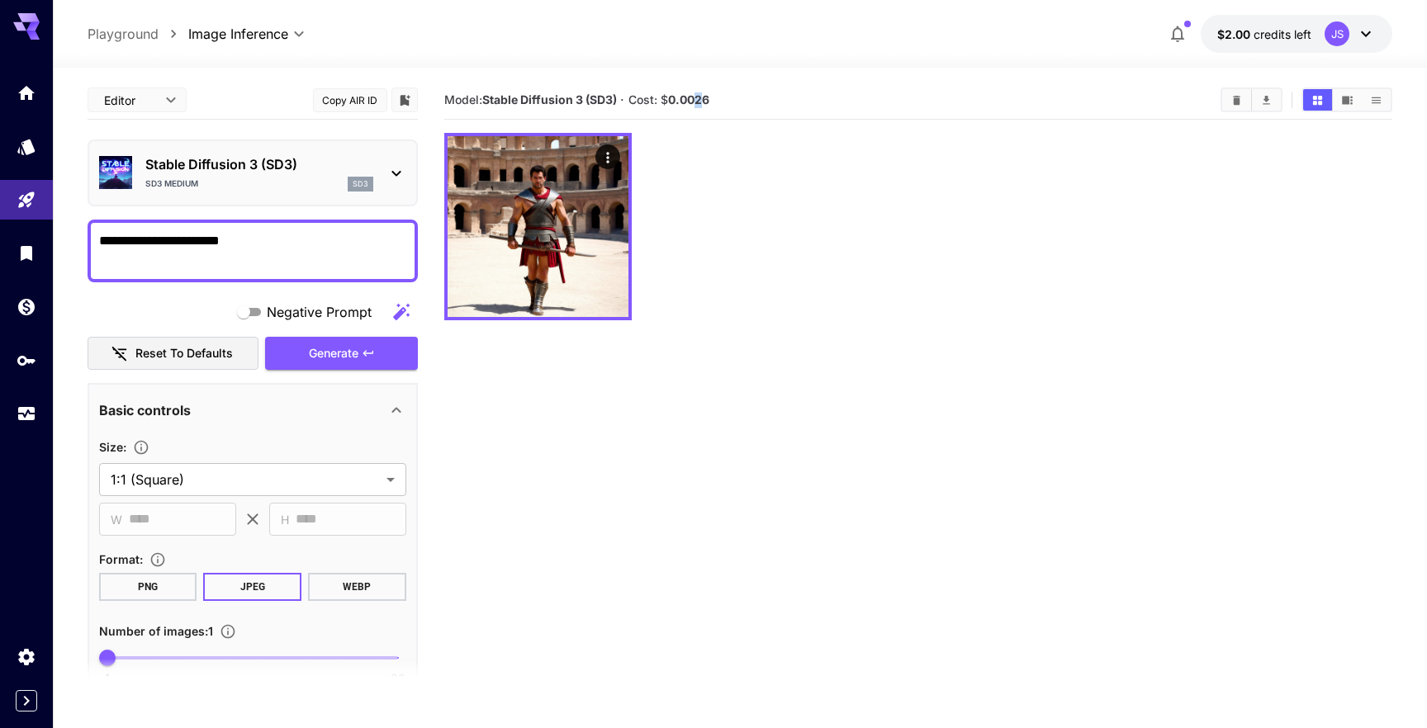
click at [216, 25] on body "**********" at bounding box center [713, 429] width 1427 height 859
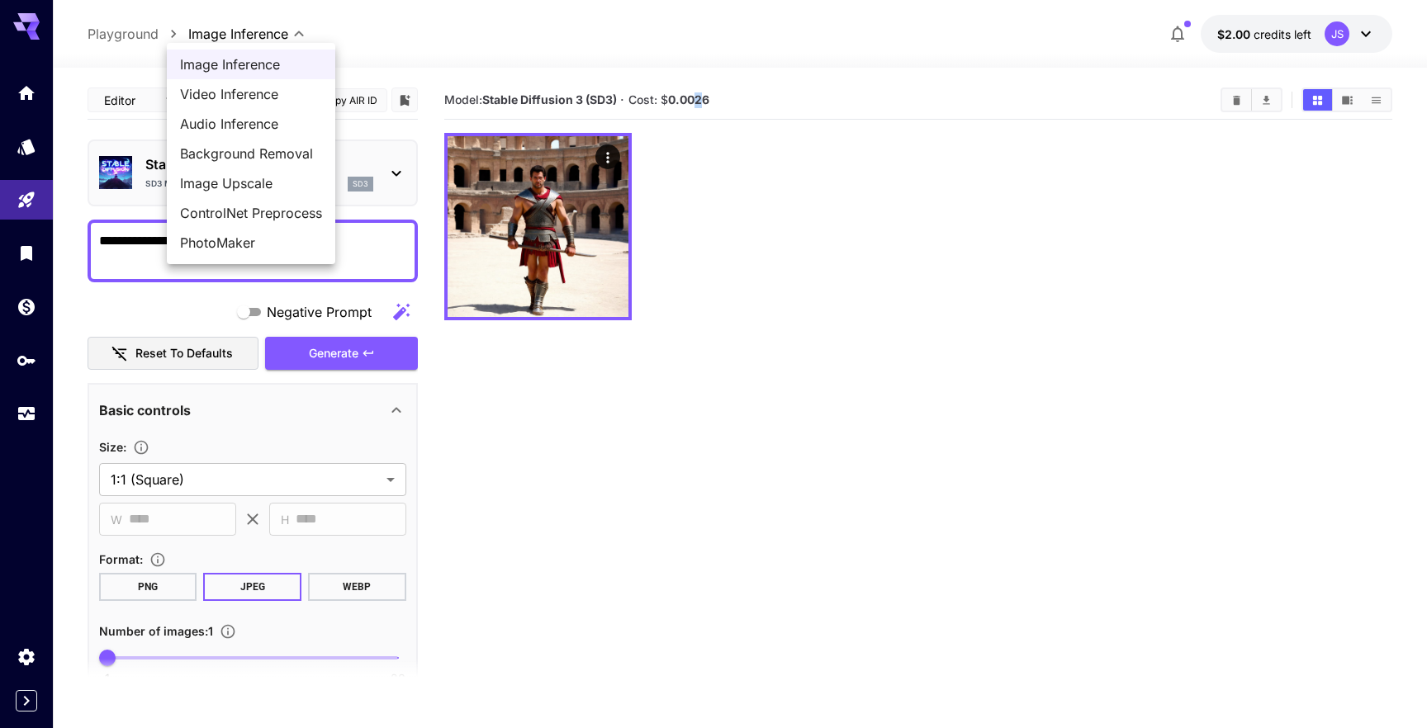
click at [220, 58] on span "Image Inference" at bounding box center [251, 64] width 142 height 20
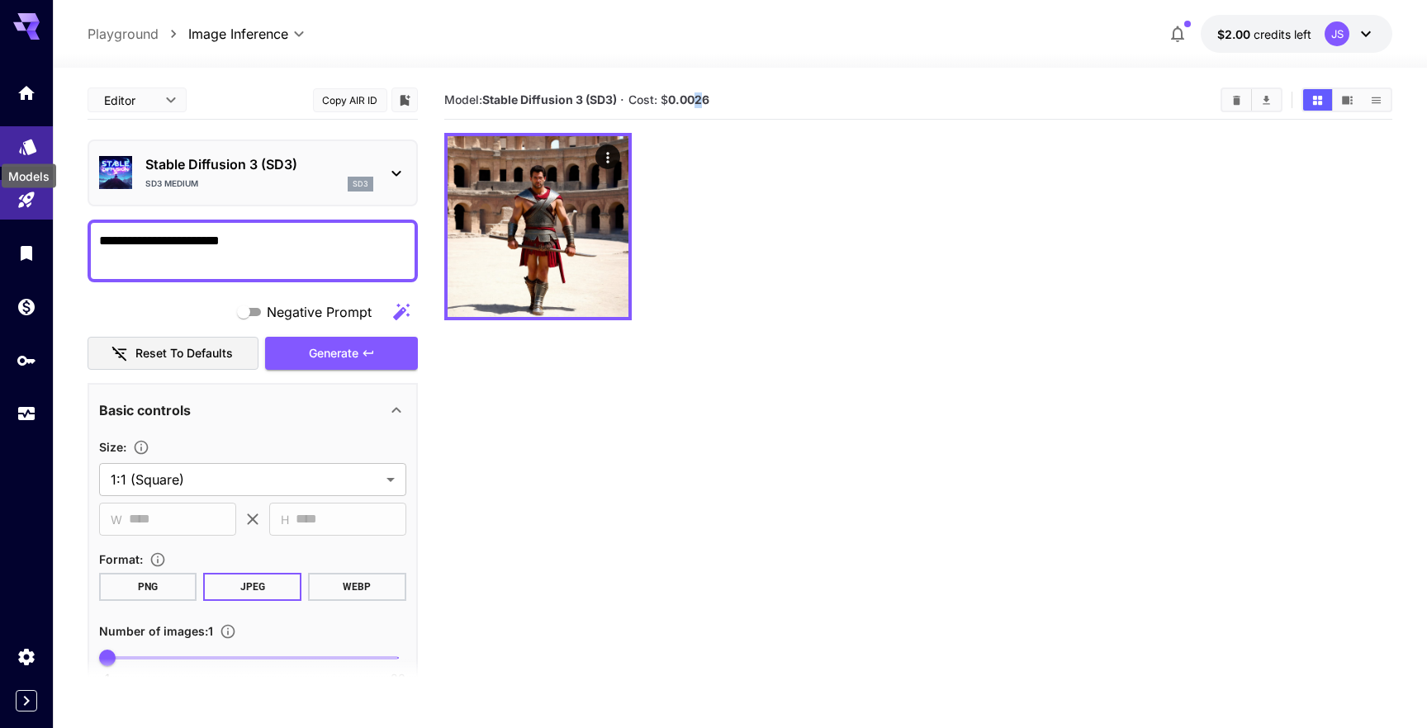
click at [35, 140] on icon "Models" at bounding box center [28, 142] width 20 height 20
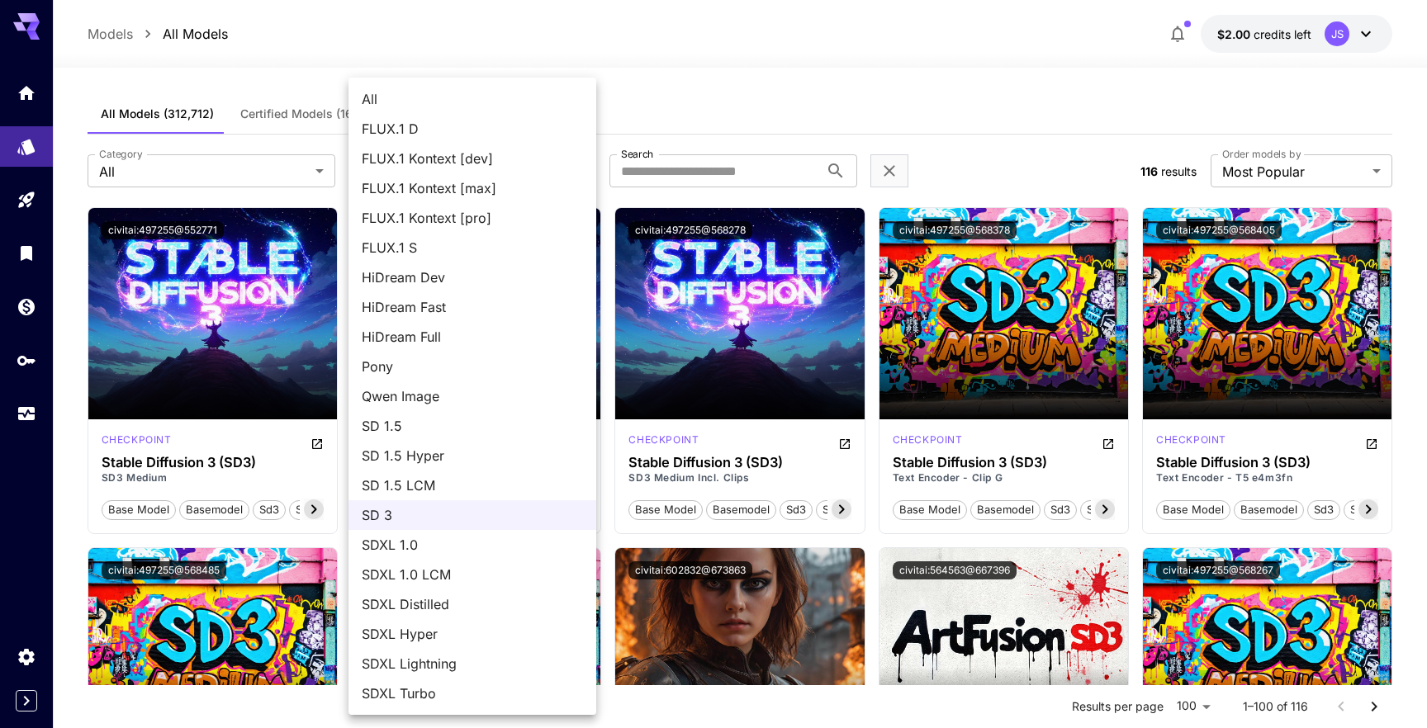
click at [415, 252] on span "FLUX.1 S" at bounding box center [472, 248] width 221 height 20
type input "******"
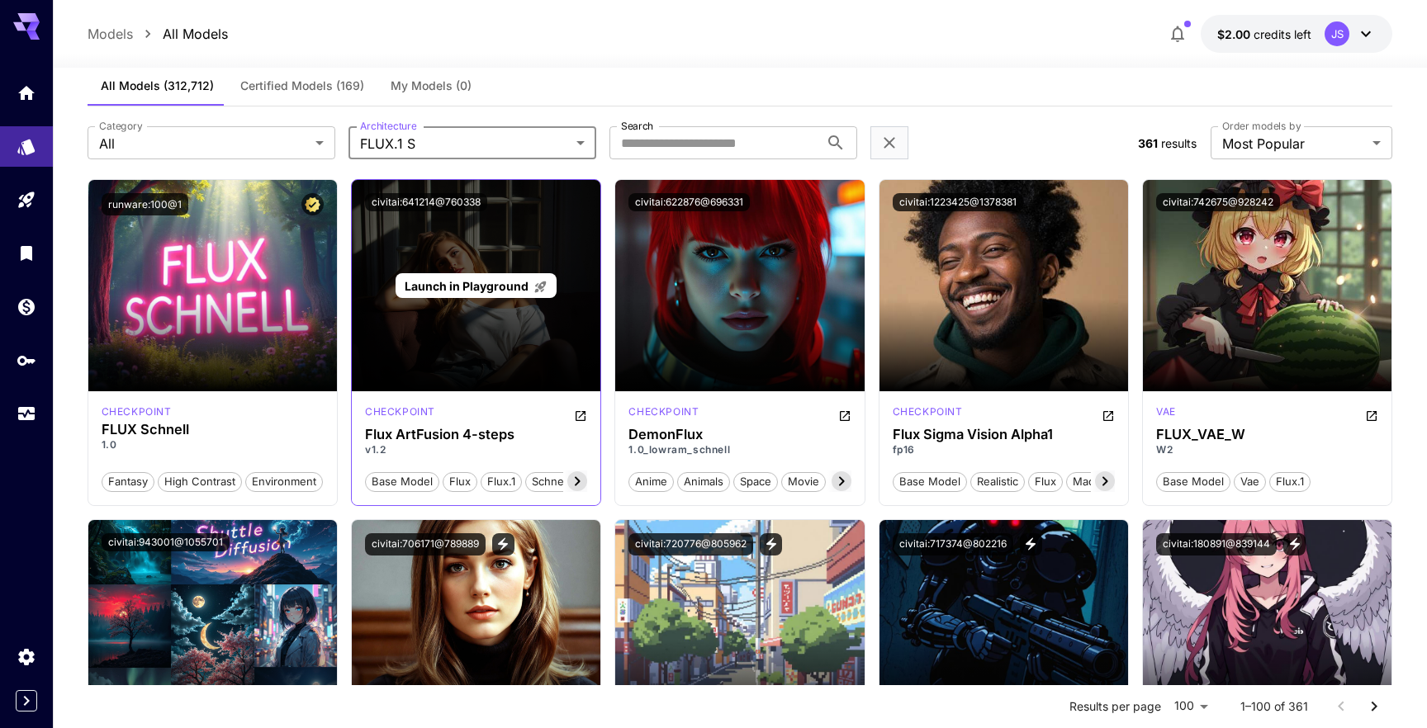
scroll to position [58, 0]
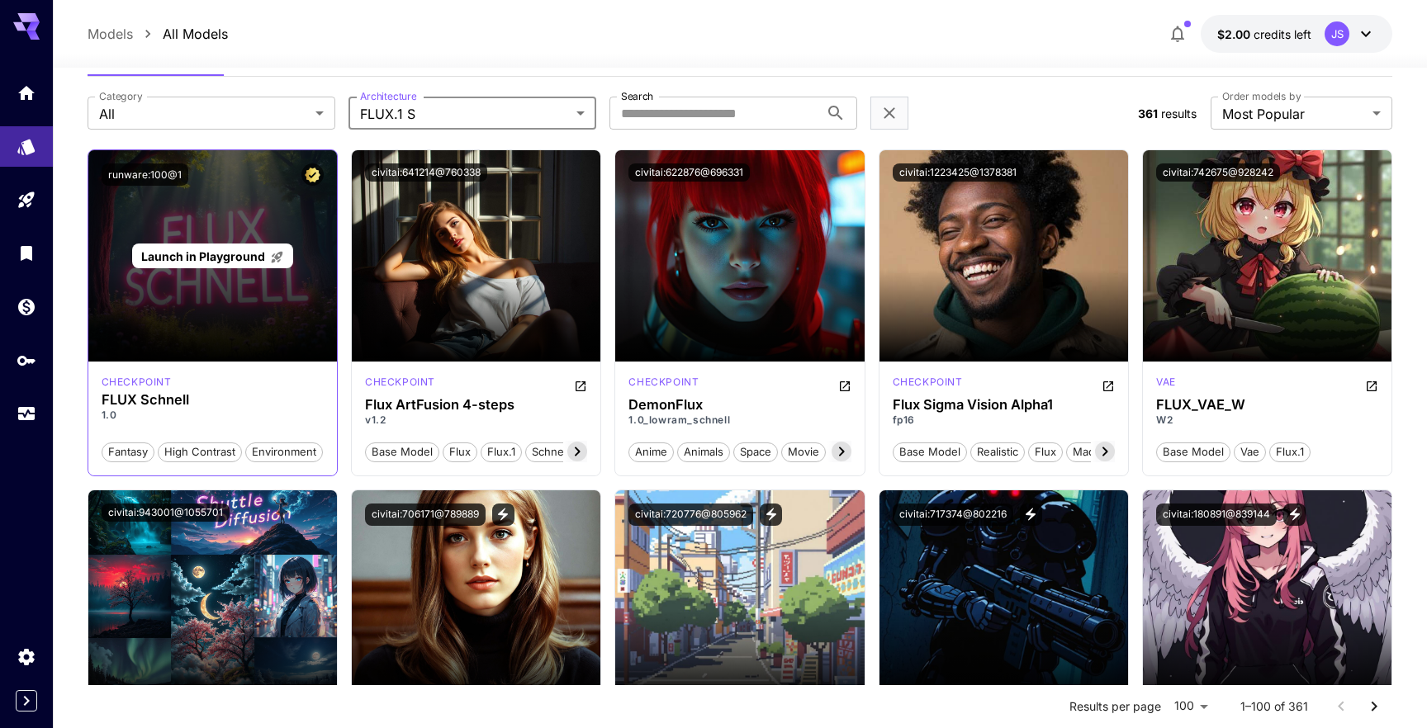
click at [224, 259] on span "Launch in Playground" at bounding box center [203, 256] width 124 height 14
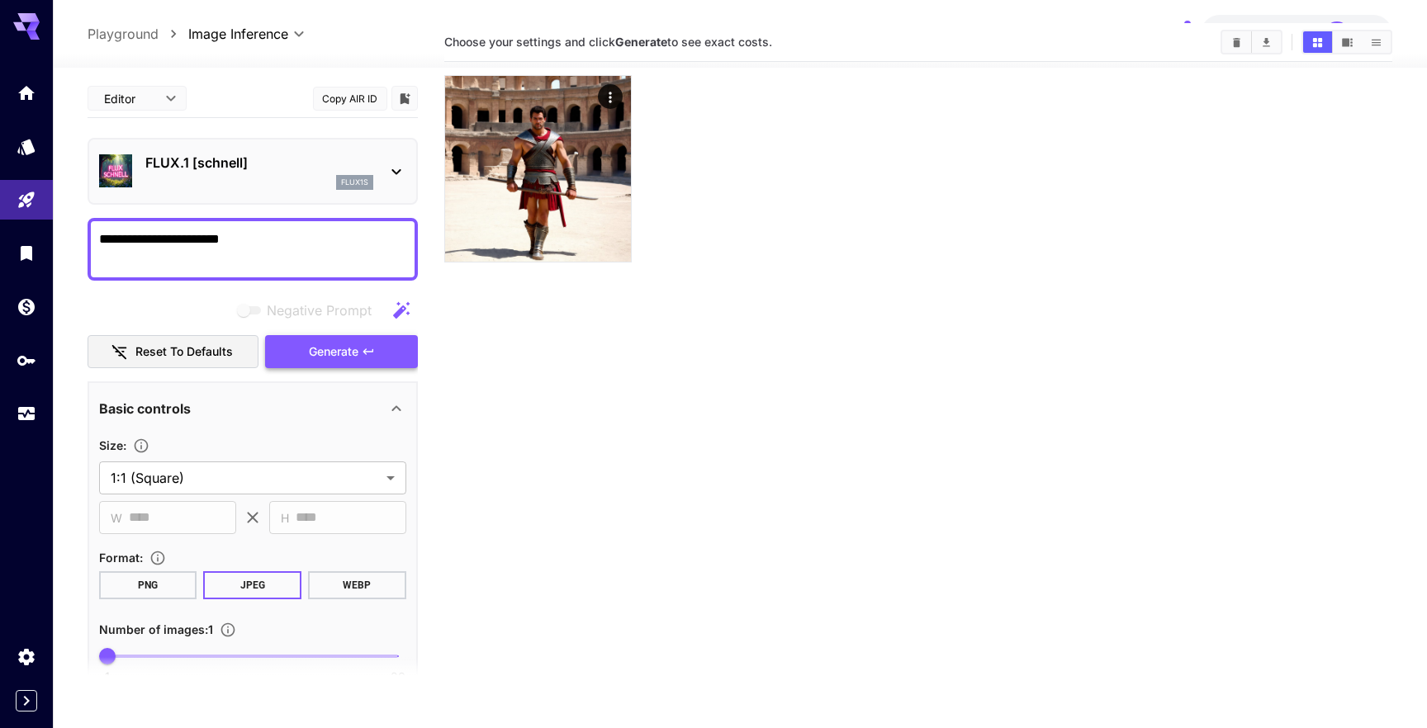
click at [339, 352] on span "Generate" at bounding box center [334, 352] width 50 height 21
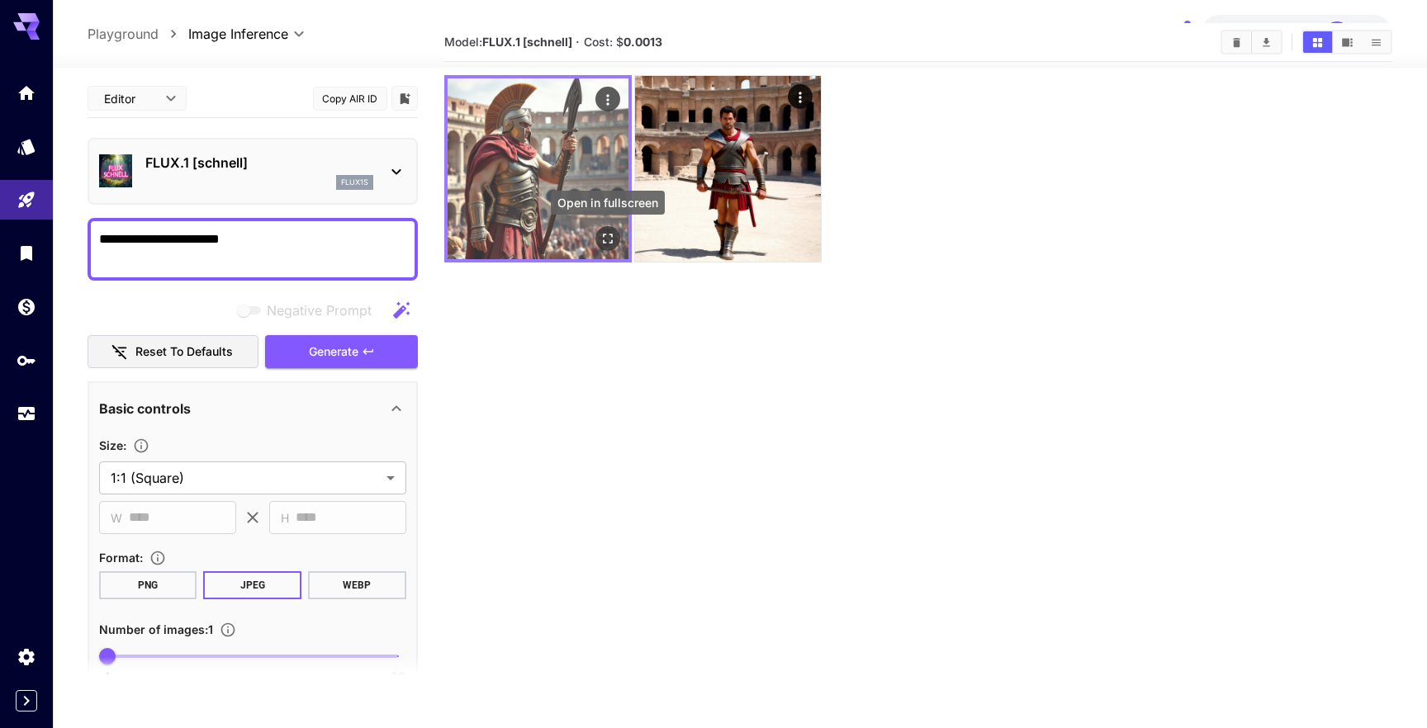
click at [612, 236] on icon "Open in fullscreen" at bounding box center [608, 239] width 10 height 10
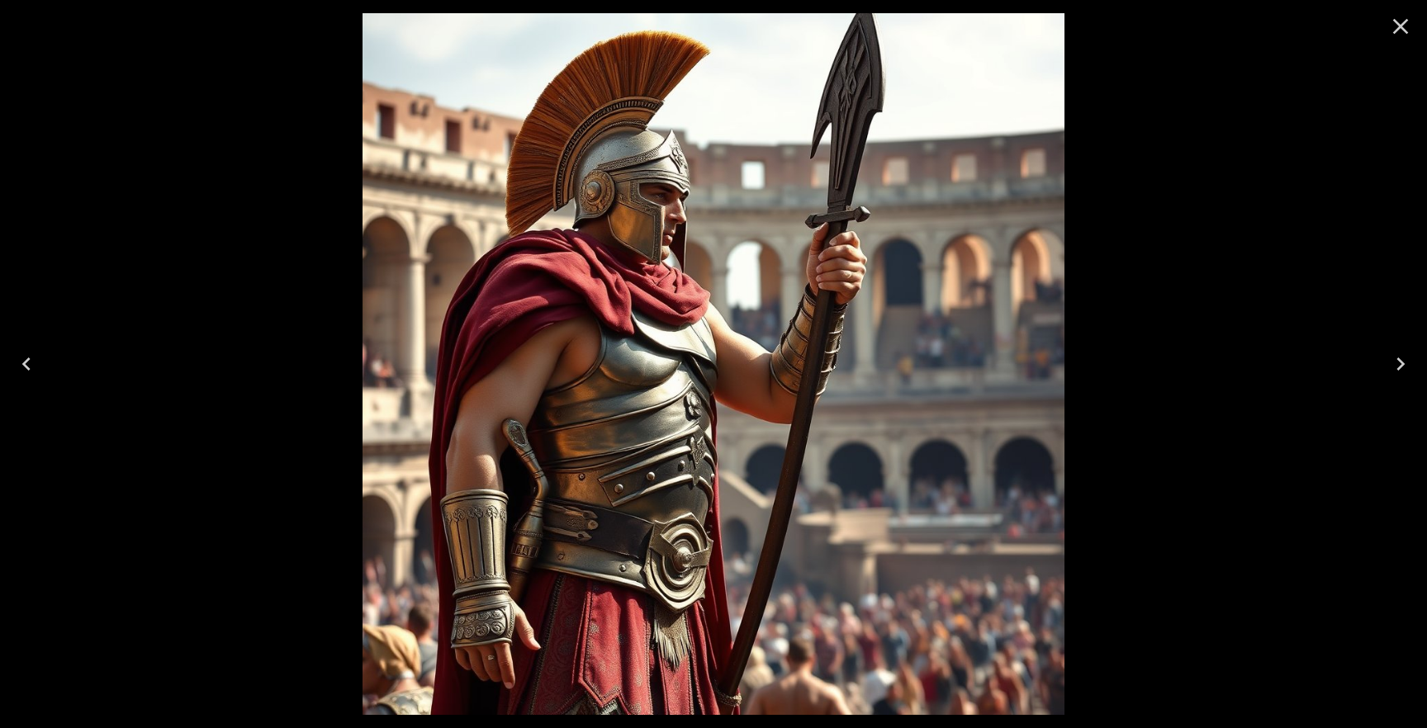
click at [1400, 24] on icon "Close" at bounding box center [1400, 26] width 26 height 26
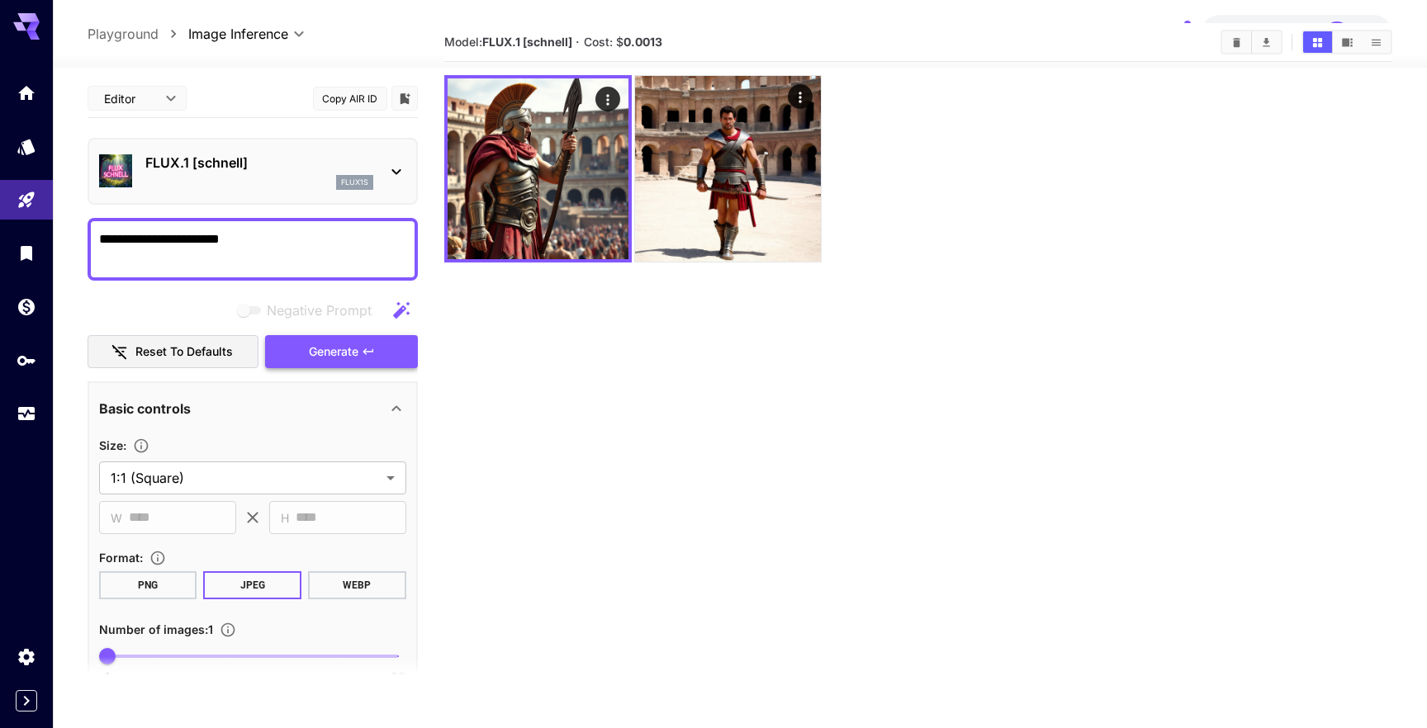
click at [340, 353] on span "Generate" at bounding box center [334, 352] width 50 height 21
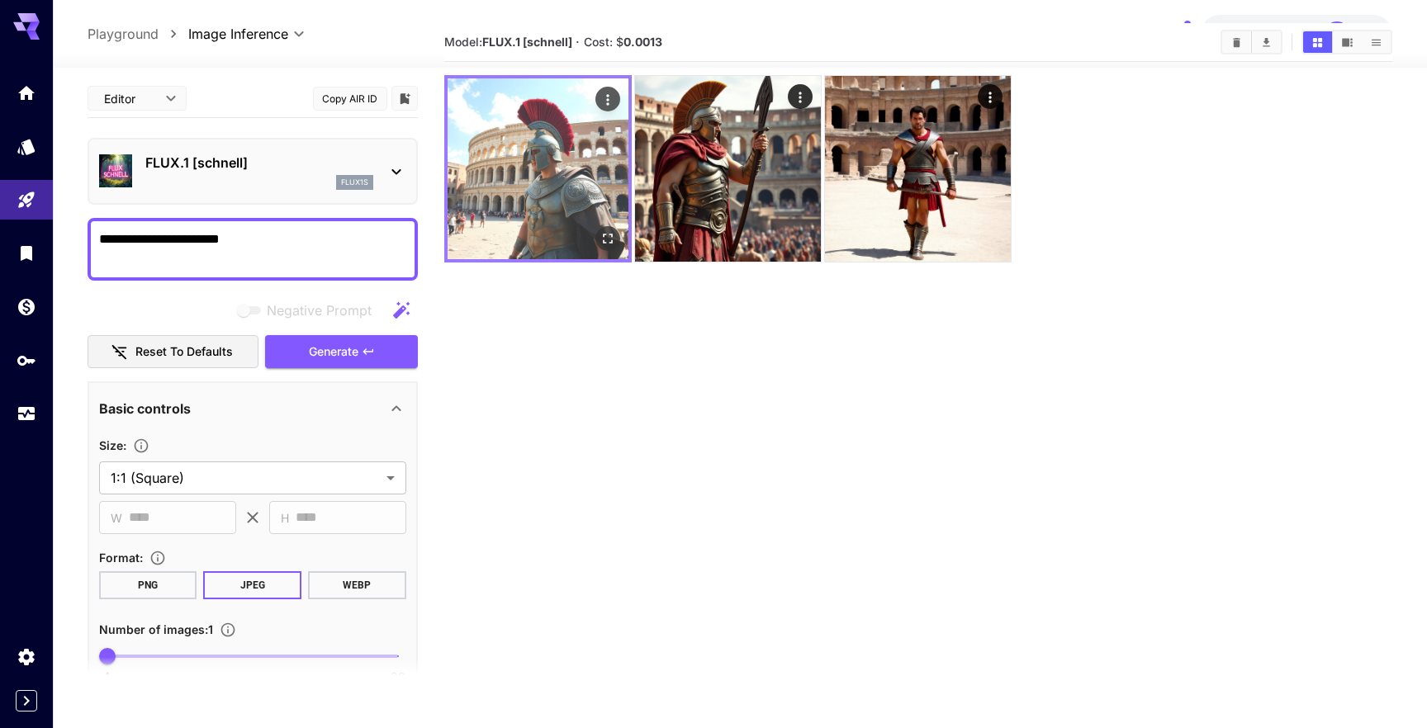
click at [545, 188] on img at bounding box center [538, 168] width 181 height 181
click at [613, 244] on icon "Open in fullscreen" at bounding box center [607, 238] width 17 height 17
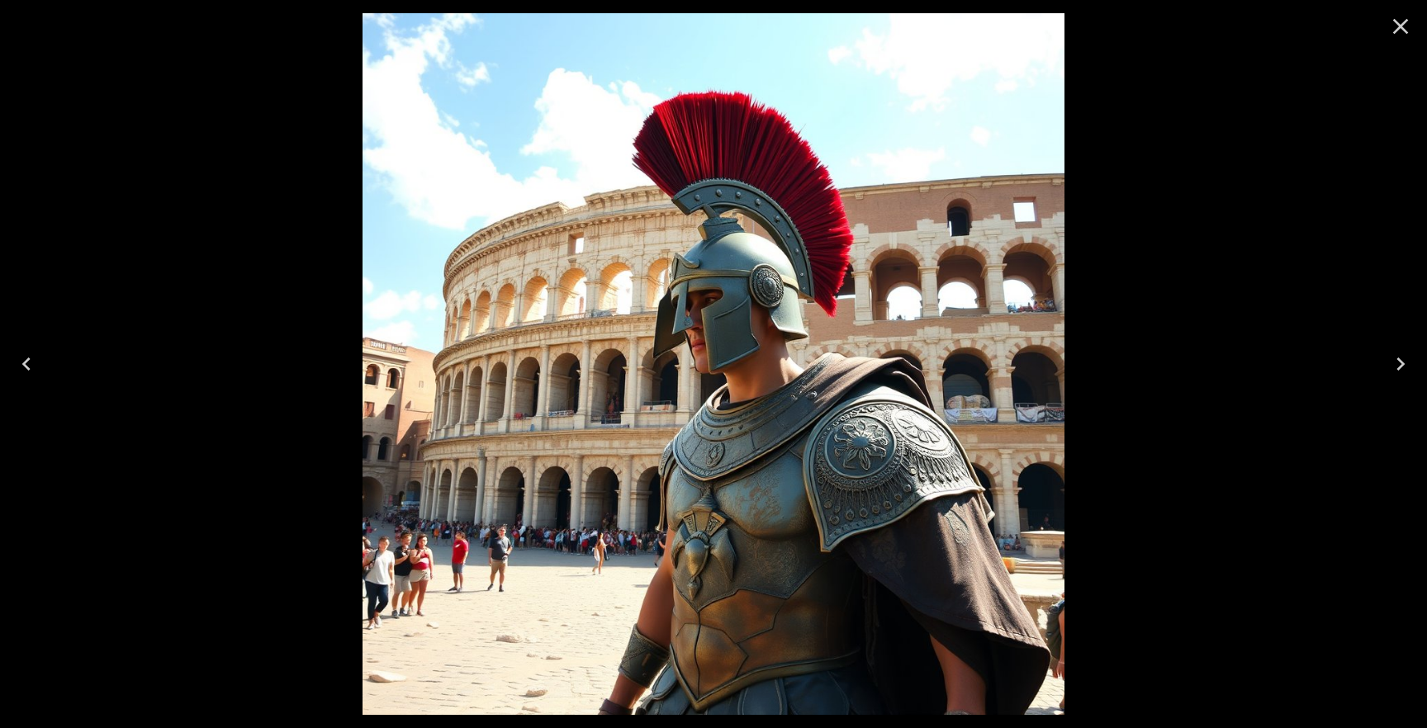
click at [1404, 26] on icon "Close" at bounding box center [1400, 26] width 26 height 26
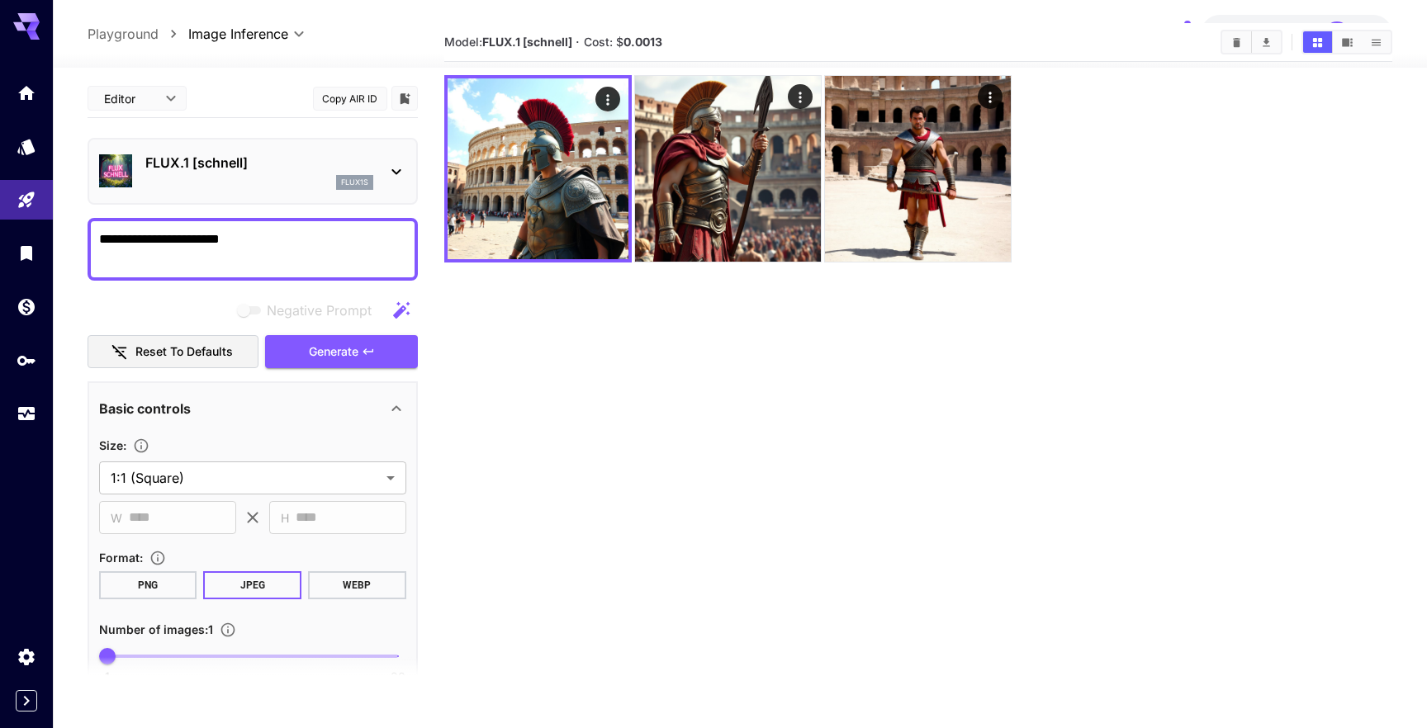
click at [246, 241] on textarea "**********" at bounding box center [252, 250] width 307 height 40
click at [332, 357] on span "Generate" at bounding box center [334, 352] width 50 height 21
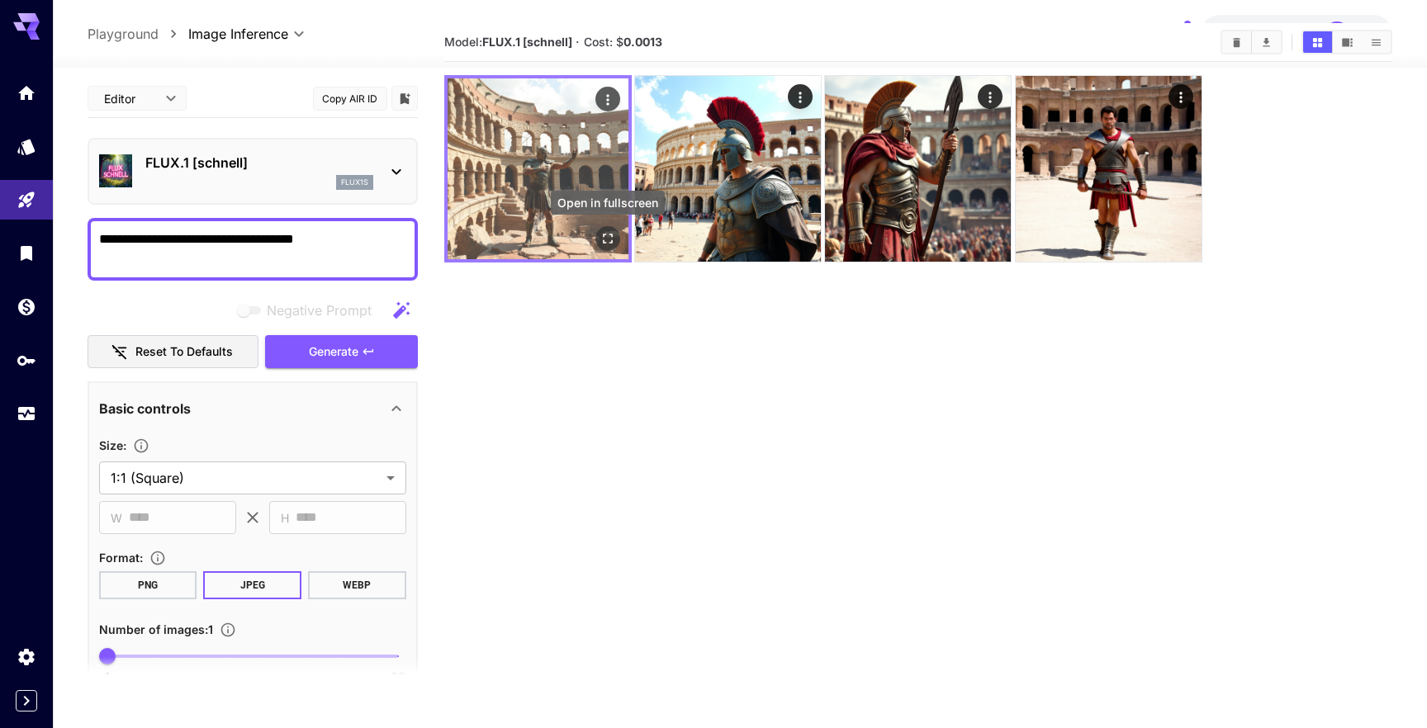
click at [607, 231] on icon "Open in fullscreen" at bounding box center [607, 238] width 17 height 17
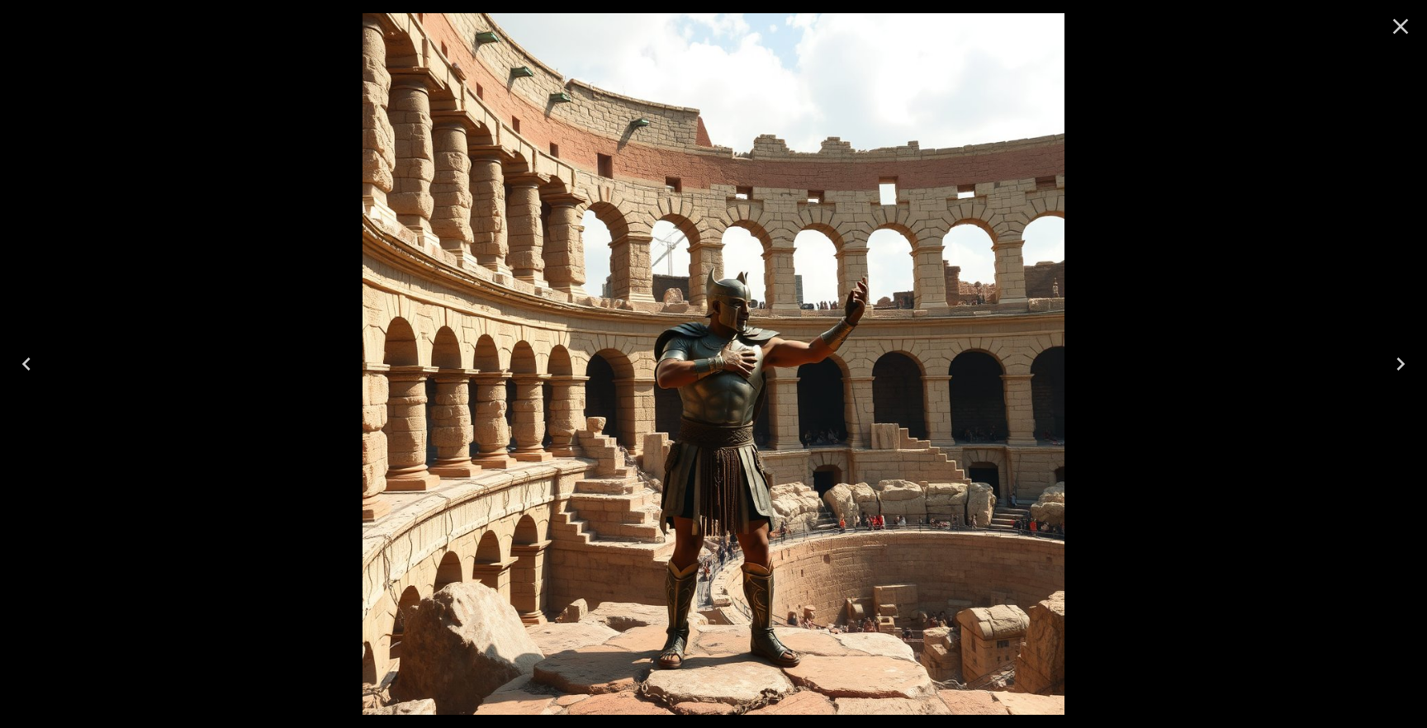
click at [1397, 20] on icon "Close" at bounding box center [1400, 26] width 26 height 26
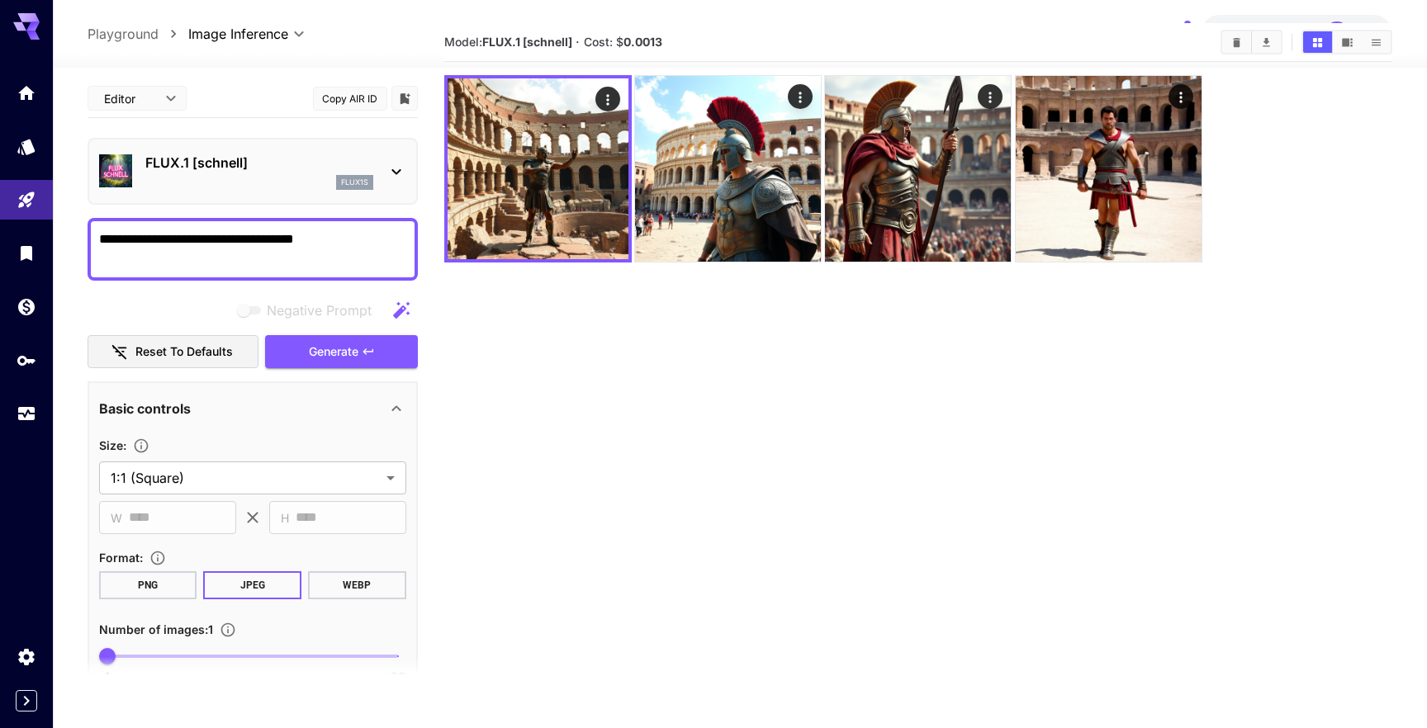
drag, startPoint x: 324, startPoint y: 239, endPoint x: 244, endPoint y: 248, distance: 79.7
click at [244, 248] on textarea "**********" at bounding box center [252, 250] width 307 height 40
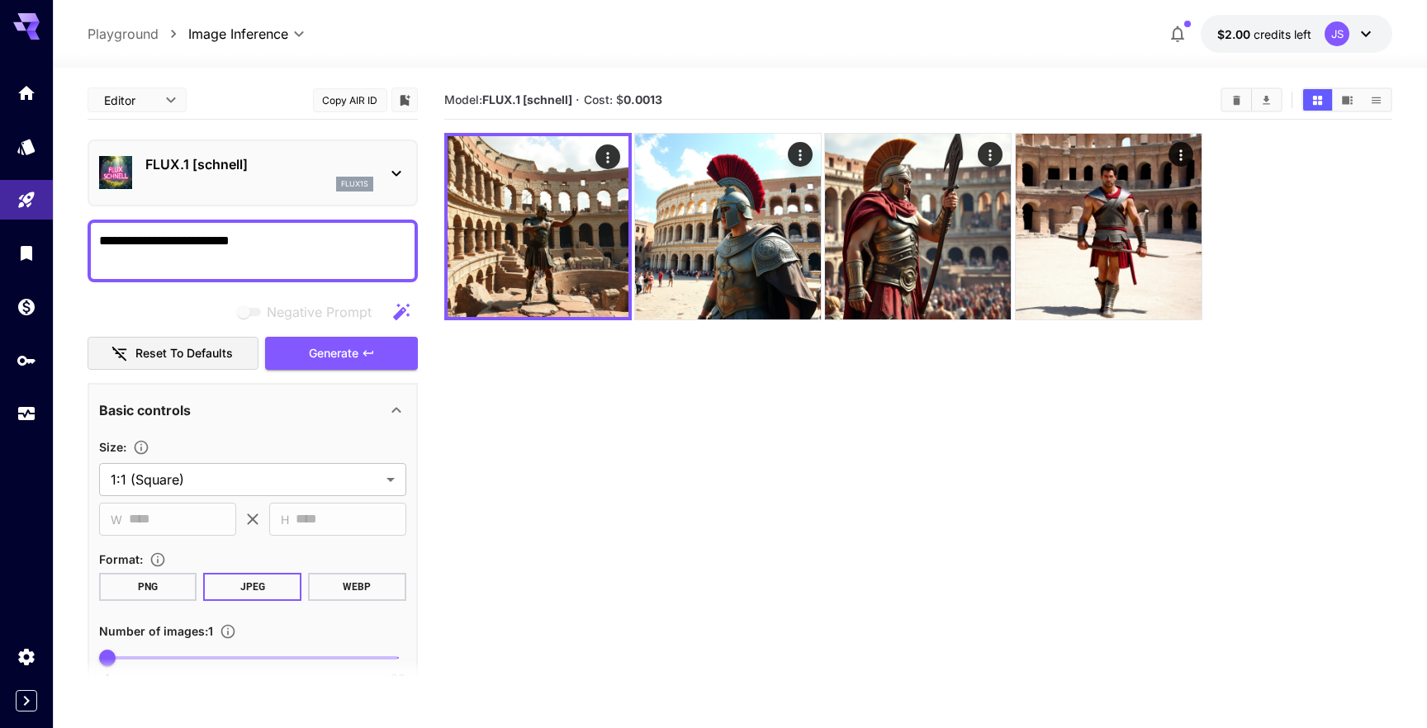
click at [130, 31] on p "Playground" at bounding box center [123, 34] width 71 height 20
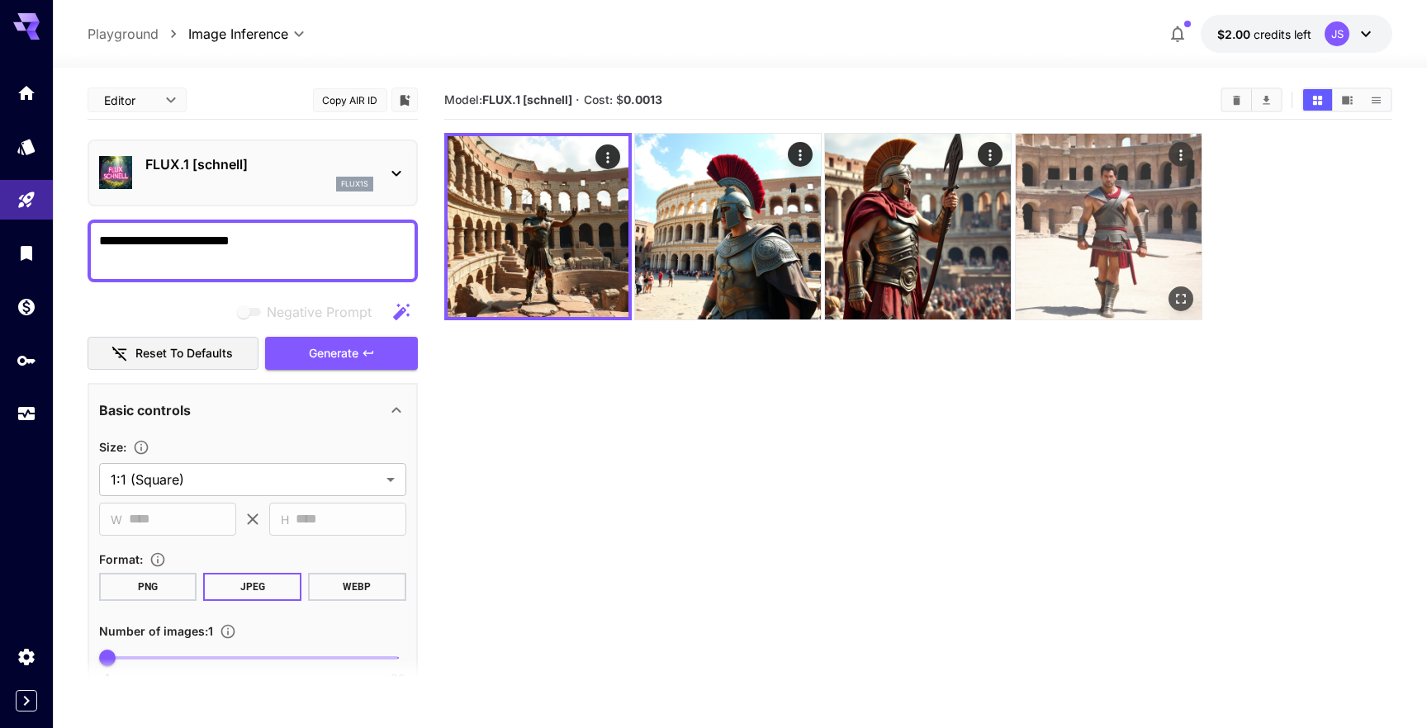
click at [1072, 159] on img at bounding box center [1109, 227] width 186 height 186
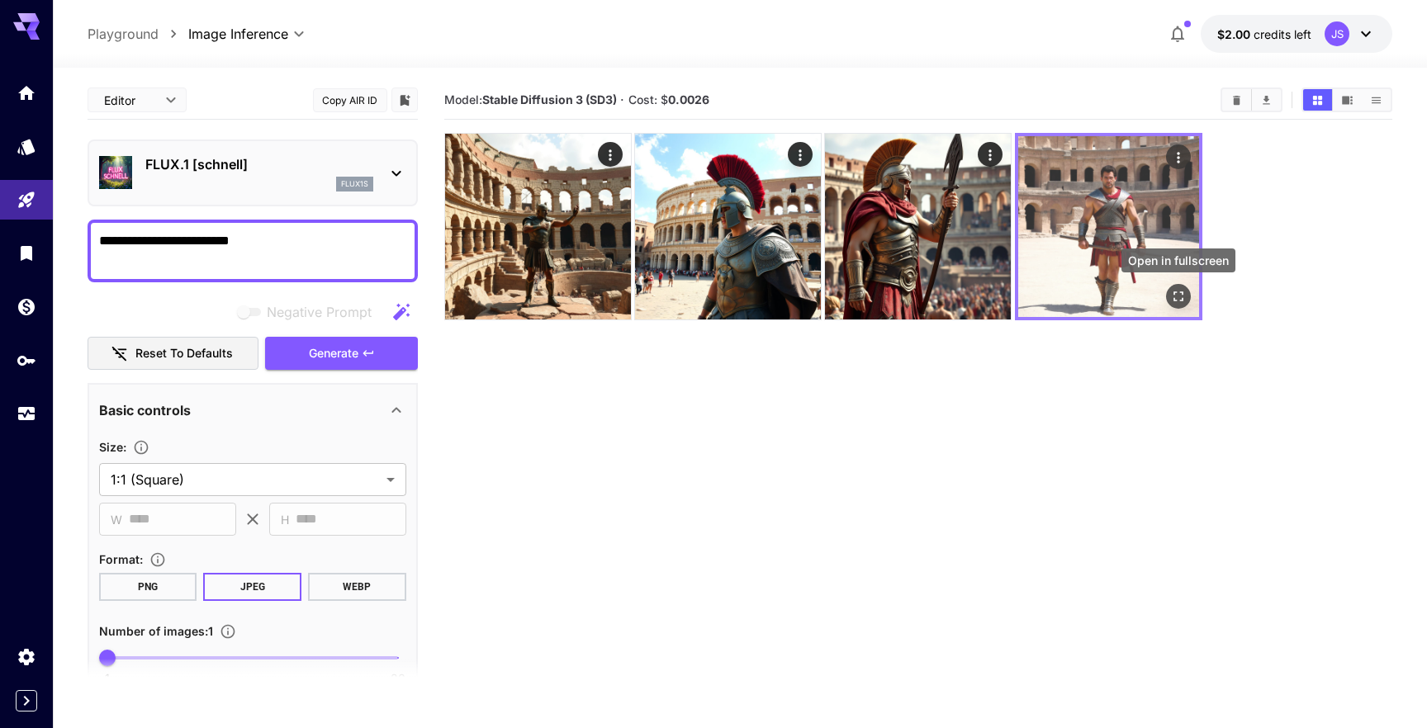
click at [1185, 285] on div "Open in fullscreen" at bounding box center [1178, 296] width 25 height 25
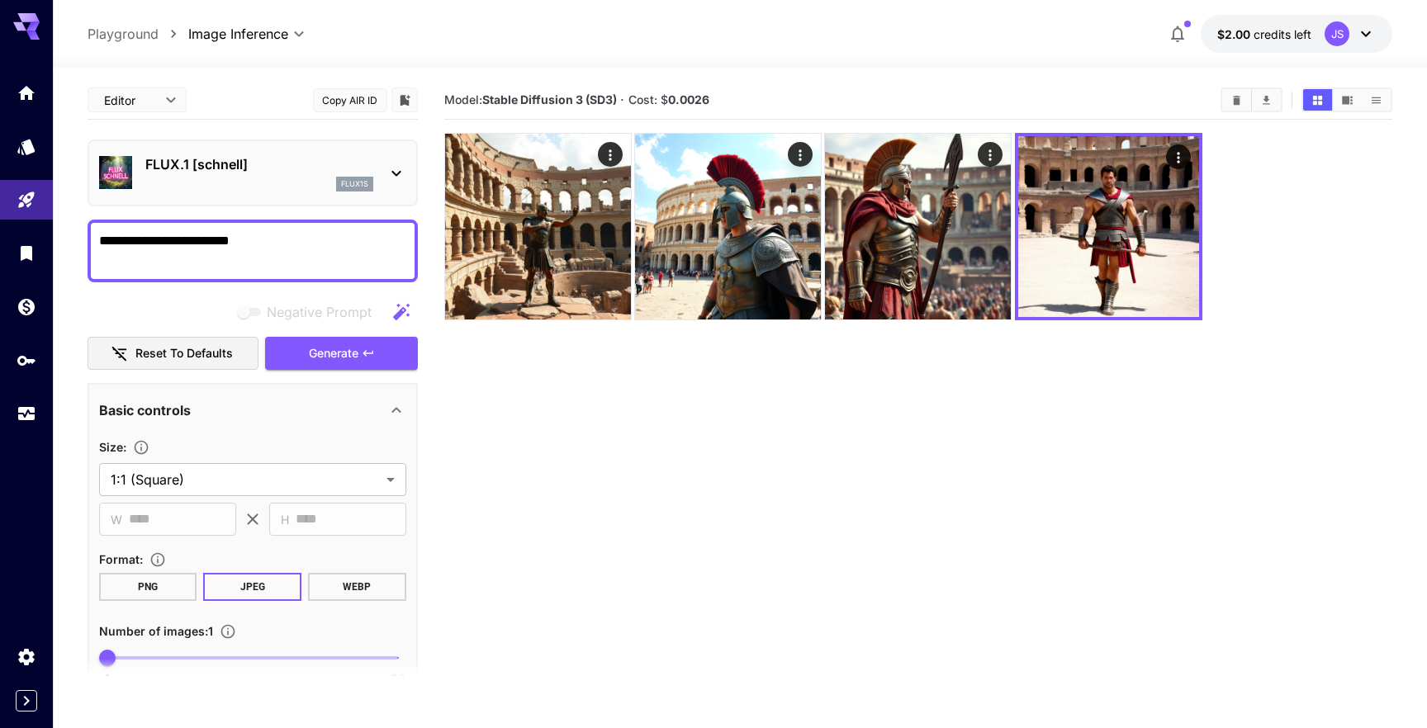
click at [259, 246] on textarea "**********" at bounding box center [252, 251] width 307 height 40
type textarea "**********"
click at [408, 171] on div "FLUX.1 [schnell] flux1s" at bounding box center [253, 173] width 330 height 67
click at [145, 26] on p "Playground" at bounding box center [123, 34] width 71 height 20
click at [26, 149] on icon "Models" at bounding box center [27, 142] width 17 height 16
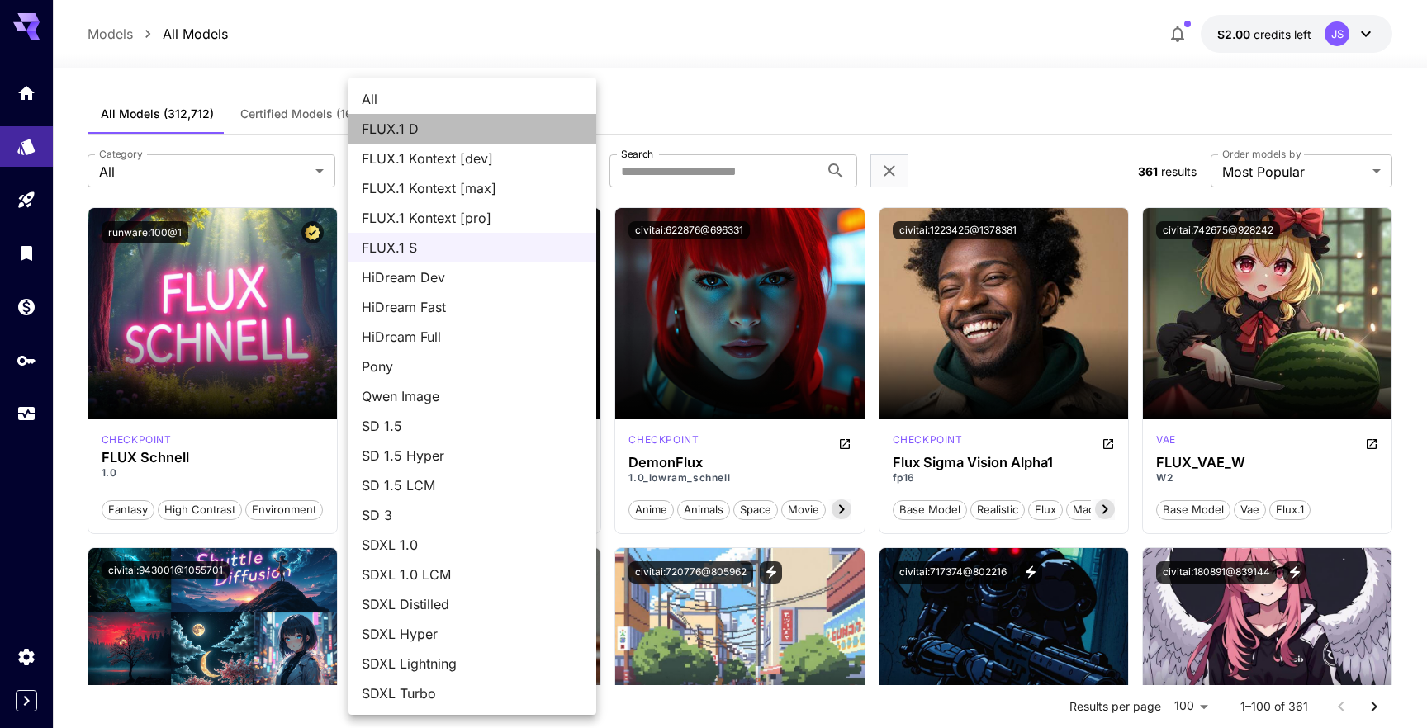
click at [436, 125] on span "FLUX.1 D" at bounding box center [472, 129] width 221 height 20
type input "******"
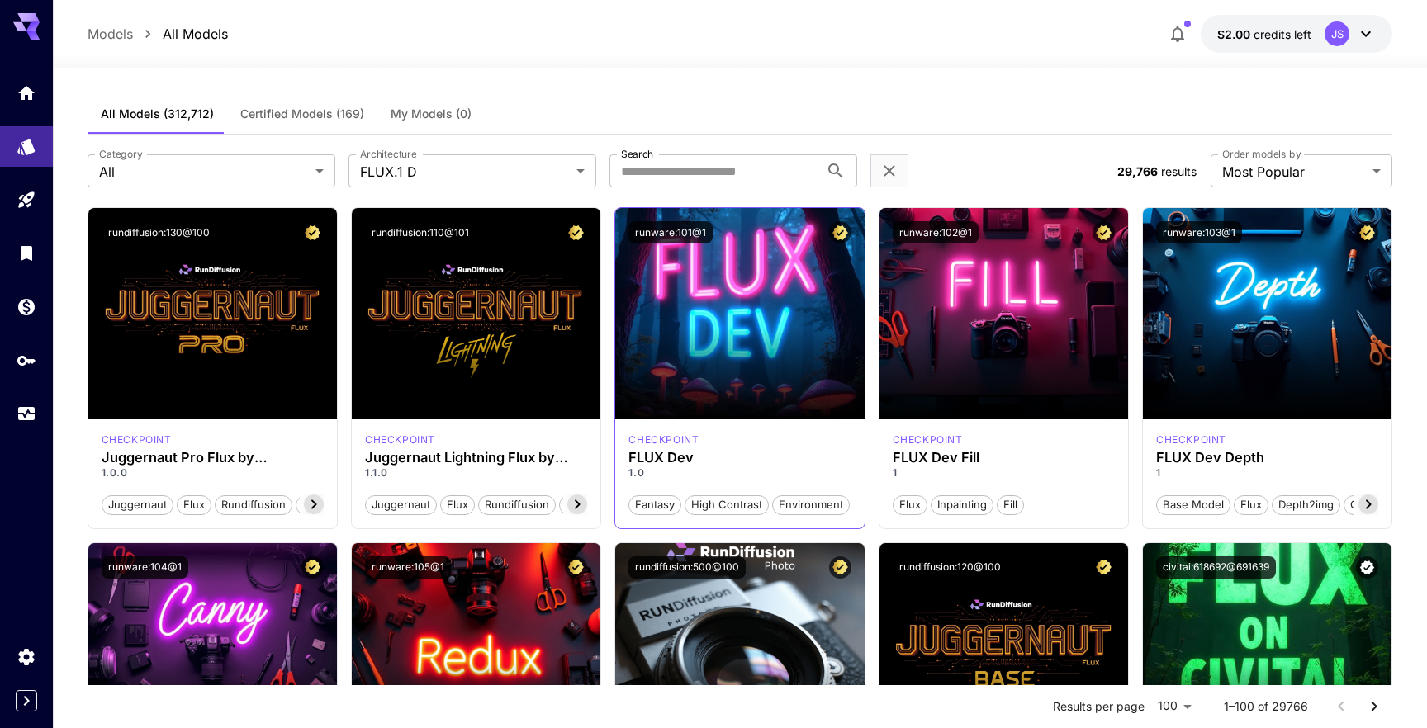
click at [695, 469] on p "1.0" at bounding box center [739, 473] width 222 height 15
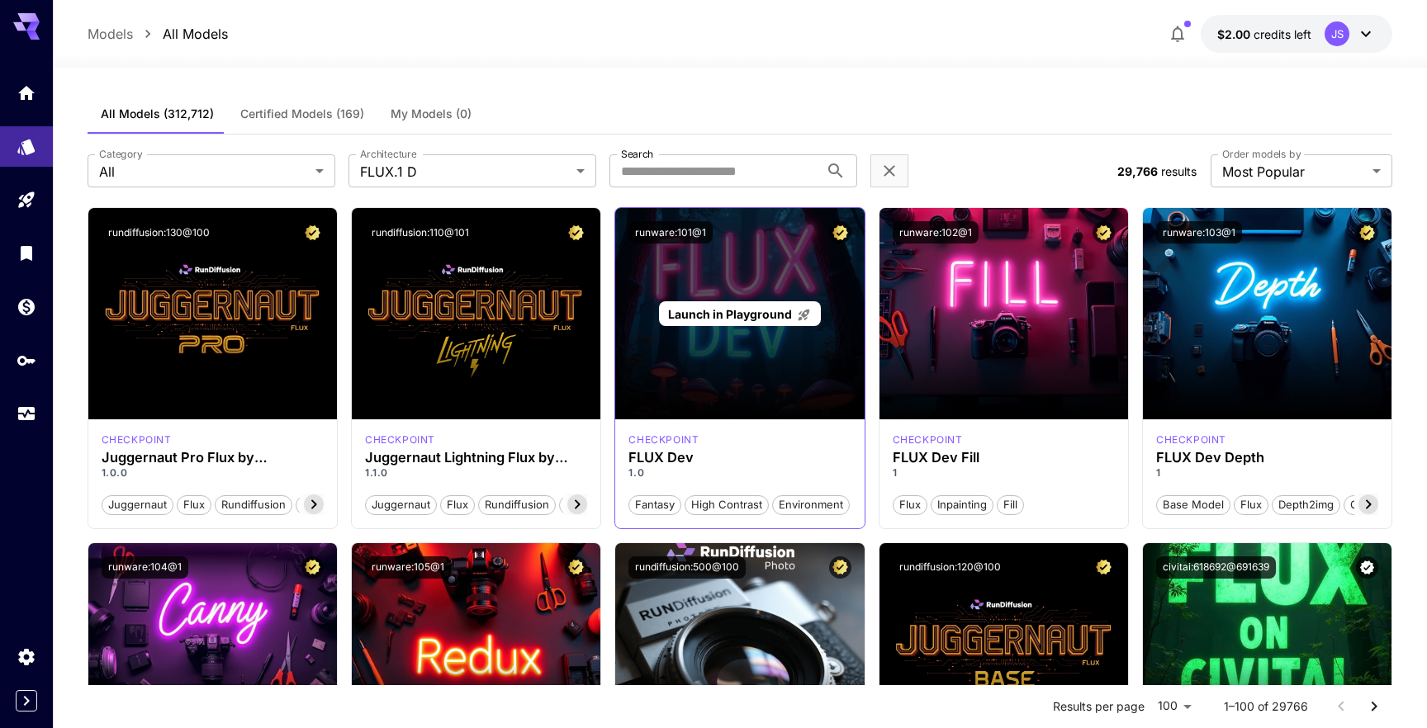
click at [710, 315] on span "Launch in Playground" at bounding box center [730, 314] width 124 height 14
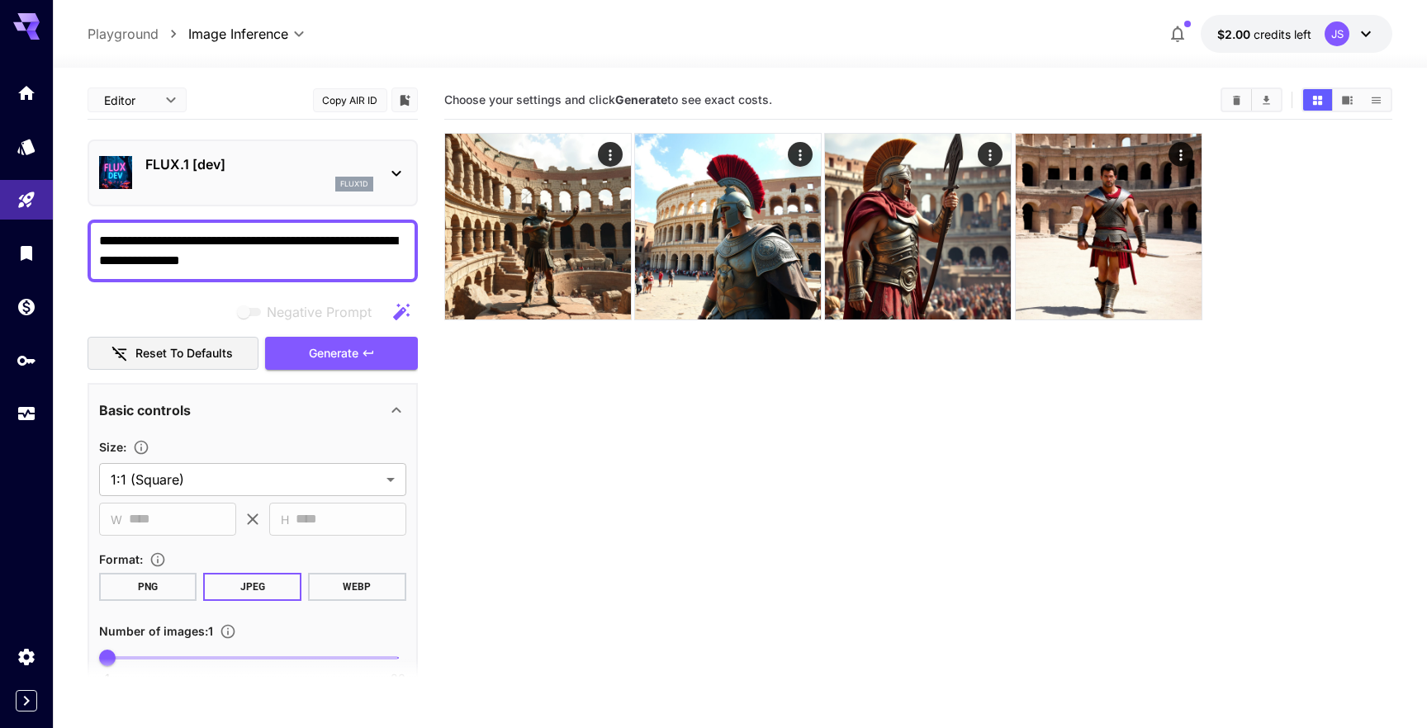
click at [280, 262] on textarea "**********" at bounding box center [252, 251] width 307 height 40
click at [334, 347] on span "Generate" at bounding box center [334, 353] width 50 height 21
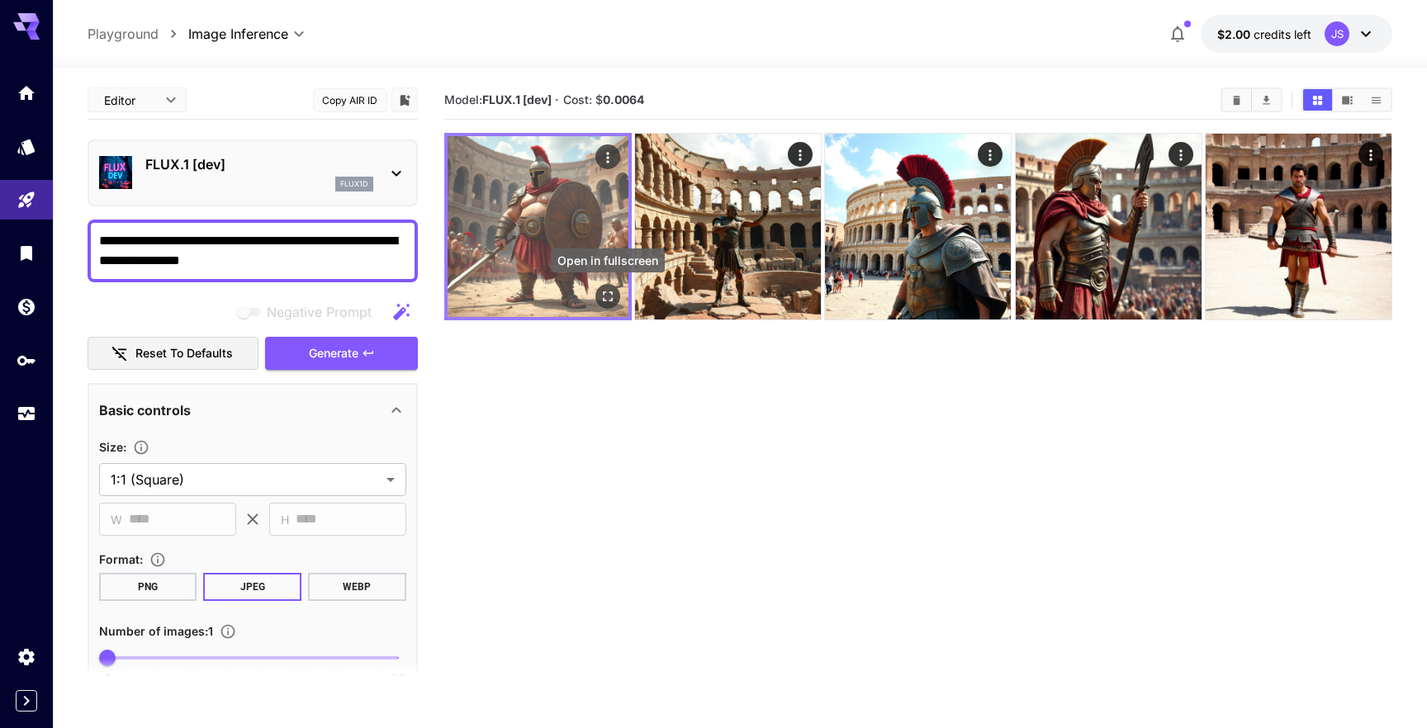
click at [609, 290] on icon "Open in fullscreen" at bounding box center [607, 296] width 17 height 17
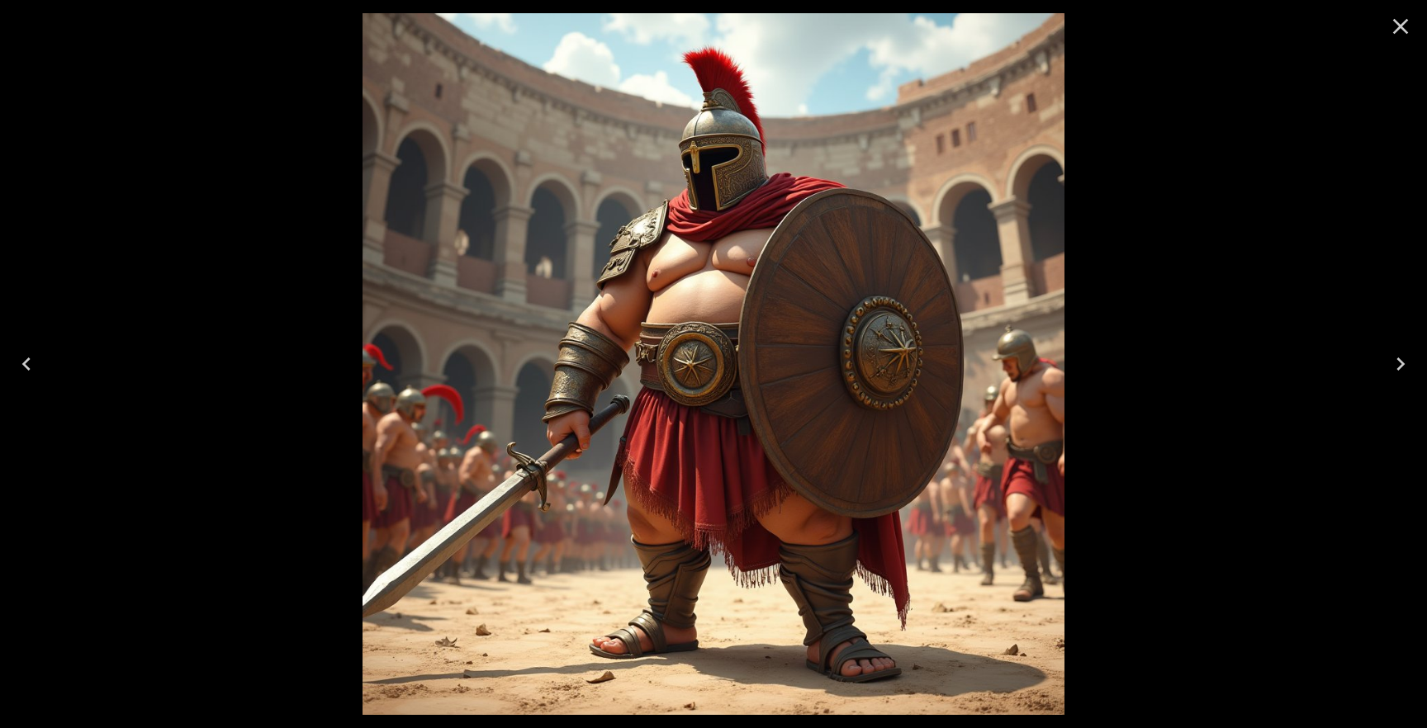
click at [1402, 22] on icon "Close" at bounding box center [1401, 27] width 16 height 16
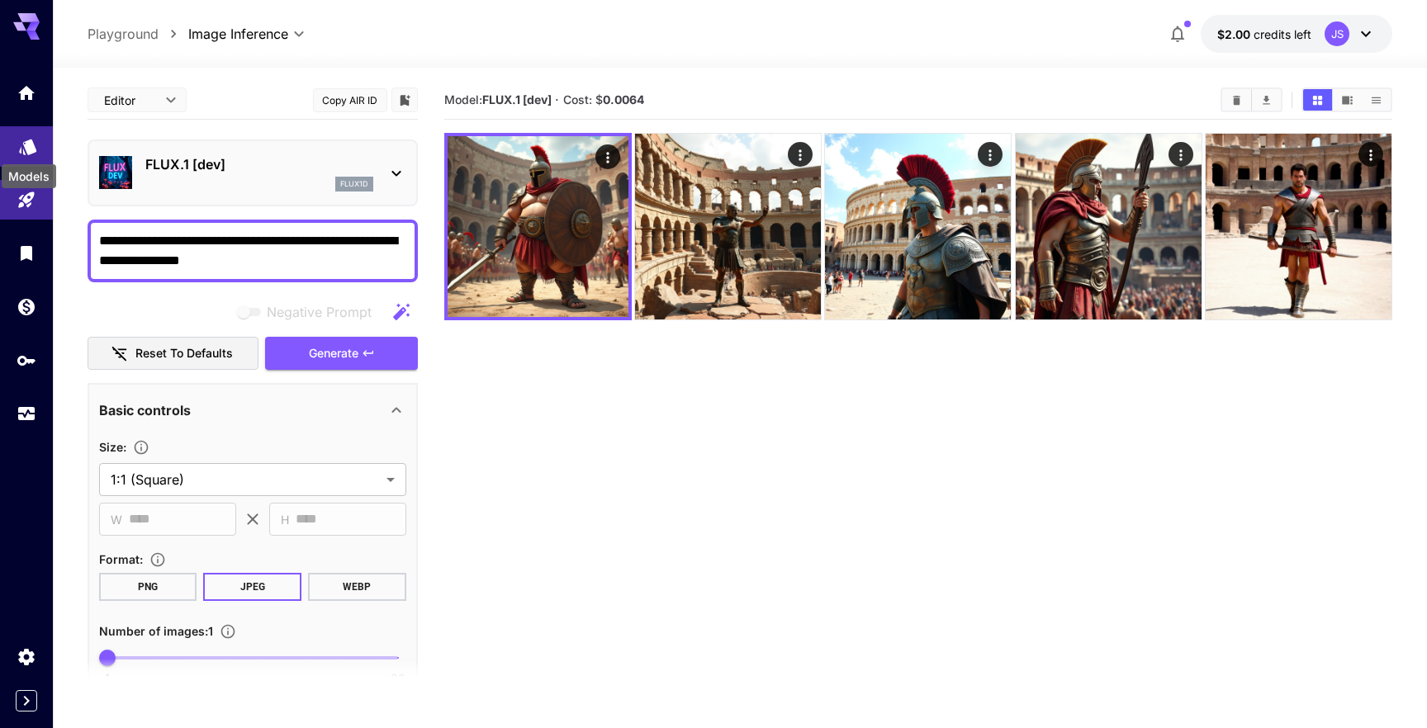
click at [21, 150] on icon "Models" at bounding box center [28, 141] width 20 height 20
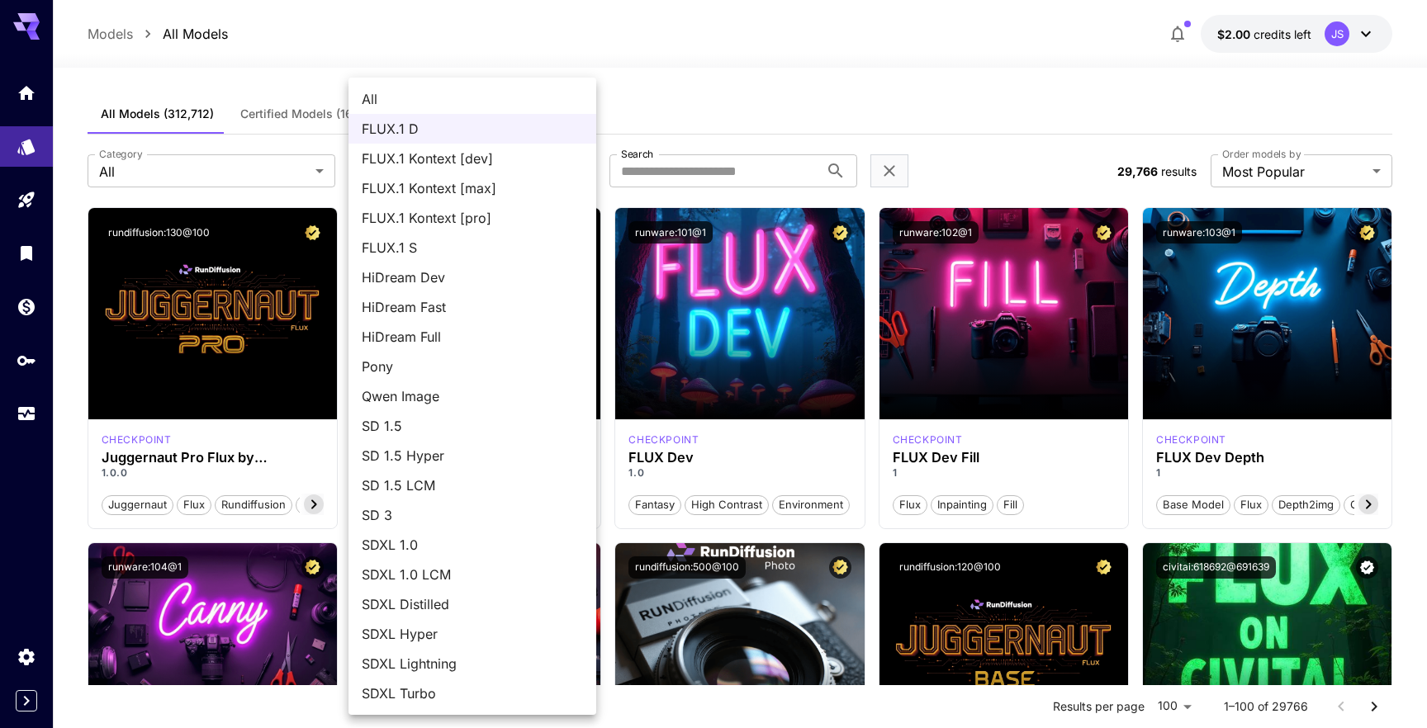
click at [446, 314] on span "HiDream Fast" at bounding box center [472, 307] width 221 height 20
type input "**********"
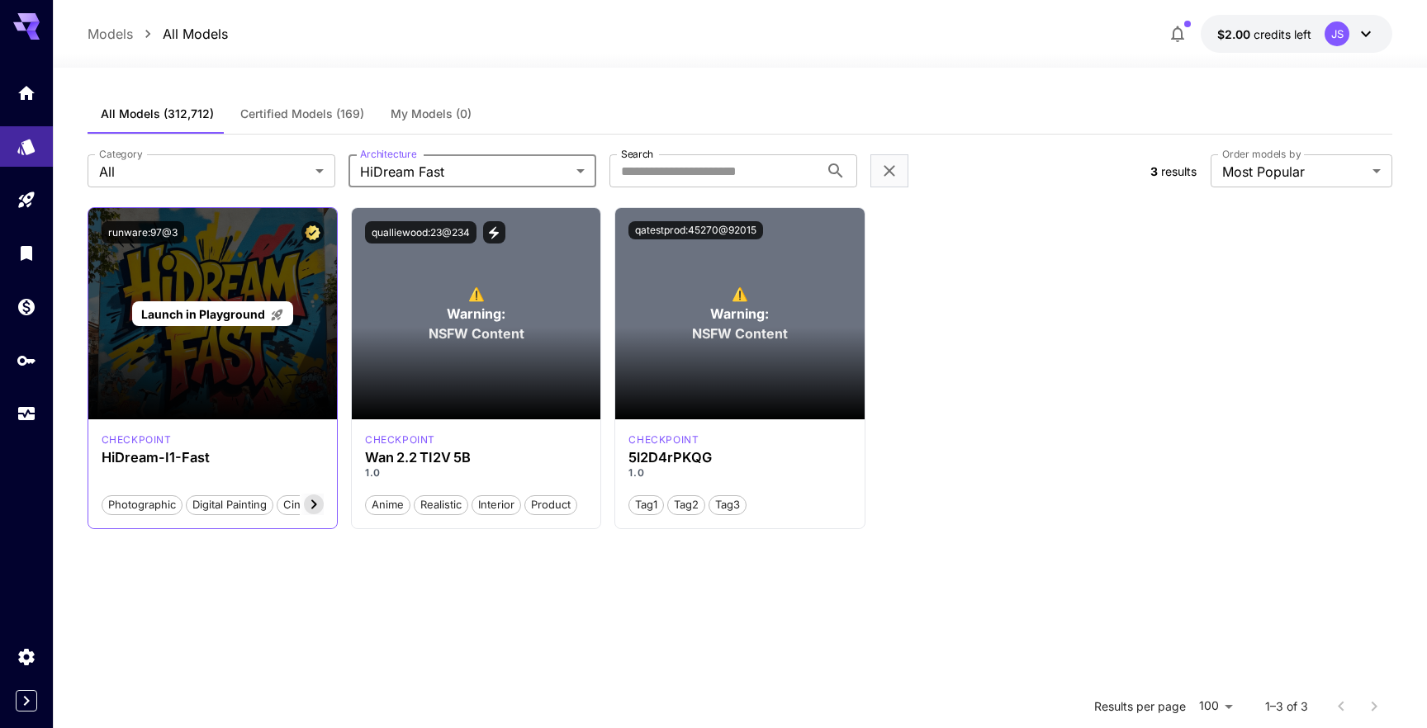
click at [226, 317] on span "Launch in Playground" at bounding box center [203, 314] width 124 height 14
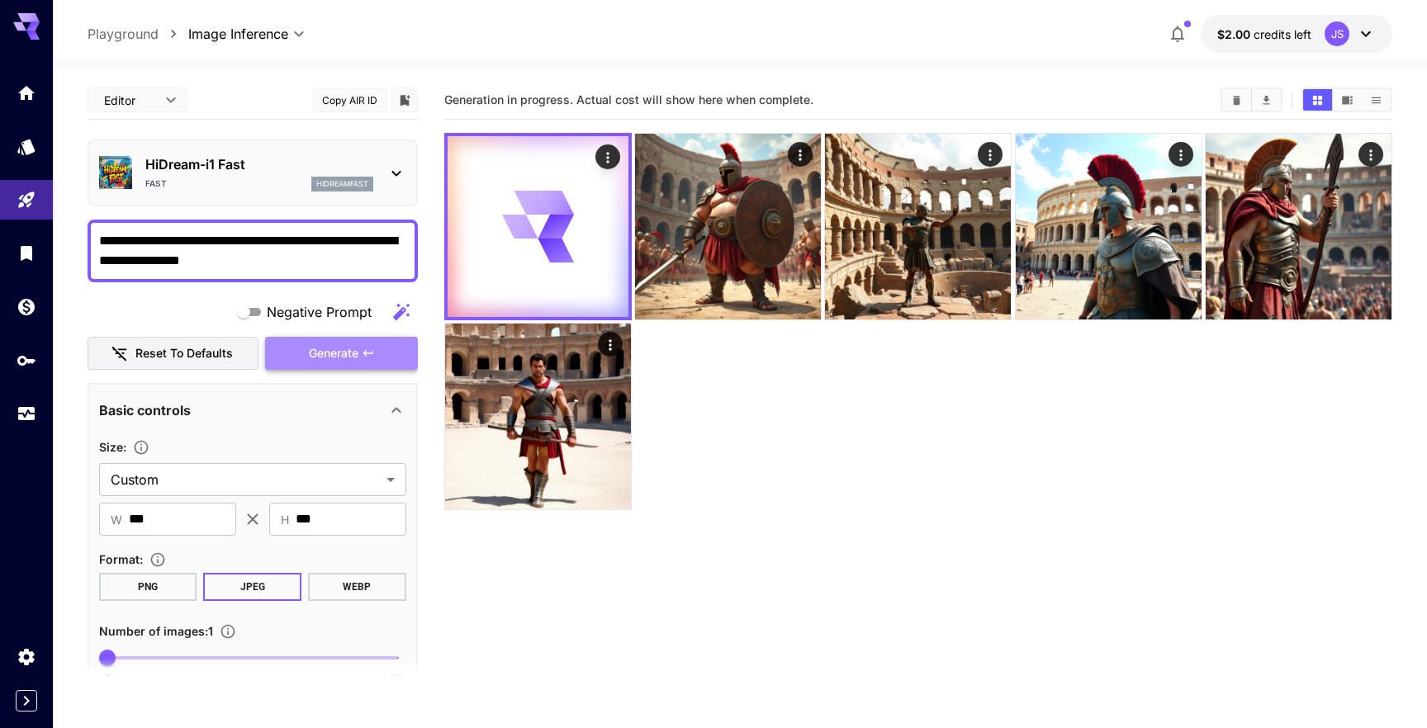
click at [330, 361] on span "Generate" at bounding box center [334, 353] width 50 height 21
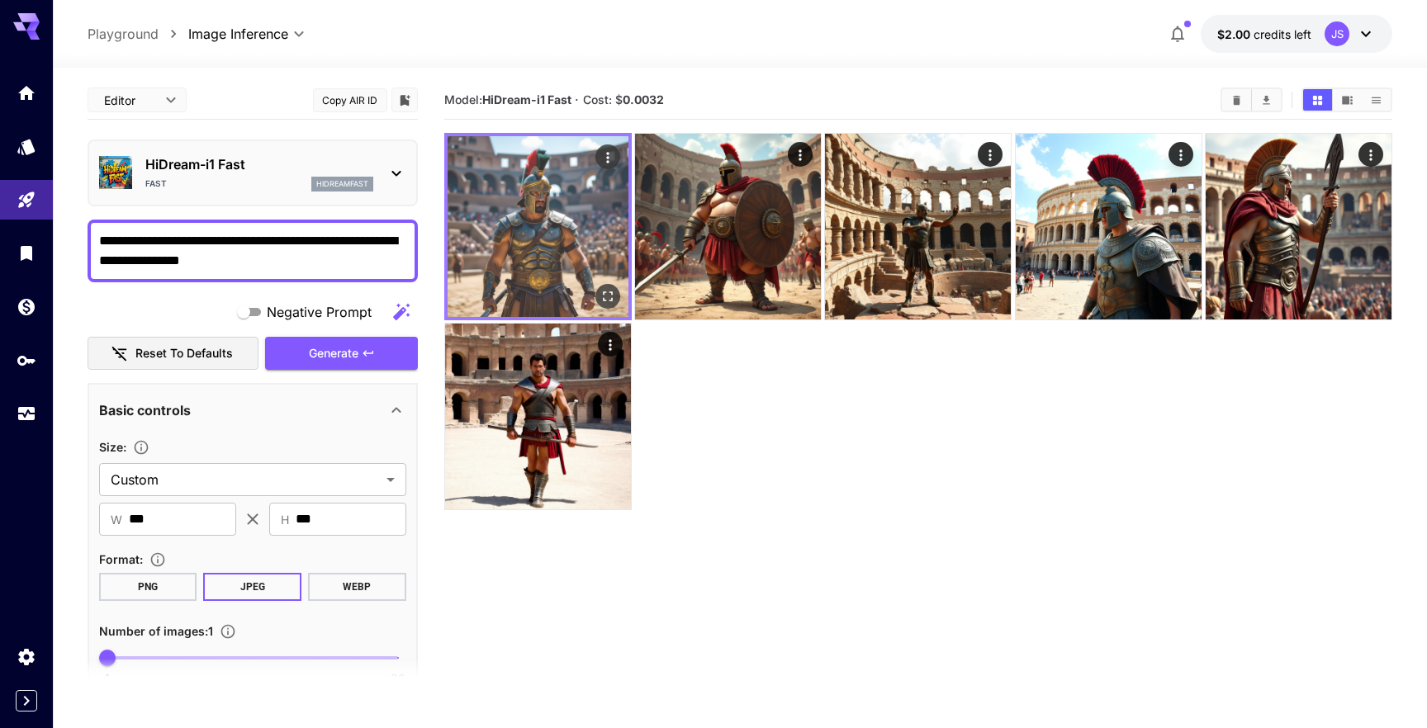
click at [607, 288] on icon "Open in fullscreen" at bounding box center [607, 296] width 17 height 17
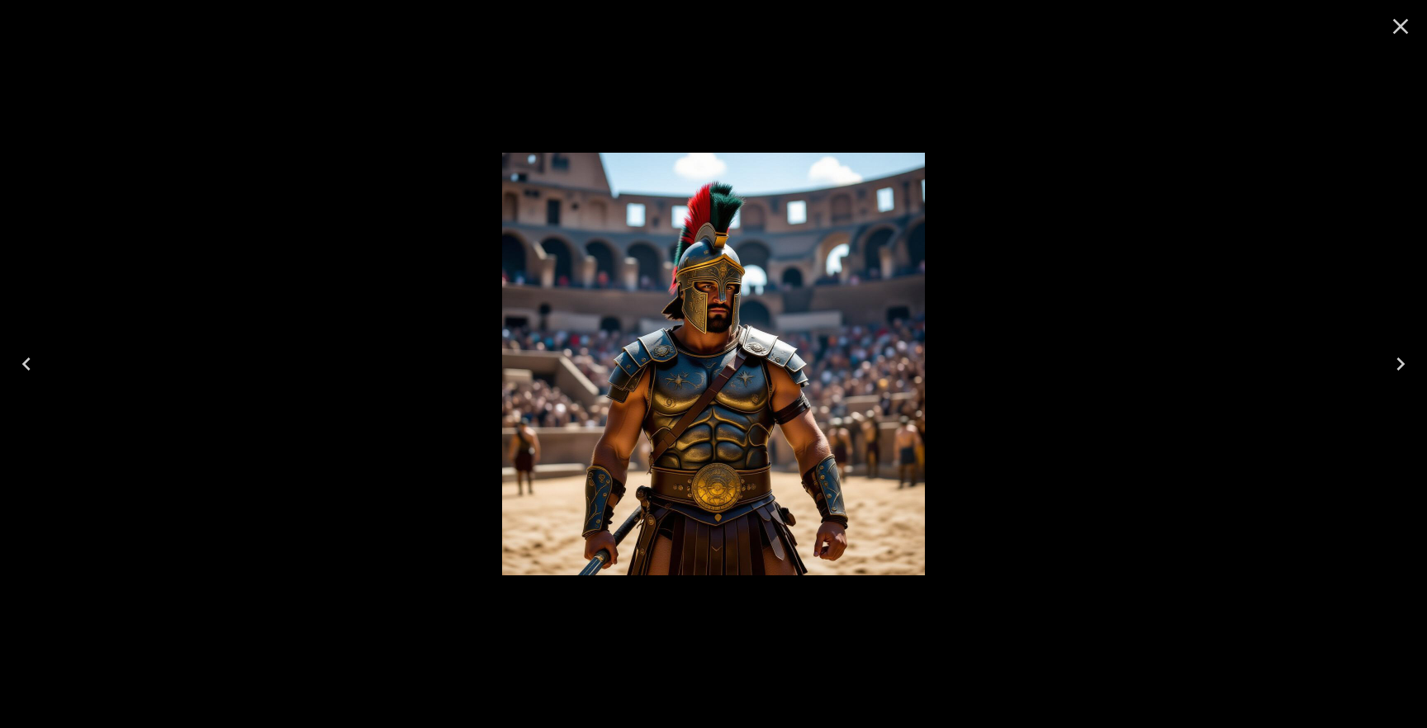
click at [1401, 25] on icon "Close" at bounding box center [1401, 27] width 16 height 16
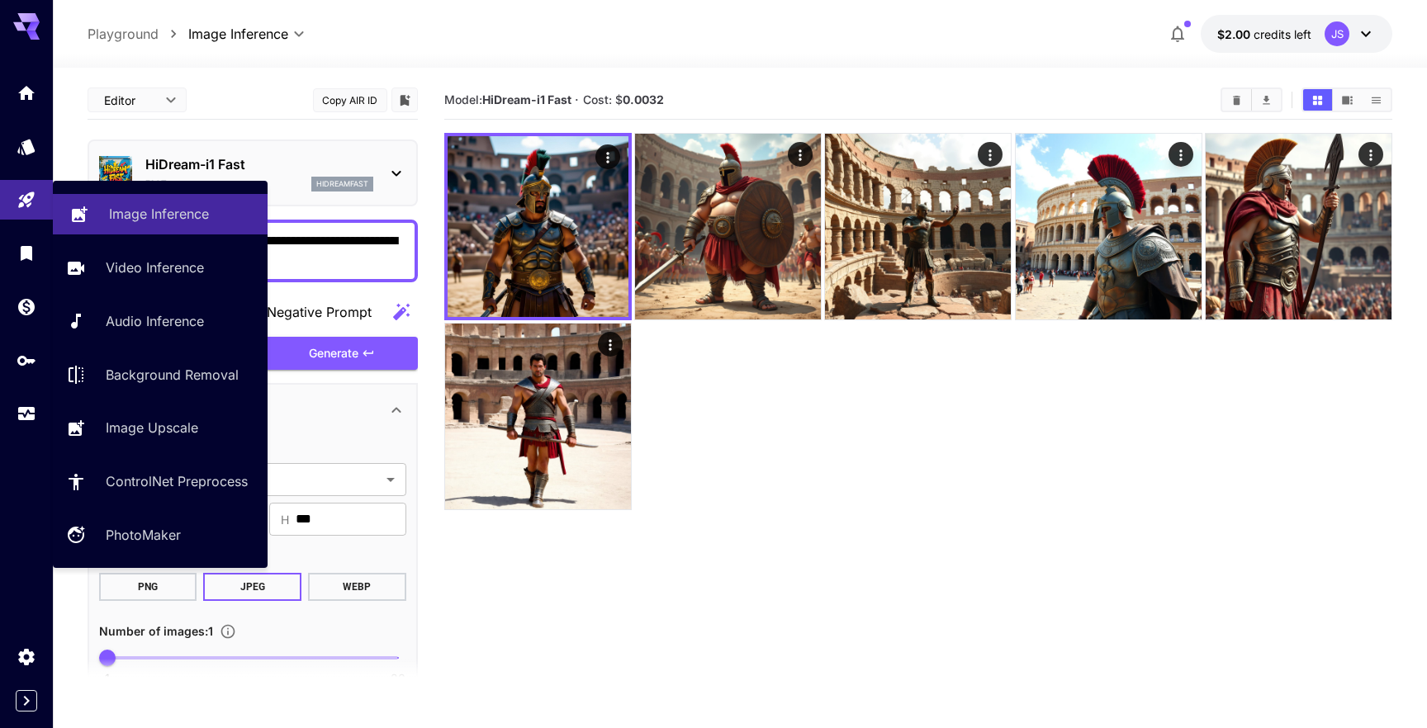
click at [124, 225] on link "Image Inference" at bounding box center [160, 214] width 215 height 40
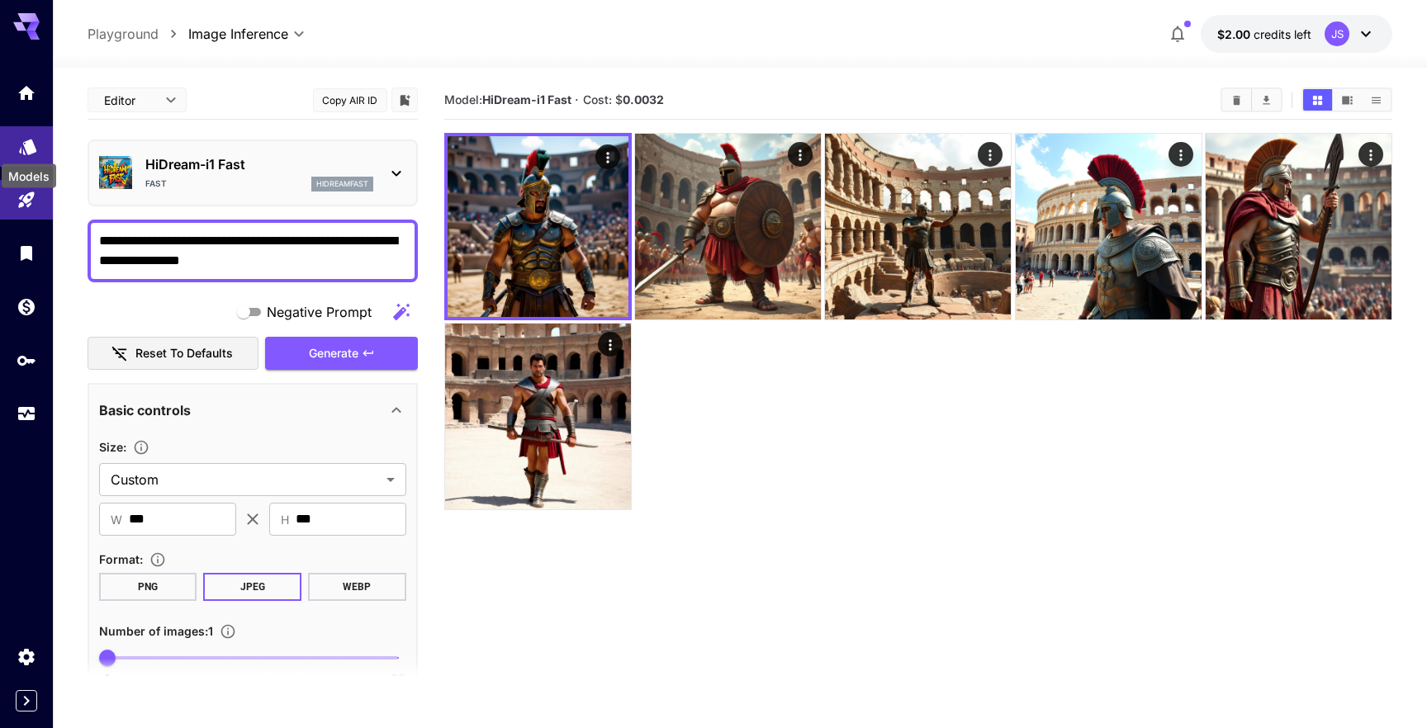
click at [21, 148] on icon "Models" at bounding box center [28, 141] width 20 height 20
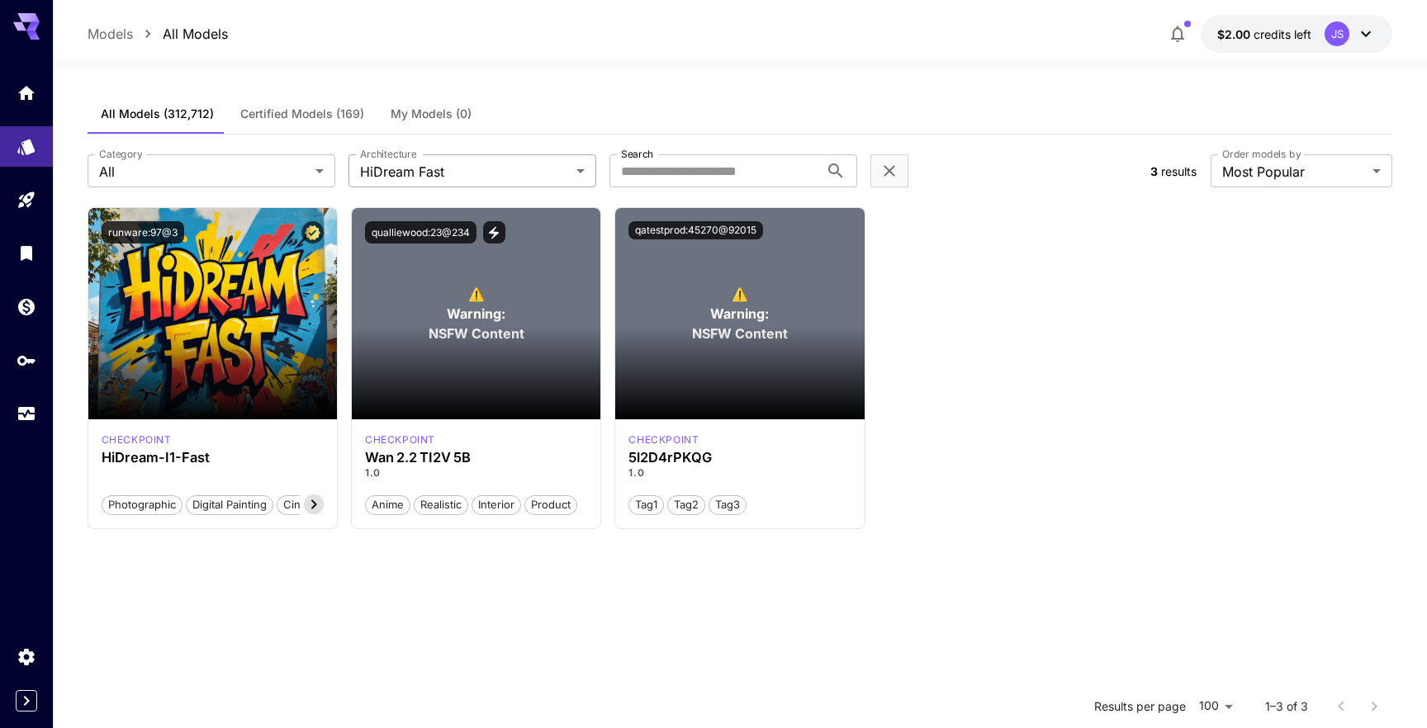
click at [480, 176] on body "**********" at bounding box center [713, 514] width 1427 height 1028
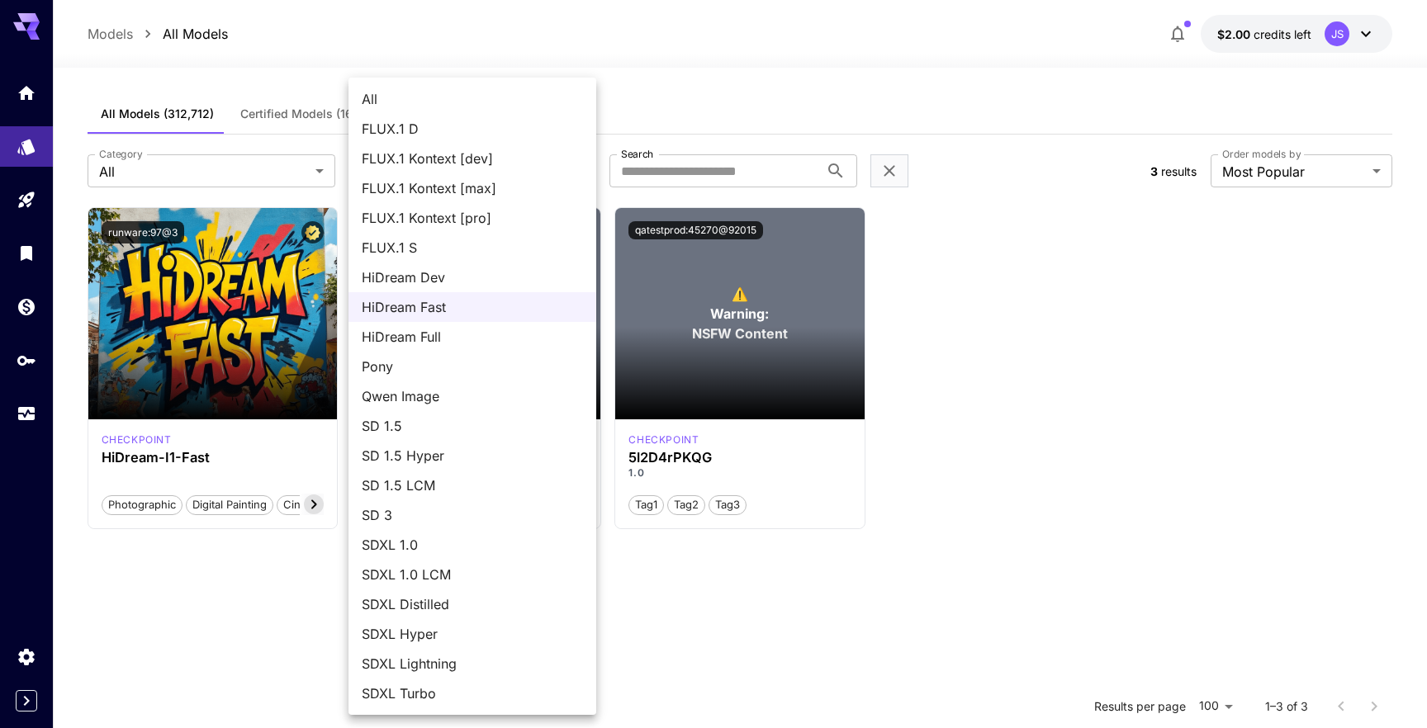
click at [453, 279] on span "HiDream Dev" at bounding box center [472, 278] width 221 height 20
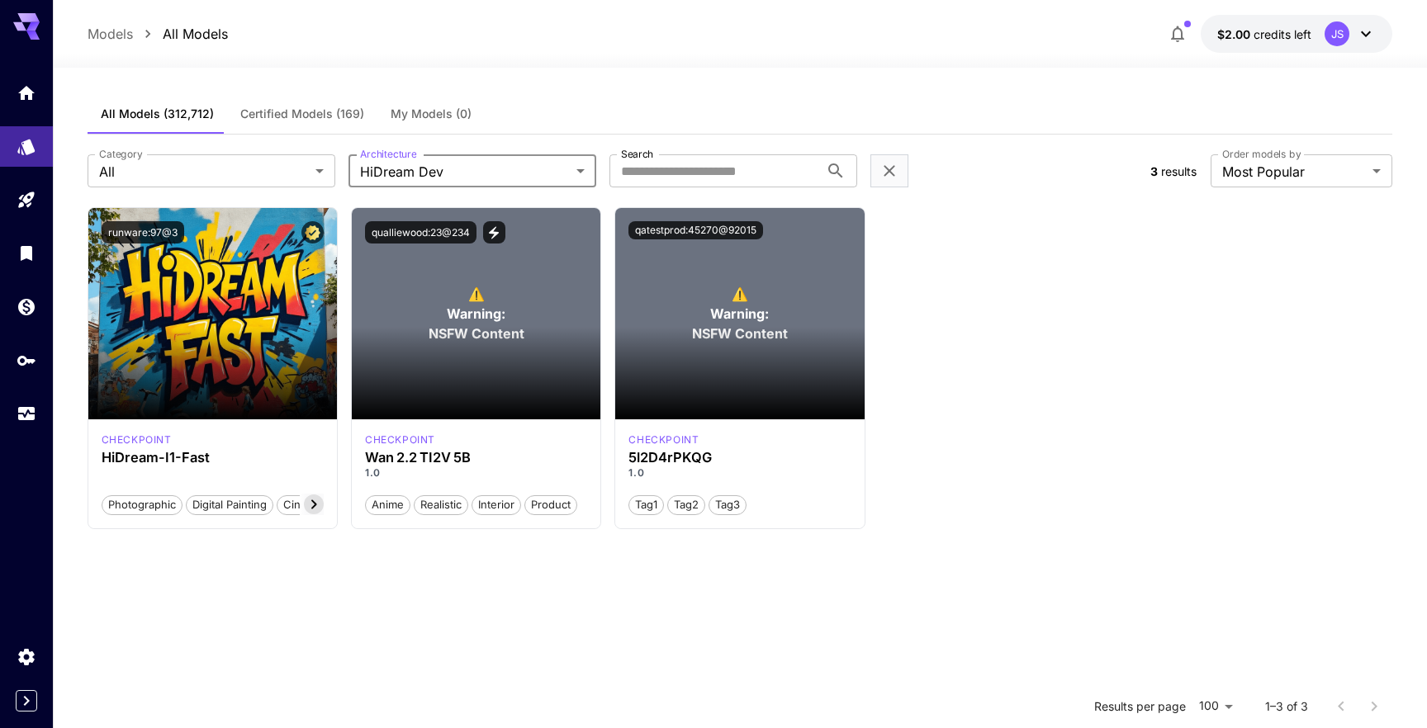
type input "**********"
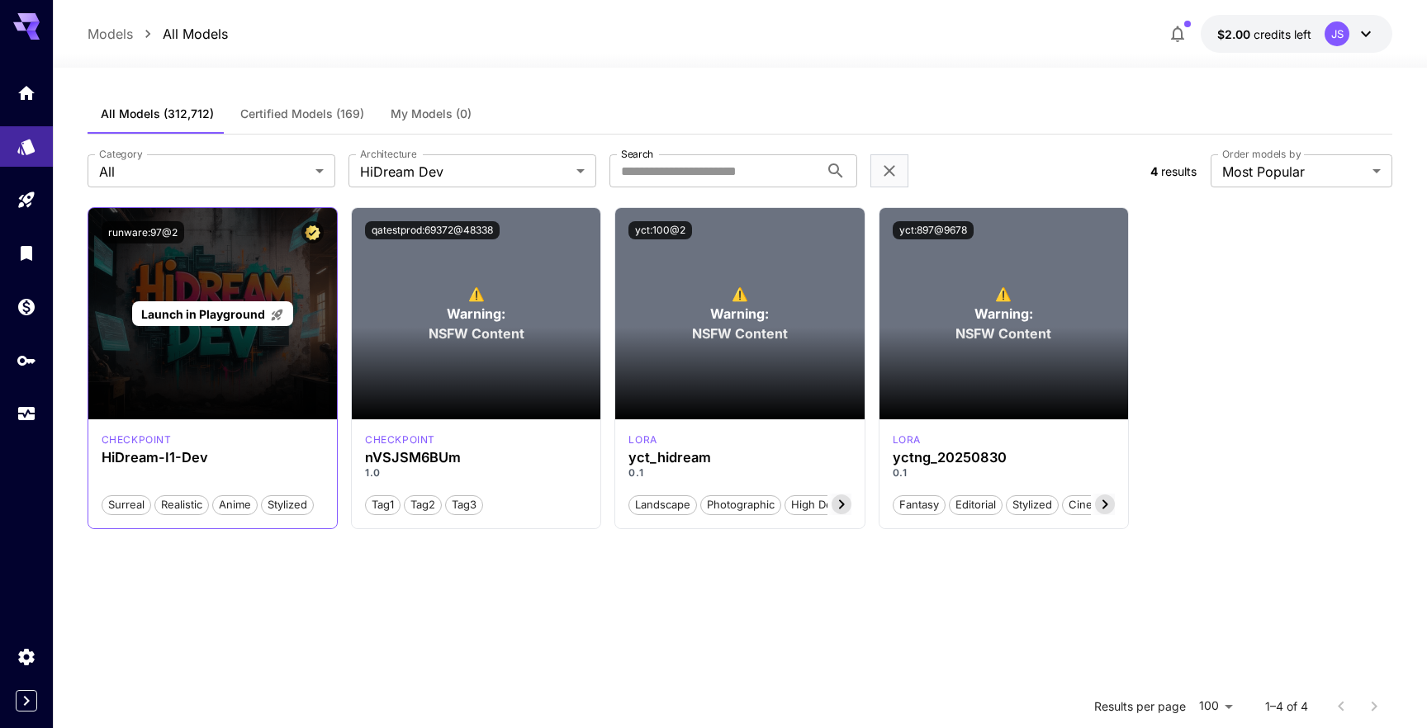
click at [220, 323] on div "Launch in Playground" at bounding box center [212, 314] width 161 height 26
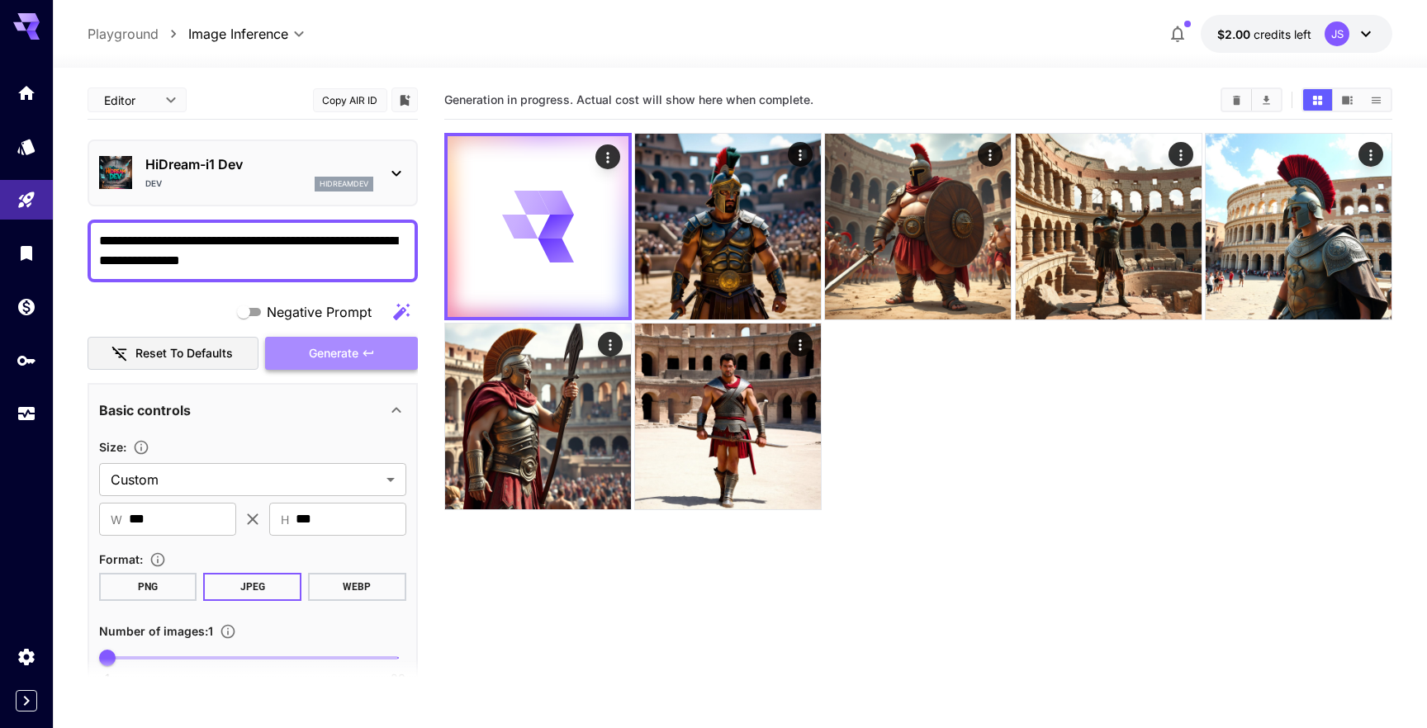
click at [332, 353] on span "Generate" at bounding box center [334, 353] width 50 height 21
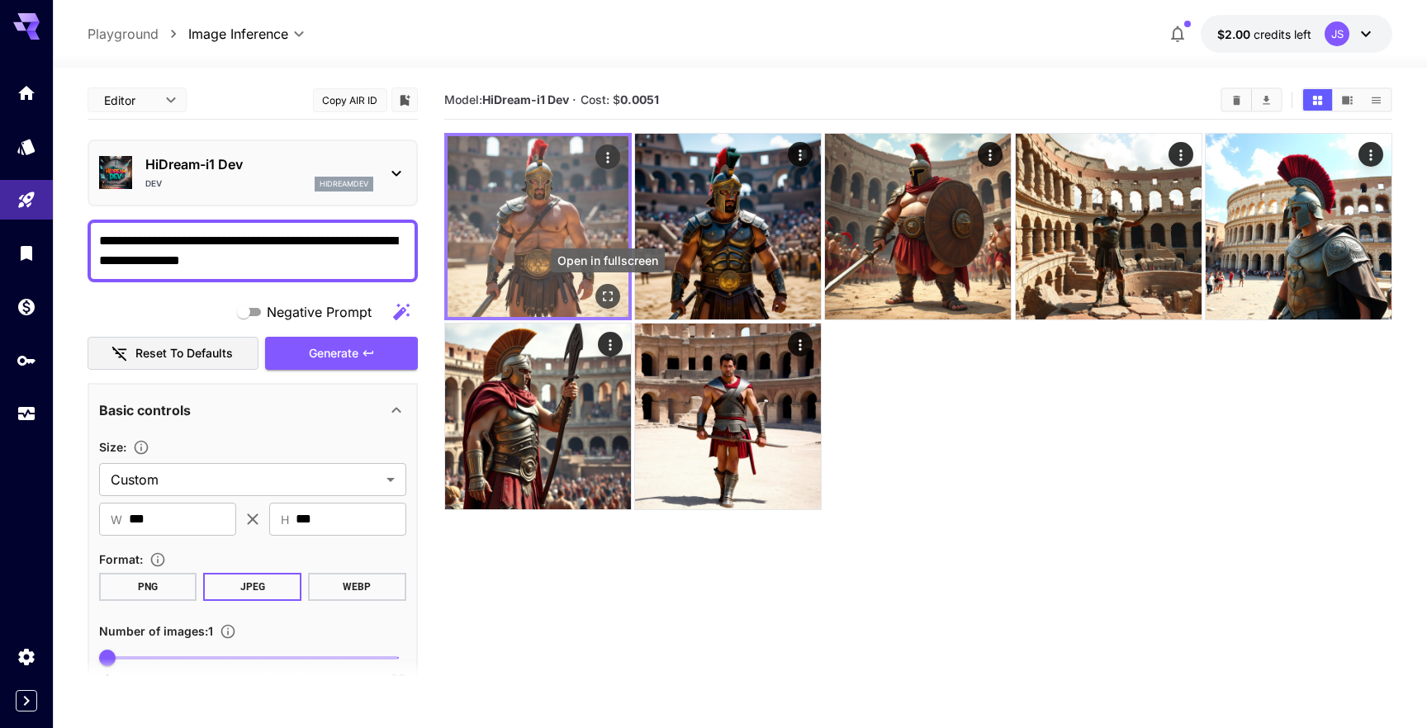
click at [606, 303] on icon "Open in fullscreen" at bounding box center [607, 296] width 17 height 17
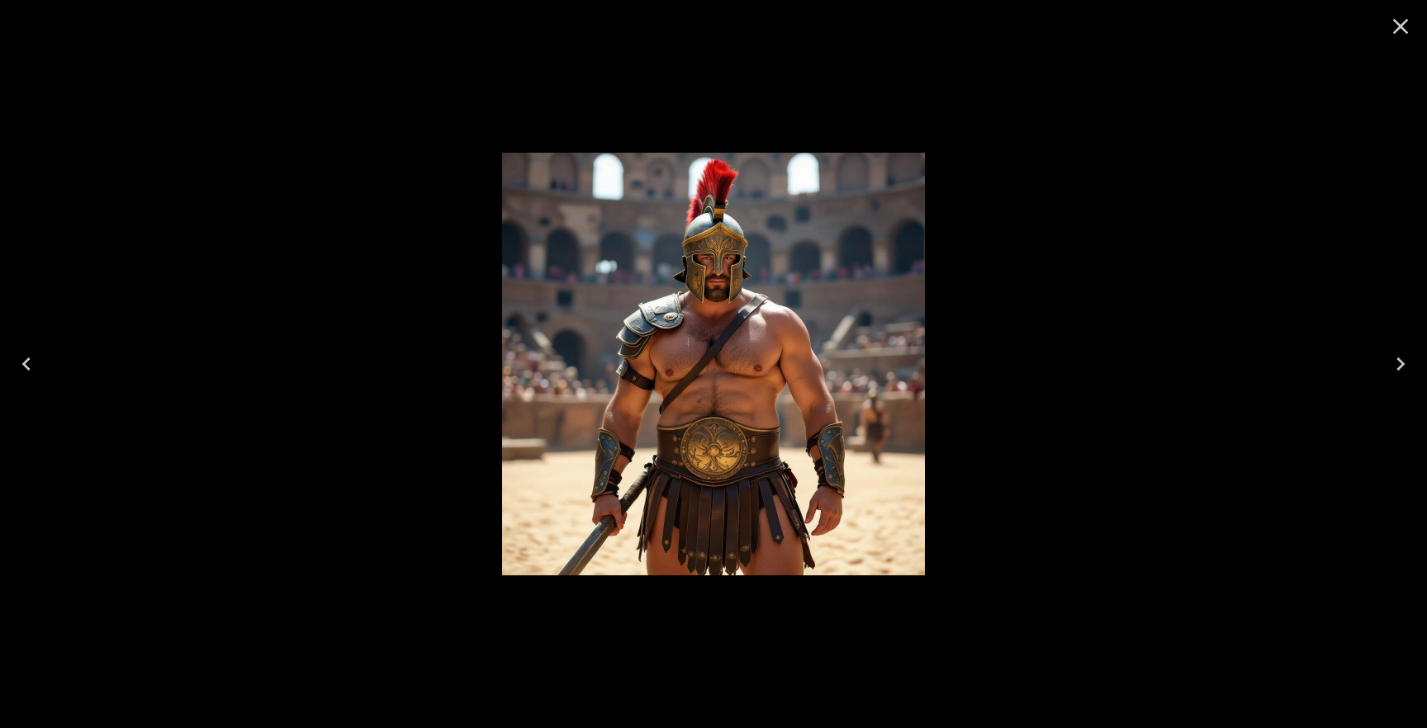
click at [1404, 25] on icon "Close" at bounding box center [1400, 26] width 26 height 26
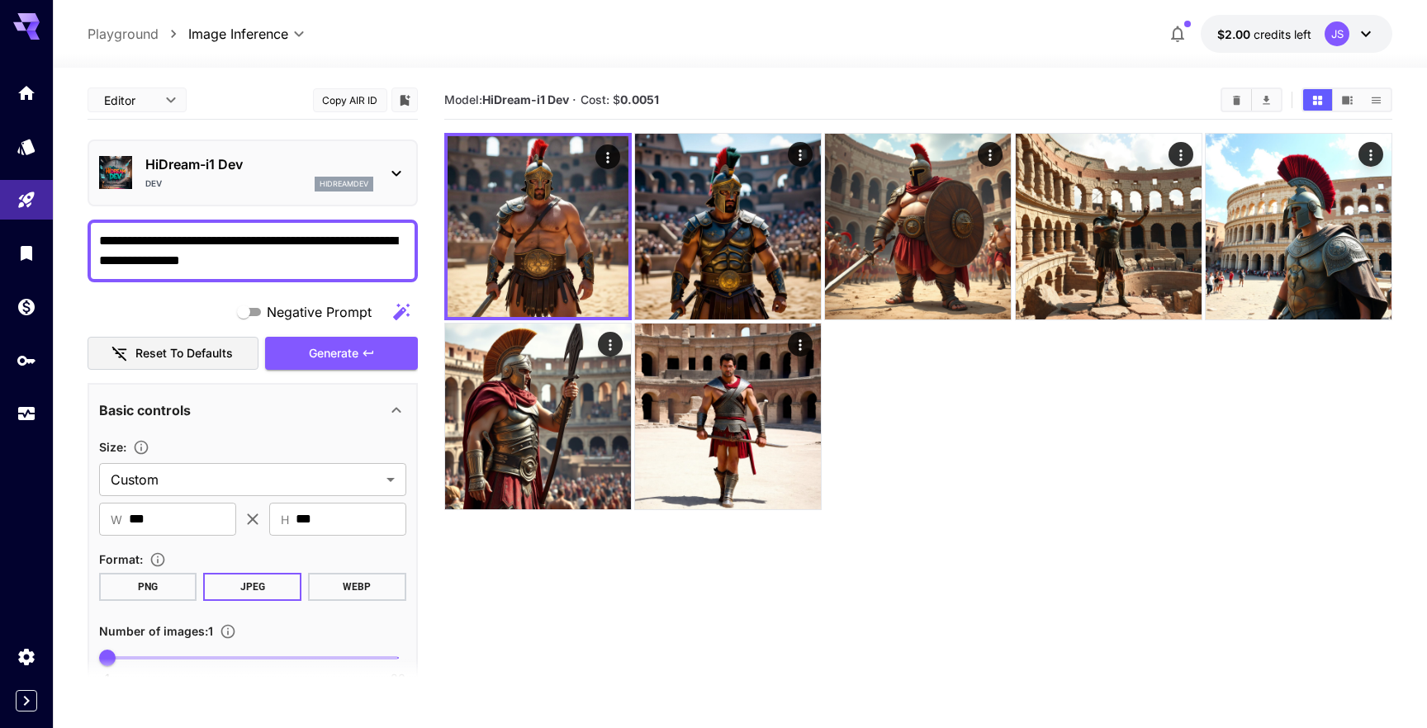
drag, startPoint x: 288, startPoint y: 244, endPoint x: 244, endPoint y: 244, distance: 44.6
click at [244, 244] on textarea "**********" at bounding box center [252, 251] width 307 height 40
type textarea "**********"
click at [287, 260] on textarea "**********" at bounding box center [252, 251] width 307 height 40
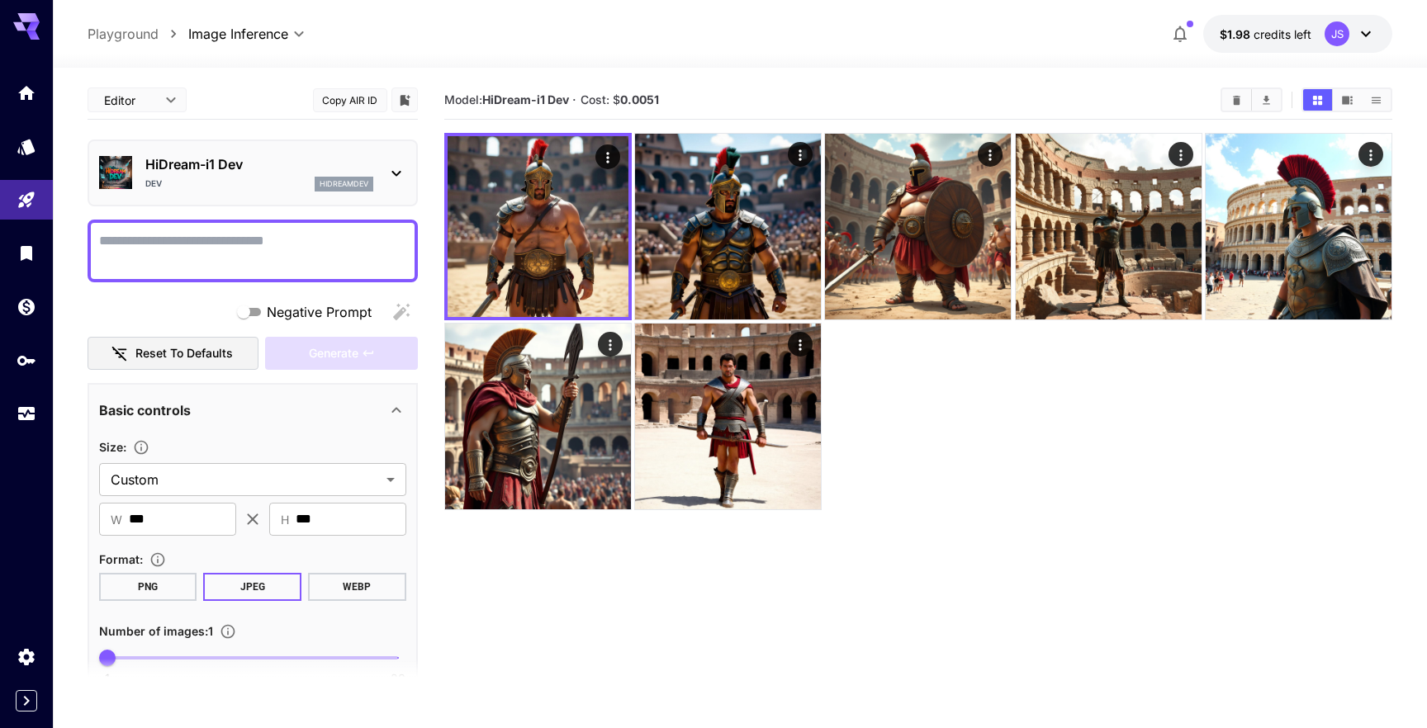
click at [188, 254] on textarea "Negative Prompt" at bounding box center [252, 251] width 307 height 40
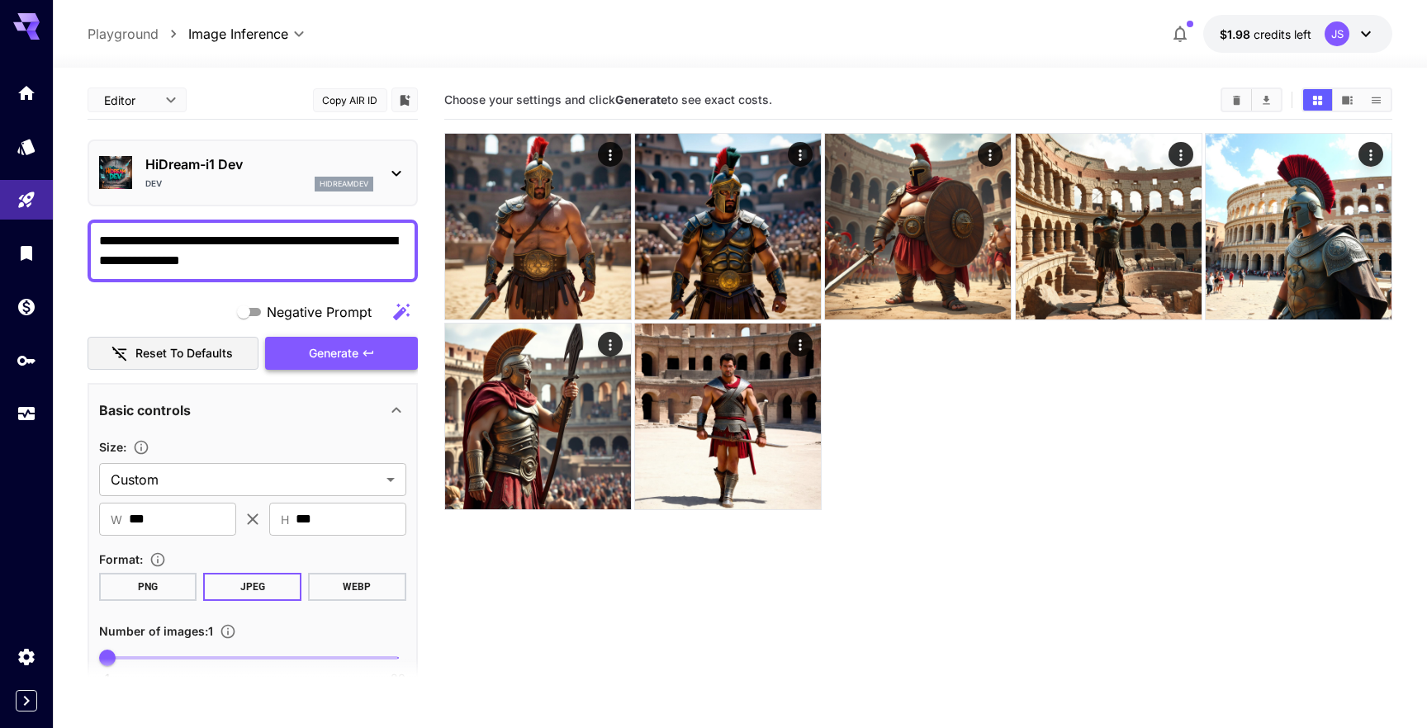
type textarea "**********"
click at [333, 348] on span "Generate" at bounding box center [334, 353] width 50 height 21
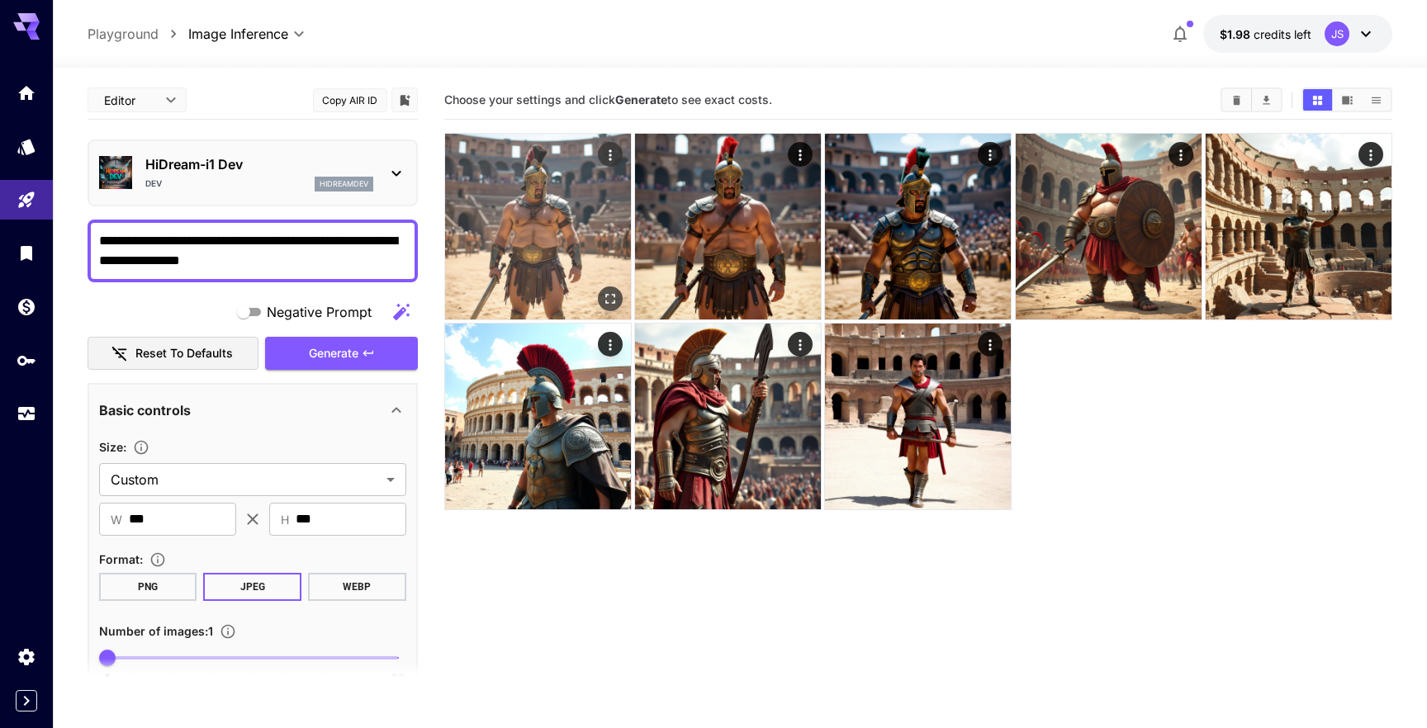
click at [609, 291] on icon "Open in fullscreen" at bounding box center [610, 299] width 17 height 17
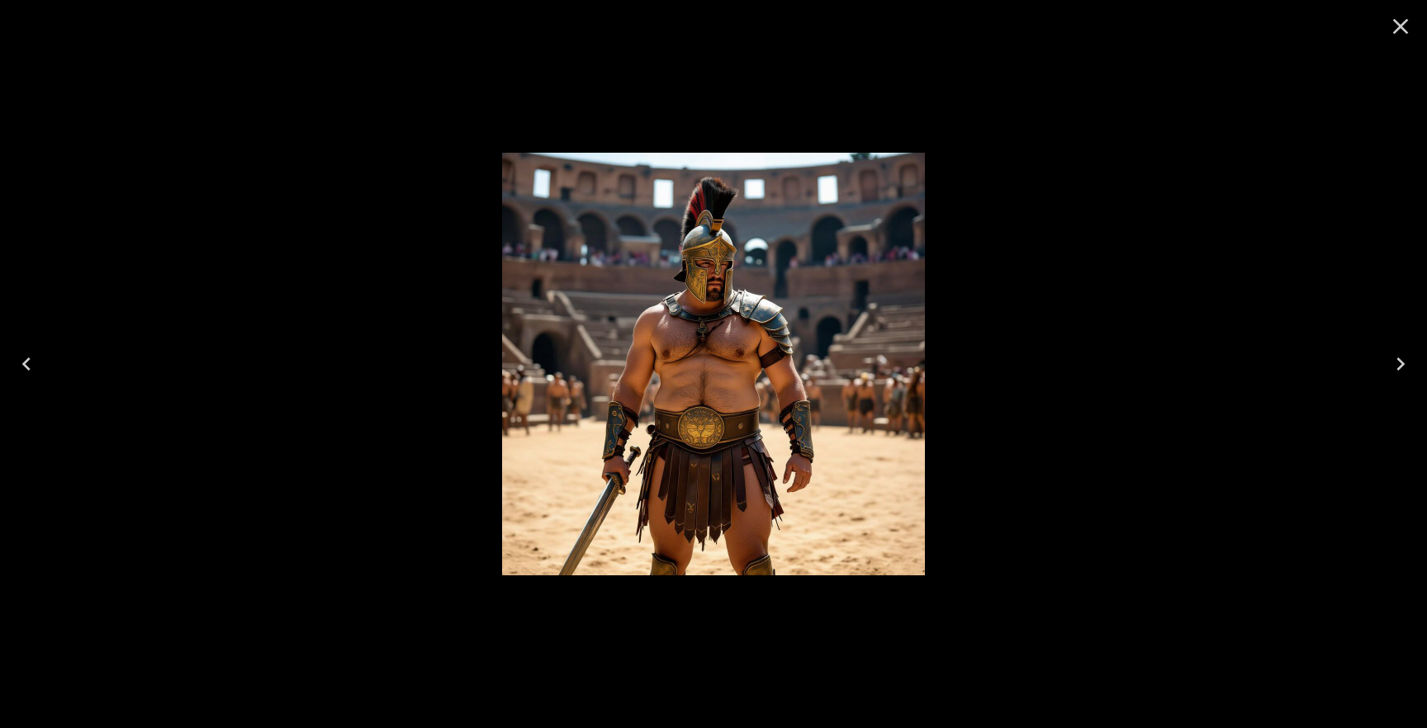
click at [1406, 30] on icon "Close" at bounding box center [1400, 26] width 26 height 26
